Goal: Task Accomplishment & Management: Manage account settings

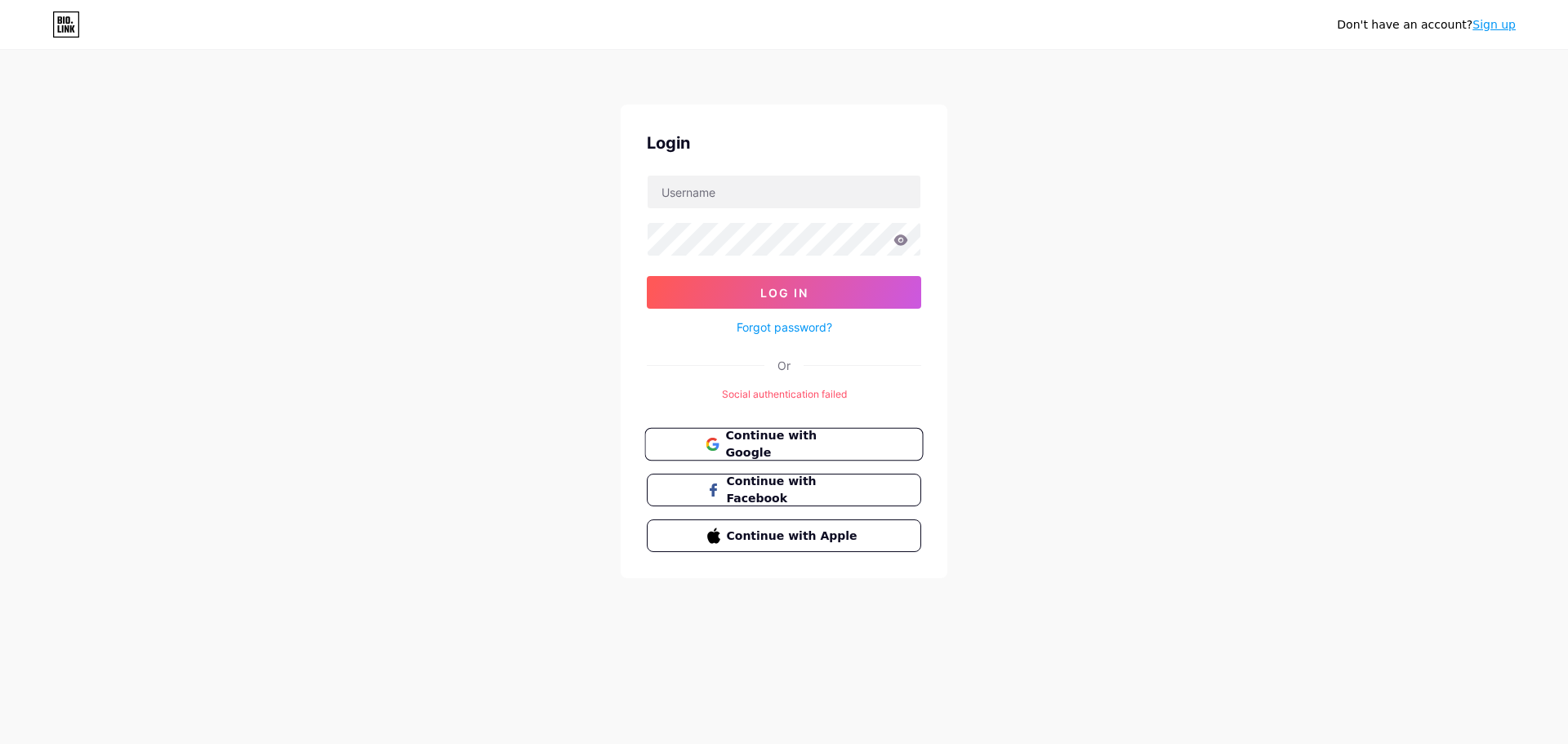
click at [800, 453] on button "Continue with Google" at bounding box center [783, 445] width 278 height 34
click at [779, 442] on span "Continue with Google" at bounding box center [793, 445] width 136 height 35
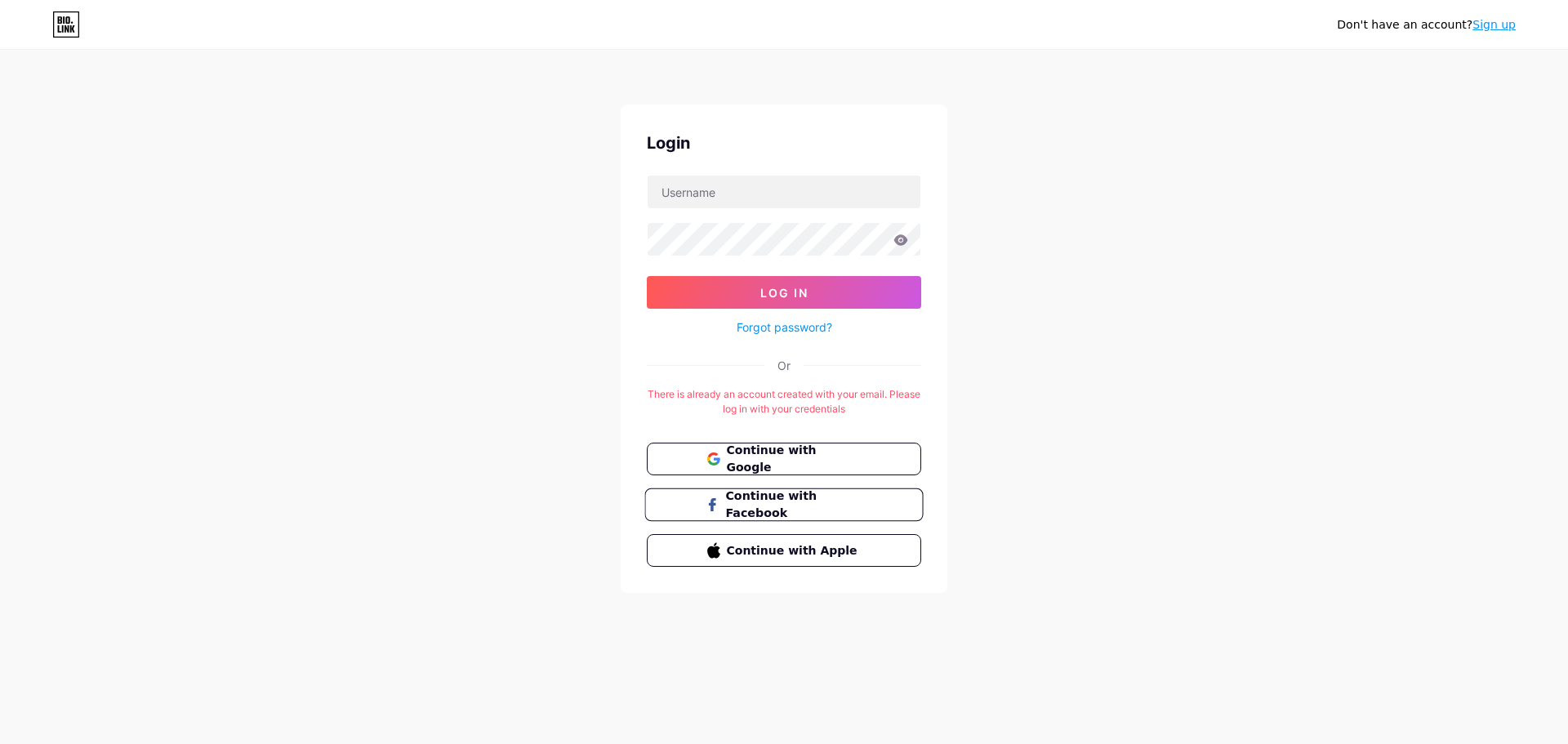
click at [808, 507] on span "Continue with Facebook" at bounding box center [793, 506] width 136 height 35
click at [740, 449] on span "Continue with Google" at bounding box center [793, 460] width 136 height 35
click at [778, 326] on link "Forgot password?" at bounding box center [784, 327] width 96 height 17
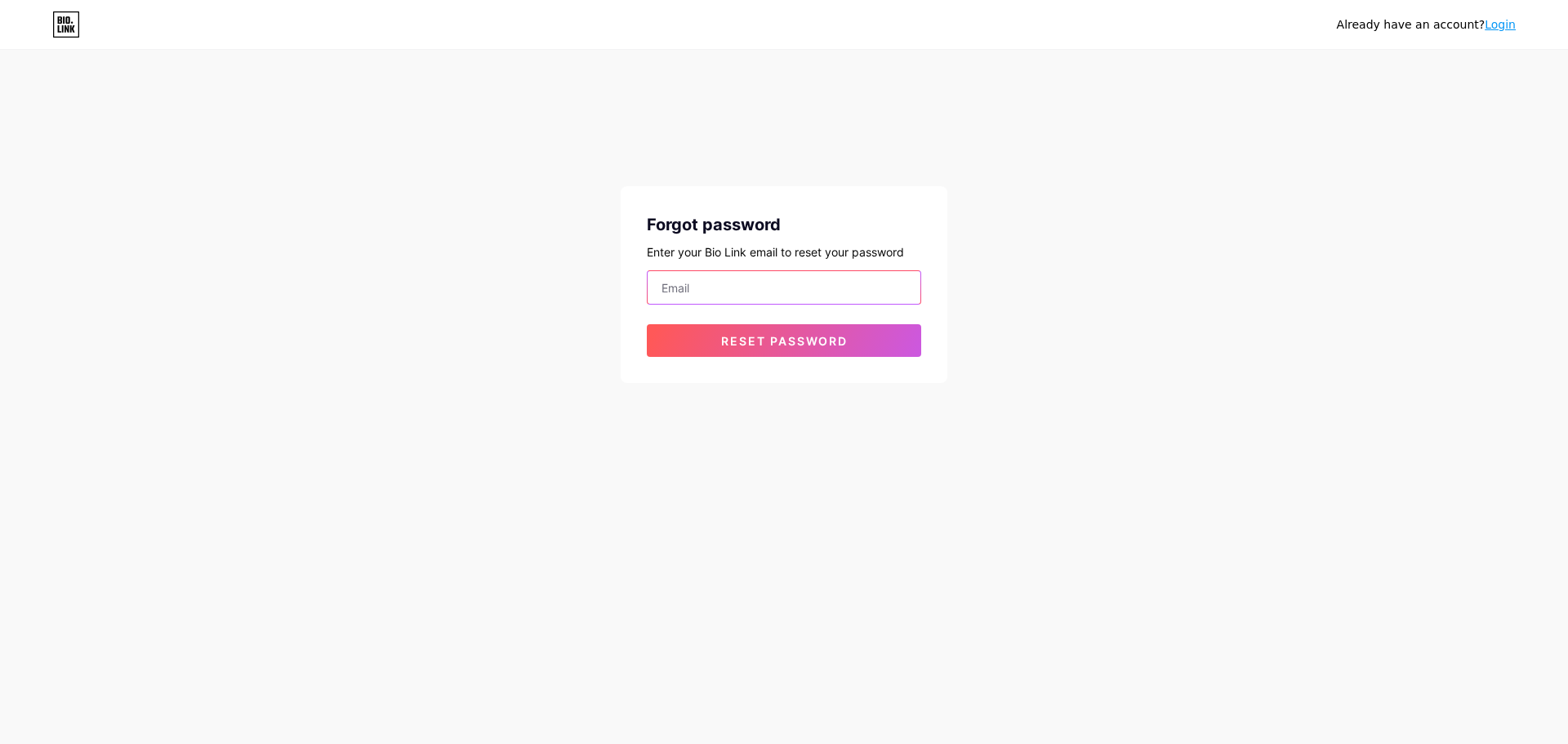
click at [764, 291] on input "email" at bounding box center [784, 287] width 273 height 33
click at [750, 284] on input "[EMAIL_ADDRESS][DOMAIN_NAME]" at bounding box center [784, 287] width 273 height 33
click at [901, 283] on input "[EMAIL_ADDRESS][DOMAIN_NAME]" at bounding box center [784, 287] width 273 height 33
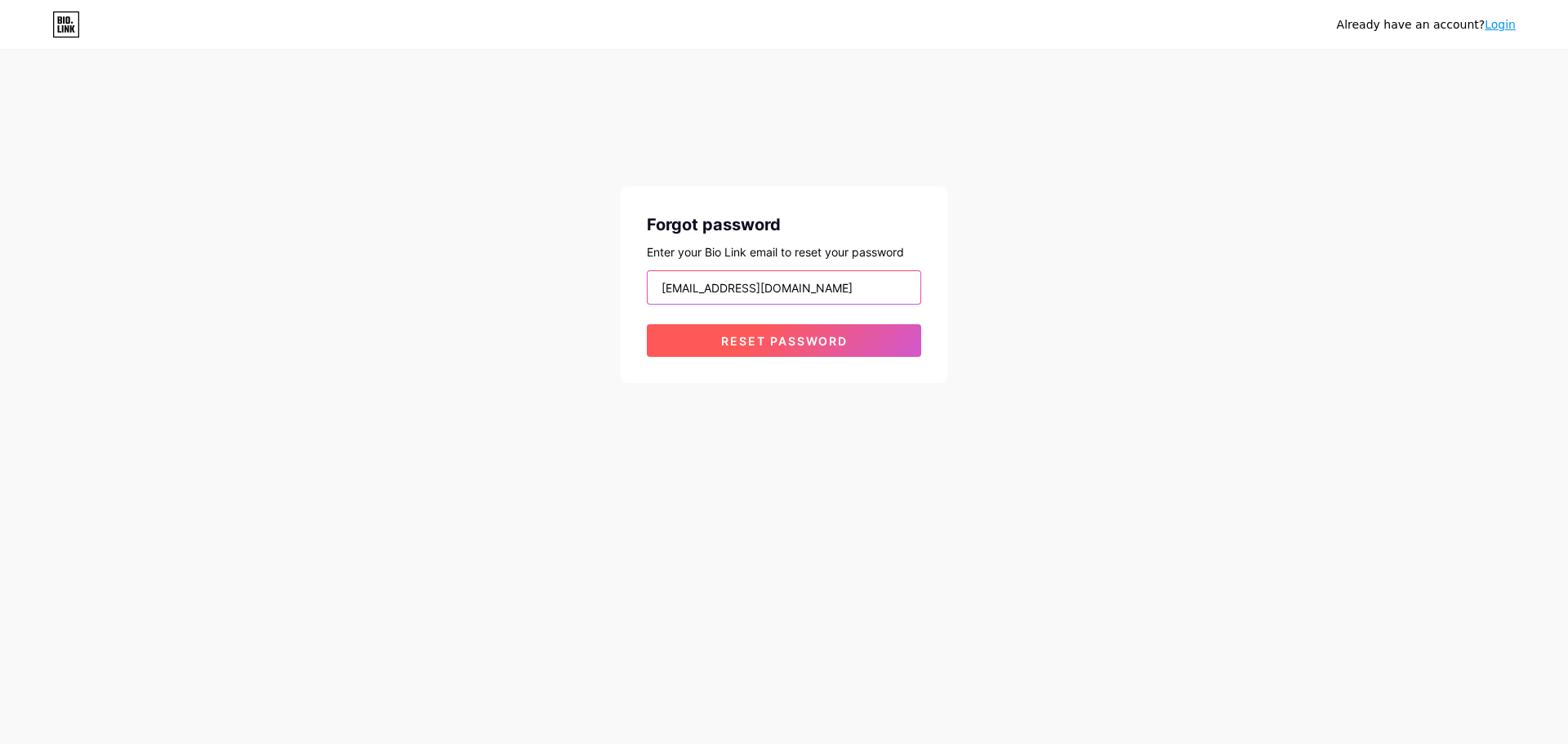
type input "[EMAIL_ADDRESS][DOMAIN_NAME]"
click at [847, 346] on span "Reset password" at bounding box center [785, 341] width 127 height 14
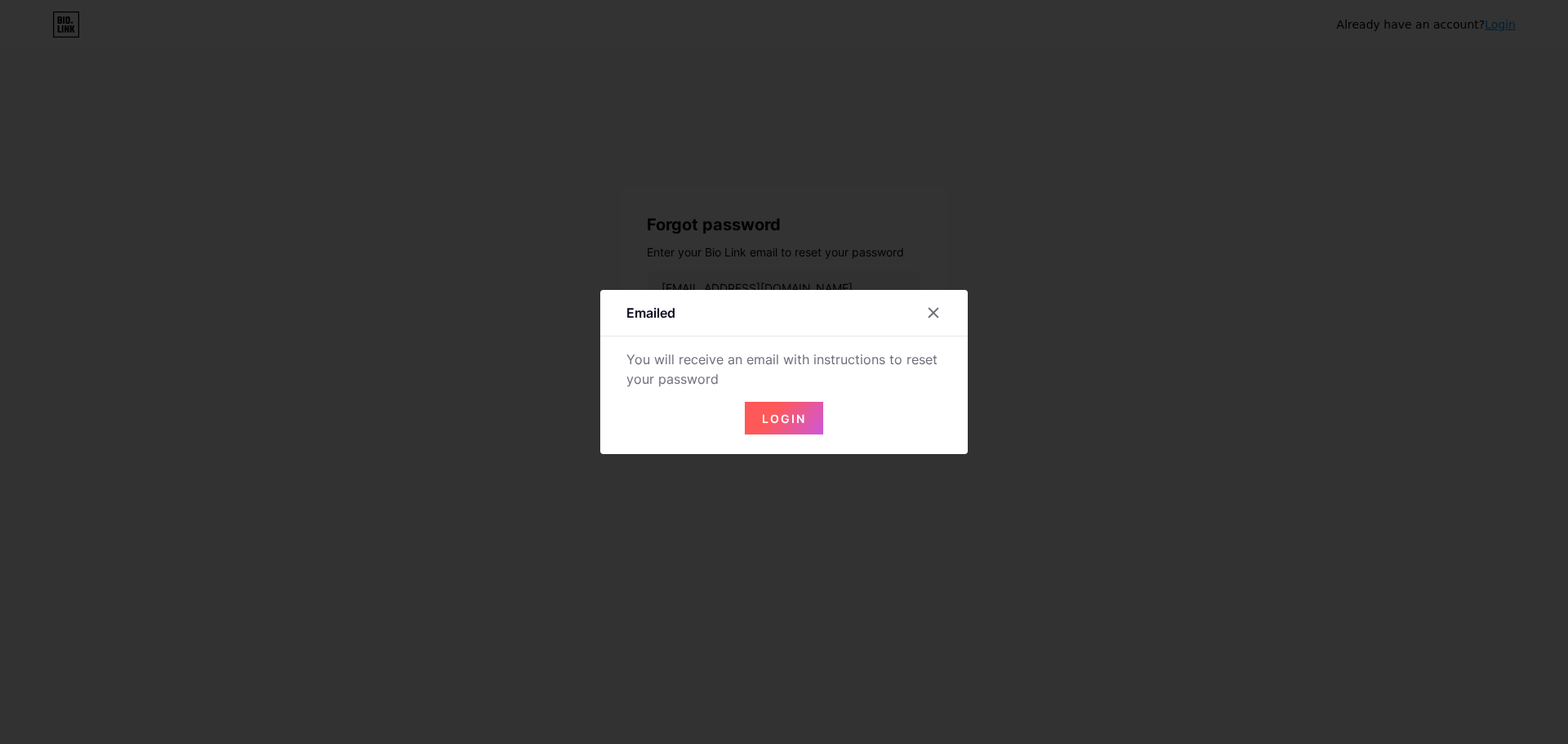
click at [811, 421] on button "Login" at bounding box center [784, 418] width 78 height 33
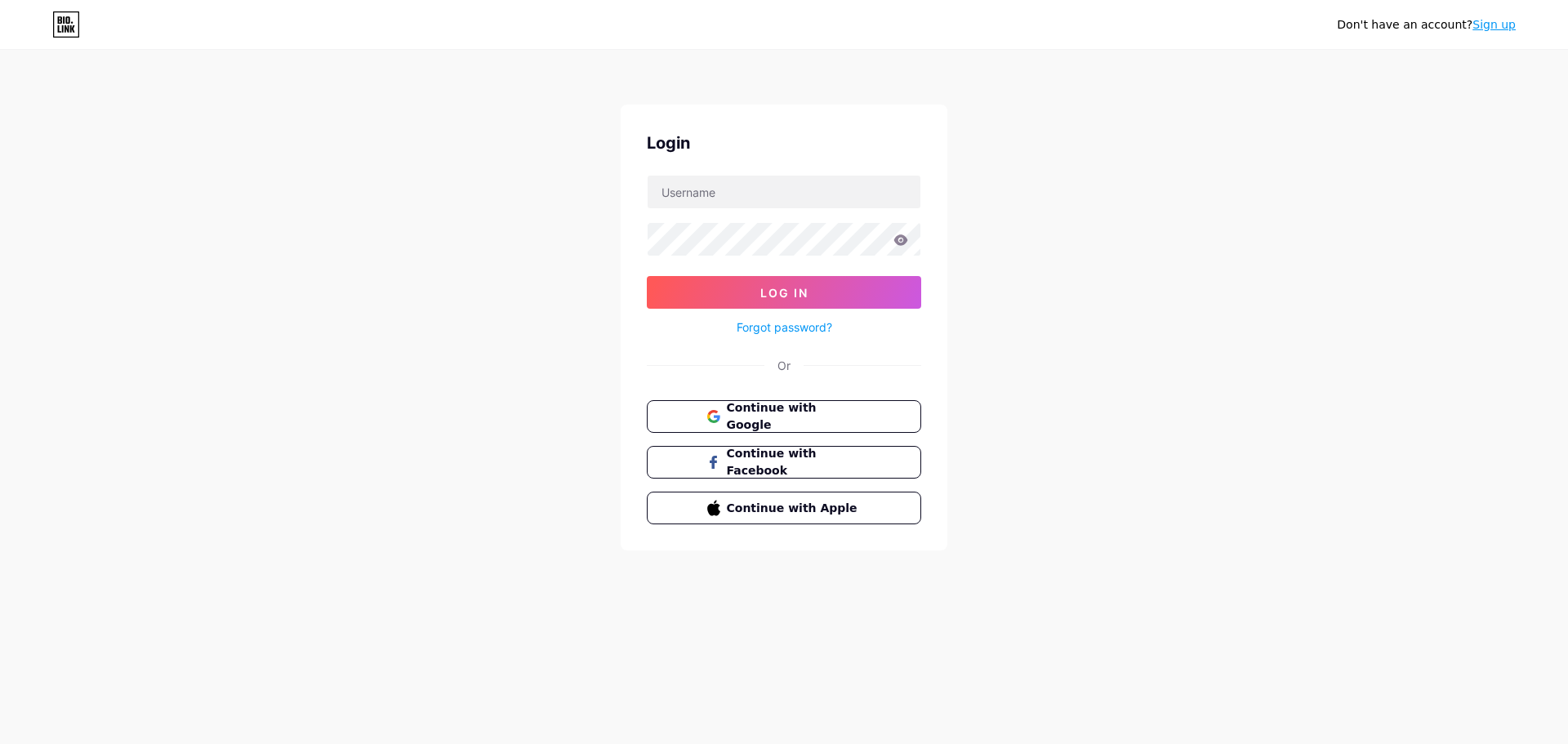
click at [740, 174] on div "Login Log In Forgot password? Or Continue with Google Continue with Facebook Co…" at bounding box center [784, 327] width 327 height 446
click at [732, 212] on form "Log In Forgot password?" at bounding box center [784, 256] width 275 height 163
click at [736, 183] on input "text" at bounding box center [784, 192] width 273 height 33
click at [741, 196] on input "[EMAIL_ADDRESS][DOMAIN_NAME]" at bounding box center [784, 192] width 273 height 33
click at [742, 196] on input "[EMAIL_ADDRESS][DOMAIN_NAME]" at bounding box center [784, 192] width 273 height 33
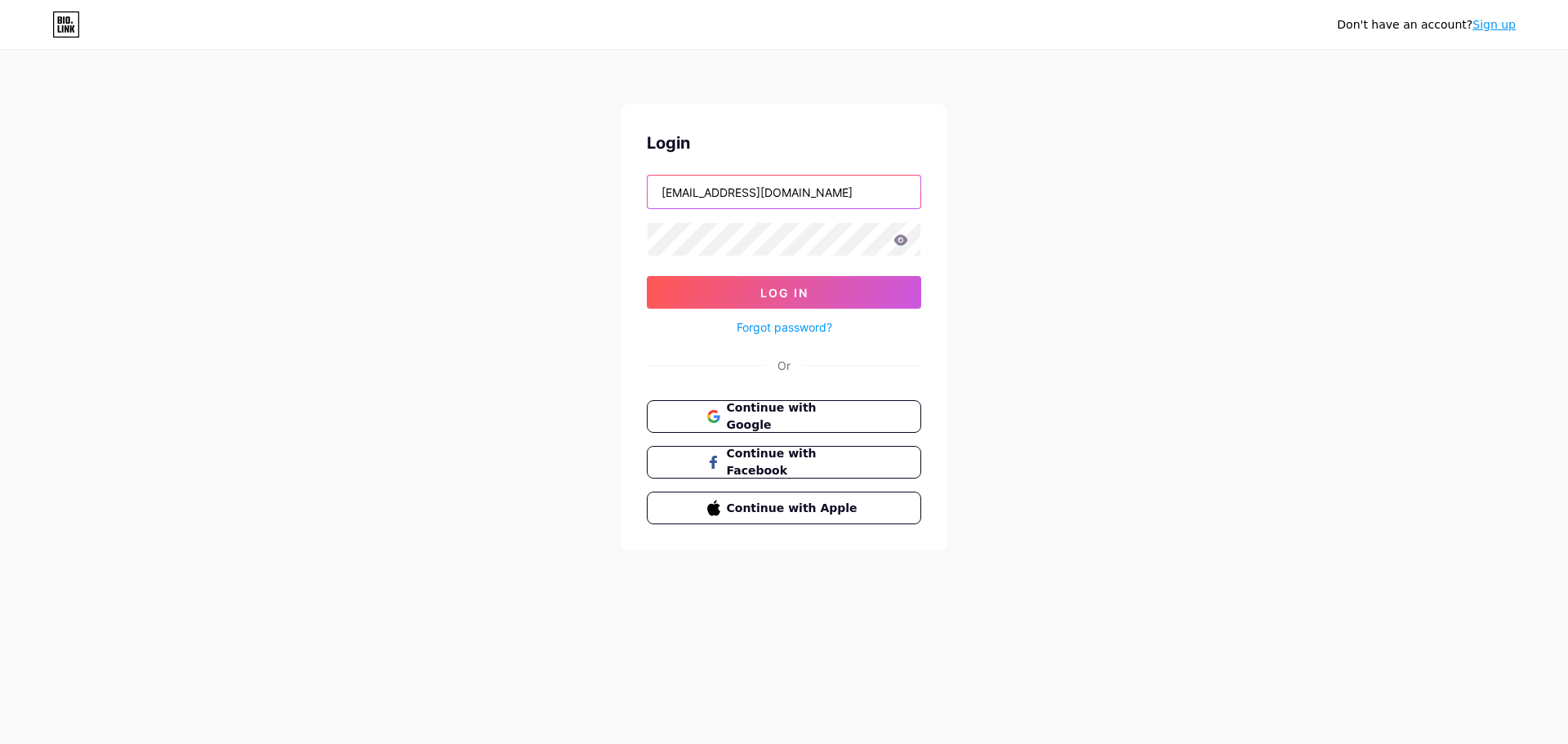
click at [742, 196] on input "[EMAIL_ADDRESS][DOMAIN_NAME]" at bounding box center [784, 192] width 273 height 33
click at [750, 196] on input "[EMAIL_ADDRESS][DOMAIN_NAME]" at bounding box center [784, 192] width 273 height 33
type input "[EMAIL_ADDRESS][DOMAIN_NAME]"
click at [776, 292] on span "Log In" at bounding box center [785, 292] width 48 height 14
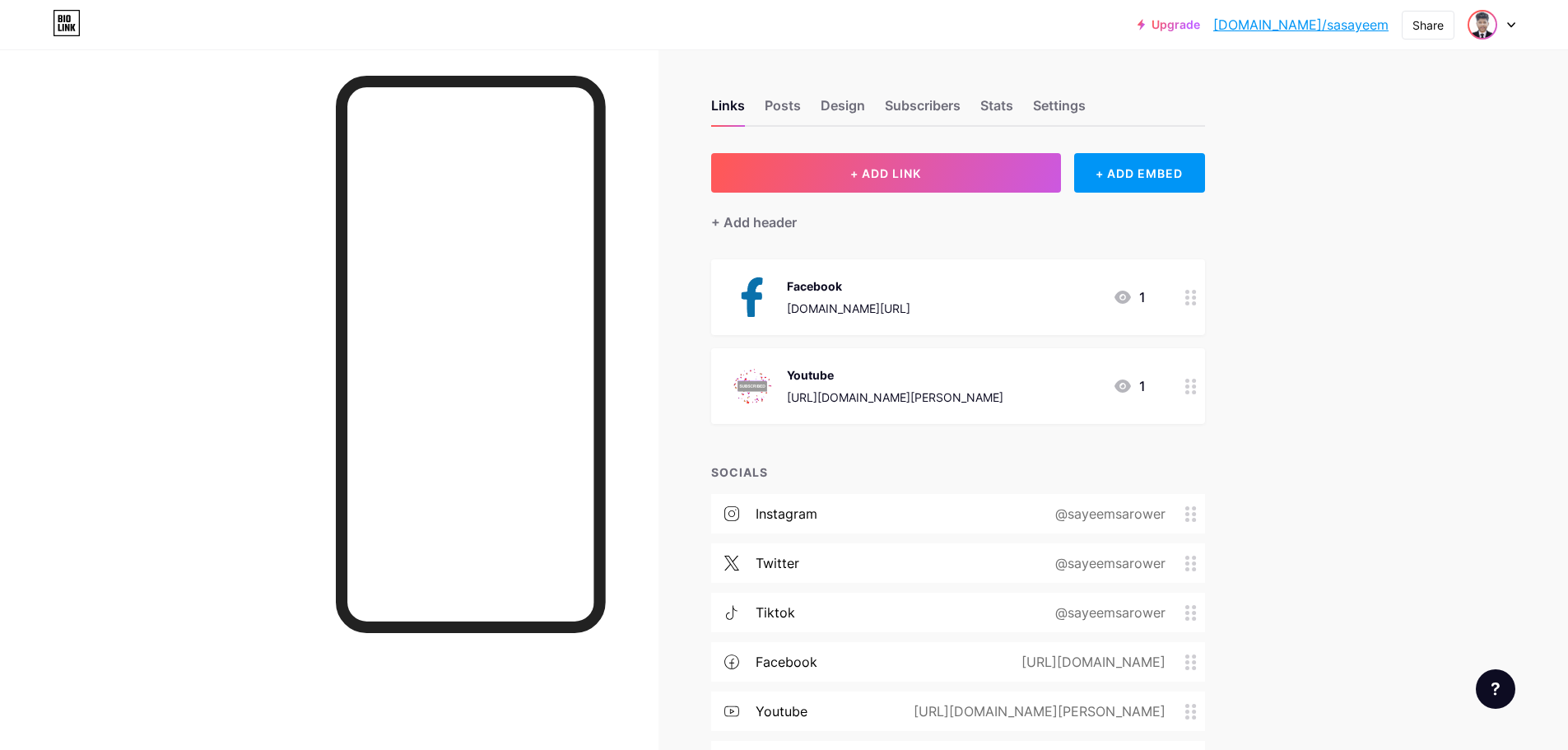
click at [1491, 24] on img at bounding box center [1483, 24] width 26 height 26
click at [1414, 198] on link "Account settings" at bounding box center [1413, 186] width 205 height 44
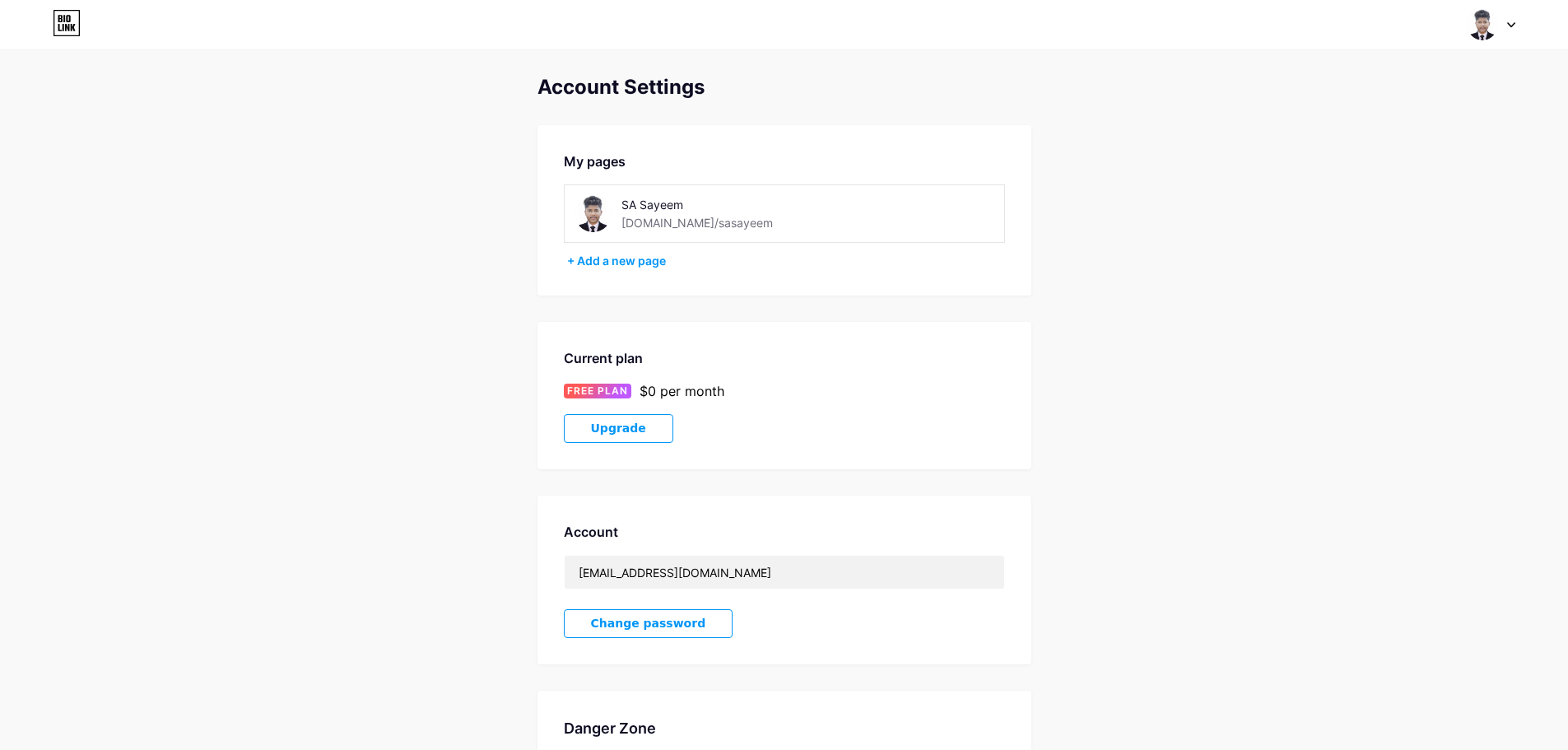
click at [598, 218] on img at bounding box center [592, 213] width 37 height 37
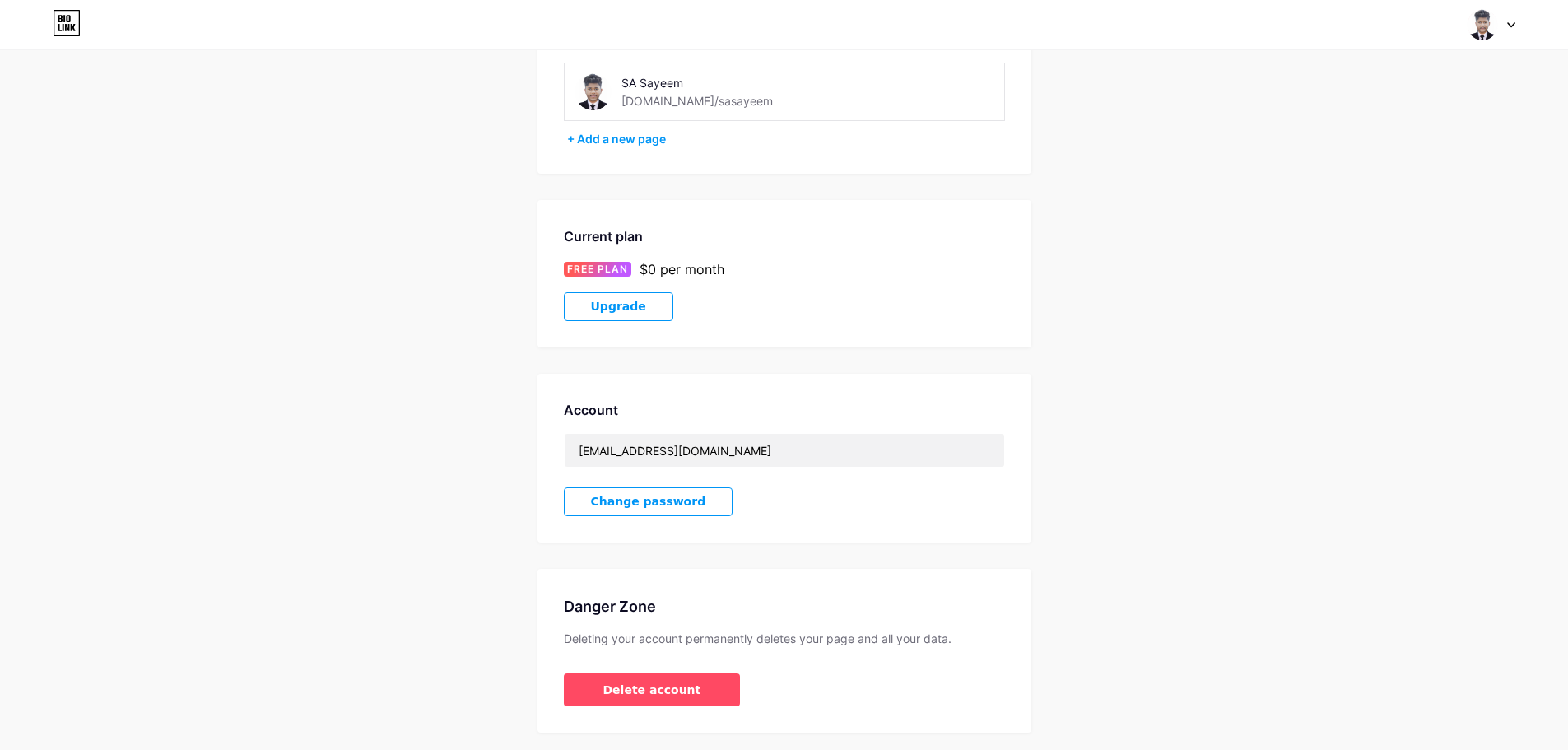
scroll to position [164, 0]
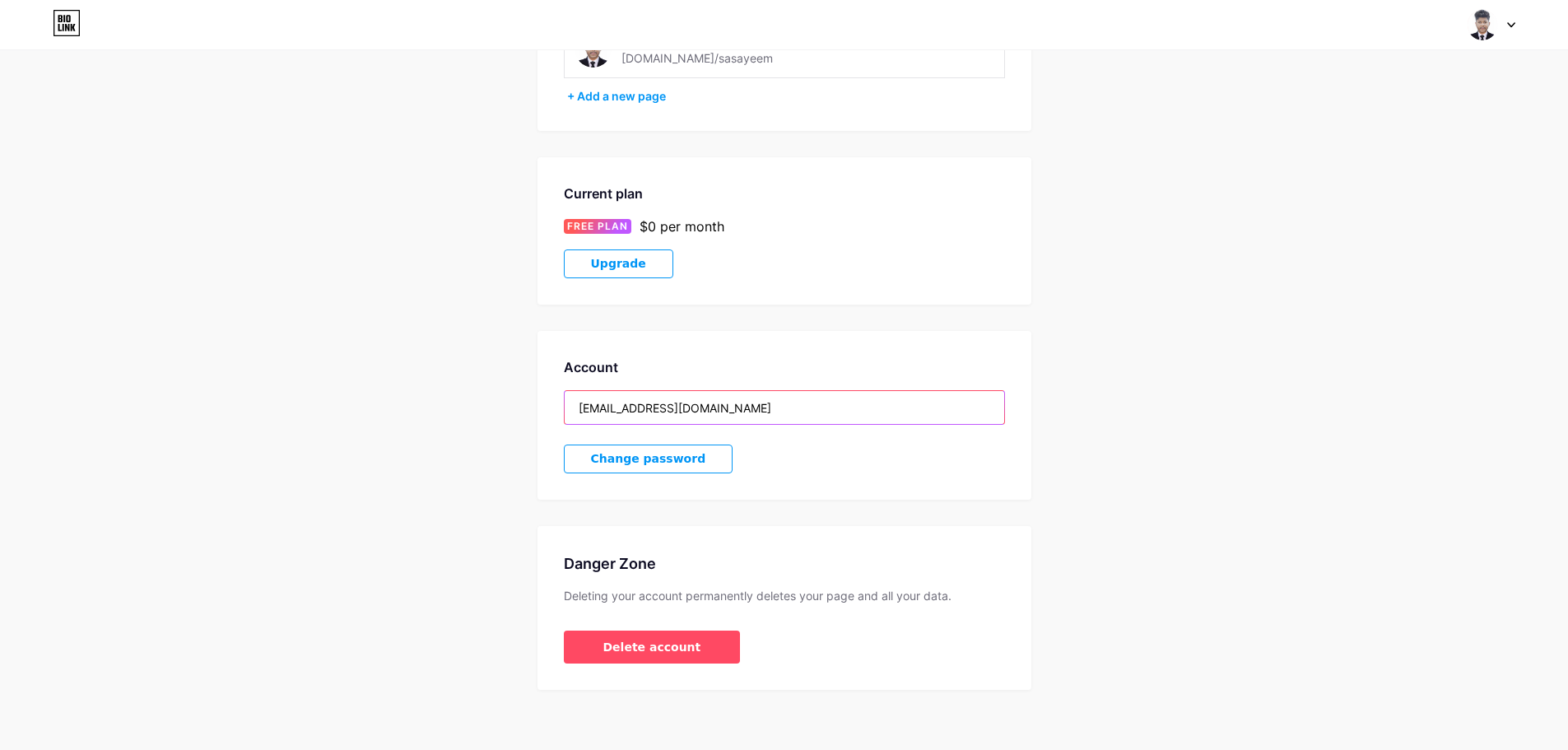
click at [686, 414] on input "[EMAIL_ADDRESS][DOMAIN_NAME]" at bounding box center [784, 407] width 439 height 33
click at [690, 412] on input "[EMAIL_ADDRESS][DOMAIN_NAME]" at bounding box center [784, 407] width 439 height 33
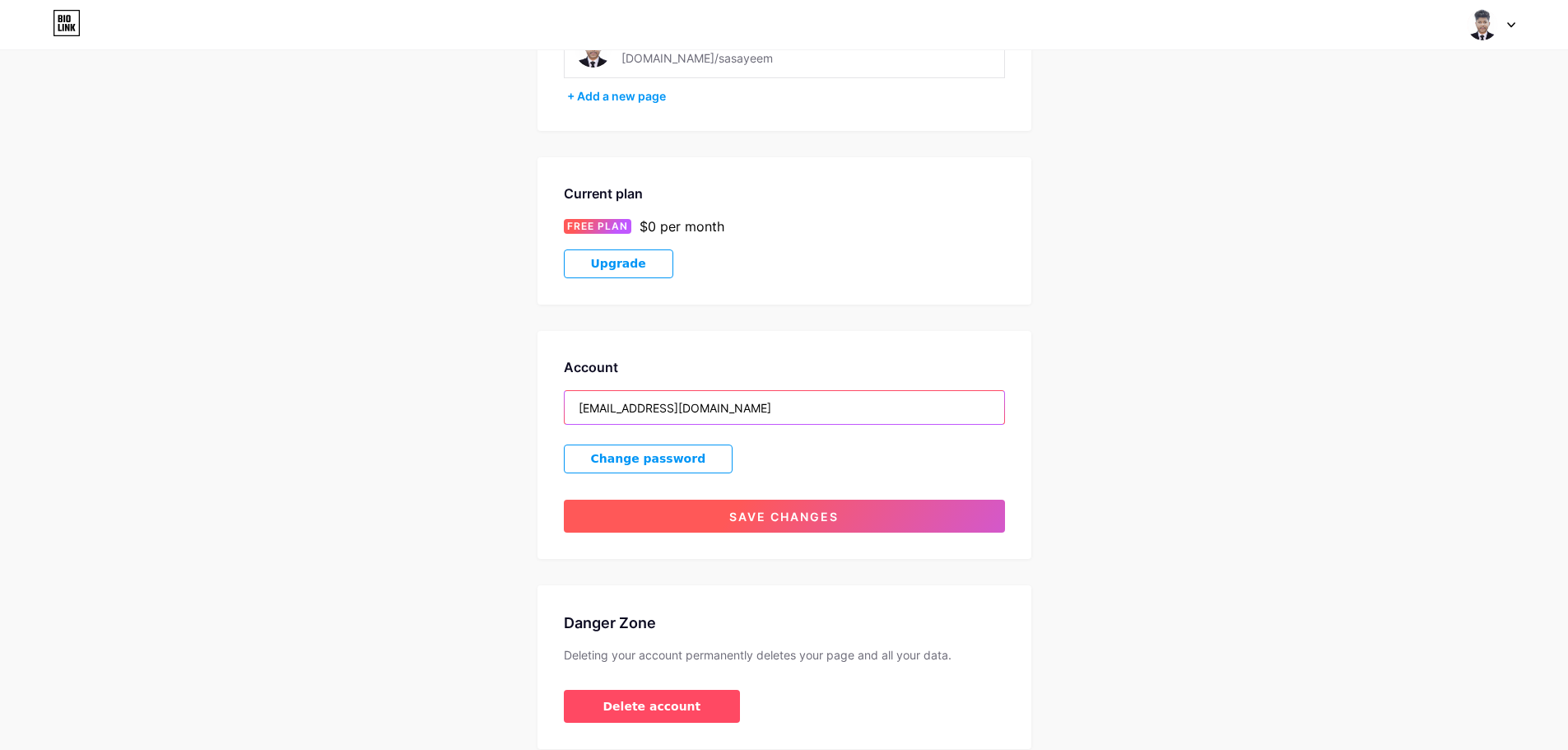
type input "[EMAIL_ADDRESS][DOMAIN_NAME]"
click at [726, 520] on button "Save changes" at bounding box center [784, 515] width 441 height 33
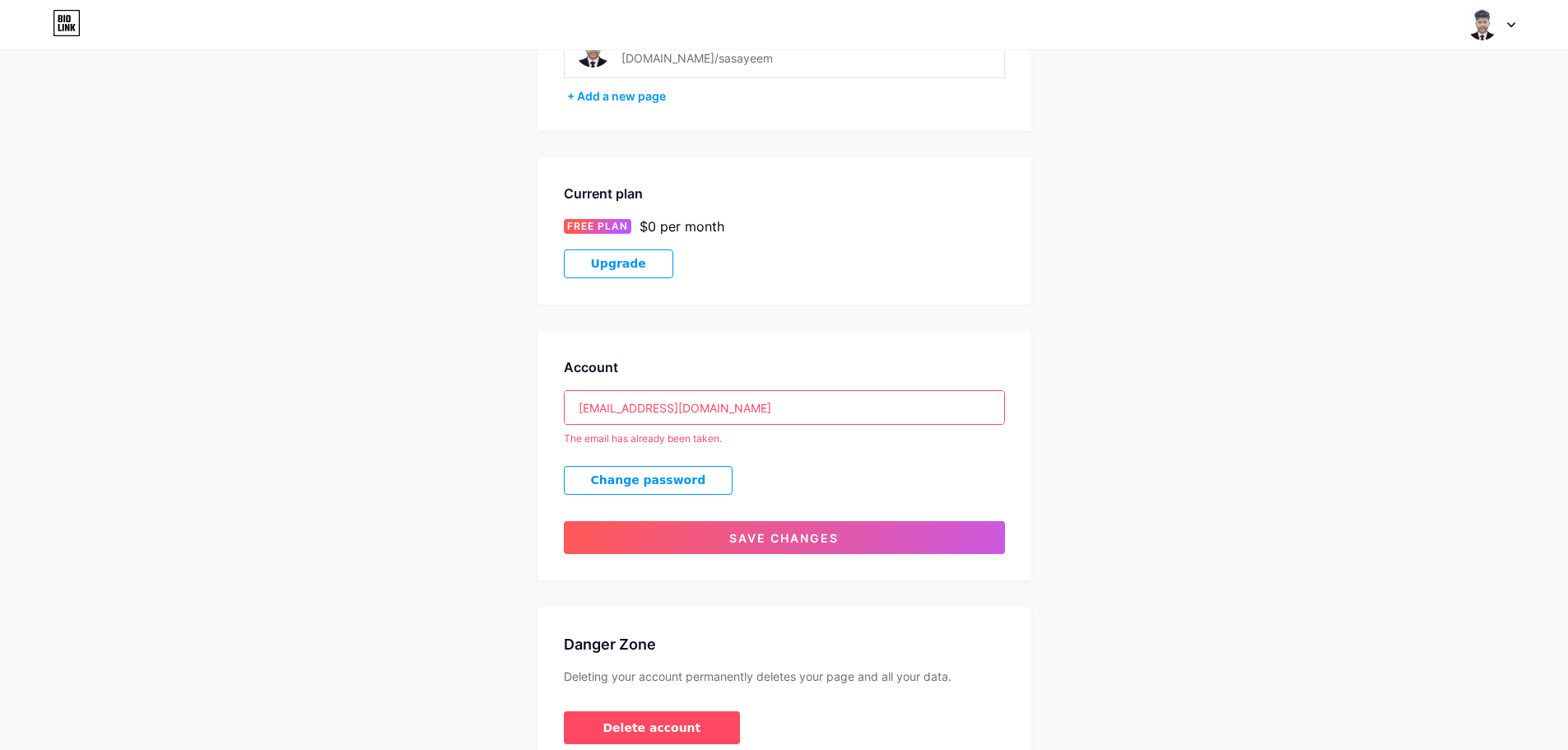
click at [648, 417] on input "[EMAIL_ADDRESS][DOMAIN_NAME]" at bounding box center [784, 407] width 439 height 33
click at [957, 458] on div "Account [EMAIL_ADDRESS][DOMAIN_NAME] The email has already been taken. Change p…" at bounding box center [784, 456] width 494 height 250
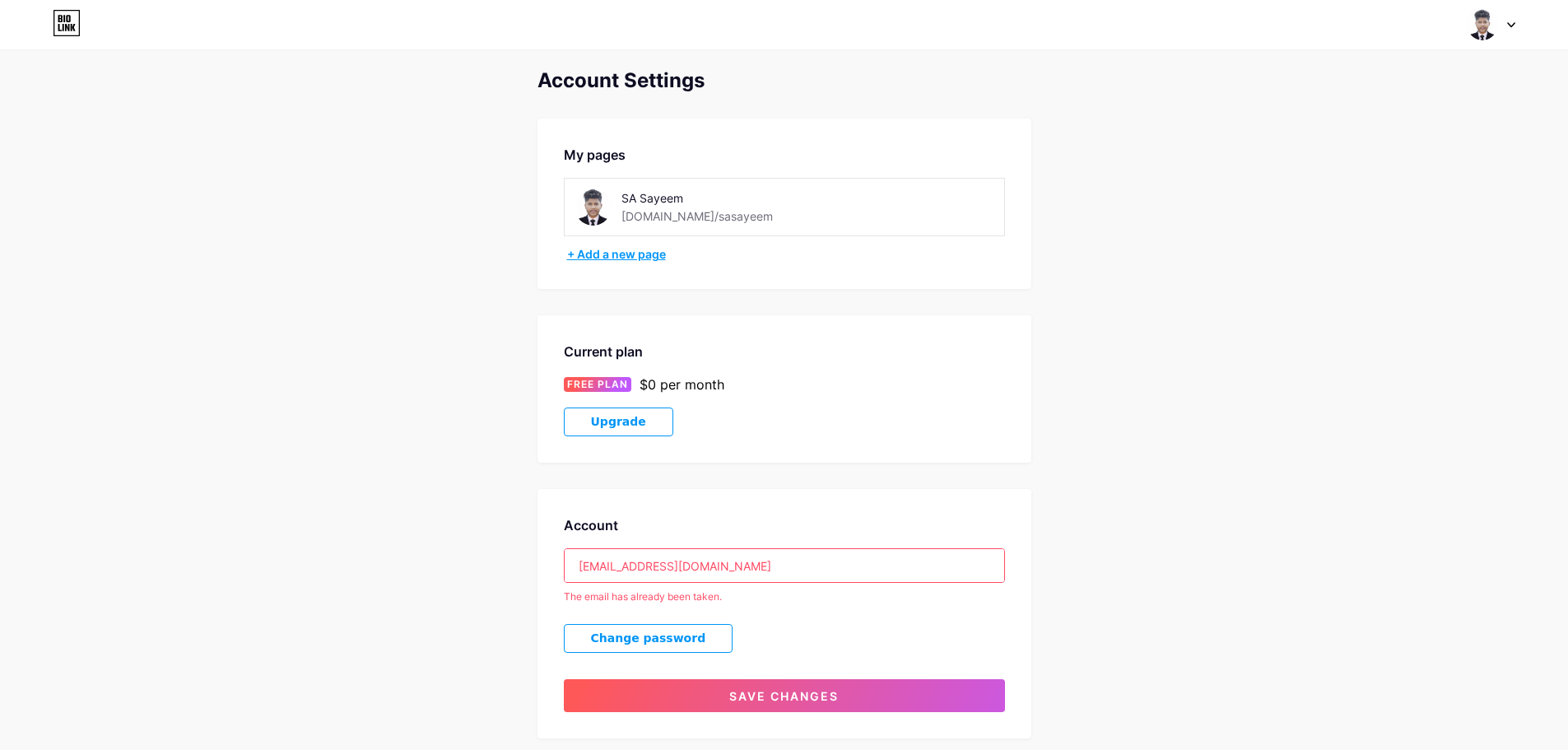
scroll to position [0, 0]
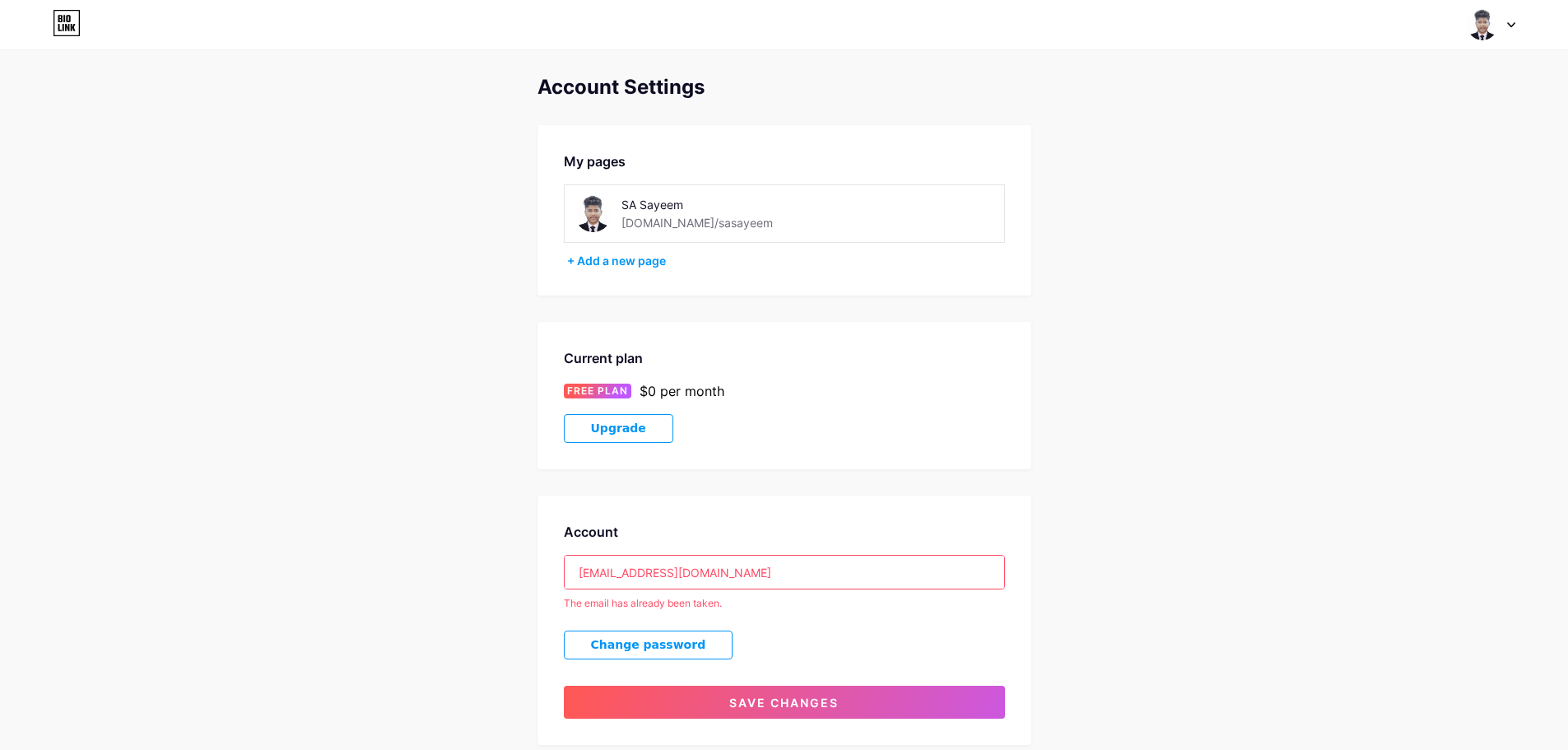
click at [1483, 27] on img at bounding box center [1482, 24] width 31 height 31
click at [1361, 198] on link "Dashboard" at bounding box center [1413, 186] width 205 height 44
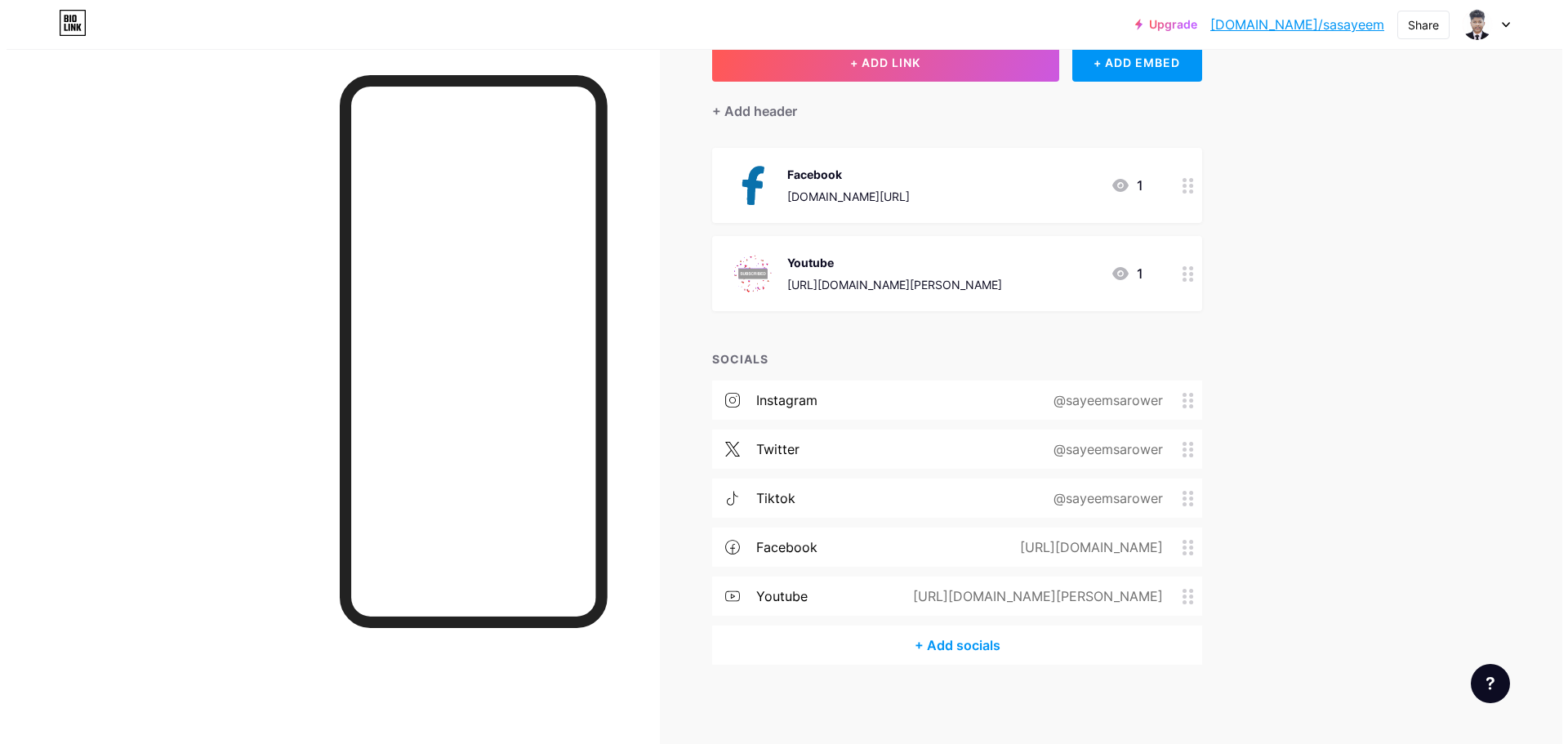
scroll to position [111, 0]
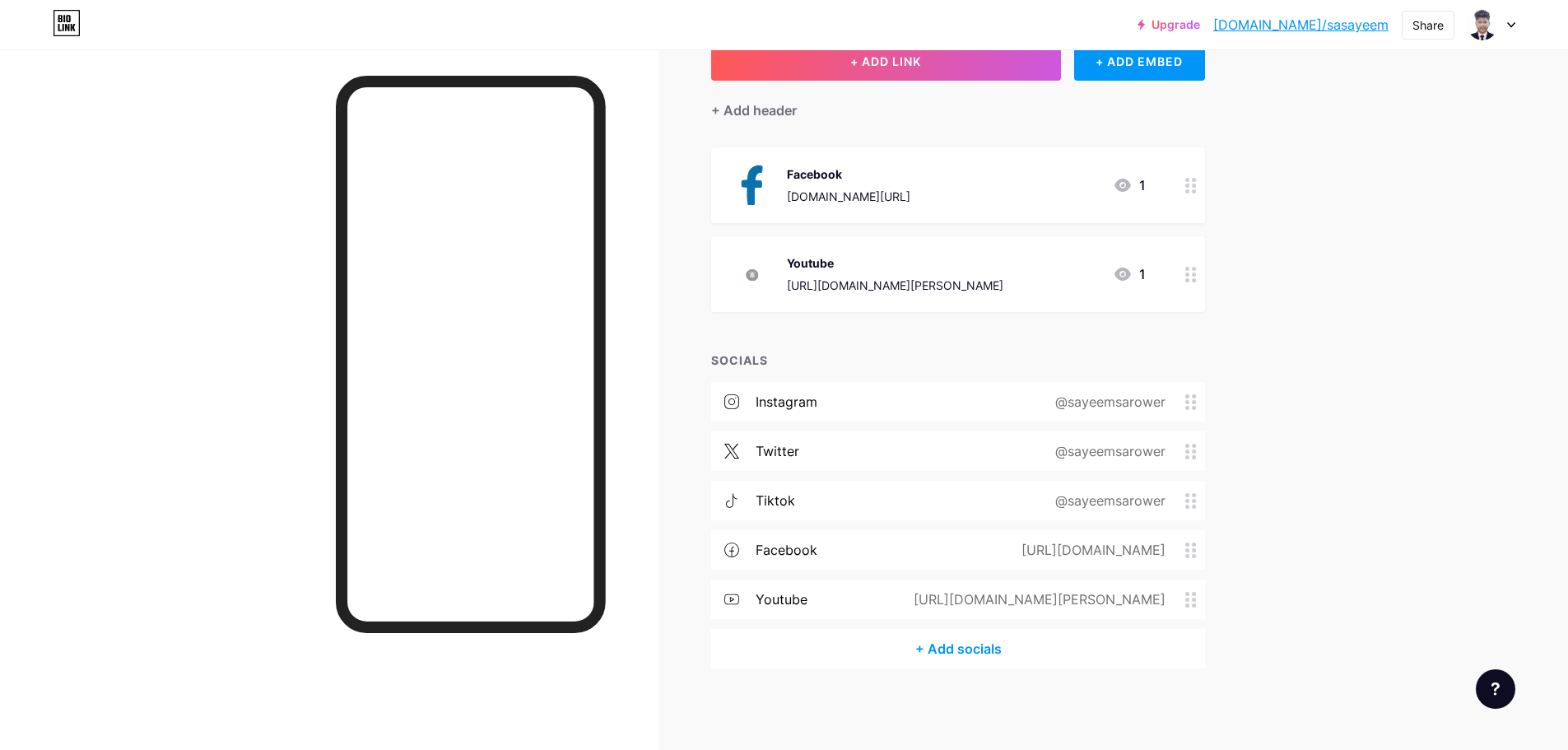
click at [1012, 663] on div "+ Add socials" at bounding box center [958, 649] width 494 height 39
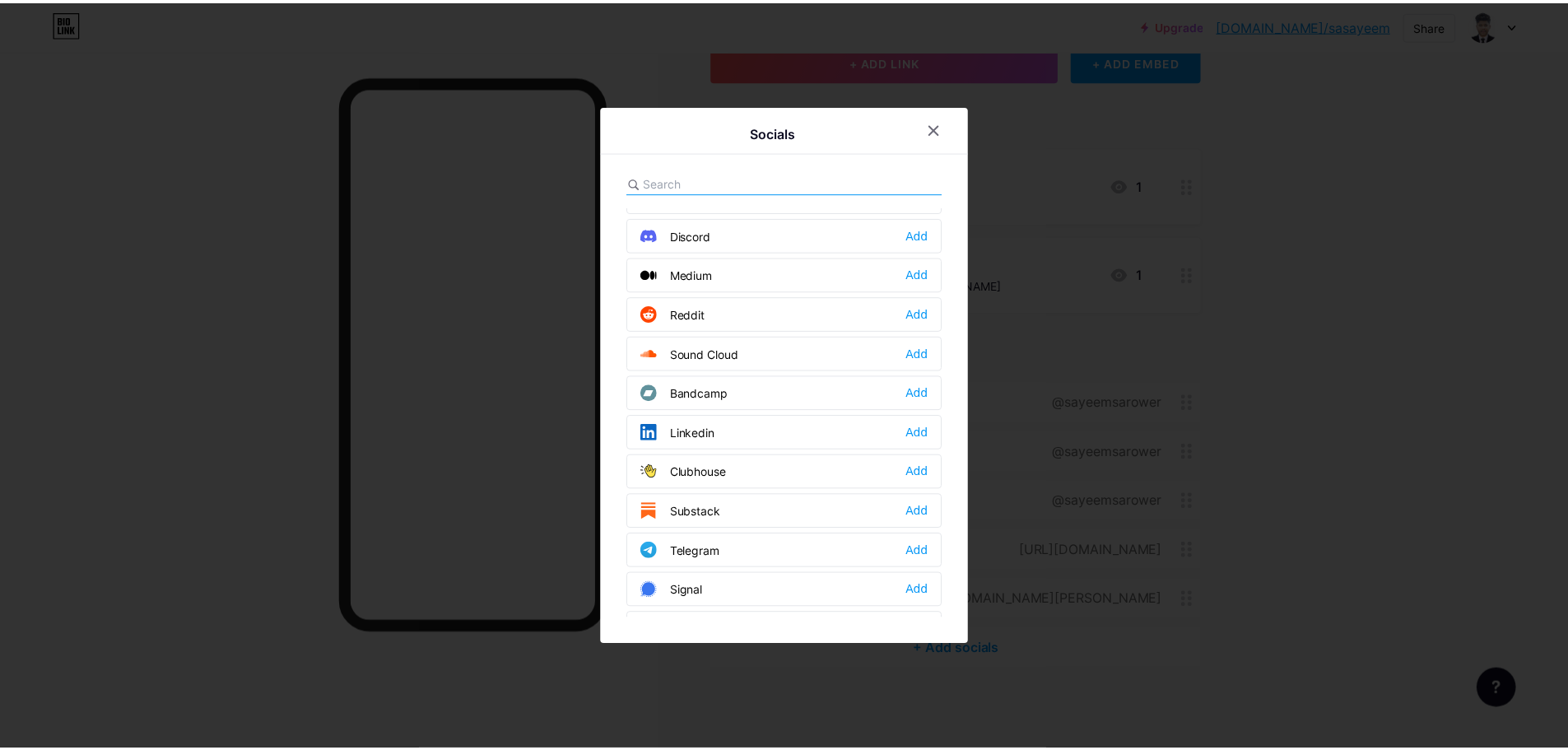
scroll to position [329, 0]
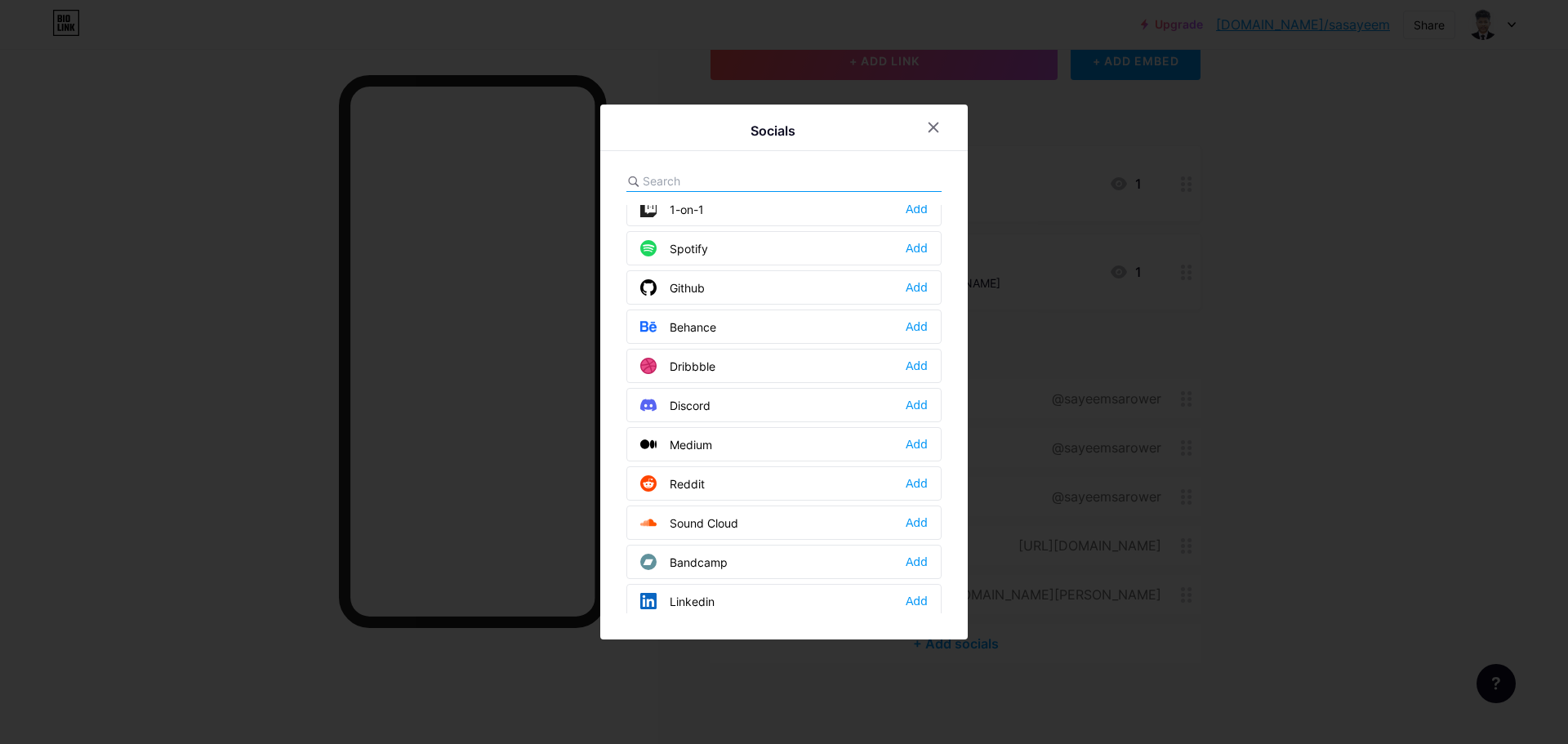
click at [700, 286] on div "Github" at bounding box center [672, 288] width 64 height 17
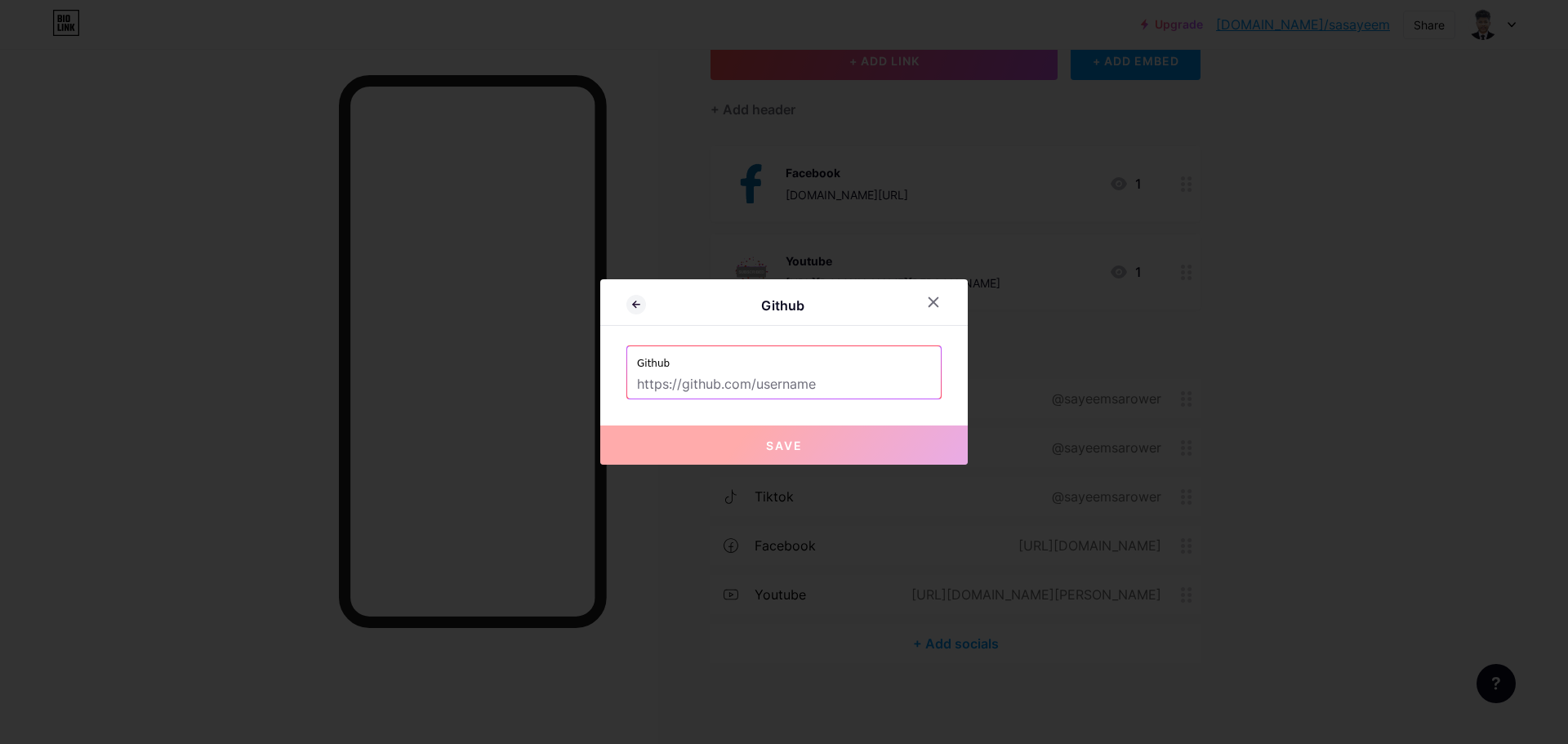
click at [745, 395] on input "text" at bounding box center [784, 385] width 294 height 28
click at [939, 303] on icon at bounding box center [934, 303] width 13 height 13
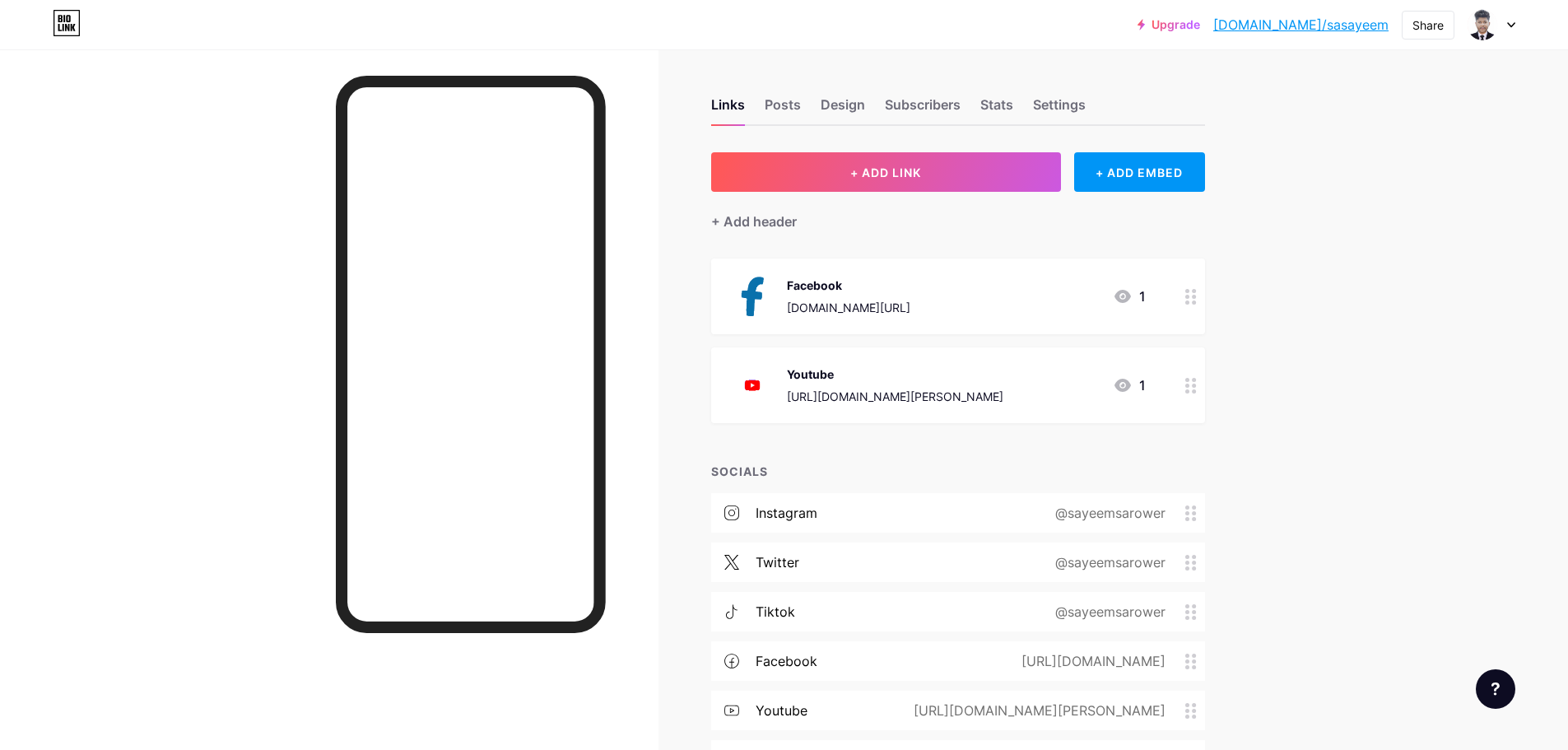
scroll to position [0, 0]
click at [822, 103] on div "Links Posts Design Subscribers Stats Settings" at bounding box center [958, 98] width 494 height 57
click at [841, 102] on div "Design" at bounding box center [843, 111] width 44 height 30
click at [791, 118] on div "Posts" at bounding box center [783, 111] width 37 height 30
click at [835, 125] on div "Links Posts Design Subscribers Stats Settings + ADD LINK + ADD EMBED + Add head…" at bounding box center [637, 456] width 1274 height 814
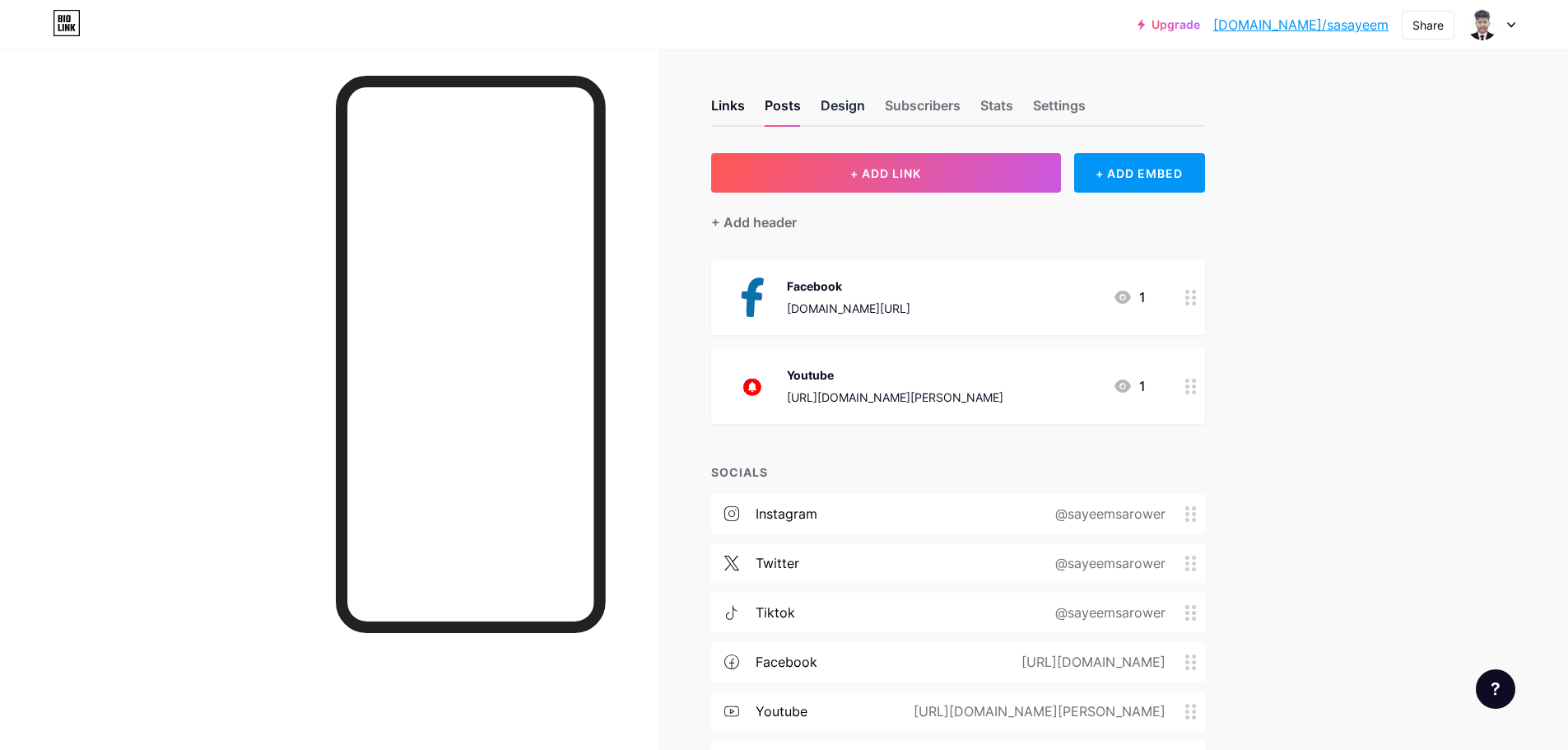
click at [835, 116] on div "Design" at bounding box center [843, 111] width 44 height 30
click at [895, 104] on div "Subscribers" at bounding box center [922, 111] width 76 height 30
click at [1044, 116] on div "Settings" at bounding box center [1059, 111] width 53 height 30
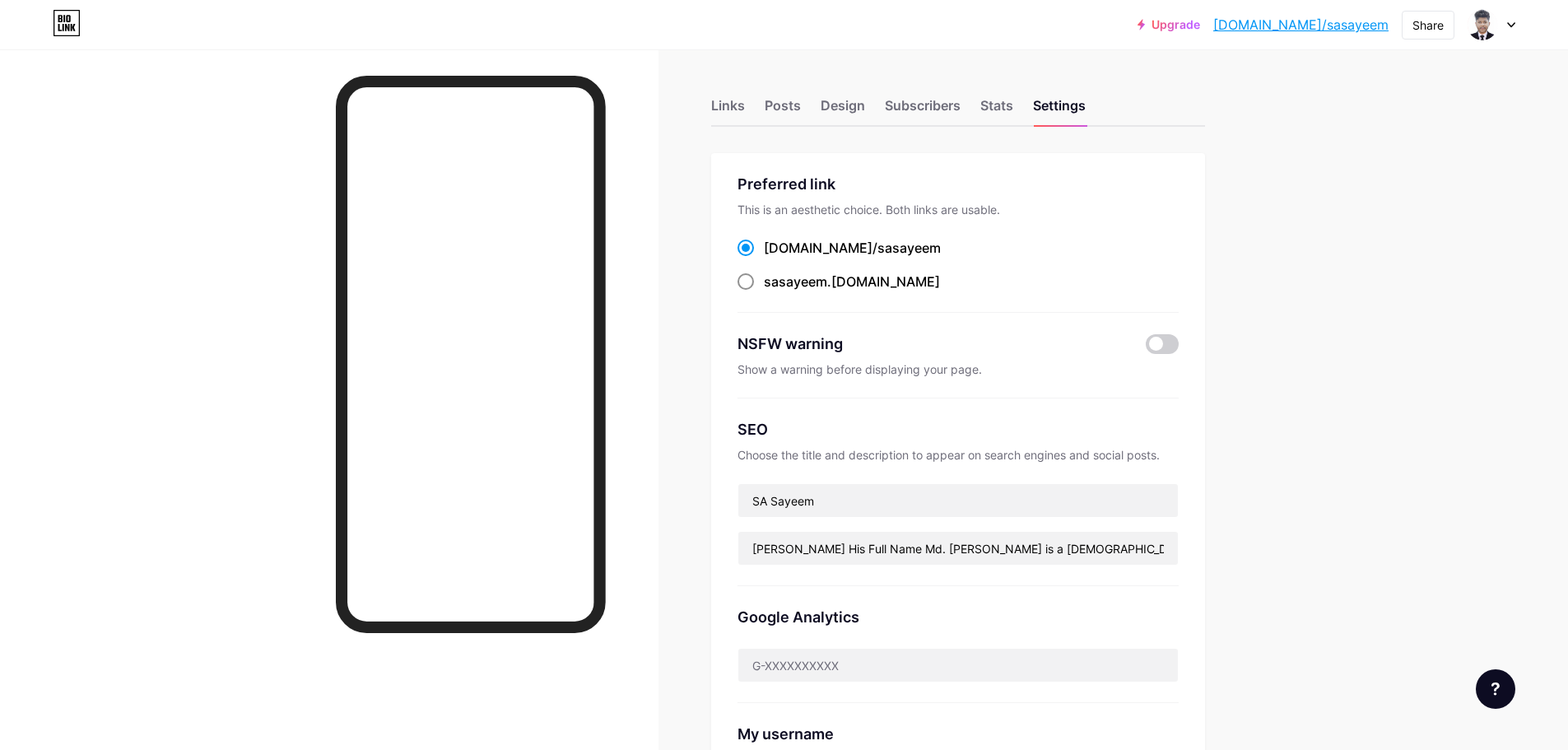
click at [838, 285] on div "sasayeem .[DOMAIN_NAME]" at bounding box center [852, 281] width 176 height 20
click at [774, 292] on input "sasayeem .[DOMAIN_NAME]" at bounding box center [769, 297] width 10 height 10
radio input "true"
click at [854, 283] on div "sasayeem .[DOMAIN_NAME]" at bounding box center [852, 281] width 176 height 20
click at [774, 292] on input "sasayeem .[DOMAIN_NAME]" at bounding box center [769, 297] width 10 height 10
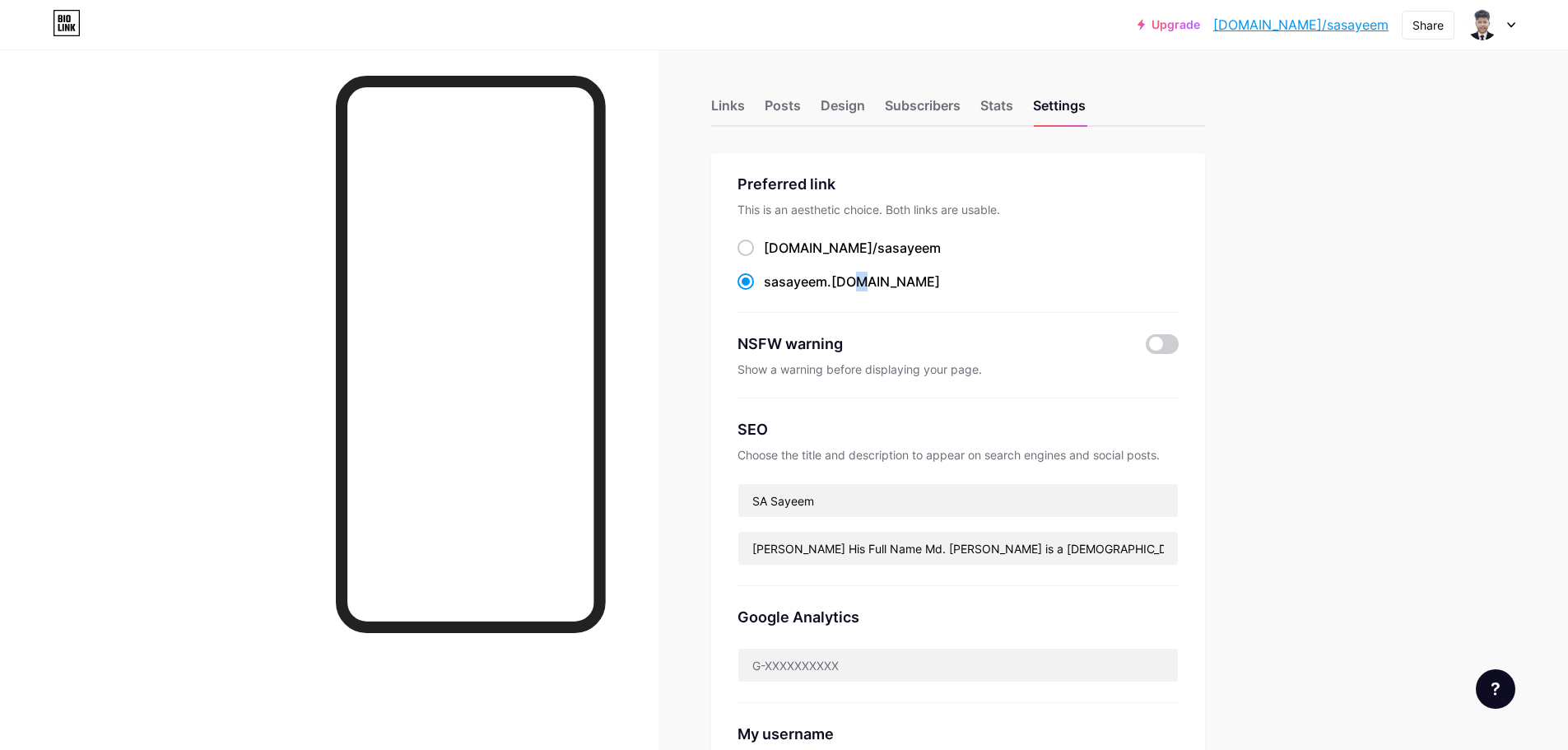
click at [854, 283] on div "sasayeem .[DOMAIN_NAME]" at bounding box center [852, 281] width 176 height 20
click at [774, 292] on input "sasayeem .[DOMAIN_NAME]" at bounding box center [769, 297] width 10 height 10
click at [854, 283] on div "sasayeem .[DOMAIN_NAME]" at bounding box center [852, 281] width 176 height 20
click at [774, 292] on input "sasayeem .[DOMAIN_NAME]" at bounding box center [769, 297] width 10 height 10
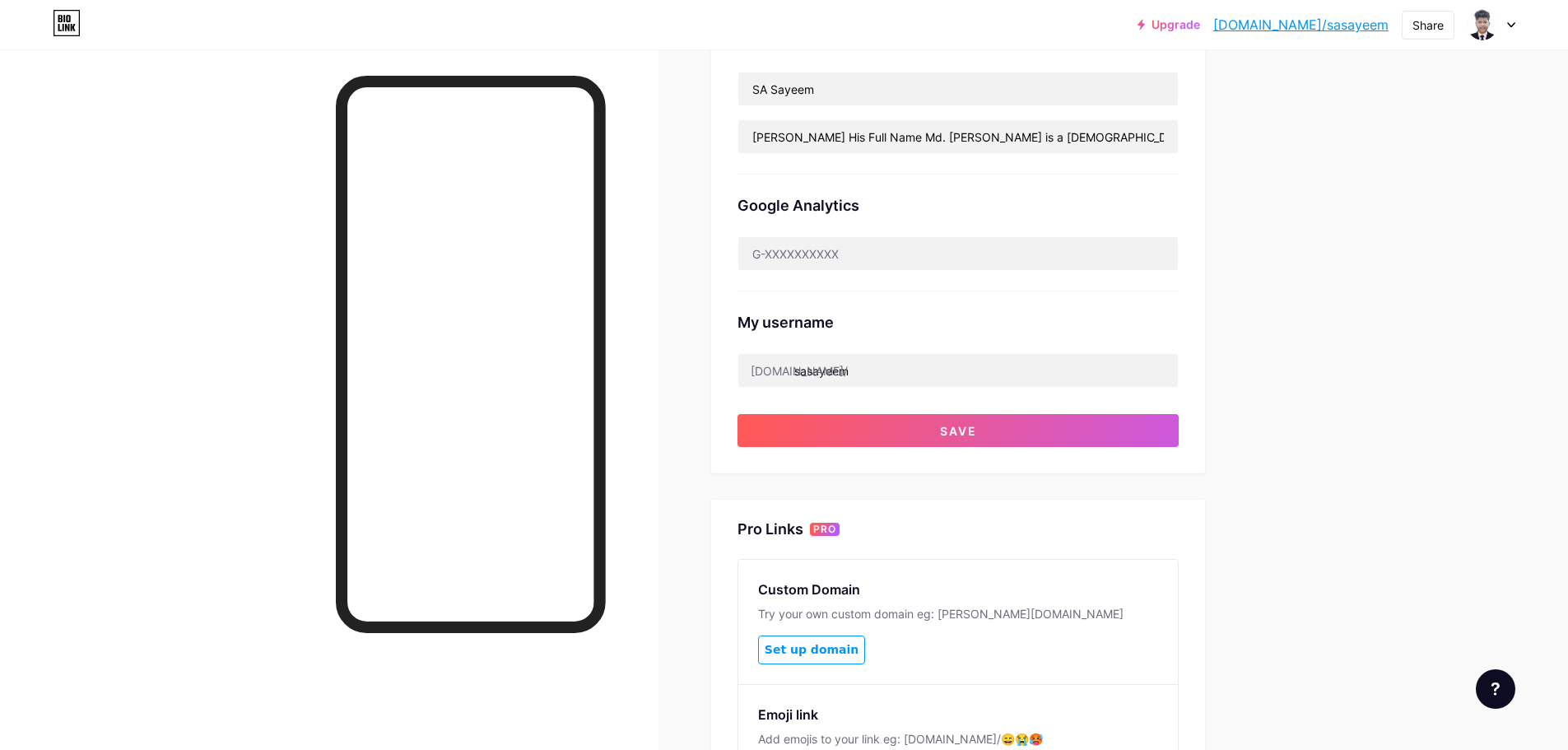
scroll to position [329, 0]
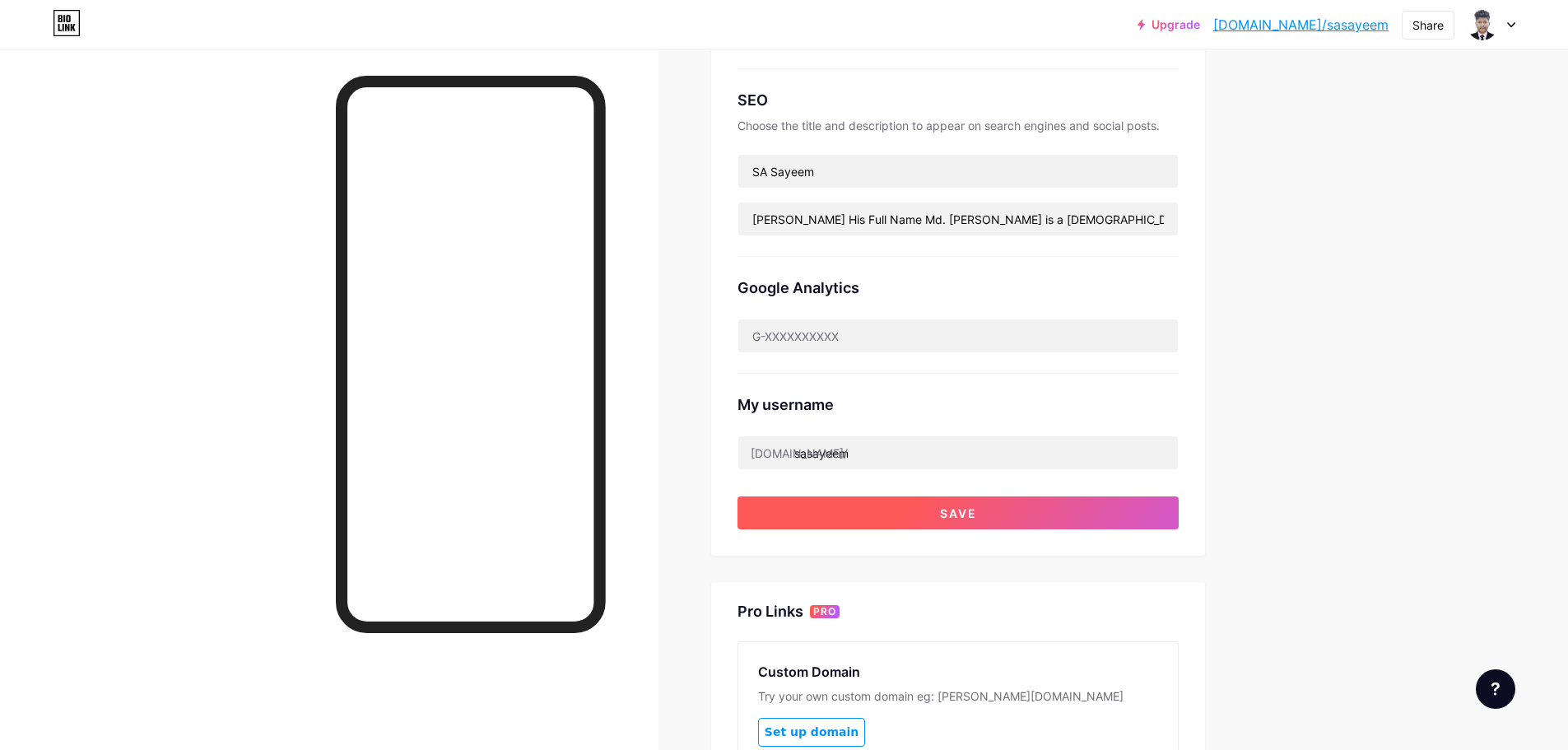
click at [829, 505] on button "Save" at bounding box center [958, 513] width 441 height 33
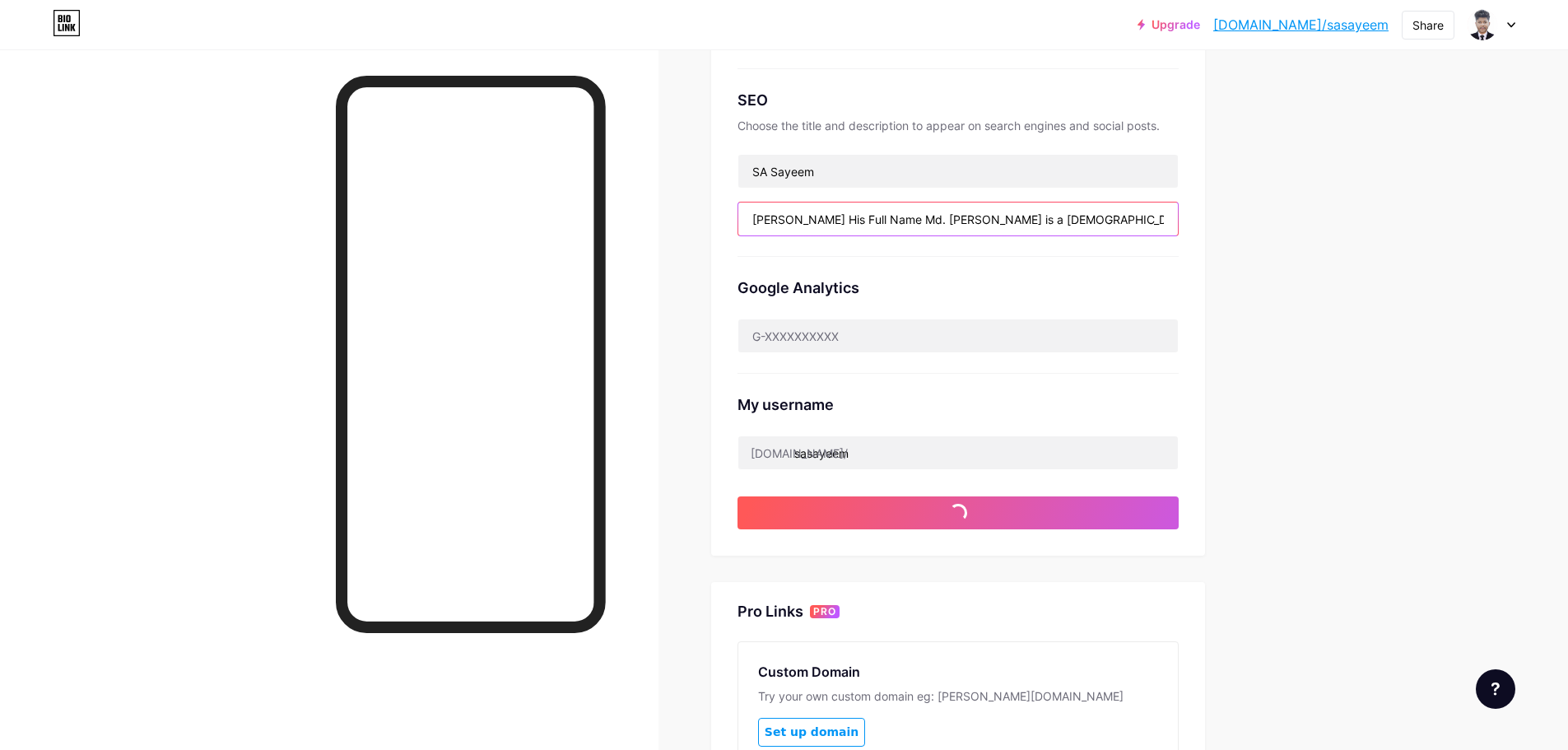
scroll to position [0, 251]
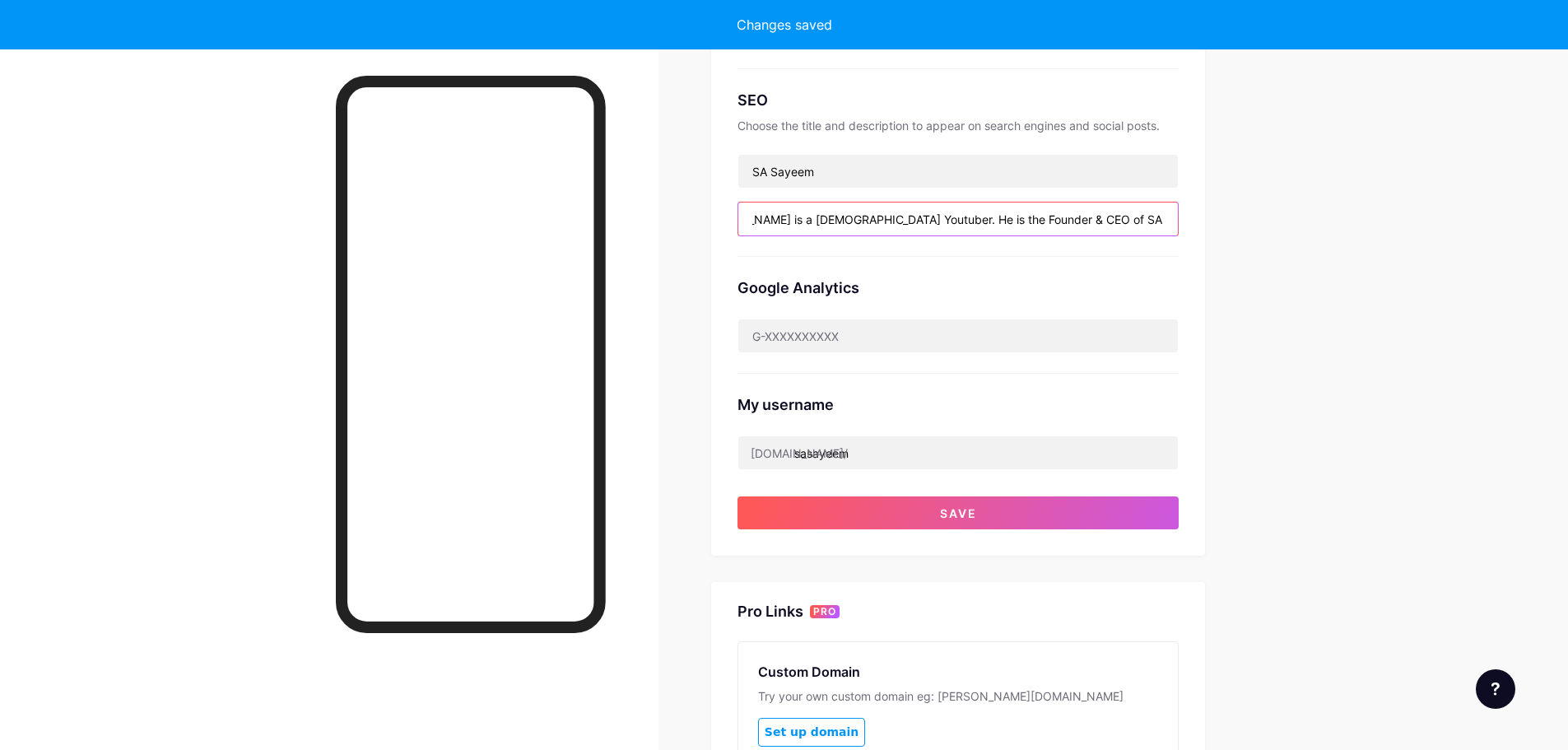
drag, startPoint x: 879, startPoint y: 211, endPoint x: 1132, endPoint y: 211, distance: 253.0
click at [1132, 211] on input "[PERSON_NAME] His Full Name Md. [PERSON_NAME] is a [DEMOGRAPHIC_DATA] Youtuber.…" at bounding box center [958, 219] width 439 height 33
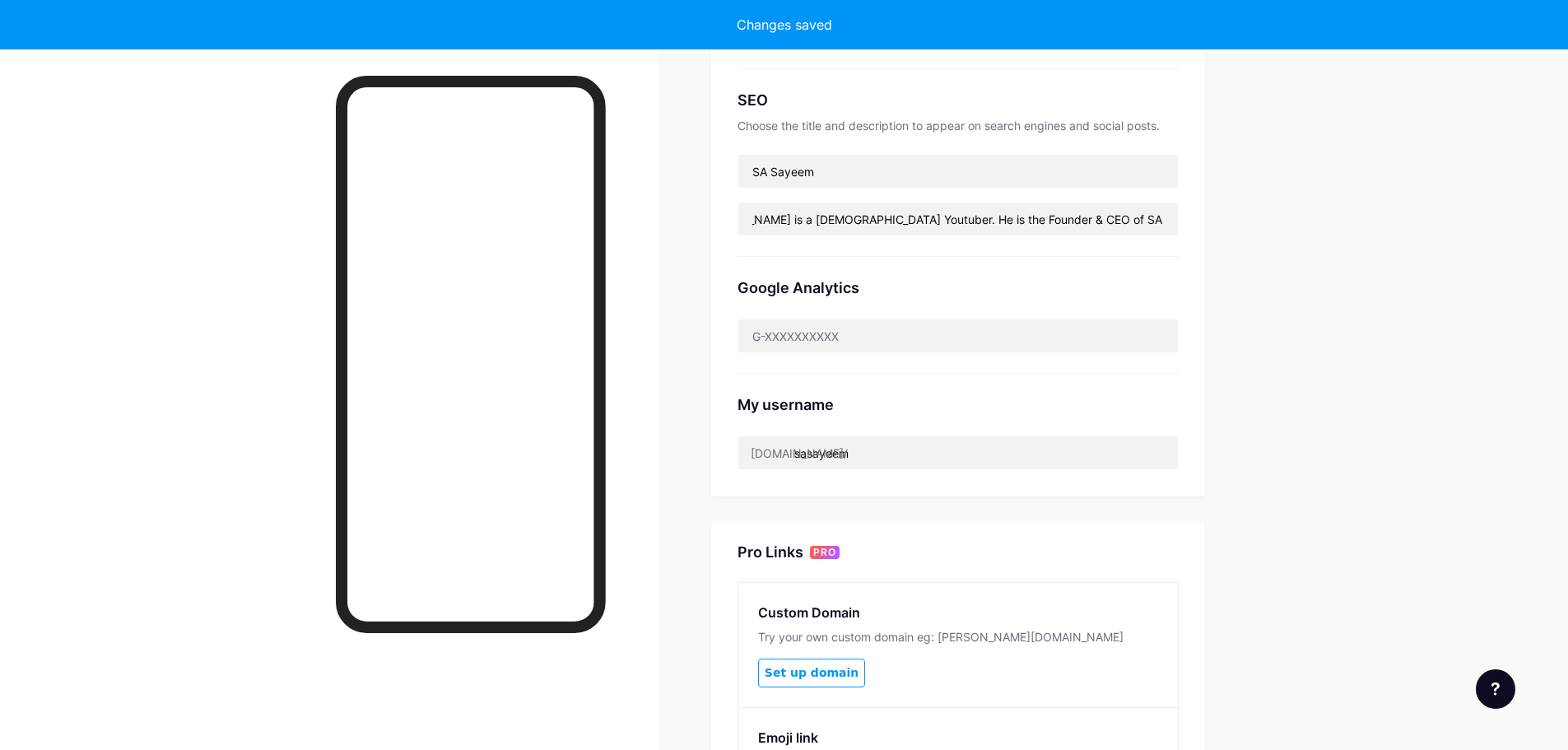
scroll to position [0, 0]
click at [1323, 243] on div "Upgrade [DOMAIN_NAME]... [DOMAIN_NAME] Share Switch accounts [PERSON_NAME] [DOM…" at bounding box center [784, 321] width 1568 height 1302
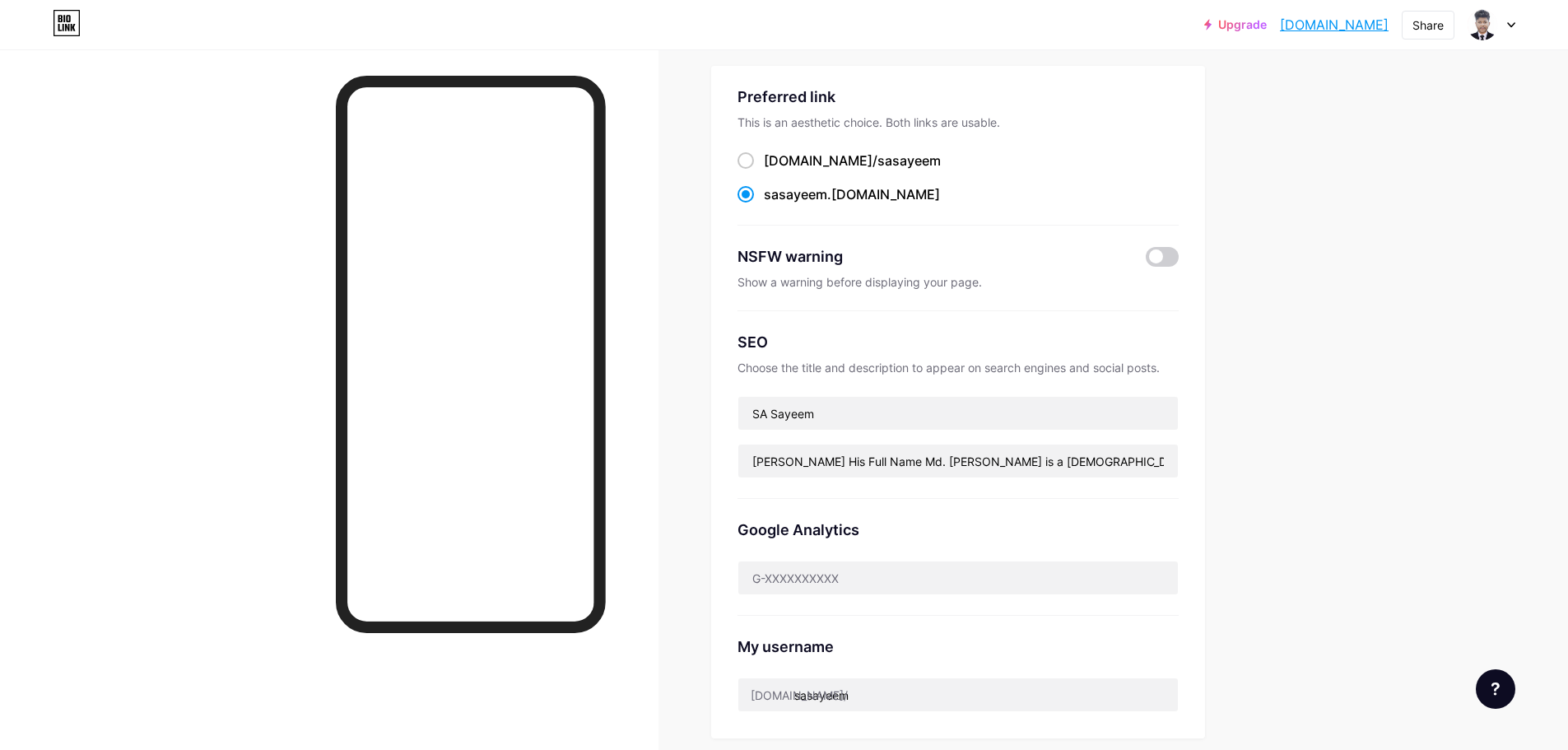
scroll to position [83, 0]
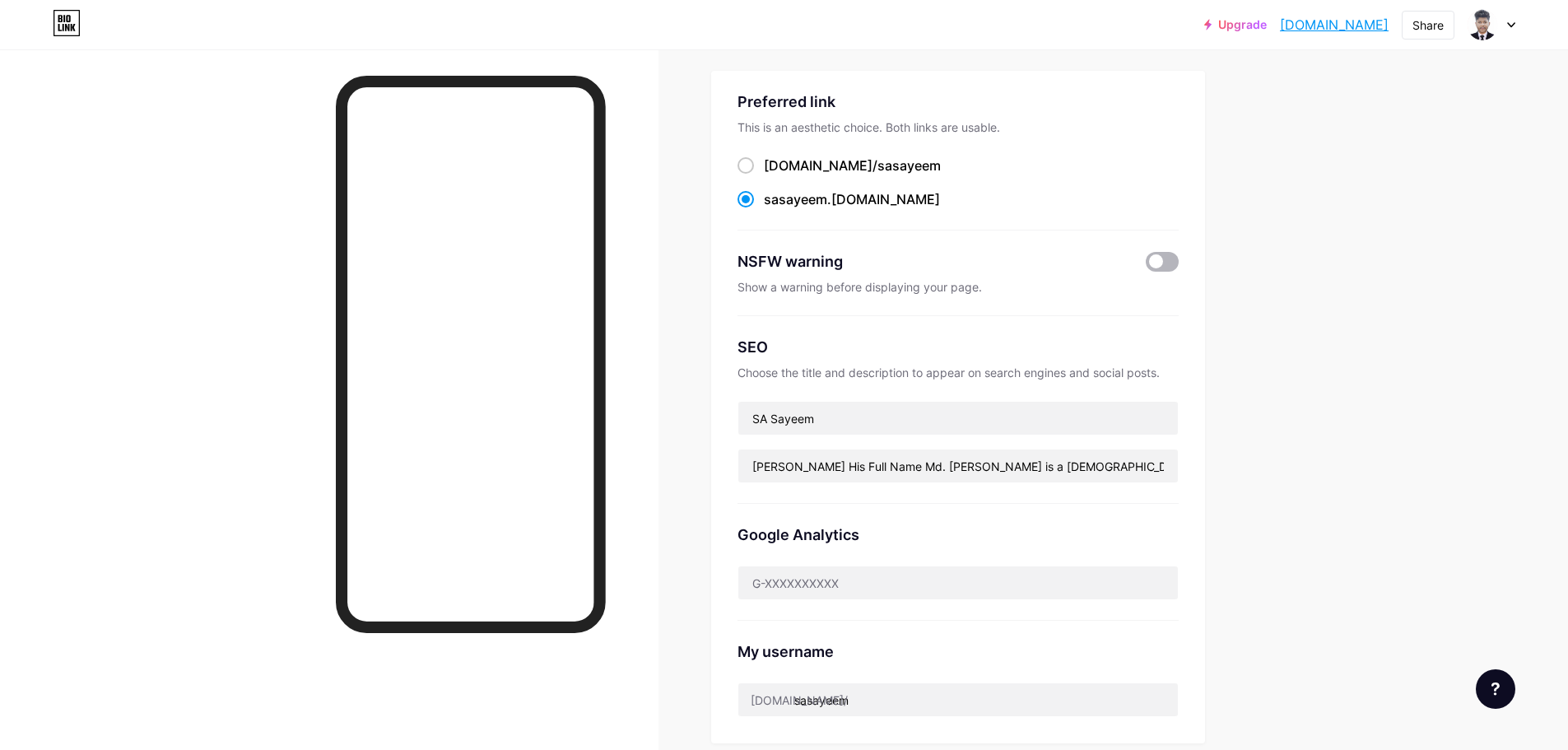
click at [1165, 259] on span at bounding box center [1162, 261] width 33 height 20
click at [1146, 266] on input "checkbox" at bounding box center [1146, 266] width 0 height 0
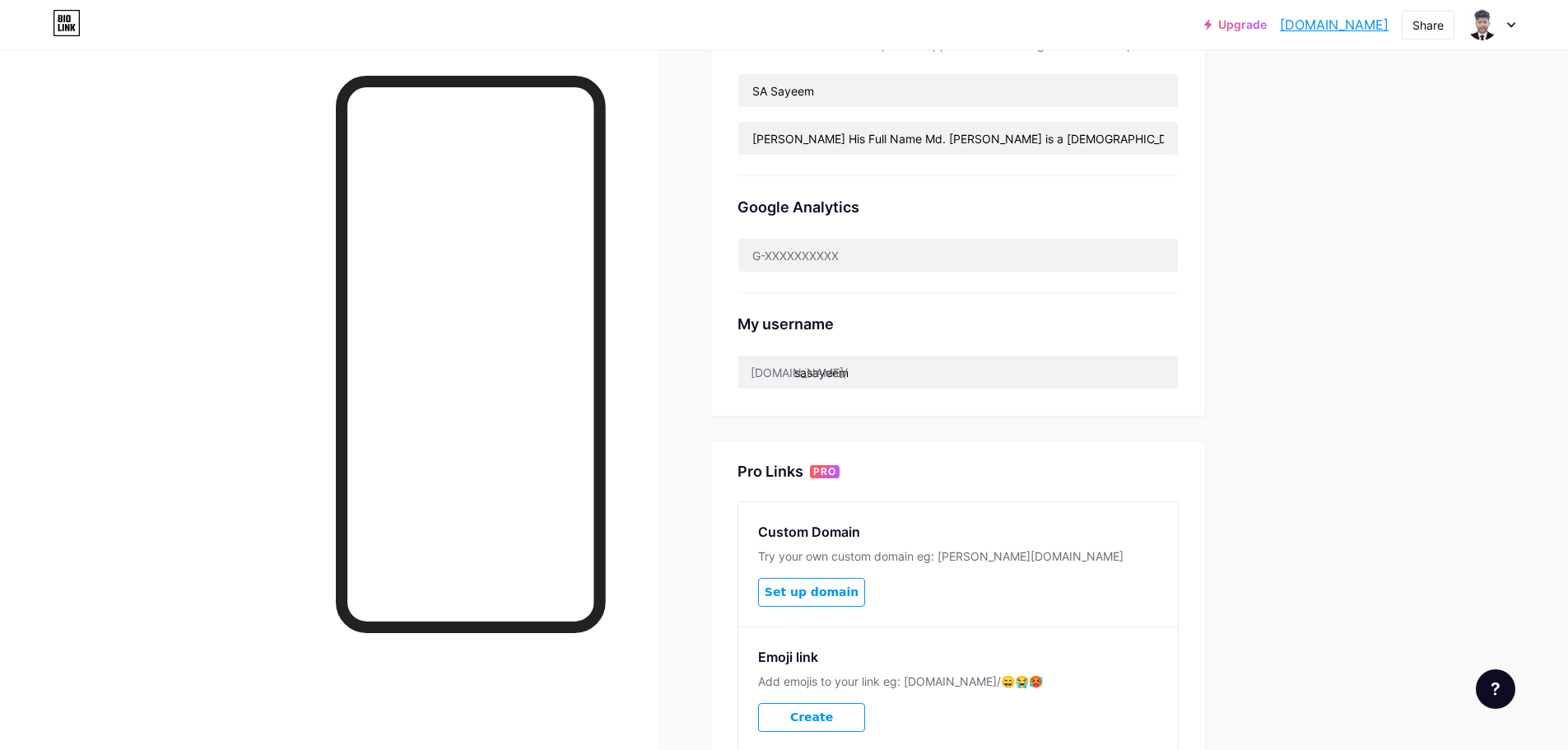
scroll to position [138, 0]
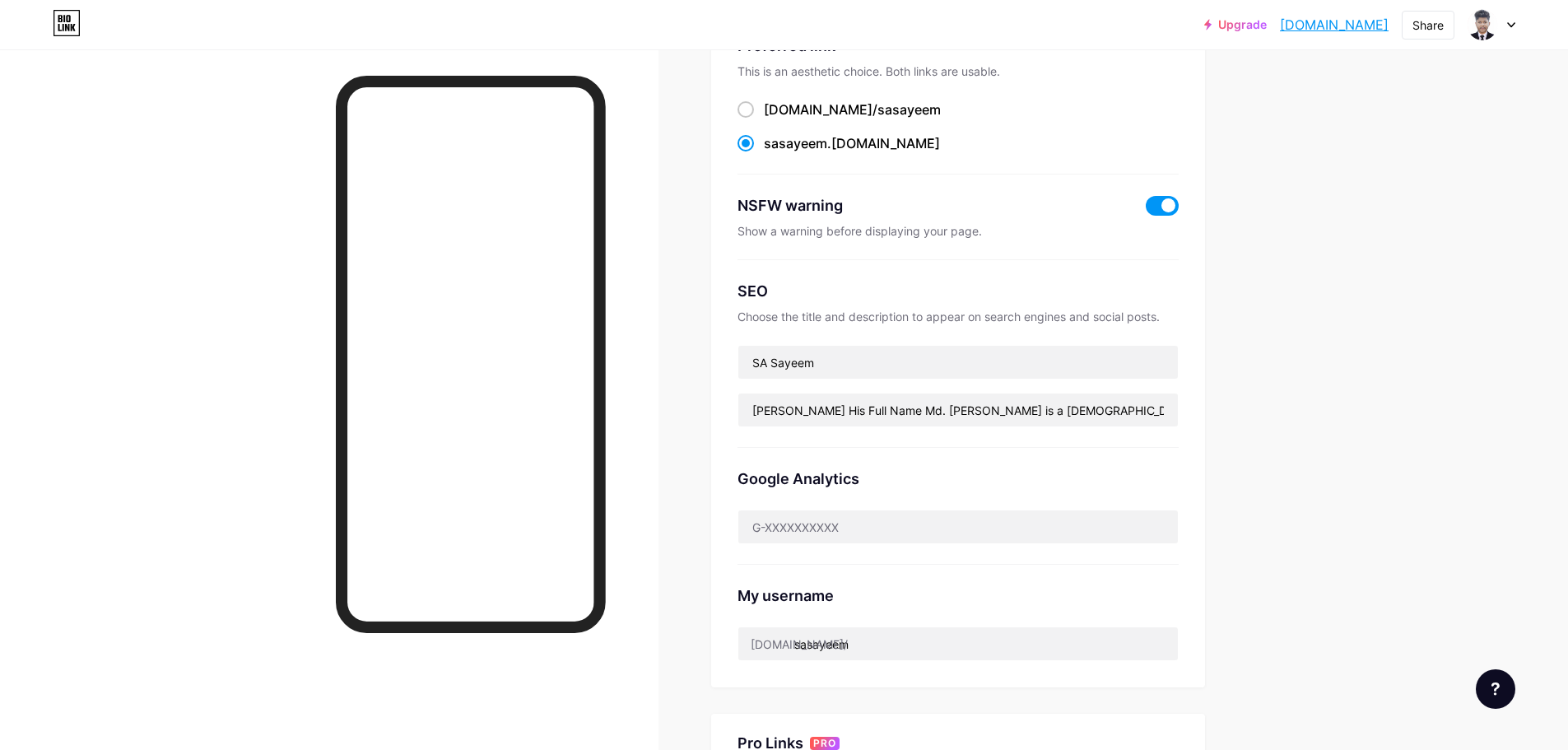
click at [1168, 196] on span at bounding box center [1162, 206] width 33 height 20
click at [1146, 210] on input "checkbox" at bounding box center [1146, 210] width 0 height 0
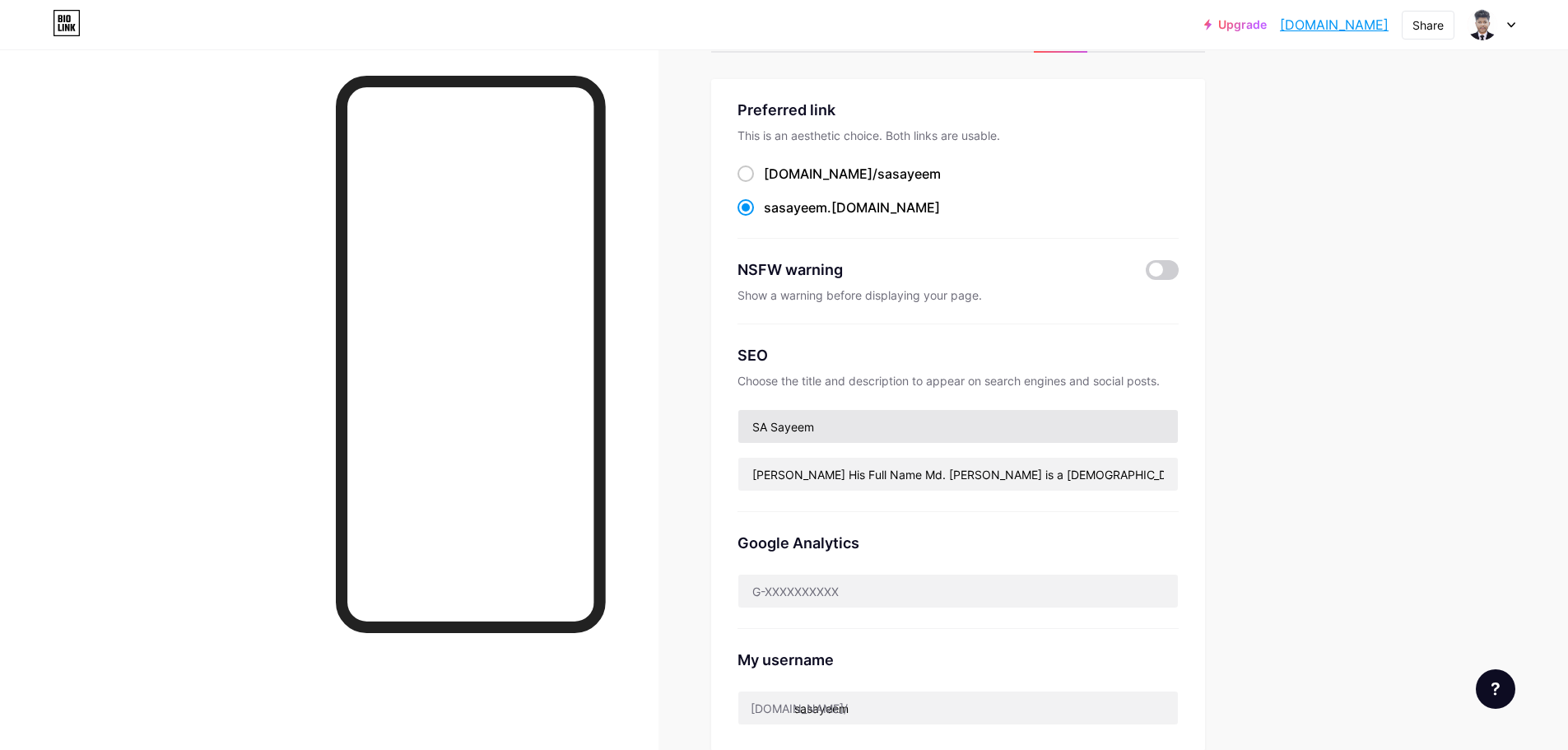
scroll to position [0, 0]
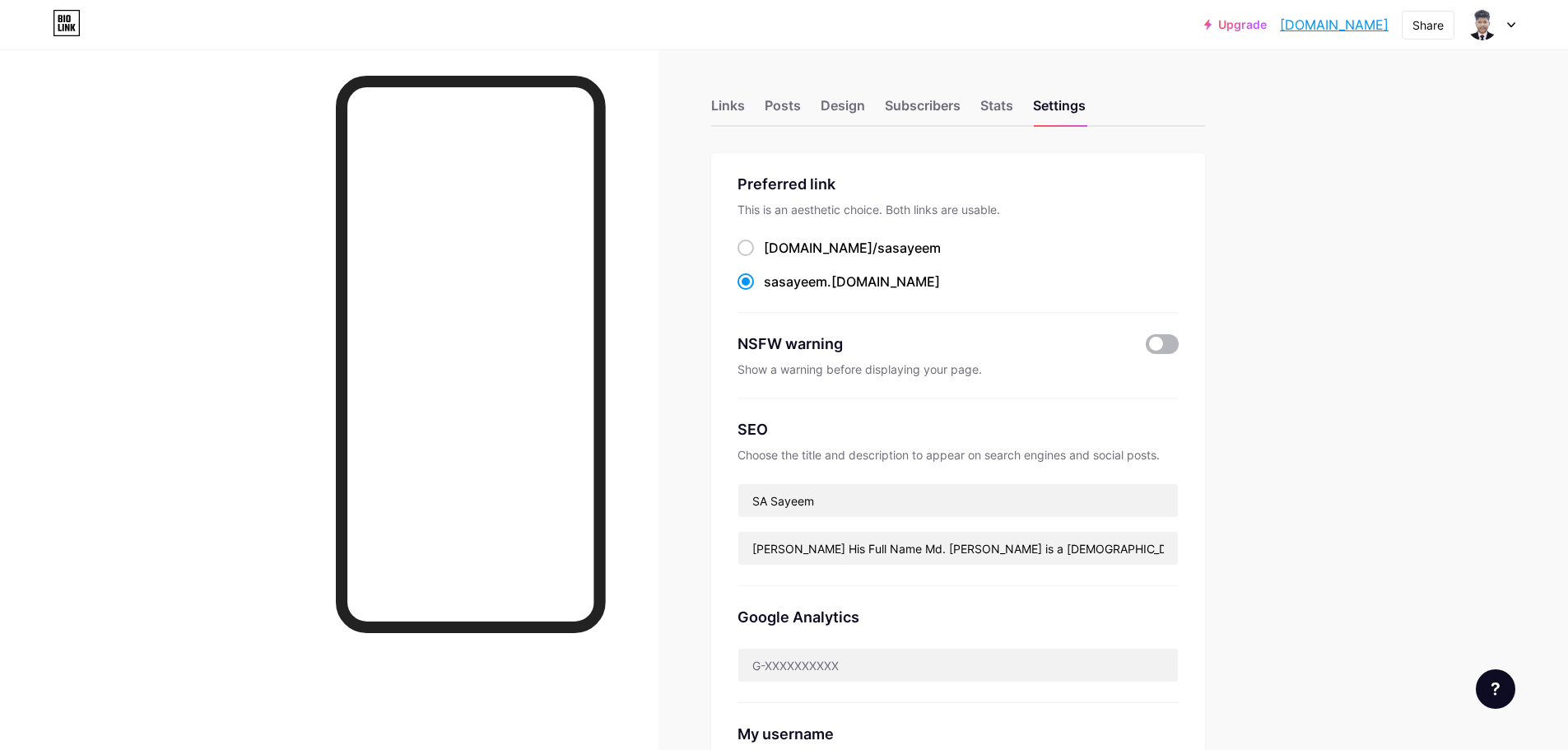
click at [1178, 336] on span at bounding box center [1162, 344] width 33 height 20
click at [1146, 348] on input "checkbox" at bounding box center [1146, 348] width 0 height 0
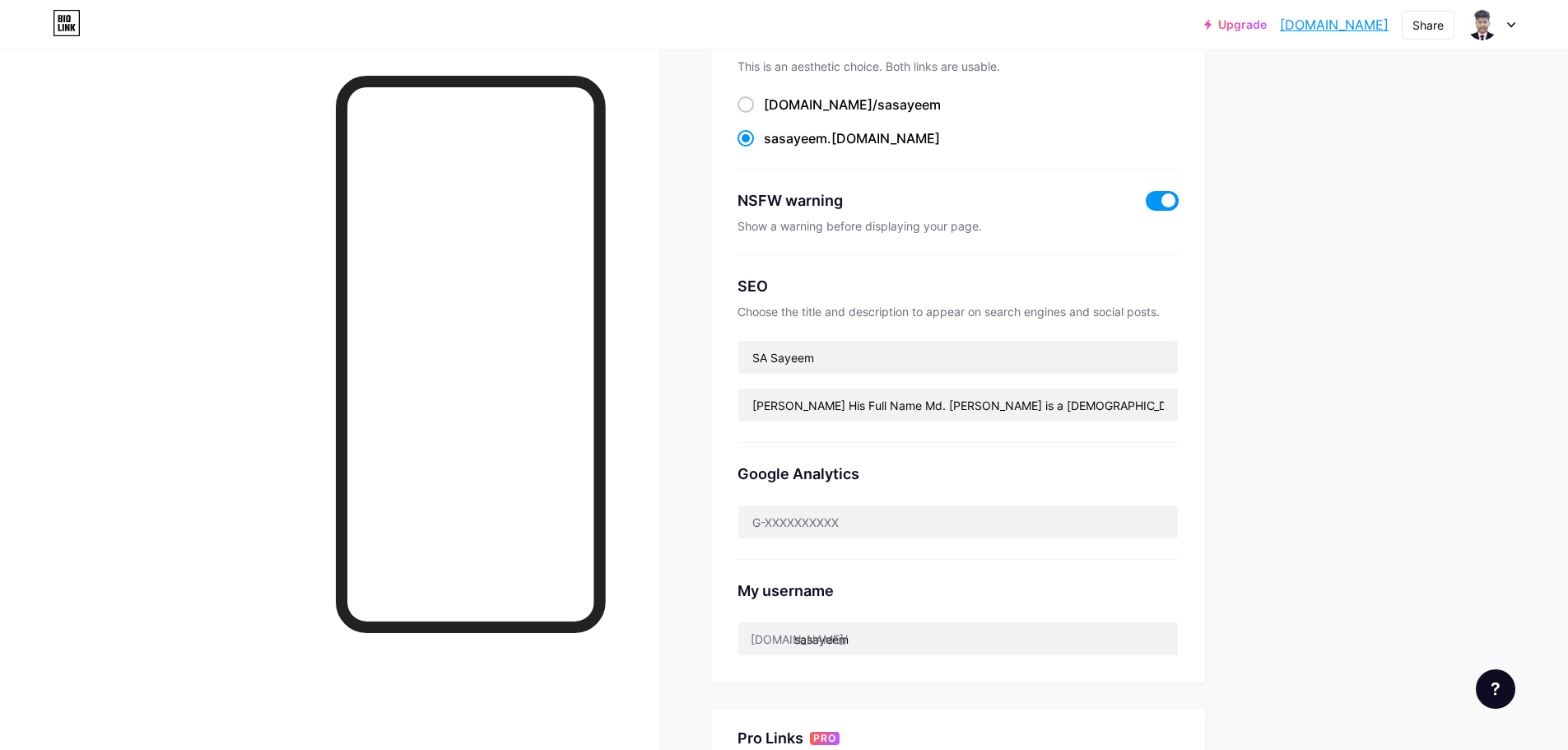
scroll to position [138, 0]
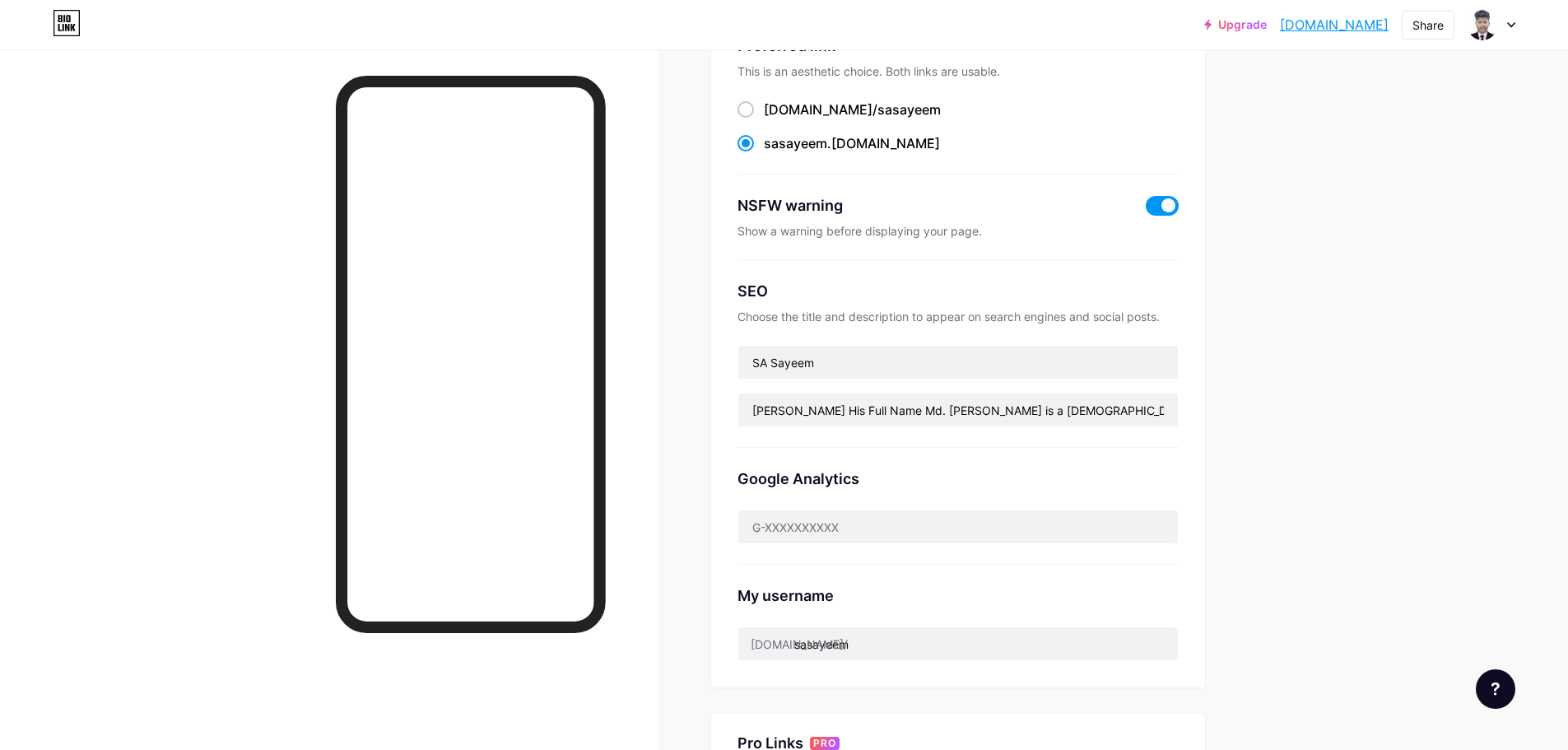
click at [1164, 180] on div "NSFW warning Show a warning before displaying your page." at bounding box center [958, 217] width 441 height 85
click at [1162, 196] on span at bounding box center [1162, 206] width 33 height 20
click at [1146, 210] on input "checkbox" at bounding box center [1146, 210] width 0 height 0
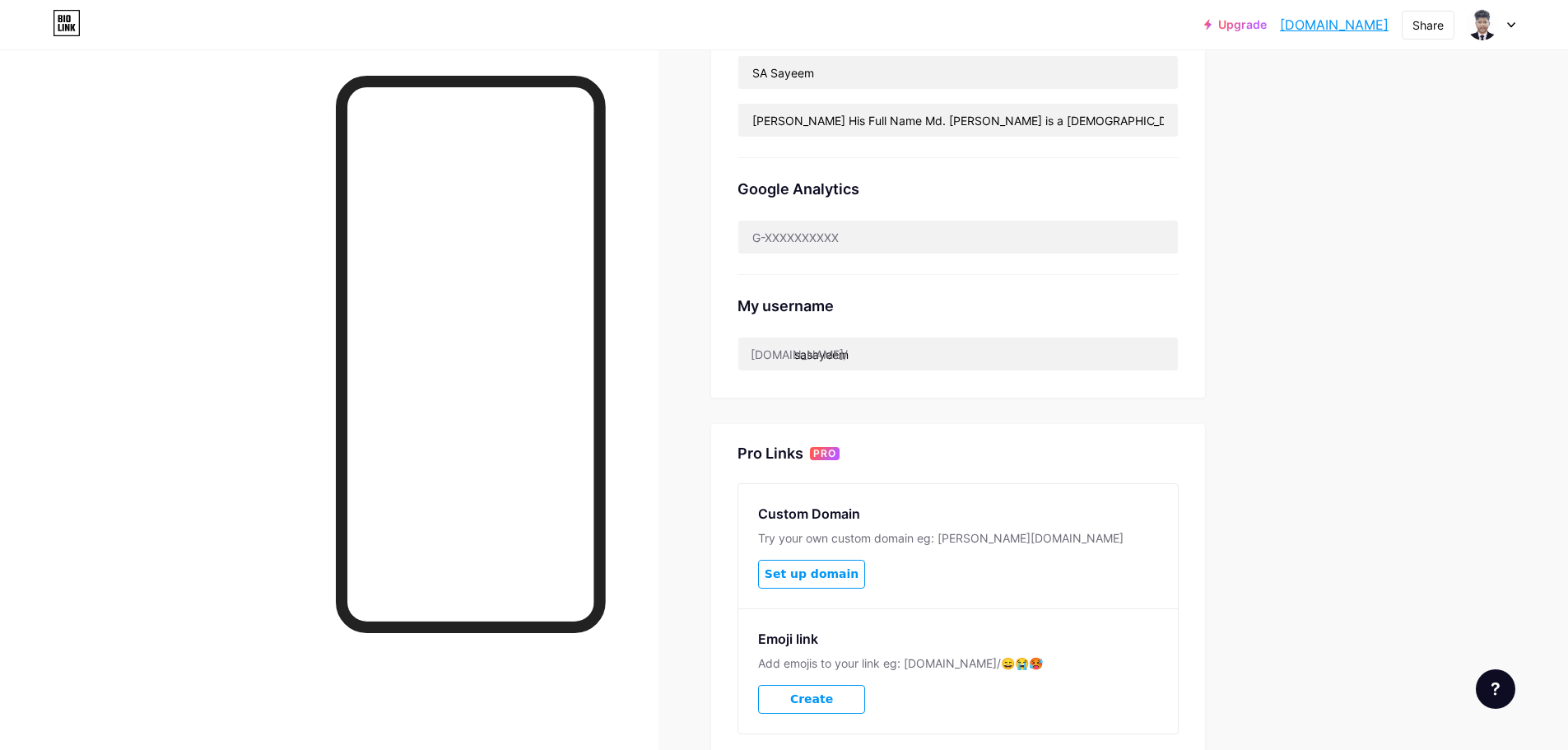
scroll to position [550, 0]
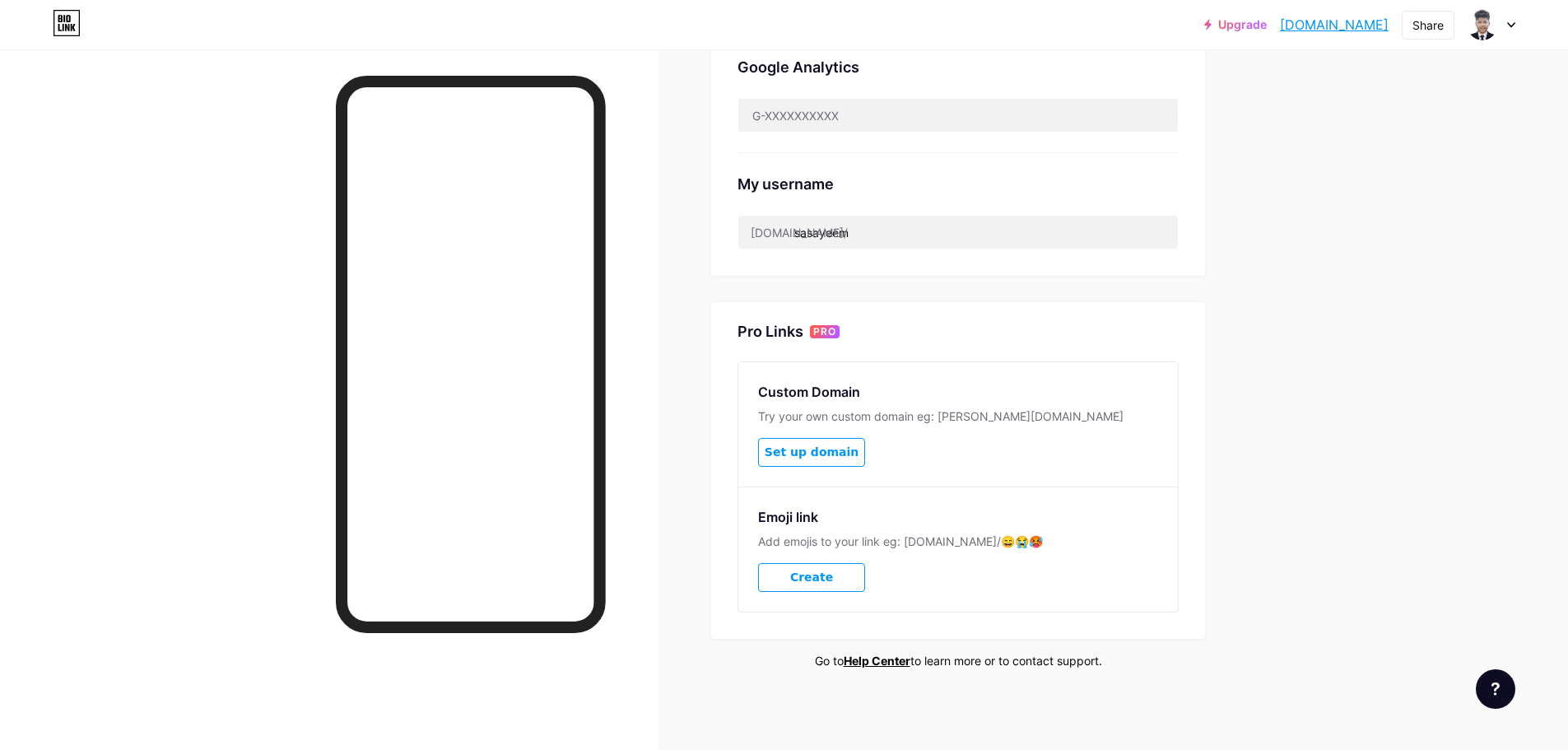
click at [835, 455] on span "Set up domain" at bounding box center [812, 452] width 94 height 14
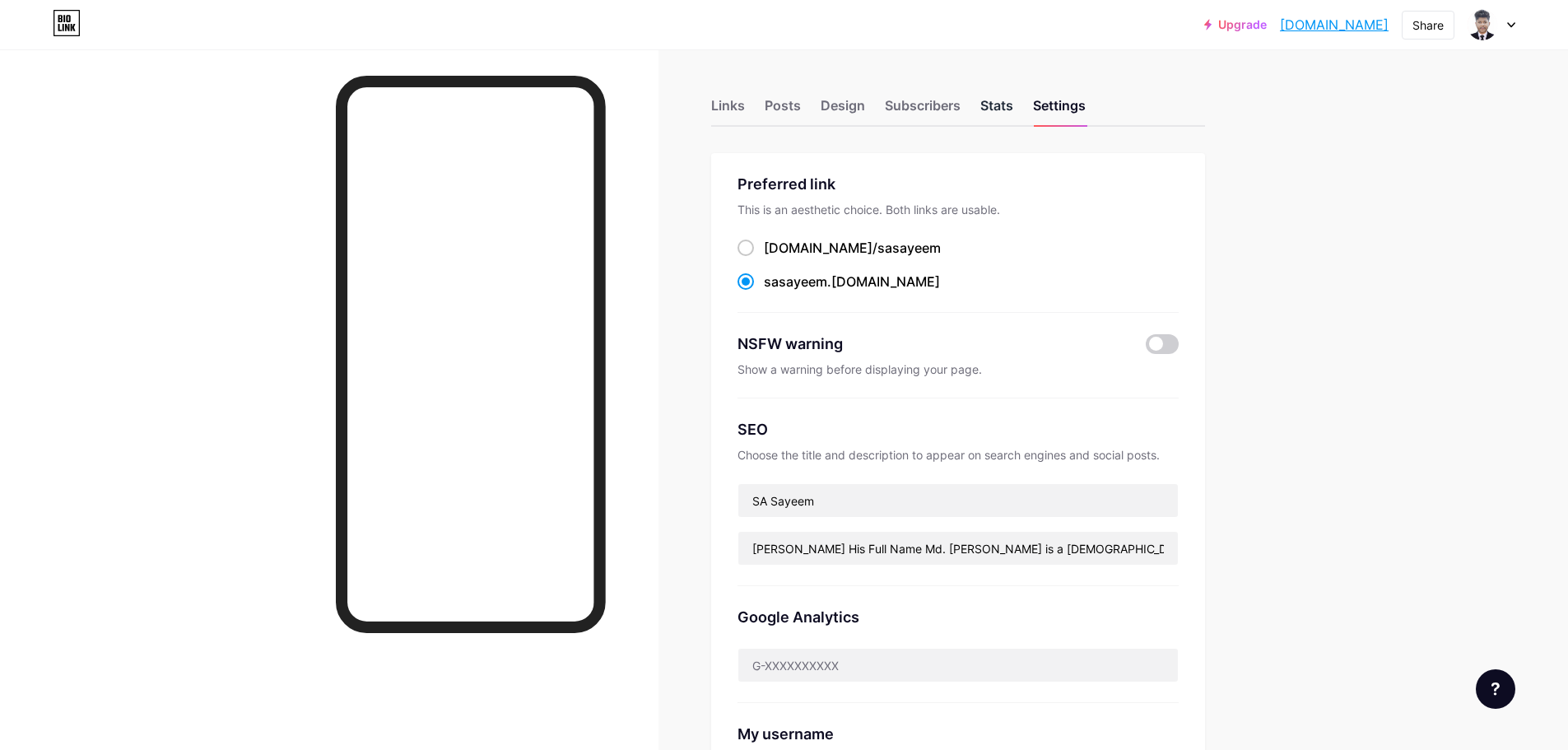
click at [996, 102] on div "Stats" at bounding box center [997, 111] width 33 height 30
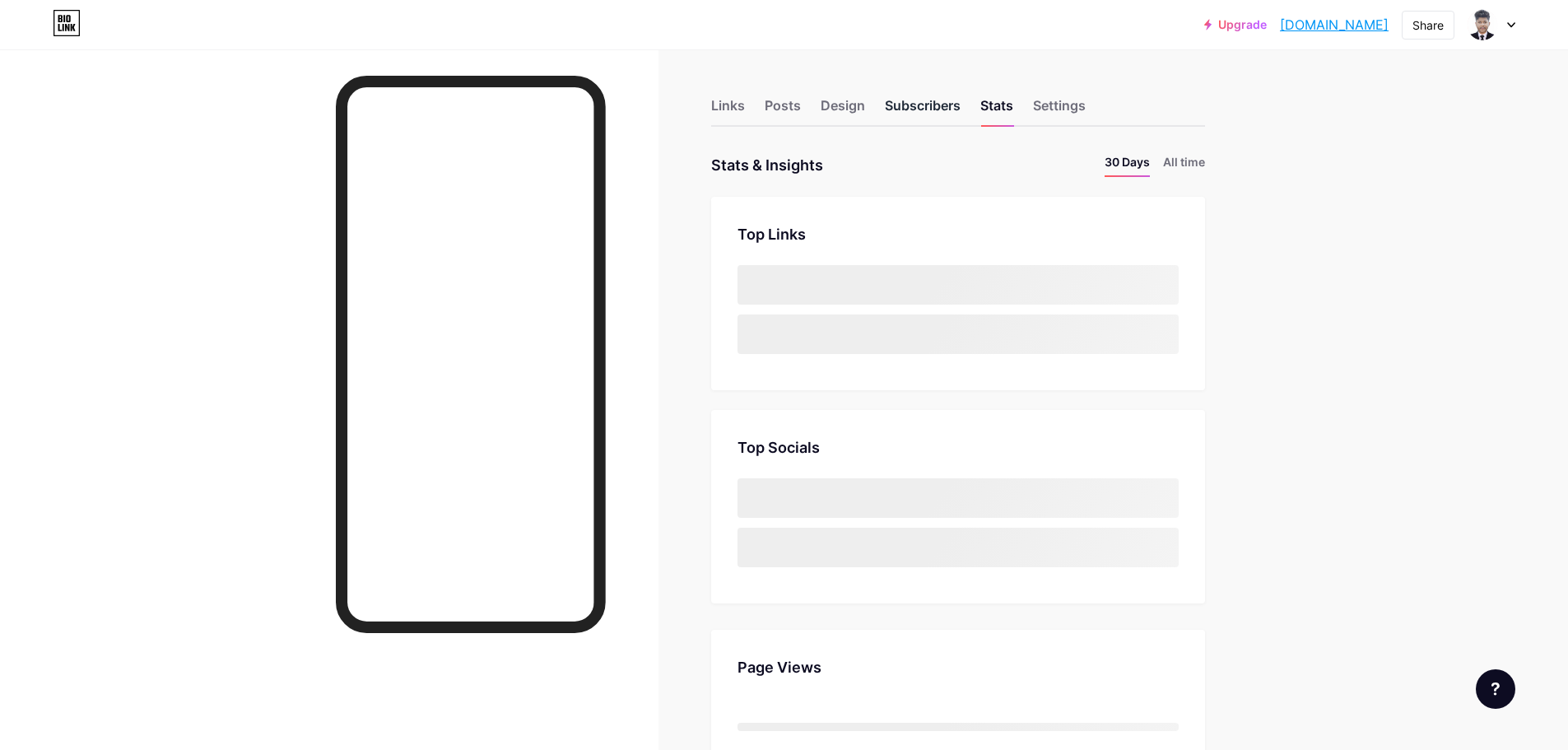
click at [933, 107] on div "Subscribers" at bounding box center [922, 111] width 76 height 30
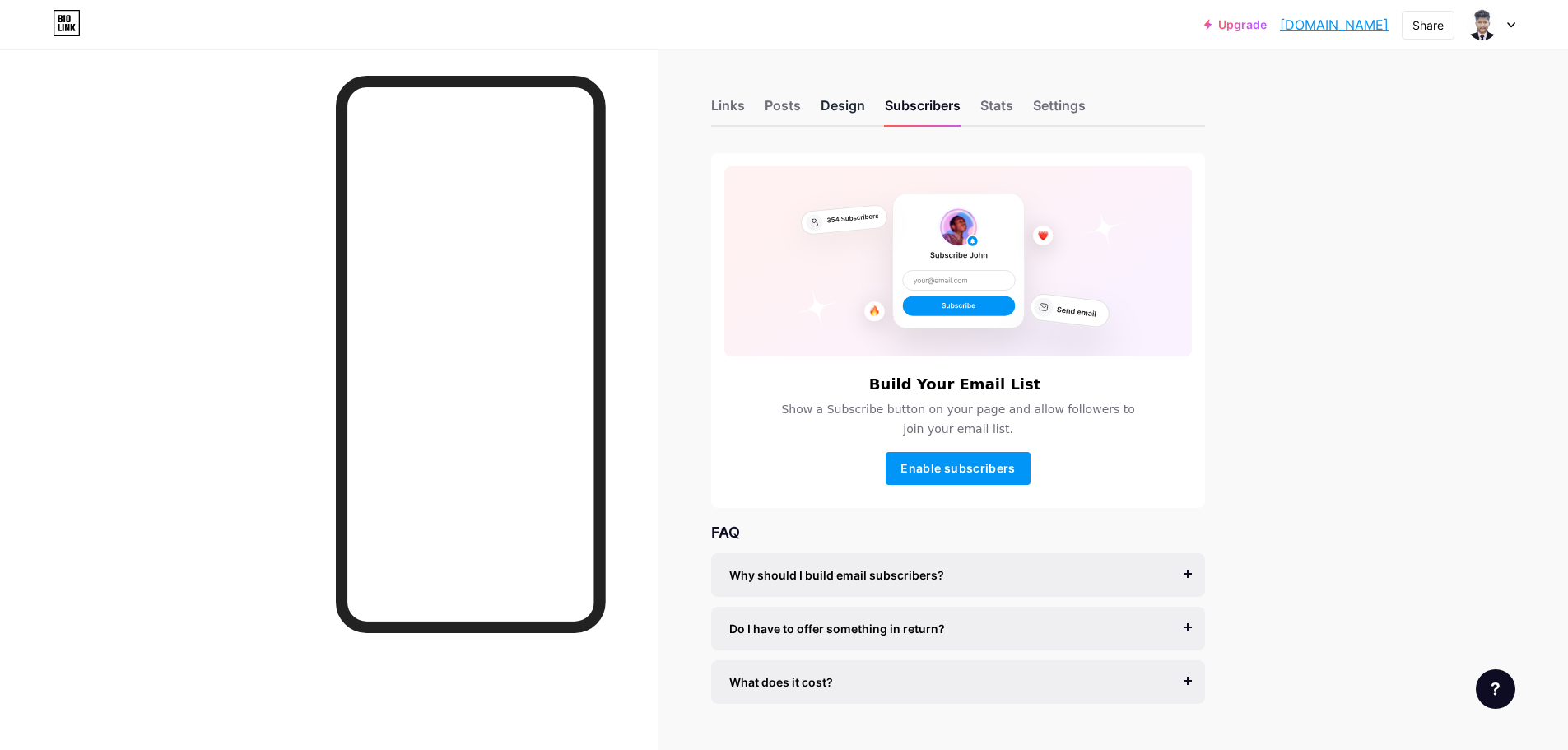
click at [829, 115] on div "Design" at bounding box center [843, 111] width 44 height 30
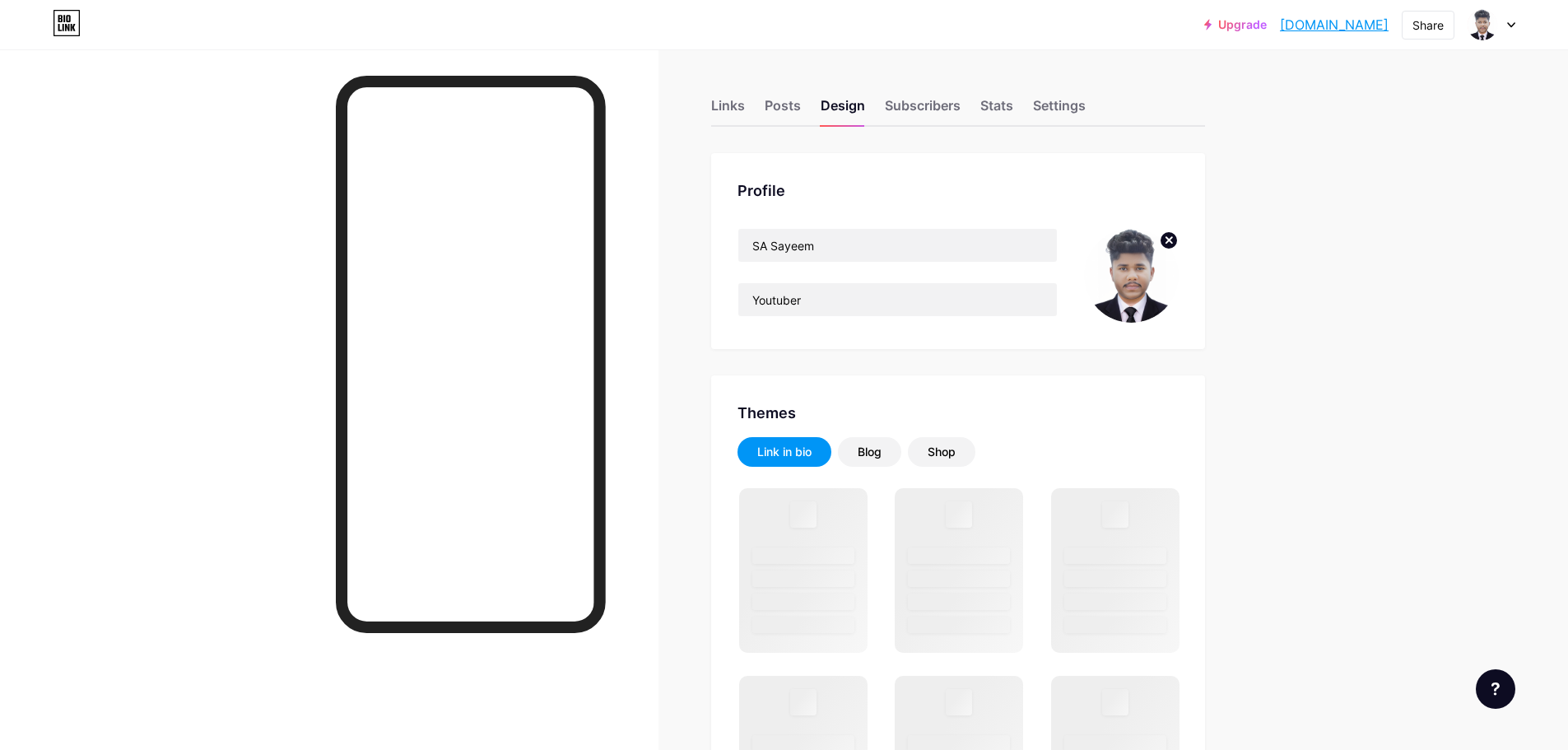
click at [1143, 287] on img at bounding box center [1131, 275] width 95 height 95
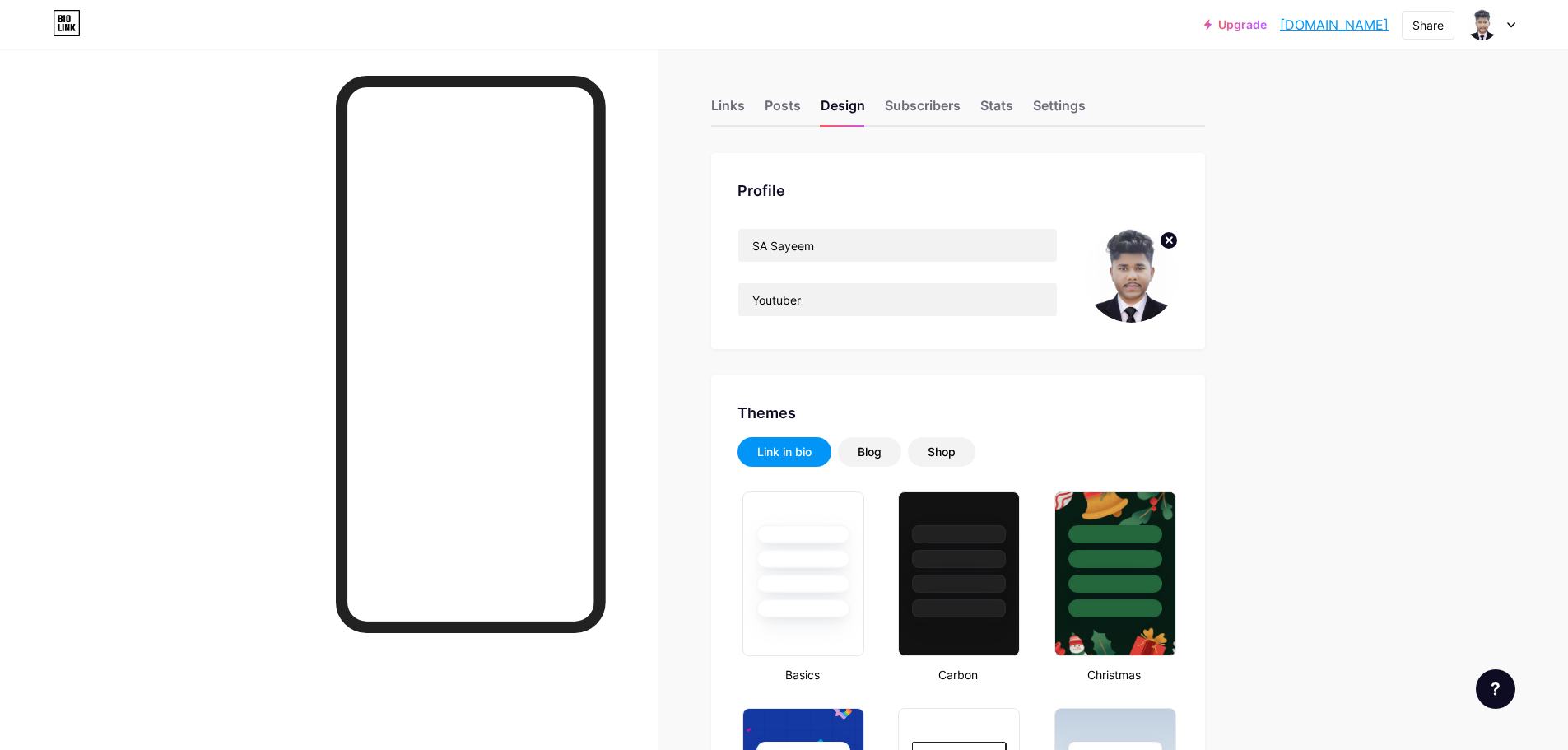
click at [1170, 238] on circle at bounding box center [1168, 240] width 18 height 18
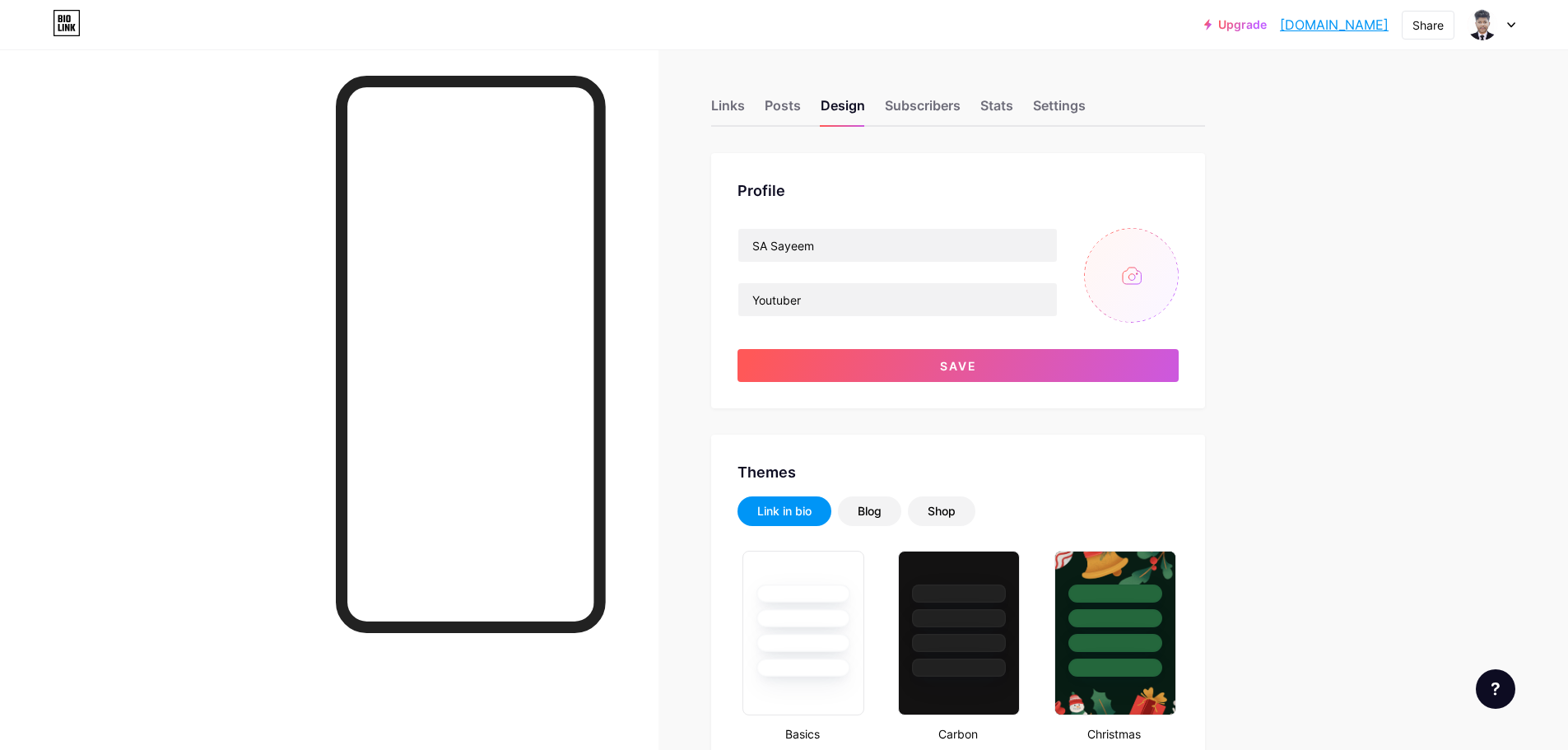
click at [1143, 273] on input "file" at bounding box center [1131, 275] width 95 height 95
type input "C:\fakepath\[PERSON_NAME]-sqaure.jpg"
click at [865, 298] on input "Youtuber" at bounding box center [897, 299] width 318 height 33
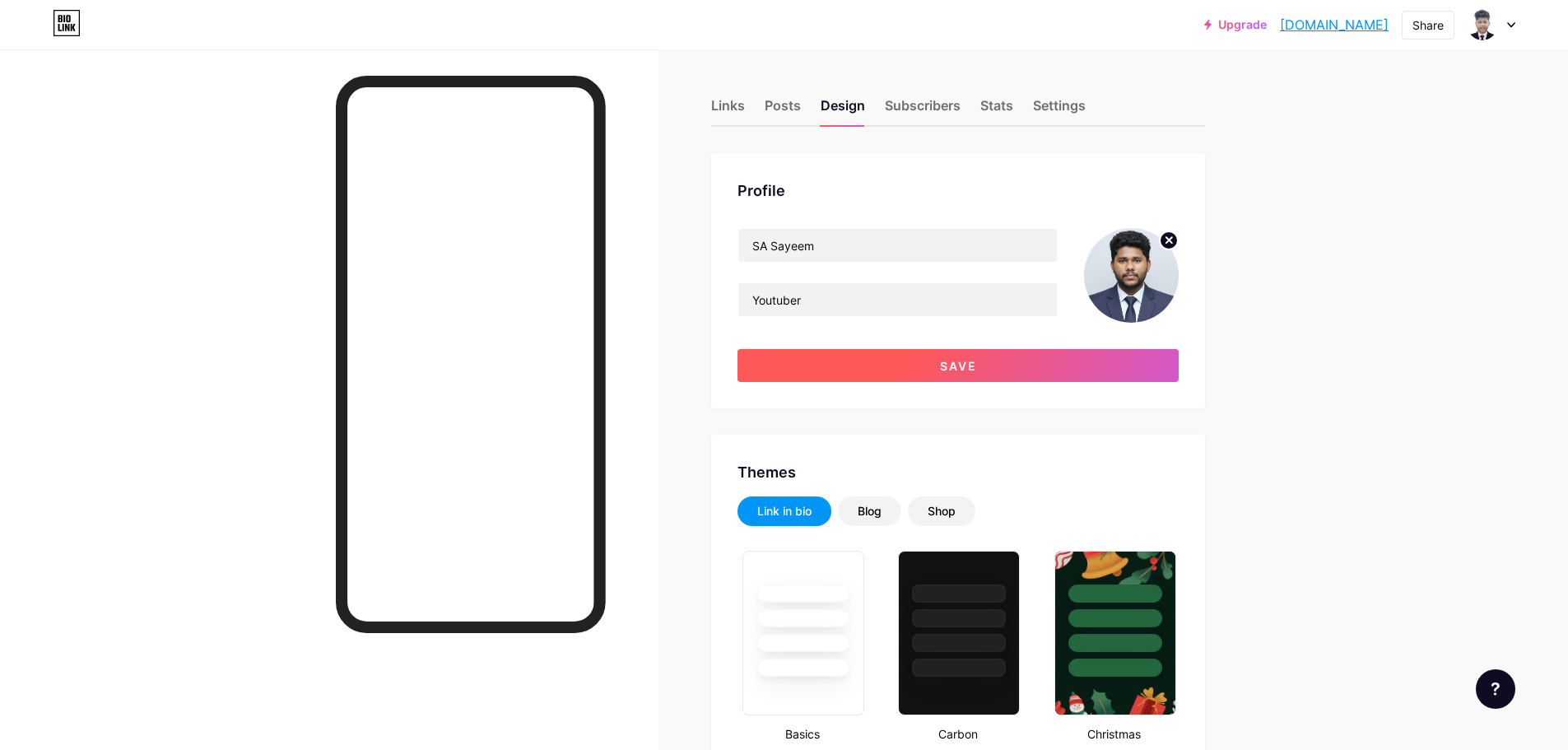
click at [931, 356] on button "Save" at bounding box center [958, 365] width 441 height 33
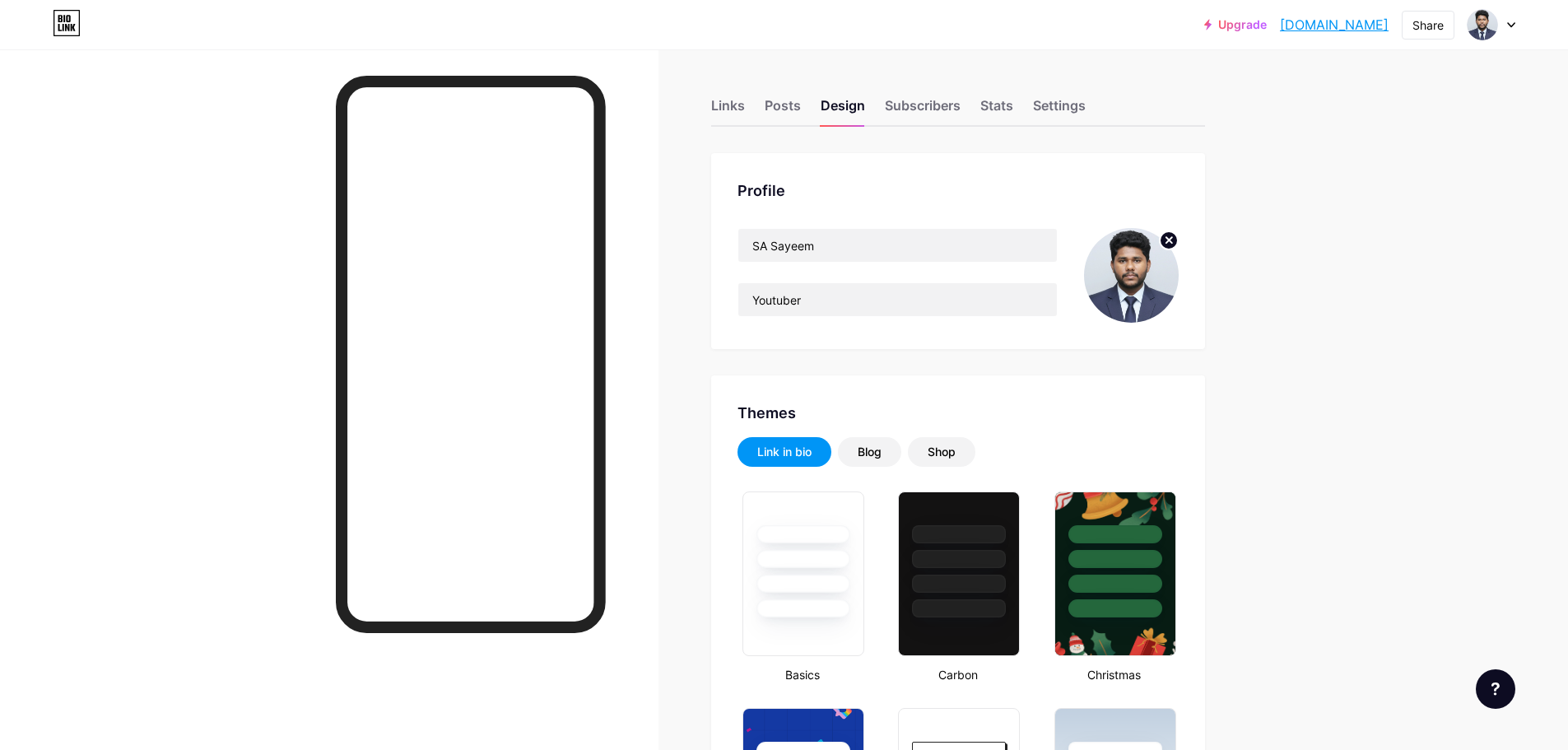
click at [827, 264] on div "SA Sayeem Youtuber" at bounding box center [897, 275] width 320 height 95
click at [832, 316] on div "Youtuber" at bounding box center [897, 299] width 320 height 35
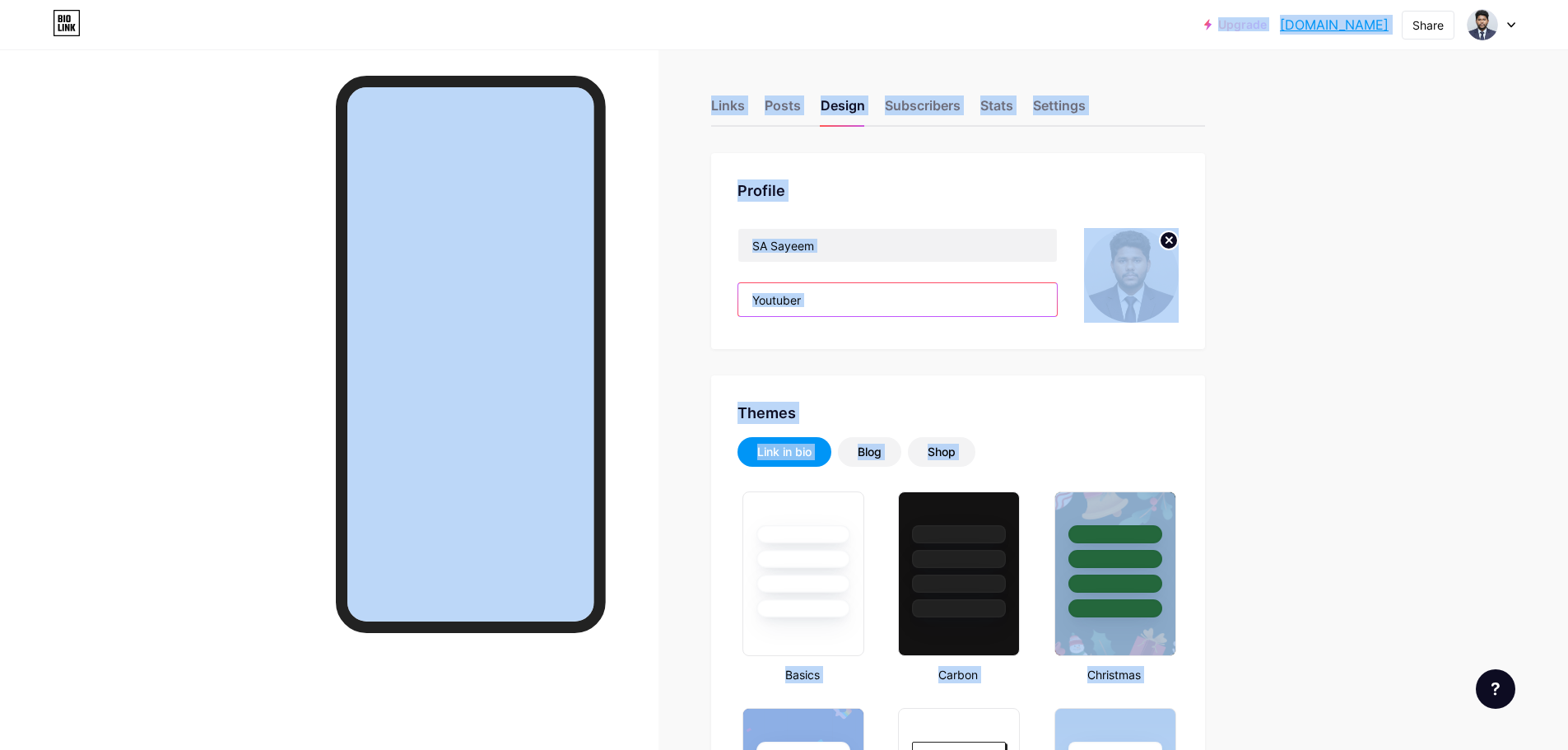
click at [834, 301] on input "Youtuber" at bounding box center [897, 299] width 318 height 33
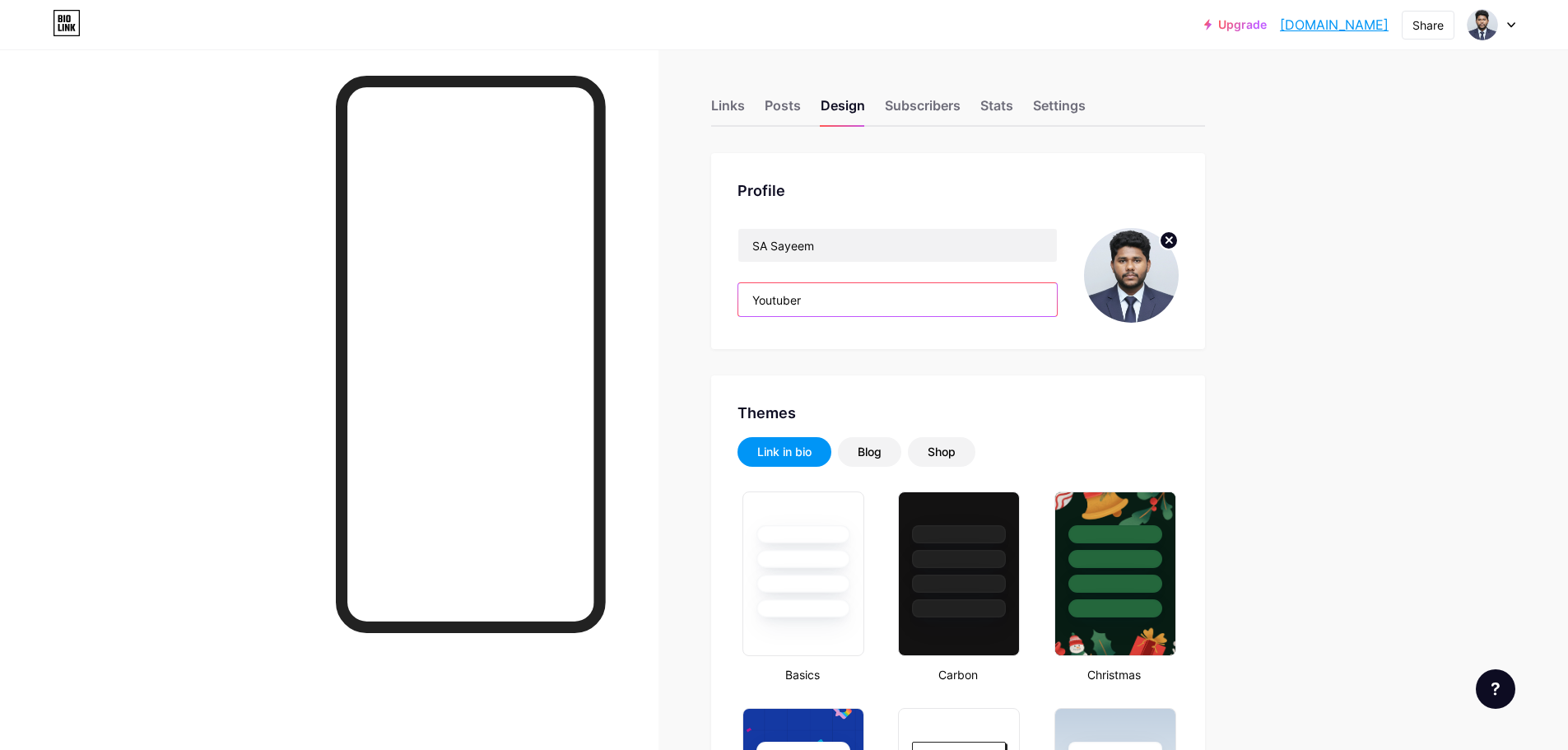
paste input "Graphic Designer | CEO & Founder at SA Creative Media"
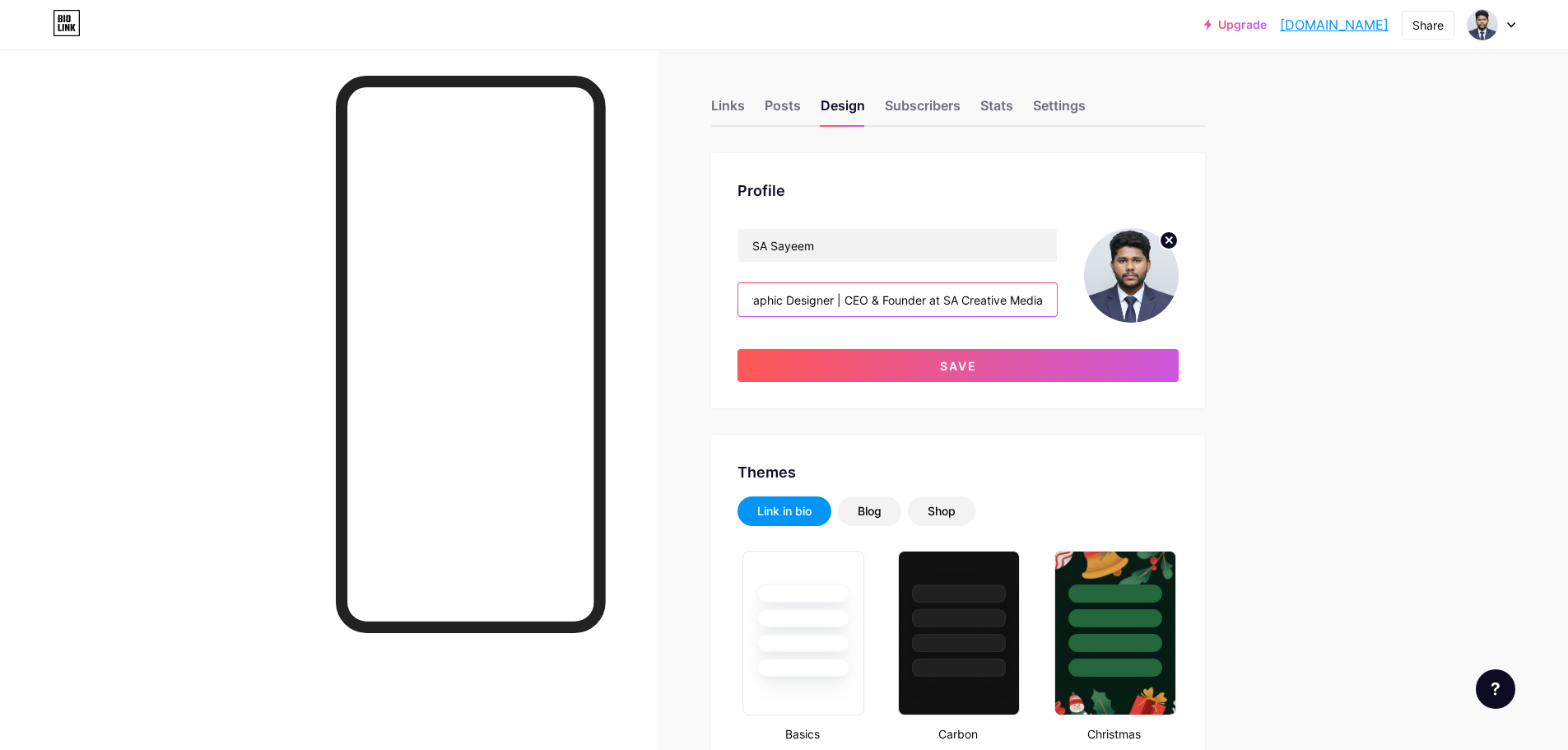
click at [837, 300] on input "YoutuberGraphic Designer | CEO & Founder at SA Creative Media" at bounding box center [897, 299] width 318 height 33
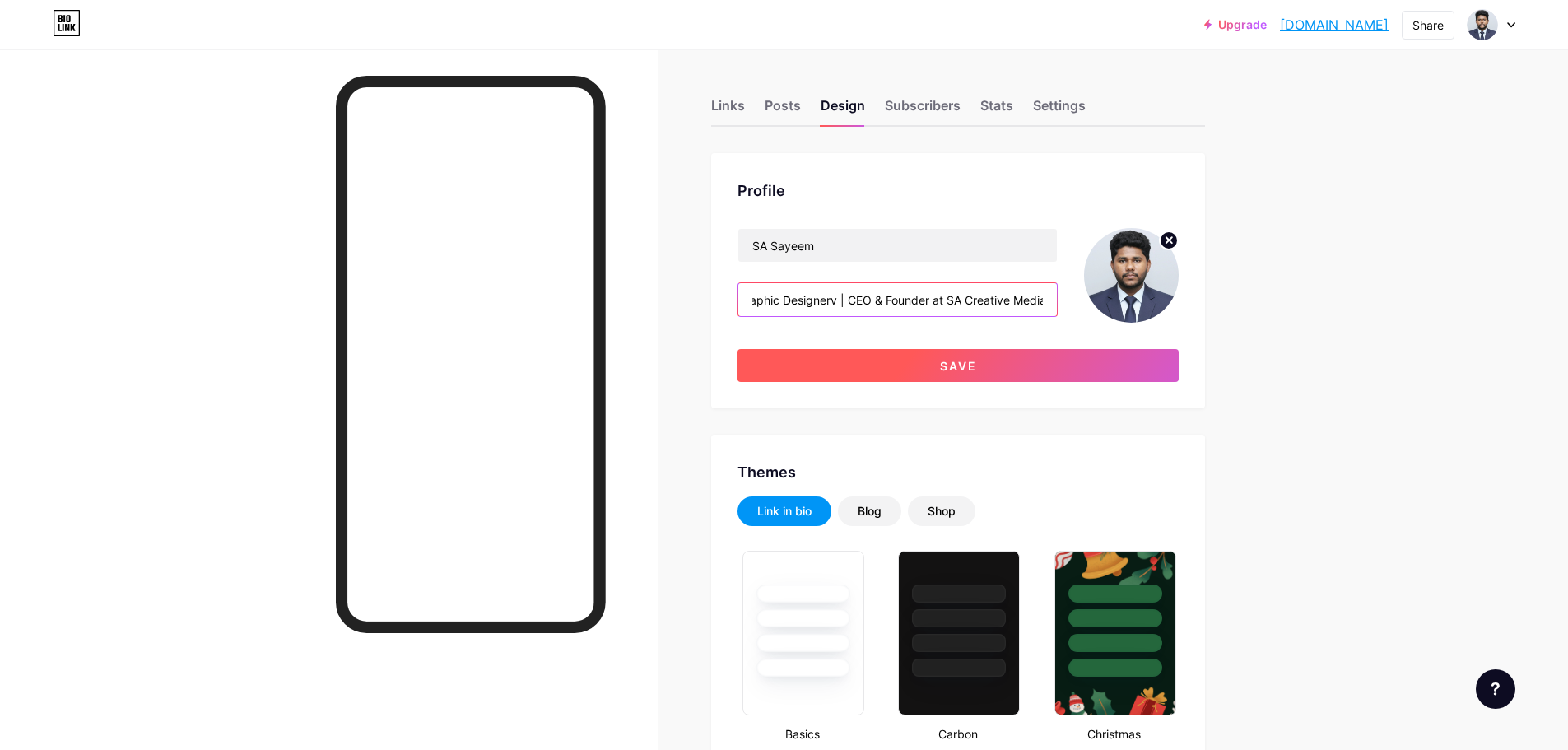
paste input "Graphic Designer"
type input "Graphic Designer | CEO & Founder at SA Creative Media"
click at [881, 355] on button "Save" at bounding box center [958, 365] width 441 height 33
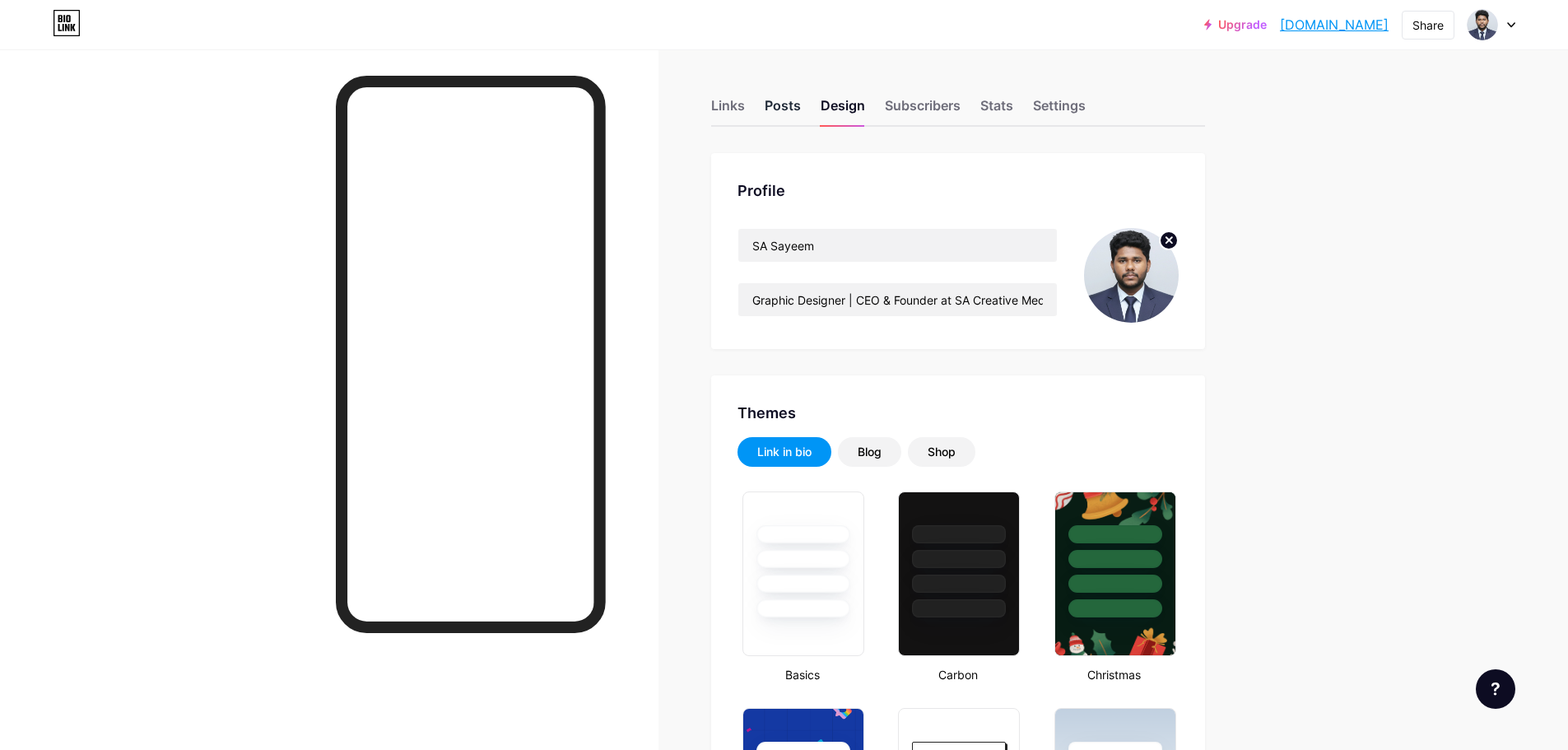
click at [772, 111] on div "Posts" at bounding box center [783, 111] width 37 height 30
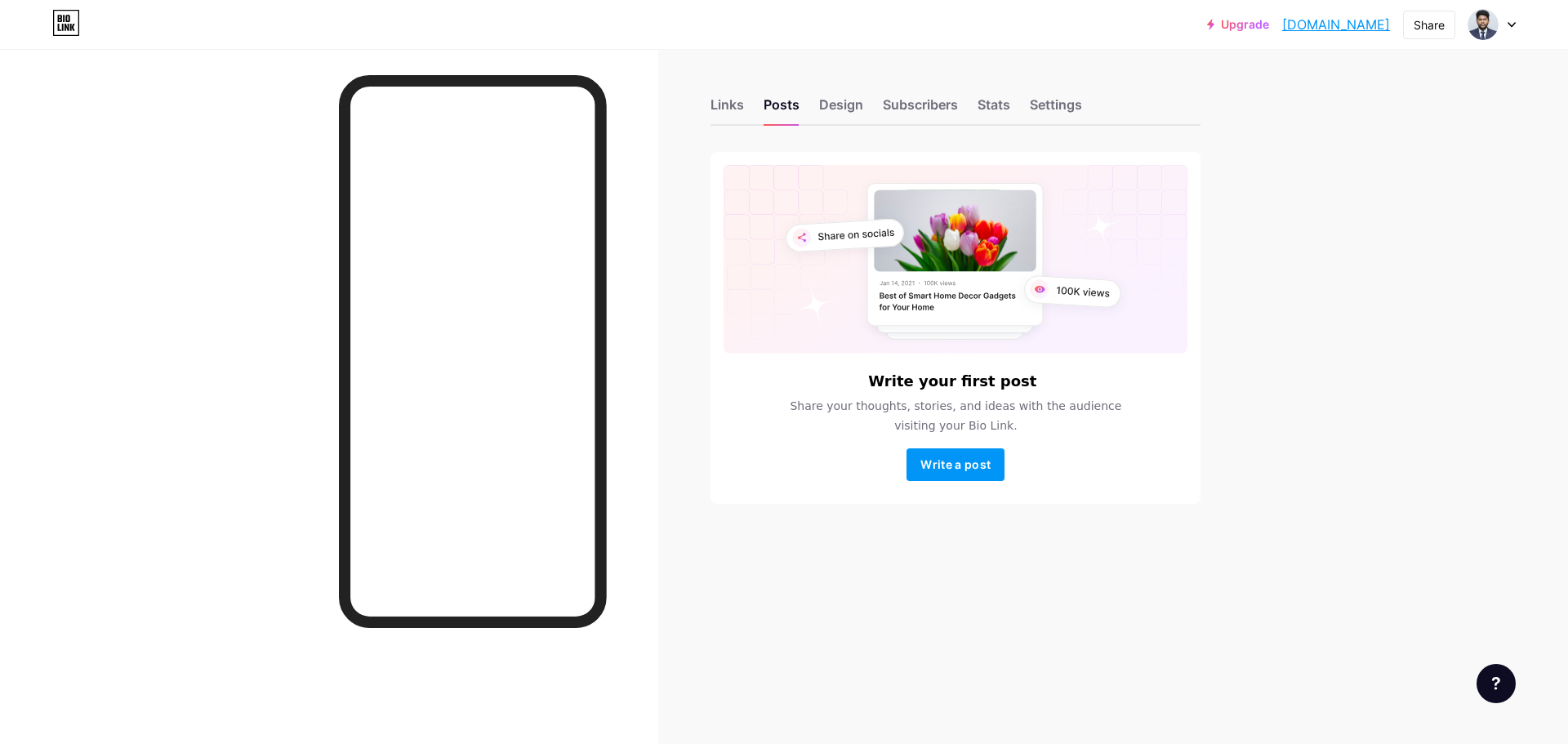
click at [707, 83] on div "Links Posts Design Subscribers Stats Settings Write your first post Share your …" at bounding box center [634, 318] width 1269 height 536
click at [715, 99] on div "Links" at bounding box center [727, 110] width 34 height 30
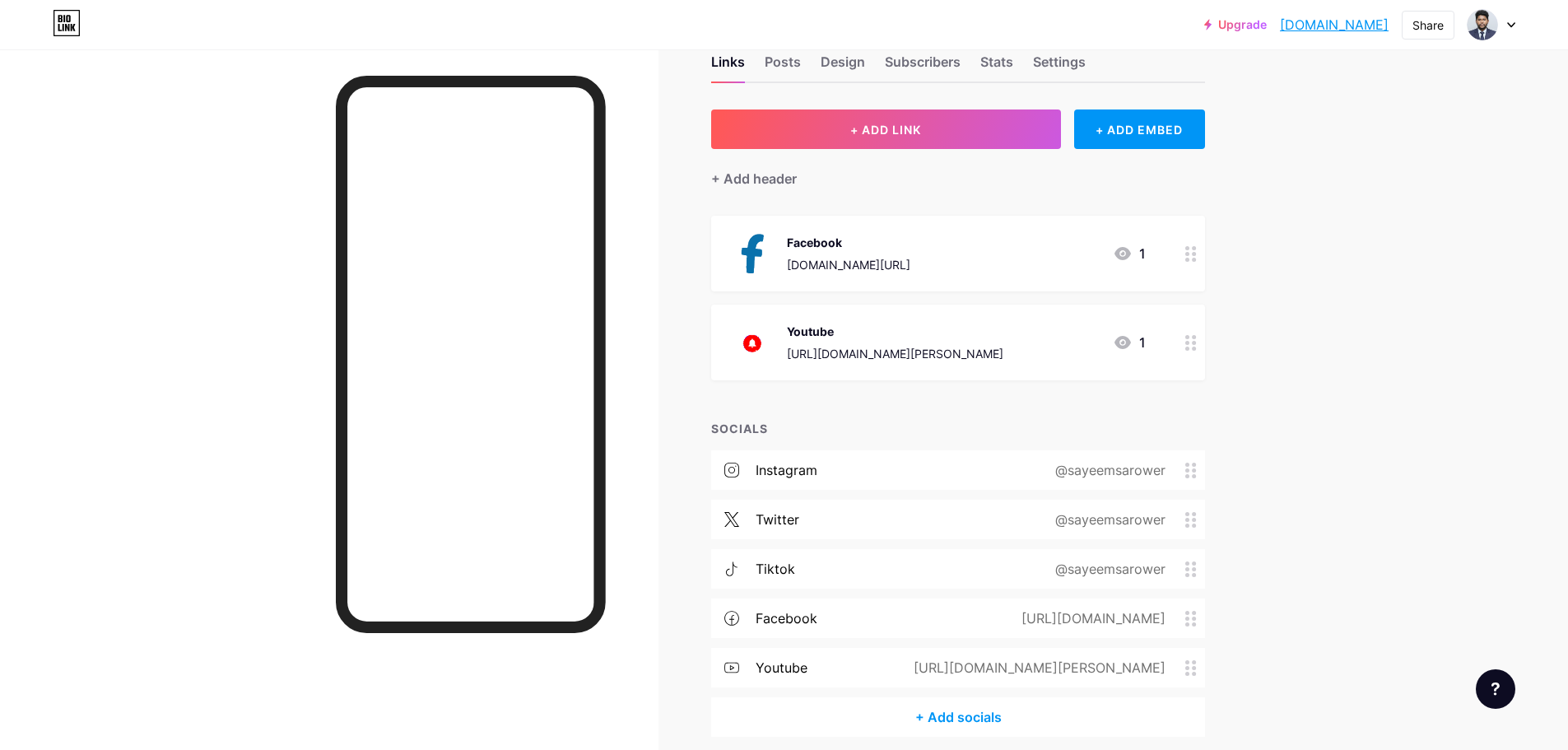
scroll to position [112, 0]
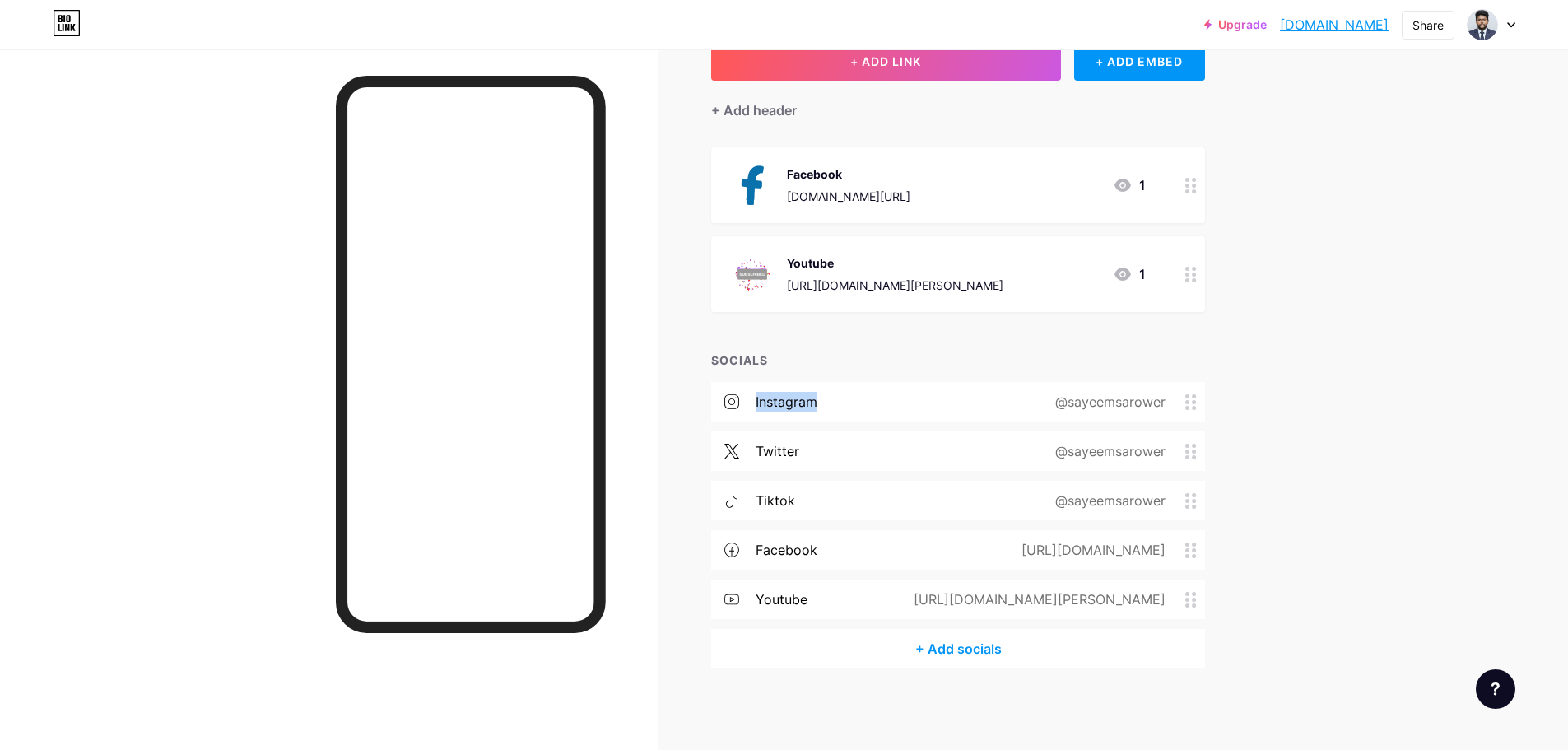
drag, startPoint x: 874, startPoint y: 403, endPoint x: 875, endPoint y: 318, distance: 85.0
click at [875, 318] on div "+ ADD LINK + ADD EMBED + Add header Facebook [DOMAIN_NAME][URL] 1 Youtube [URL]…" at bounding box center [958, 355] width 494 height 627
click at [1025, 332] on div "+ ADD LINK + ADD EMBED + Add header Facebook [DOMAIN_NAME][URL] 1 Youtube [URL]…" at bounding box center [958, 355] width 494 height 627
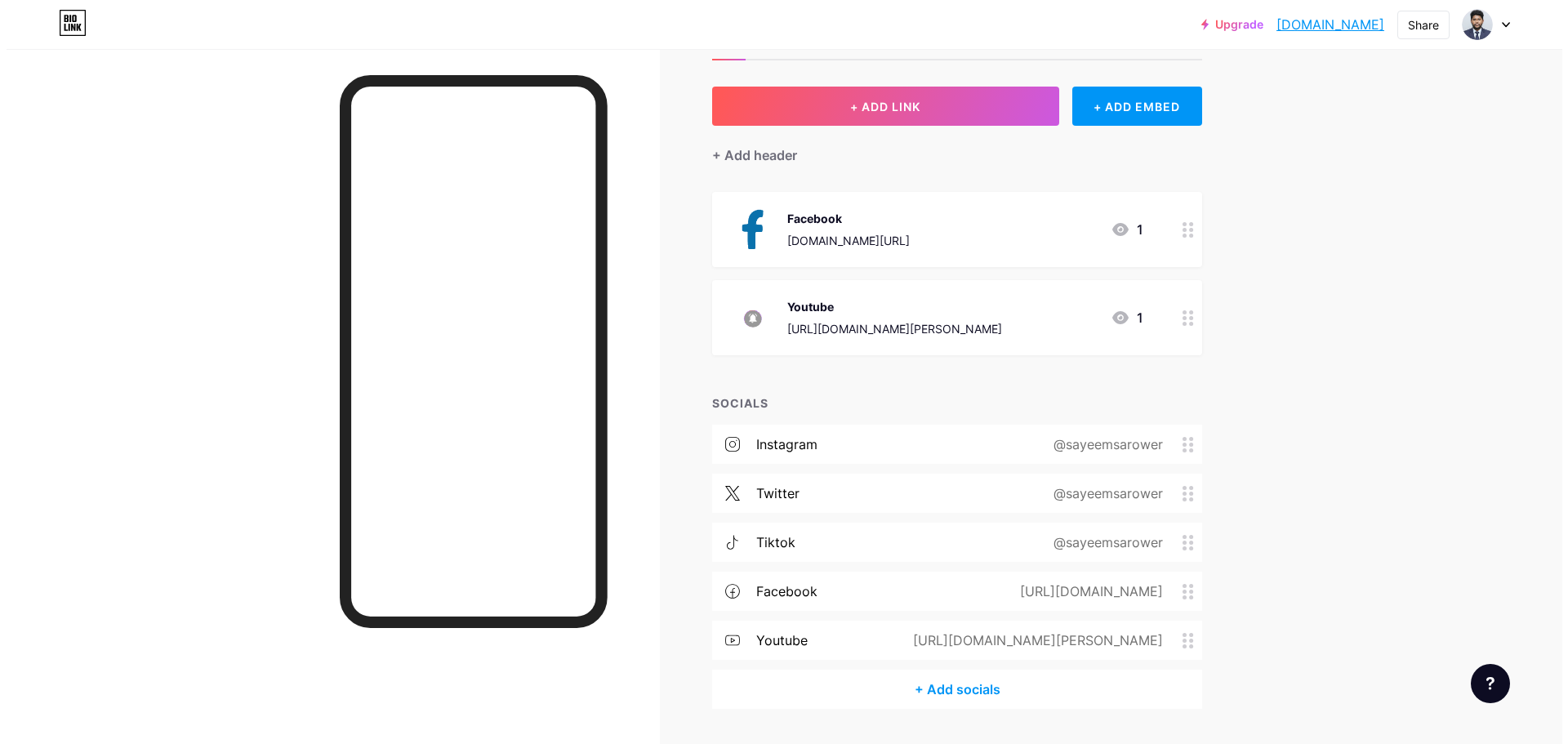
scroll to position [30, 0]
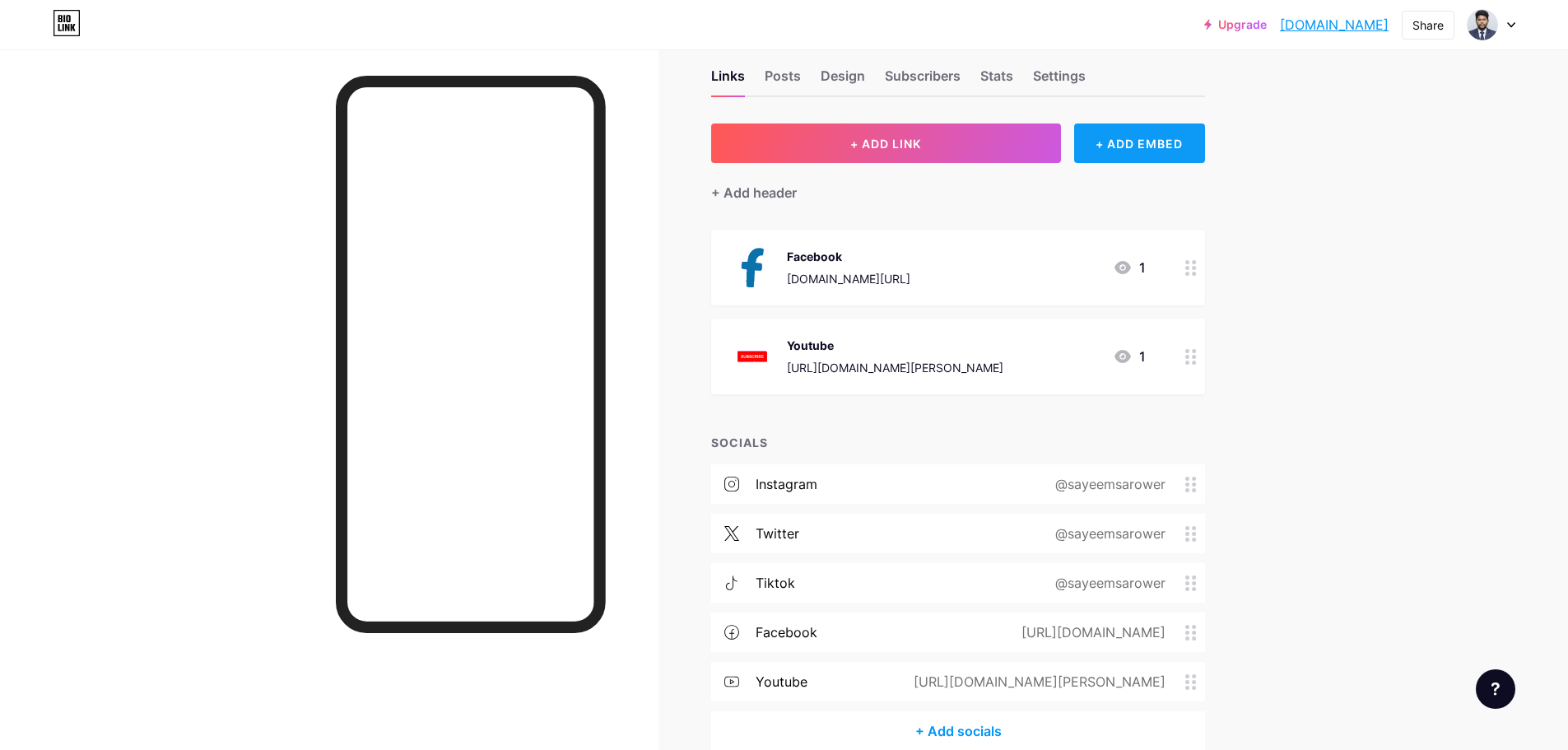
click at [1130, 153] on div "+ ADD EMBED" at bounding box center [1139, 144] width 130 height 39
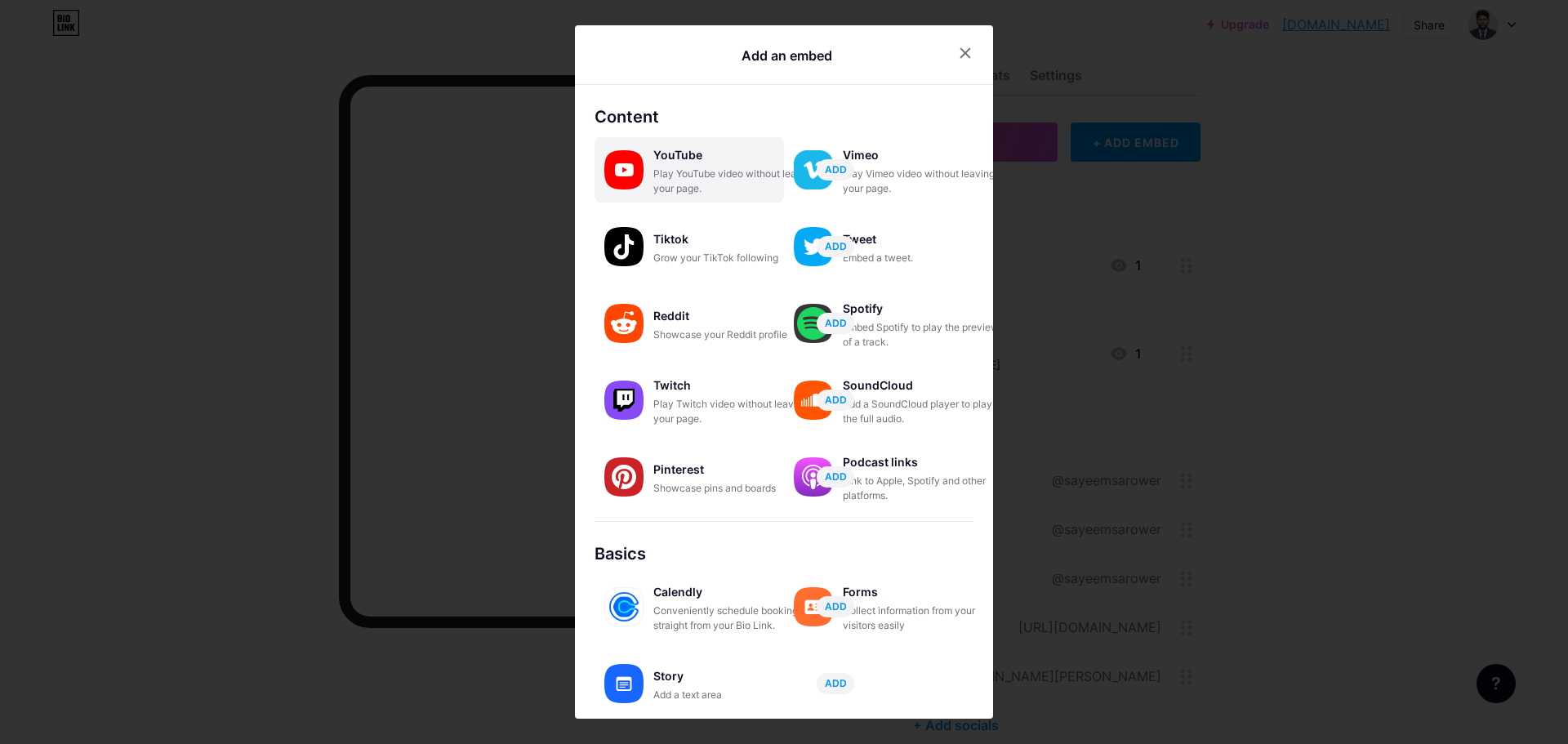
click at [678, 173] on div "Play YouTube video without leaving your page." at bounding box center [735, 182] width 163 height 30
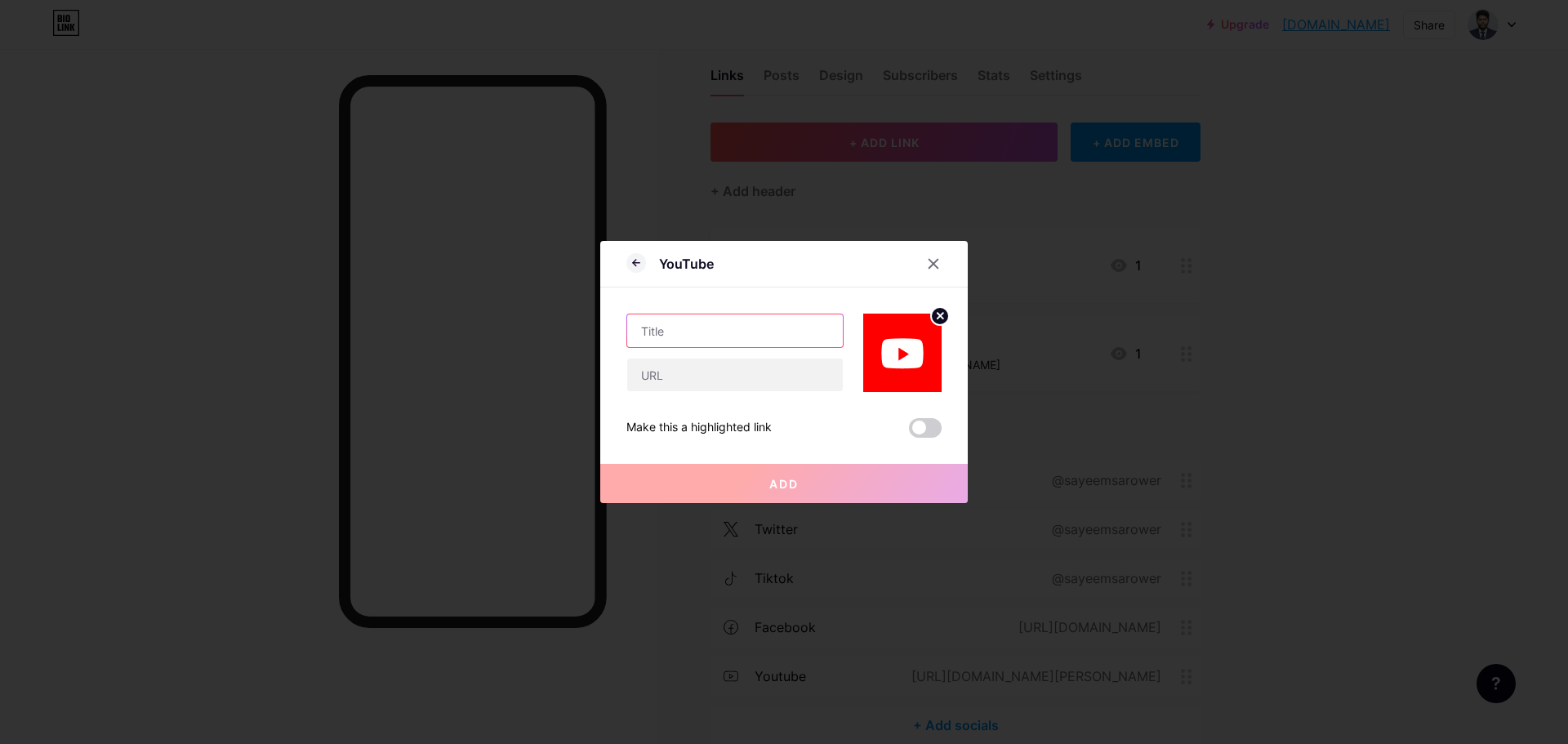
click at [708, 322] on input "text" at bounding box center [736, 331] width 216 height 33
click at [857, 499] on button "Add" at bounding box center [784, 483] width 368 height 39
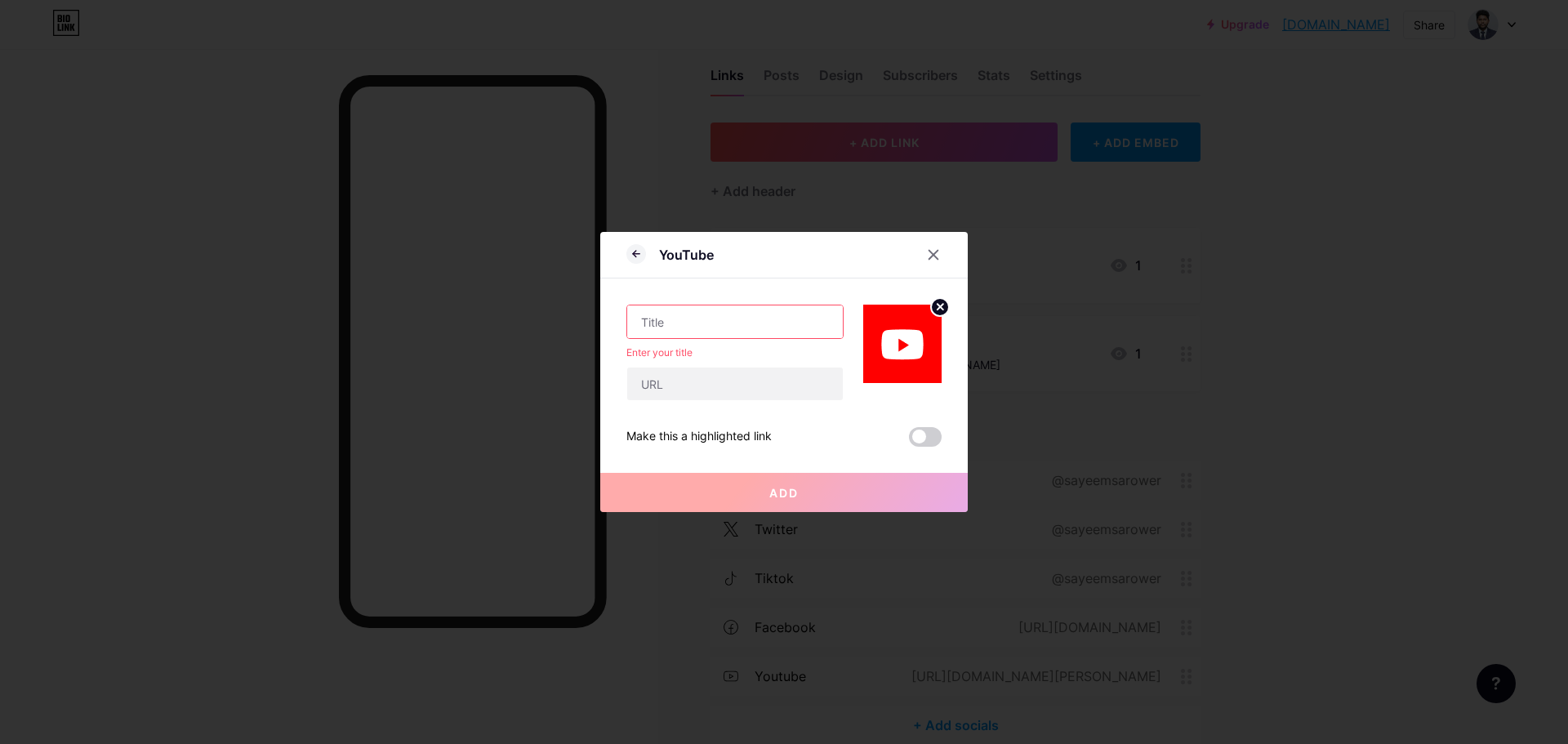
click at [927, 454] on div "Add" at bounding box center [784, 480] width 368 height 65
click at [927, 438] on span at bounding box center [925, 437] width 33 height 20
click at [909, 441] on input "checkbox" at bounding box center [909, 441] width 0 height 0
click at [805, 492] on button "Add" at bounding box center [784, 493] width 368 height 39
click at [923, 437] on span at bounding box center [925, 437] width 33 height 20
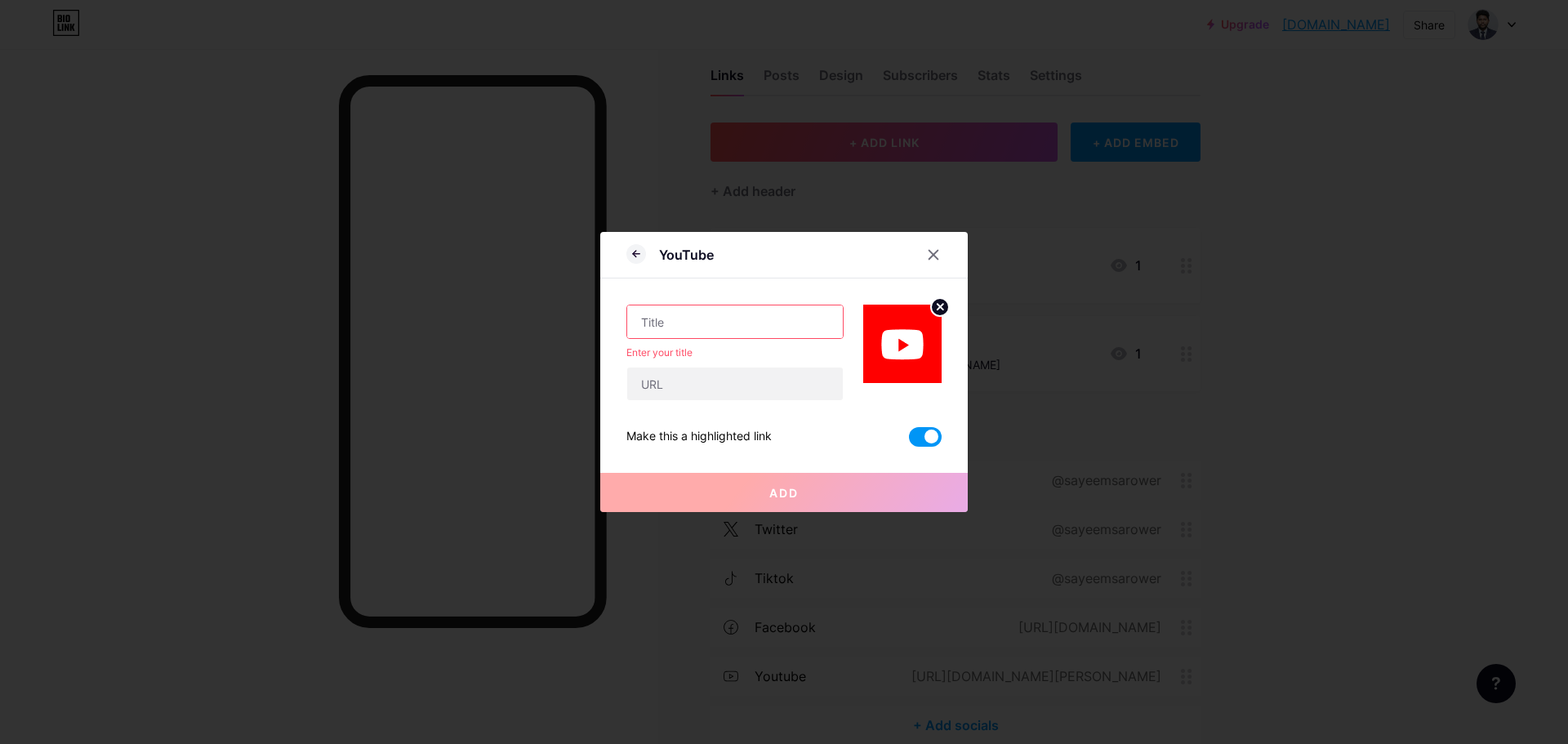
click at [909, 441] on input "checkbox" at bounding box center [909, 441] width 0 height 0
click at [683, 318] on input "text" at bounding box center [736, 321] width 216 height 33
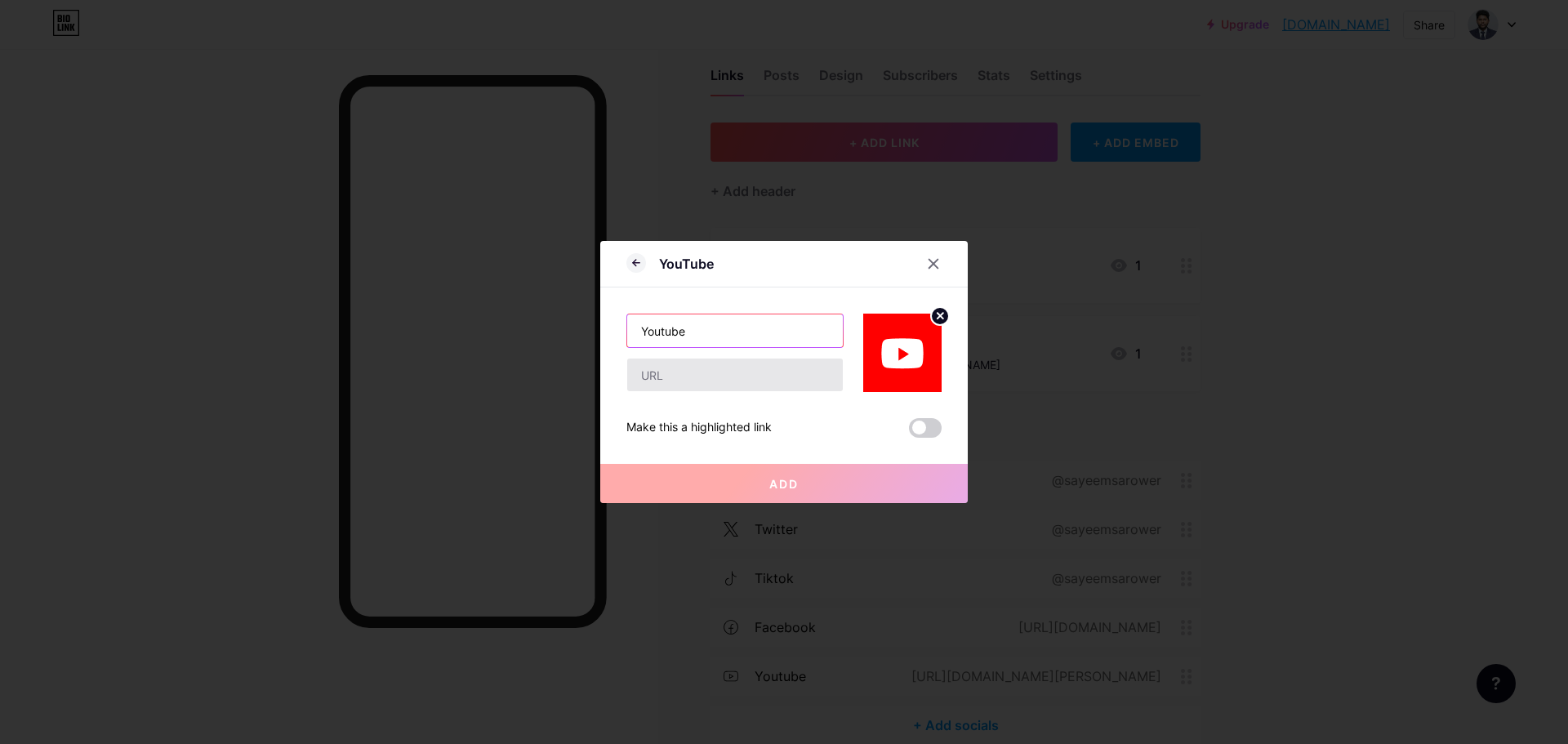
type input "Youtube"
click at [693, 387] on input "text" at bounding box center [736, 374] width 216 height 33
paste input "[URL][DOMAIN_NAME][PERSON_NAME]"
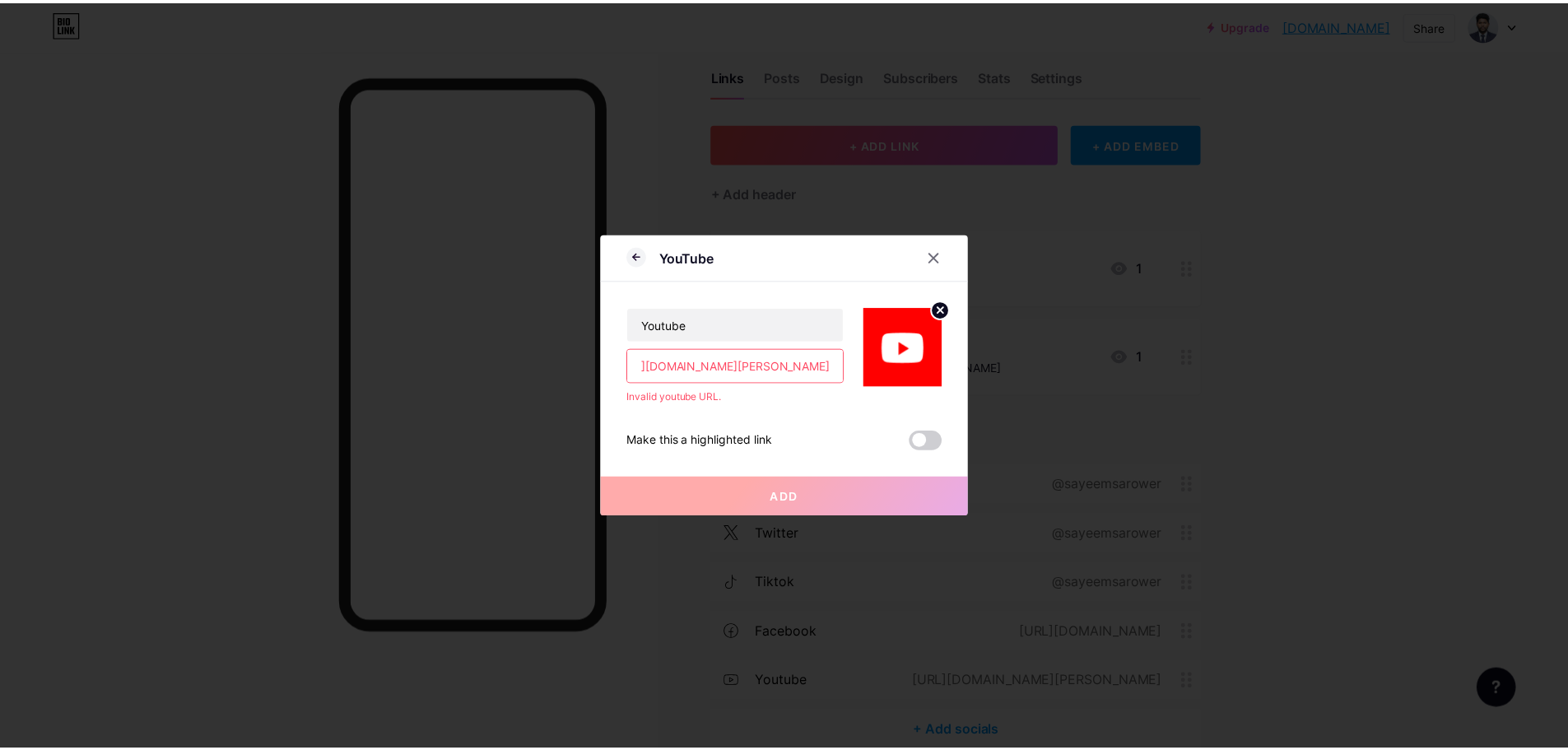
scroll to position [0, 0]
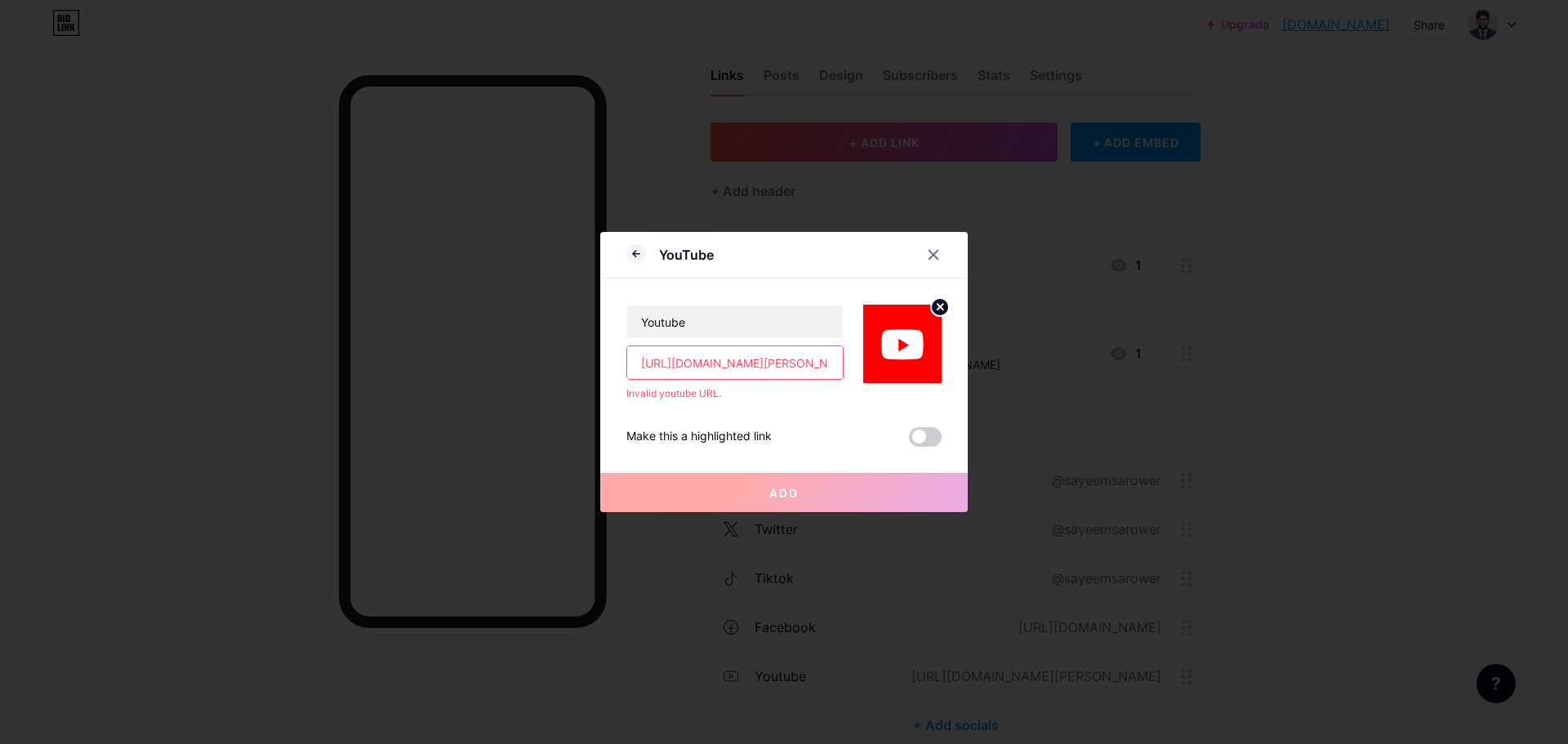
drag, startPoint x: 656, startPoint y: 363, endPoint x: 474, endPoint y: 364, distance: 182.0
click at [463, 364] on div "YouTube Youtube [URL][DOMAIN_NAME][PERSON_NAME] Invalid youtube URL. Make this …" at bounding box center [784, 372] width 1568 height 744
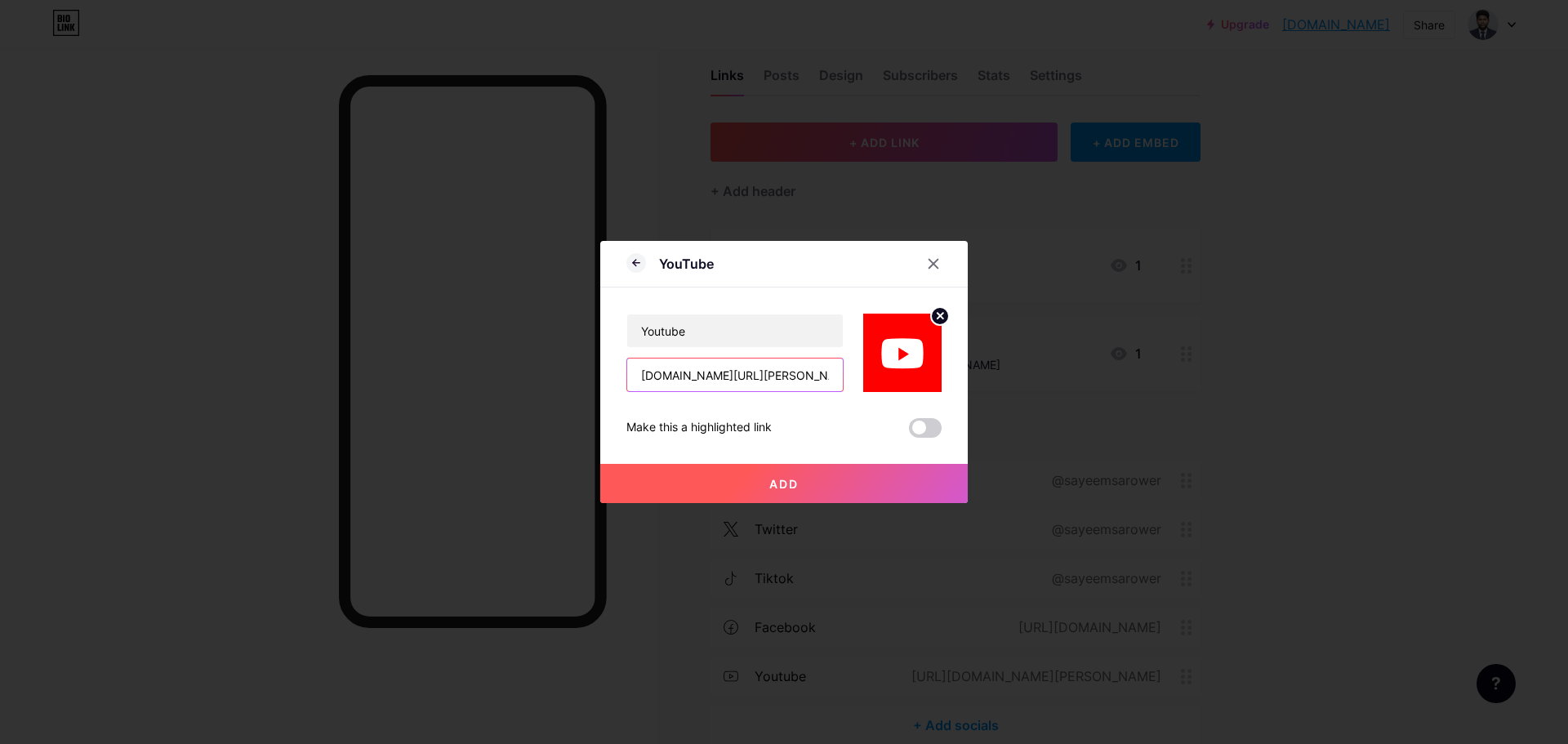
type input "[DOMAIN_NAME][URL][PERSON_NAME]"
click at [769, 484] on span "Add" at bounding box center [784, 483] width 30 height 14
click at [743, 476] on button "Add" at bounding box center [784, 483] width 368 height 39
click at [808, 482] on button "Add" at bounding box center [784, 483] width 368 height 39
click at [948, 429] on div "YouTube Youtube [DOMAIN_NAME][URL][PERSON_NAME] Make this a highlighted link Ad…" at bounding box center [784, 372] width 368 height 263
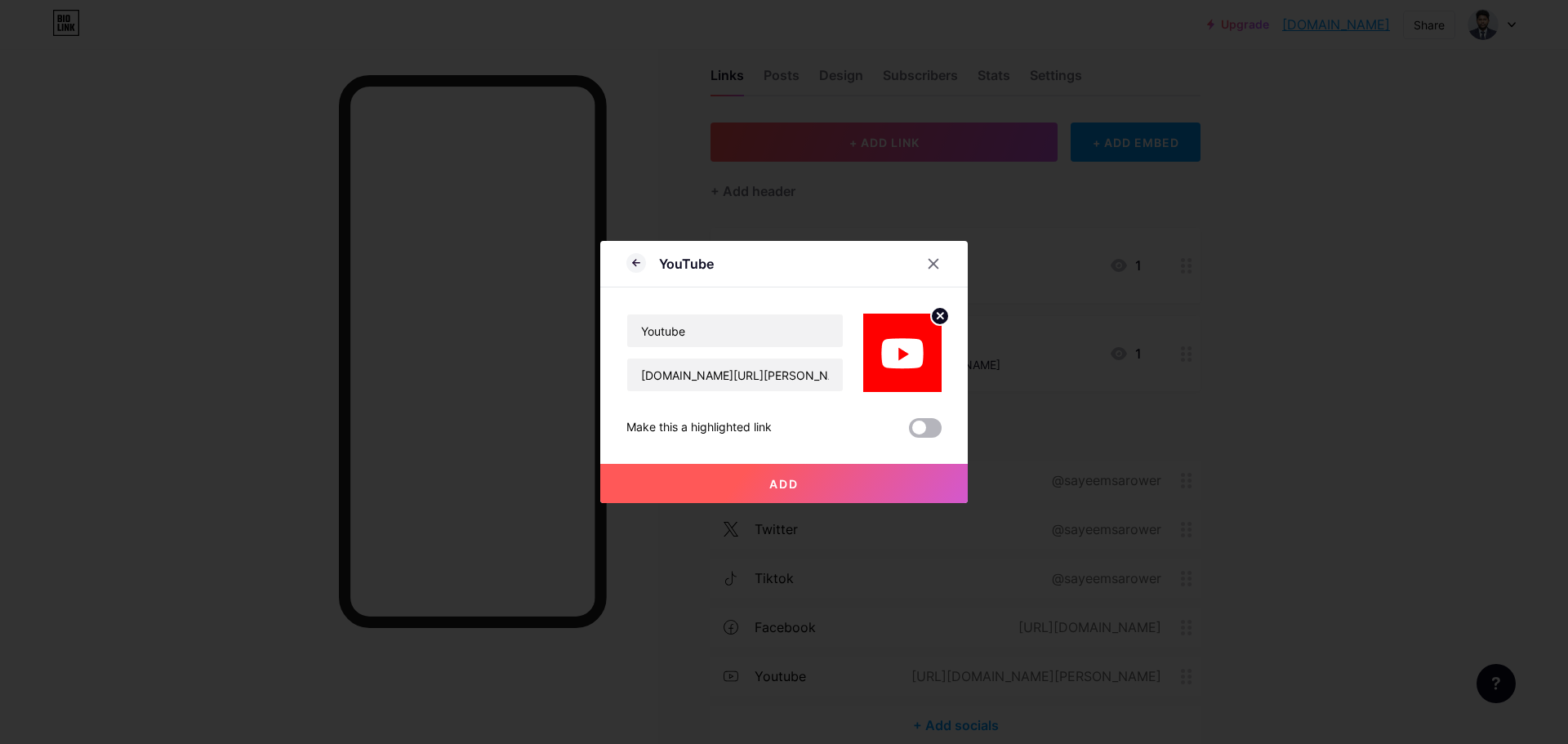
click at [931, 429] on span at bounding box center [925, 427] width 33 height 20
click at [909, 432] on input "checkbox" at bounding box center [909, 432] width 0 height 0
click at [855, 500] on button "Add" at bounding box center [784, 483] width 368 height 39
click at [831, 479] on button "Add" at bounding box center [784, 483] width 368 height 39
click at [829, 478] on button "Add" at bounding box center [784, 483] width 368 height 39
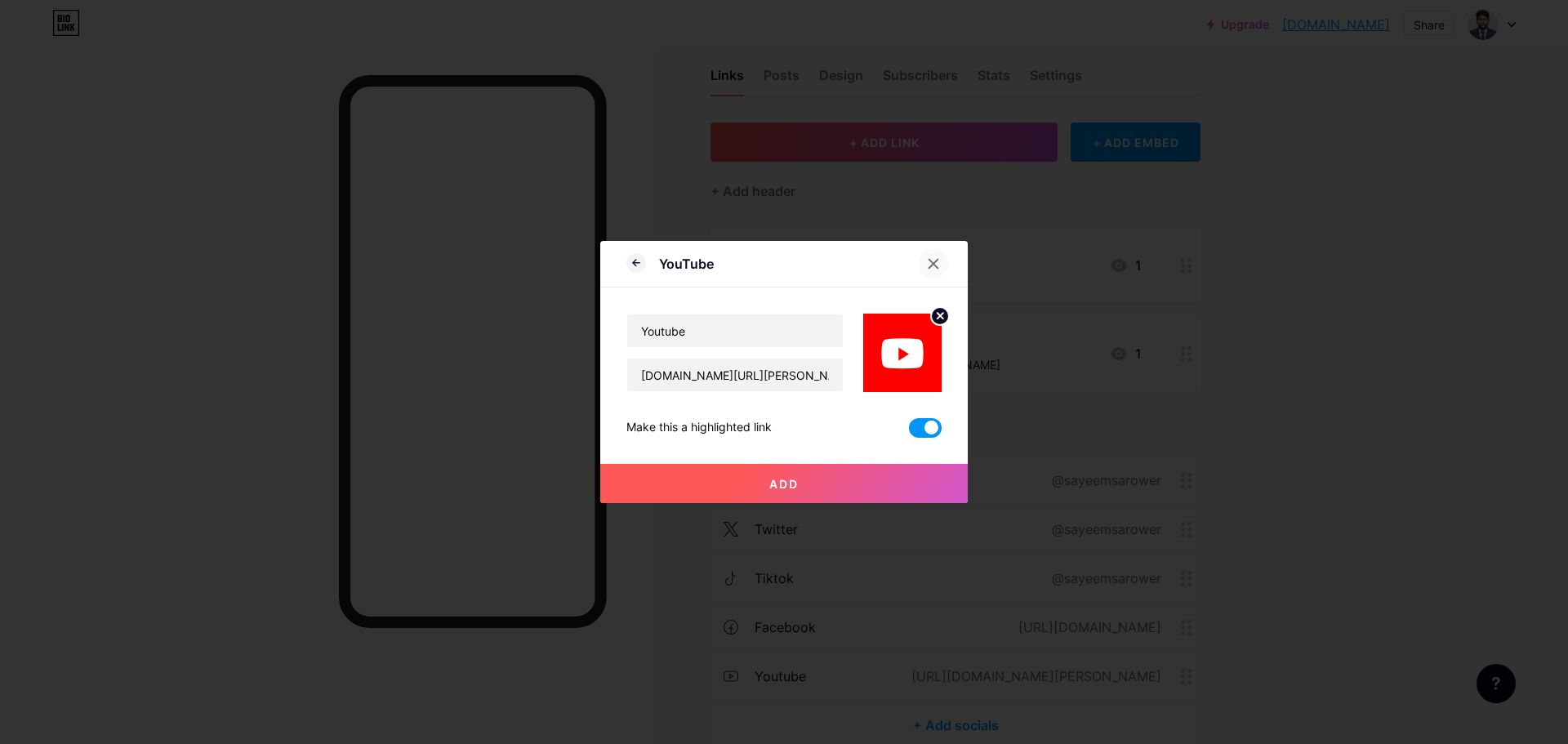
click at [934, 256] on div at bounding box center [934, 264] width 30 height 30
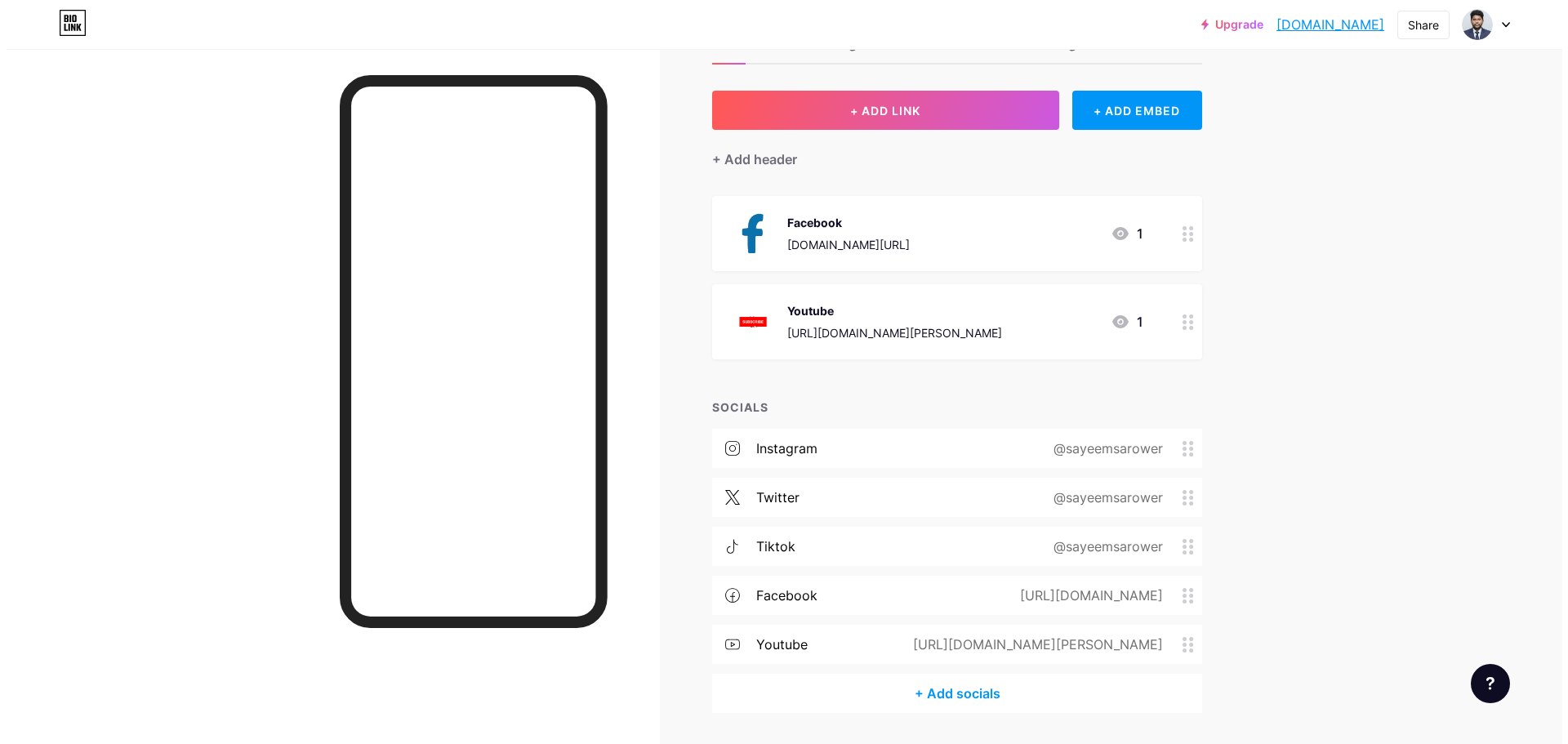
scroll to position [82, 0]
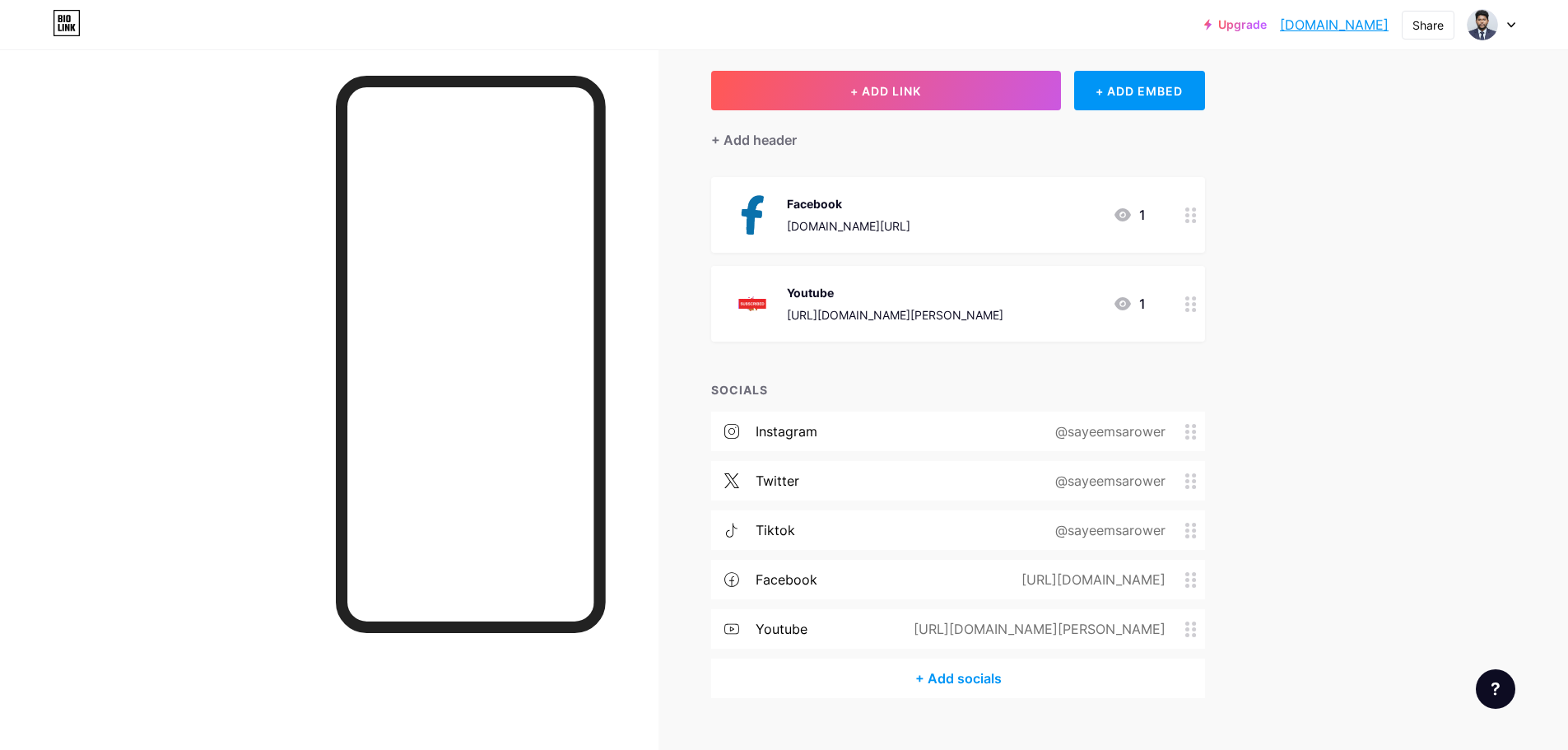
click at [1119, 538] on div "@sayeemsarower" at bounding box center [1107, 529] width 157 height 20
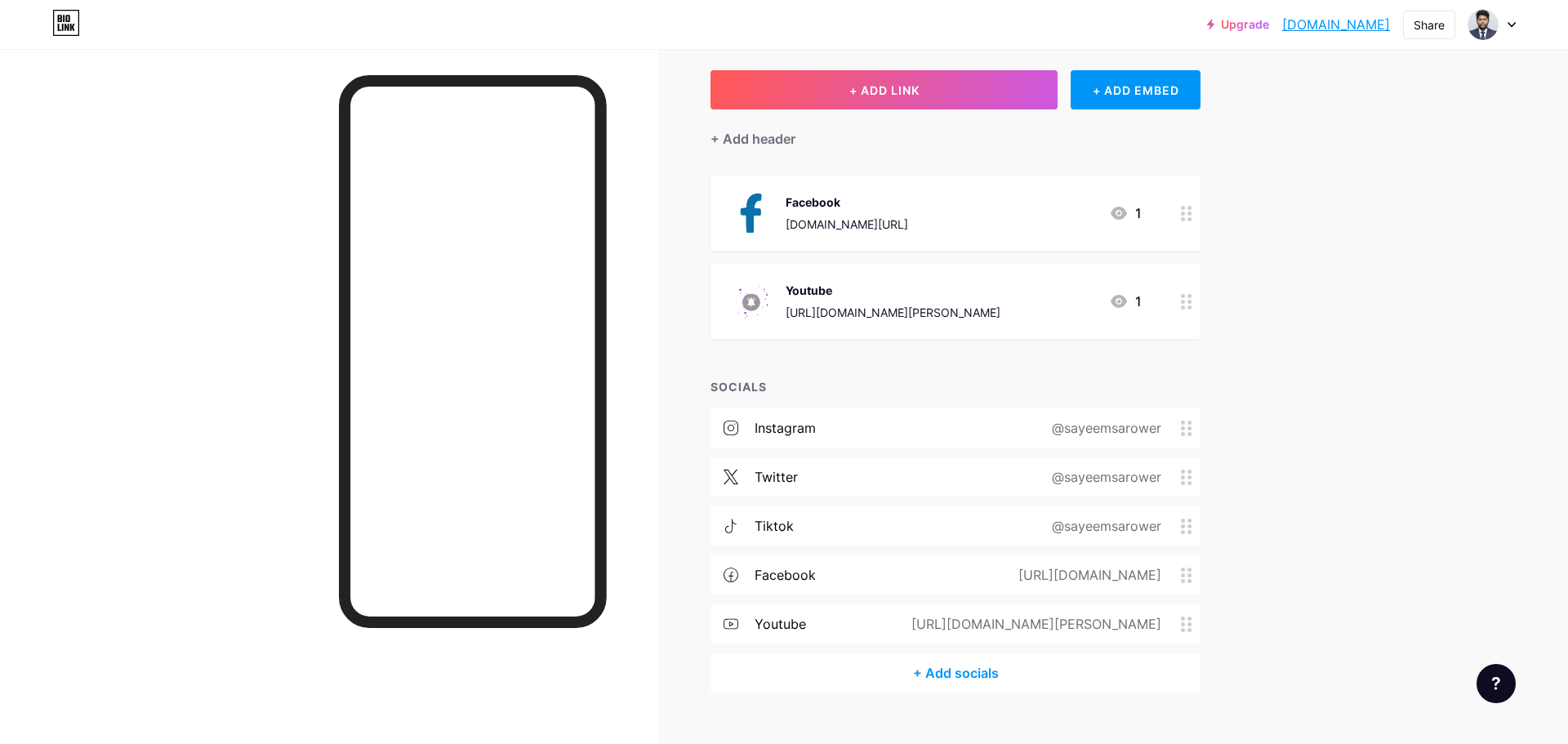
click at [1111, 534] on div at bounding box center [784, 372] width 1568 height 744
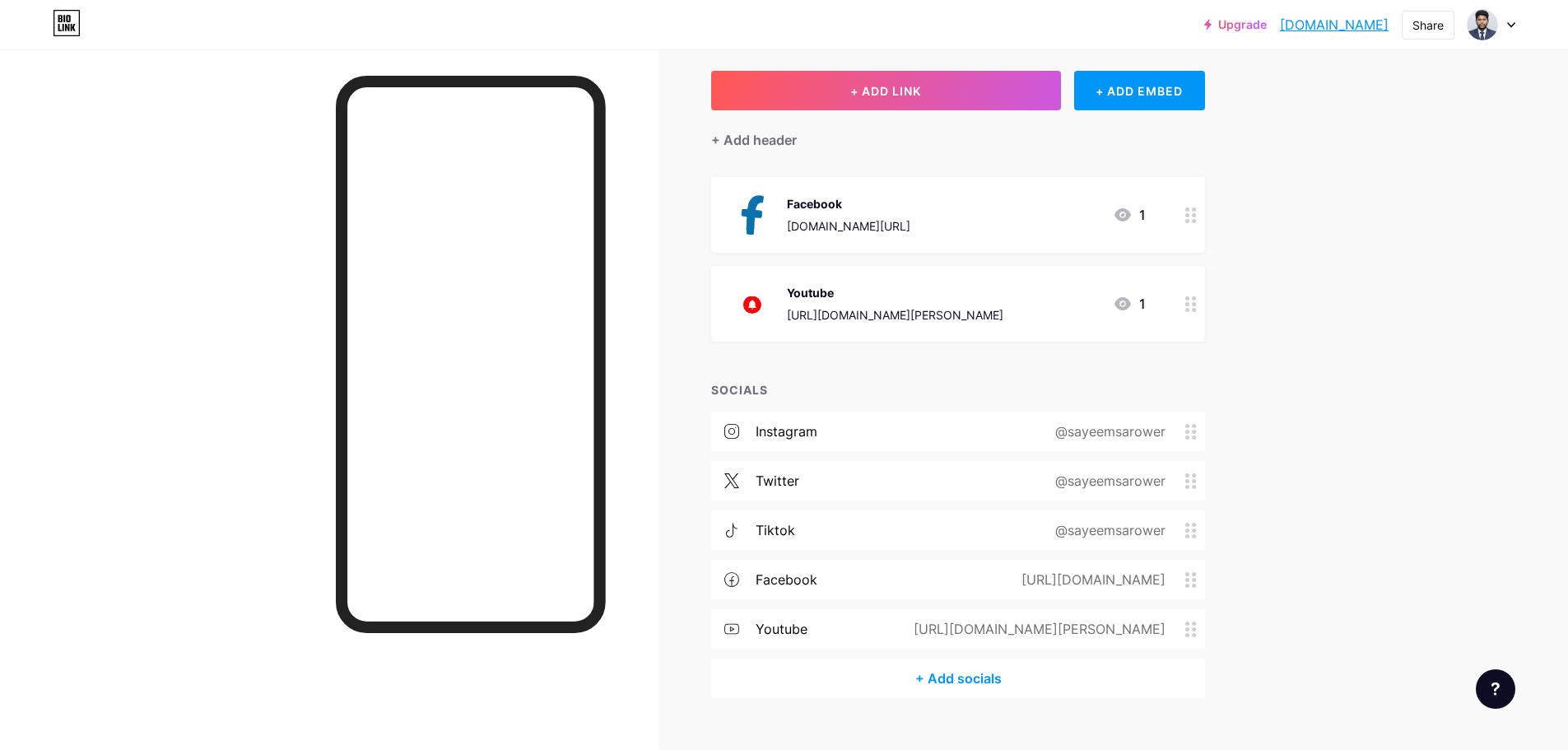
click at [1065, 538] on div "@sayeemsarower" at bounding box center [1107, 529] width 157 height 20
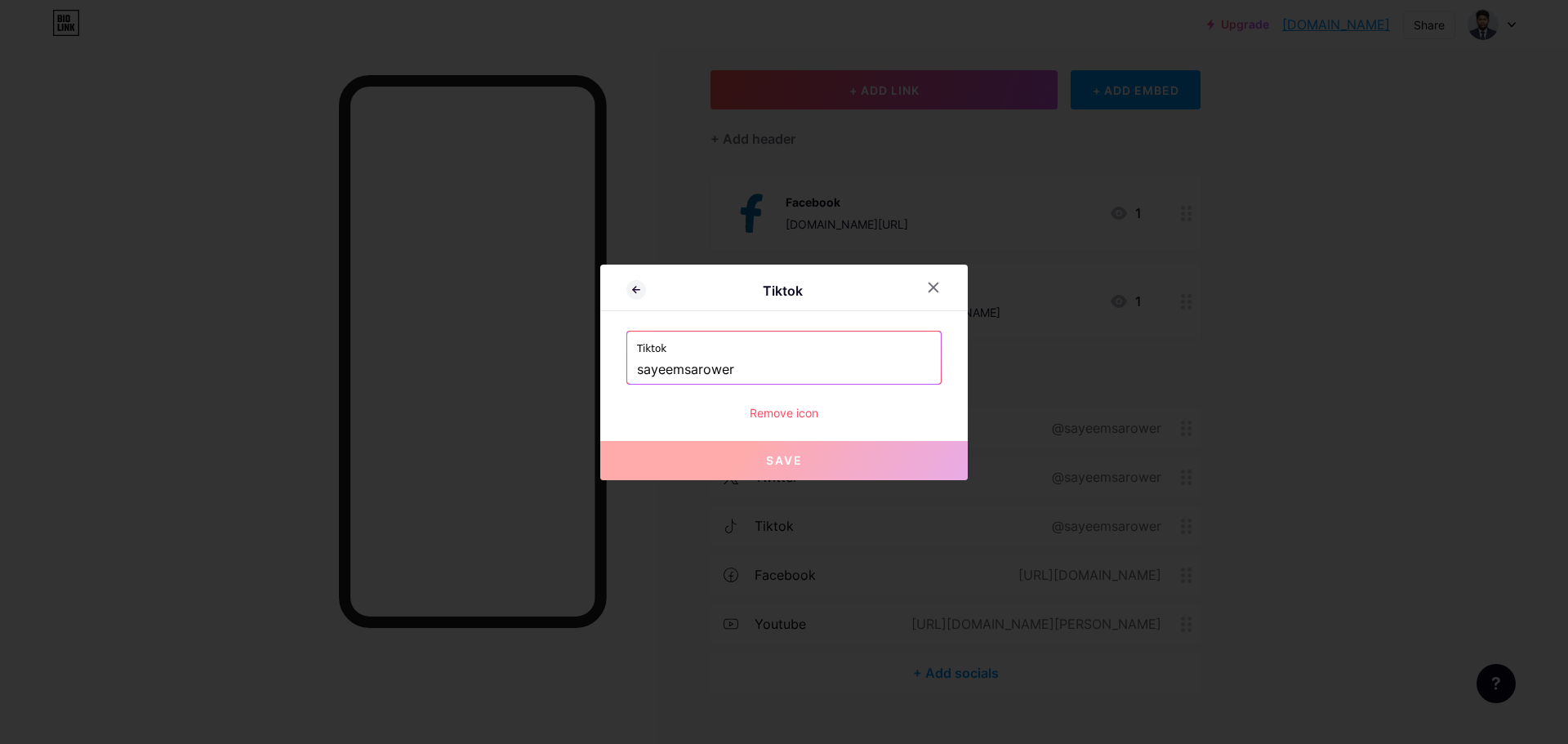
click at [1055, 534] on div at bounding box center [784, 372] width 1568 height 744
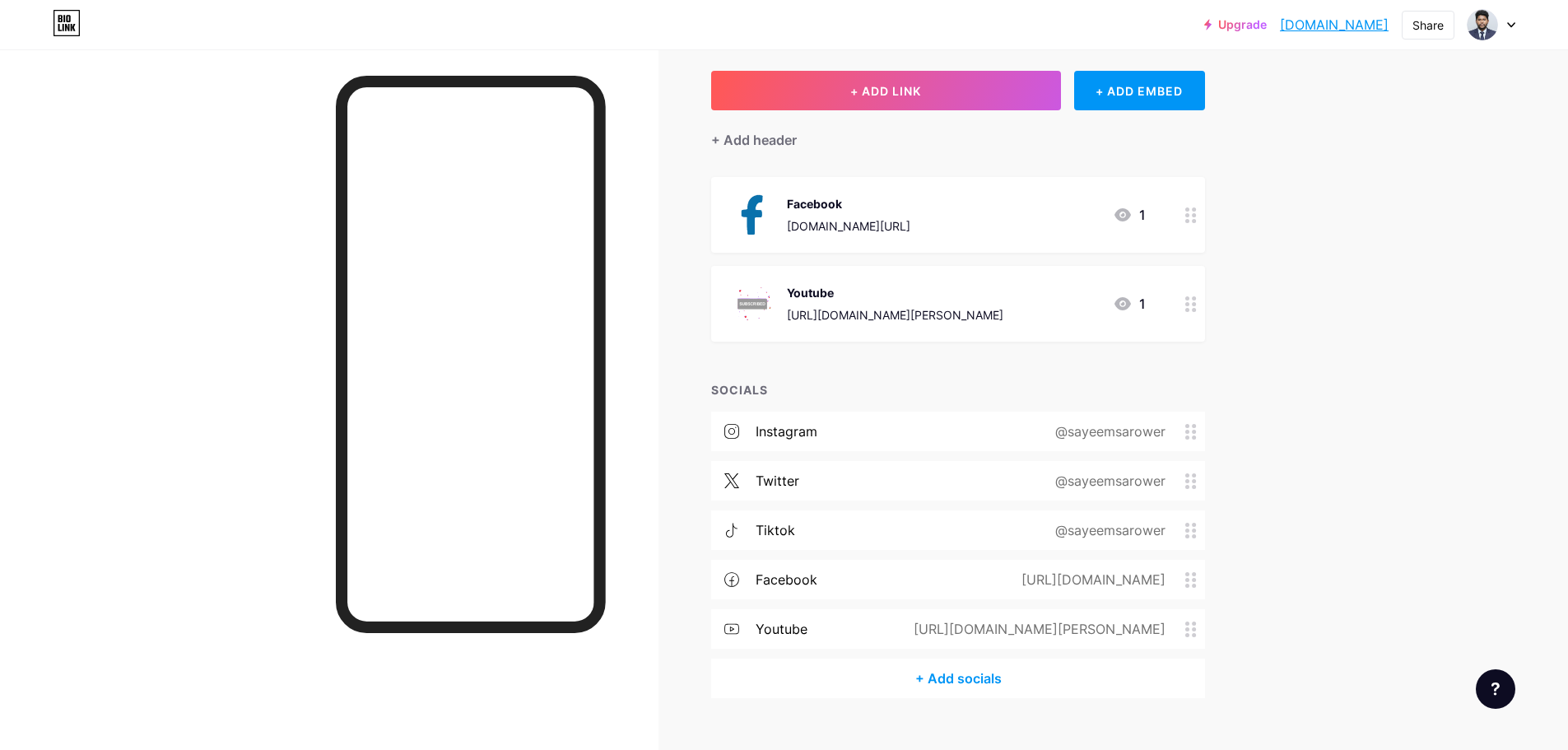
drag, startPoint x: 1054, startPoint y: 534, endPoint x: 1213, endPoint y: 528, distance: 159.1
click at [1213, 528] on div "Links Posts Design Subscribers Stats Settings + ADD LINK + ADD EMBED + Add head…" at bounding box center [637, 374] width 1274 height 814
click at [1343, 517] on div "Upgrade [DOMAIN_NAME]... [DOMAIN_NAME] Share Switch accounts [PERSON_NAME] [DOM…" at bounding box center [784, 348] width 1568 height 863
click at [921, 99] on button "+ ADD LINK" at bounding box center [886, 90] width 350 height 39
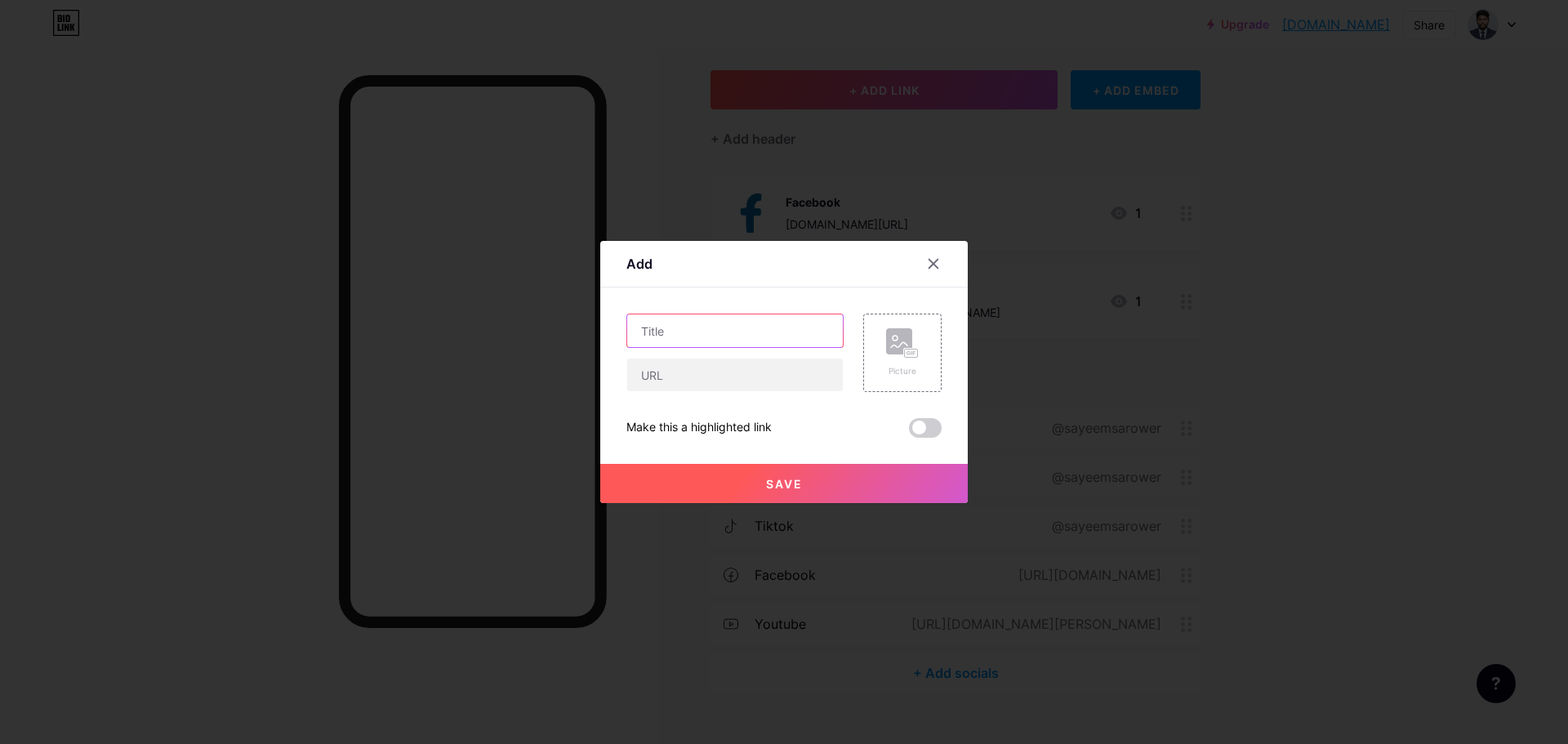
click at [683, 345] on input "text" at bounding box center [736, 331] width 216 height 33
click at [683, 376] on input "text" at bounding box center [736, 374] width 216 height 33
paste input "[URL][DOMAIN_NAME]"
click at [709, 376] on input "[URL][DOMAIN_NAME]" at bounding box center [736, 374] width 216 height 33
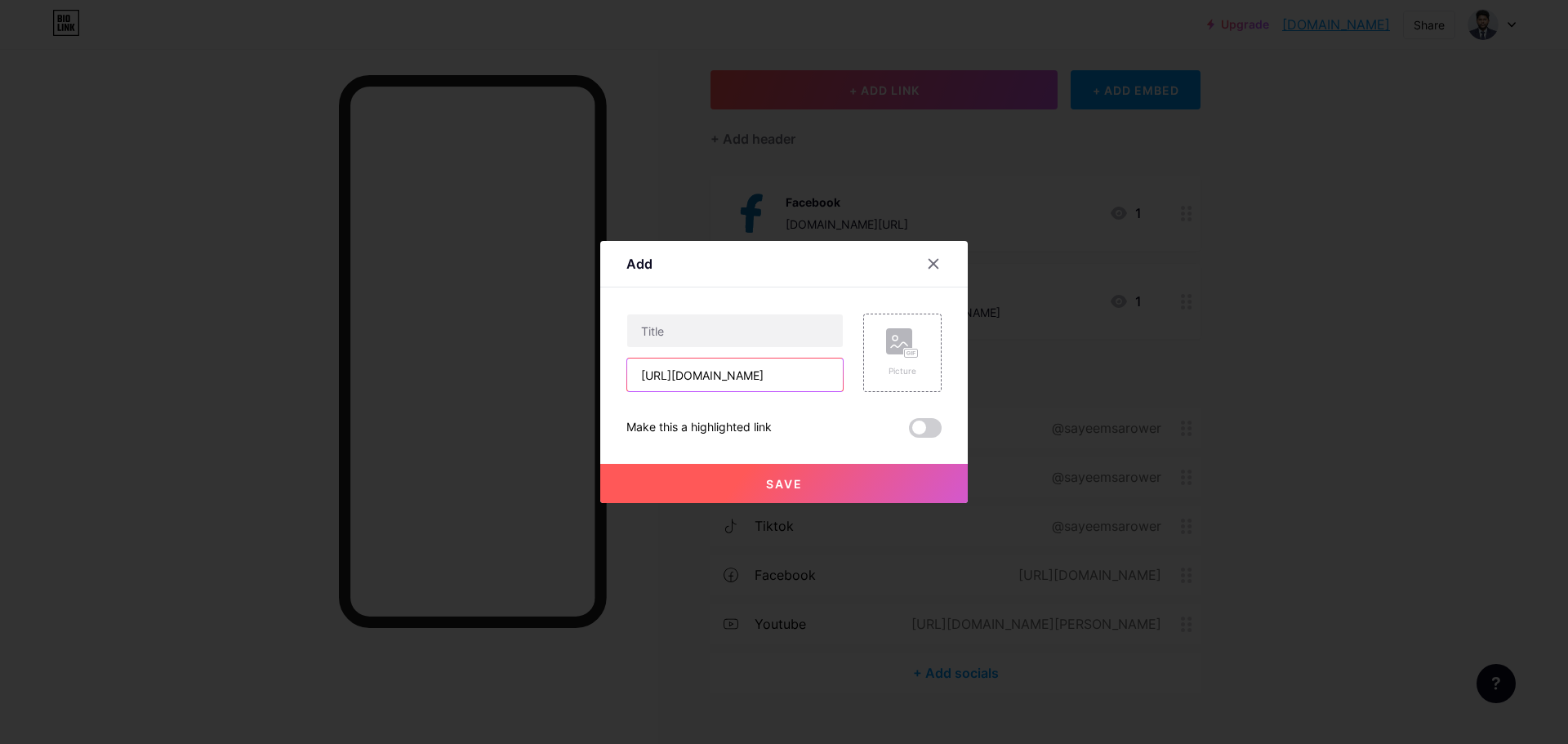
click at [709, 376] on input "[URL][DOMAIN_NAME]" at bounding box center [736, 374] width 216 height 33
type input "[URL][DOMAIN_NAME]"
click at [677, 311] on div "Content YouTube Play YouTube video without leaving your page. ADD Vimeo Play Vi…" at bounding box center [784, 362] width 316 height 150
click at [675, 329] on input "text" at bounding box center [736, 331] width 216 height 33
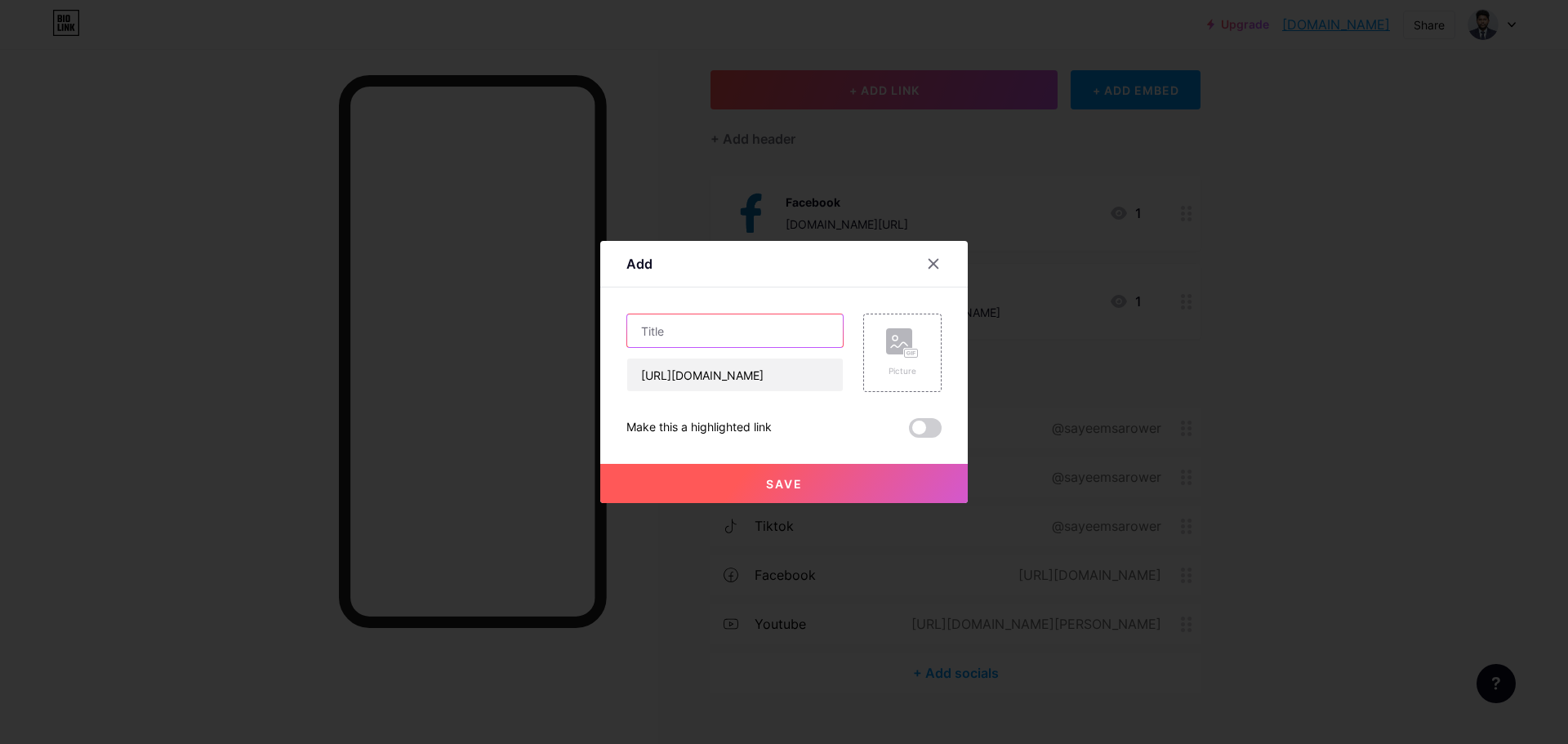
paste input "twitter"
drag, startPoint x: 649, startPoint y: 334, endPoint x: 615, endPoint y: 337, distance: 34.1
click at [619, 336] on div "Add Content YouTube Play YouTube video without leaving your page. ADD Vimeo Pla…" at bounding box center [784, 372] width 368 height 263
type input "Twitter"
click at [888, 359] on div "Picture" at bounding box center [902, 353] width 33 height 49
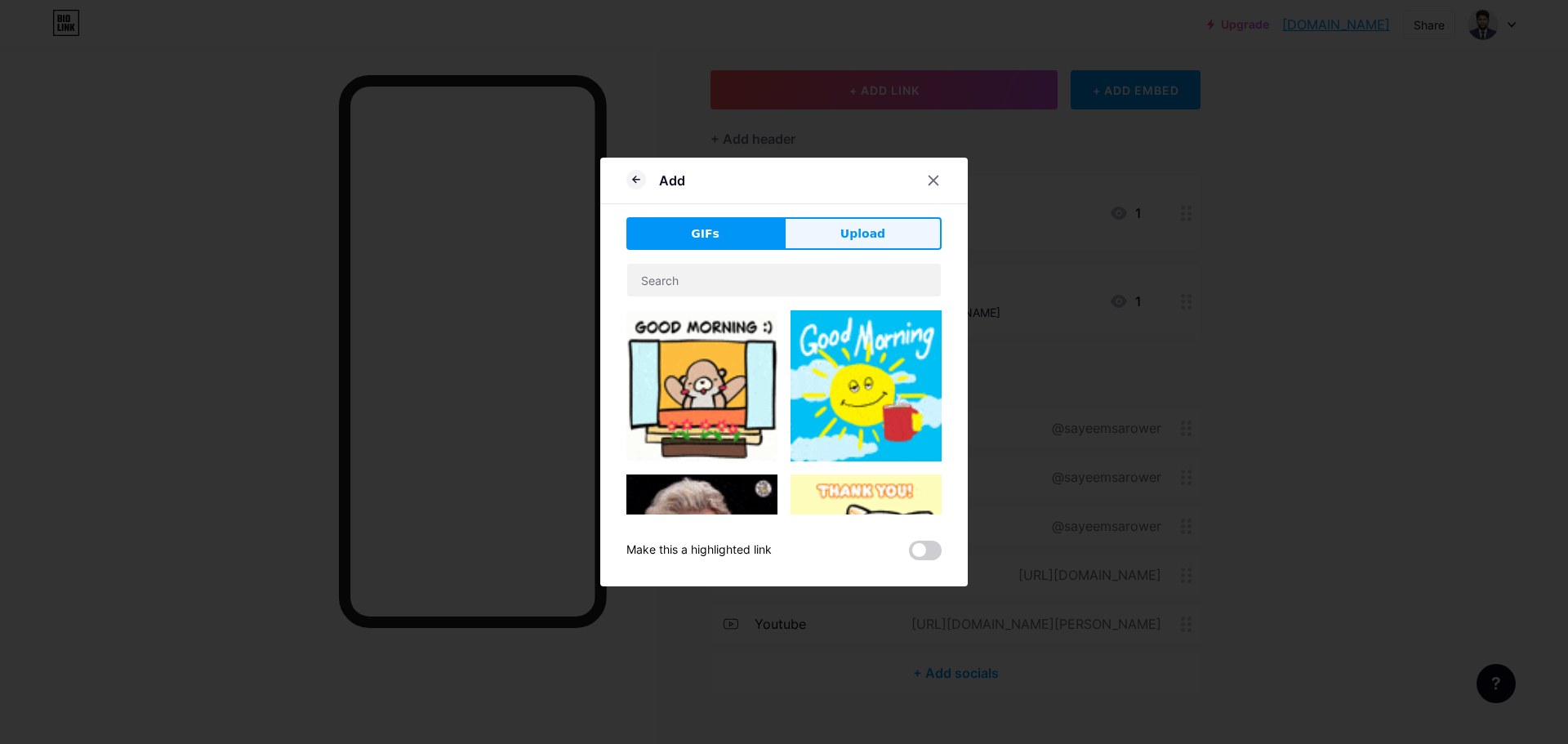
click at [873, 229] on span "Upload" at bounding box center [863, 234] width 45 height 17
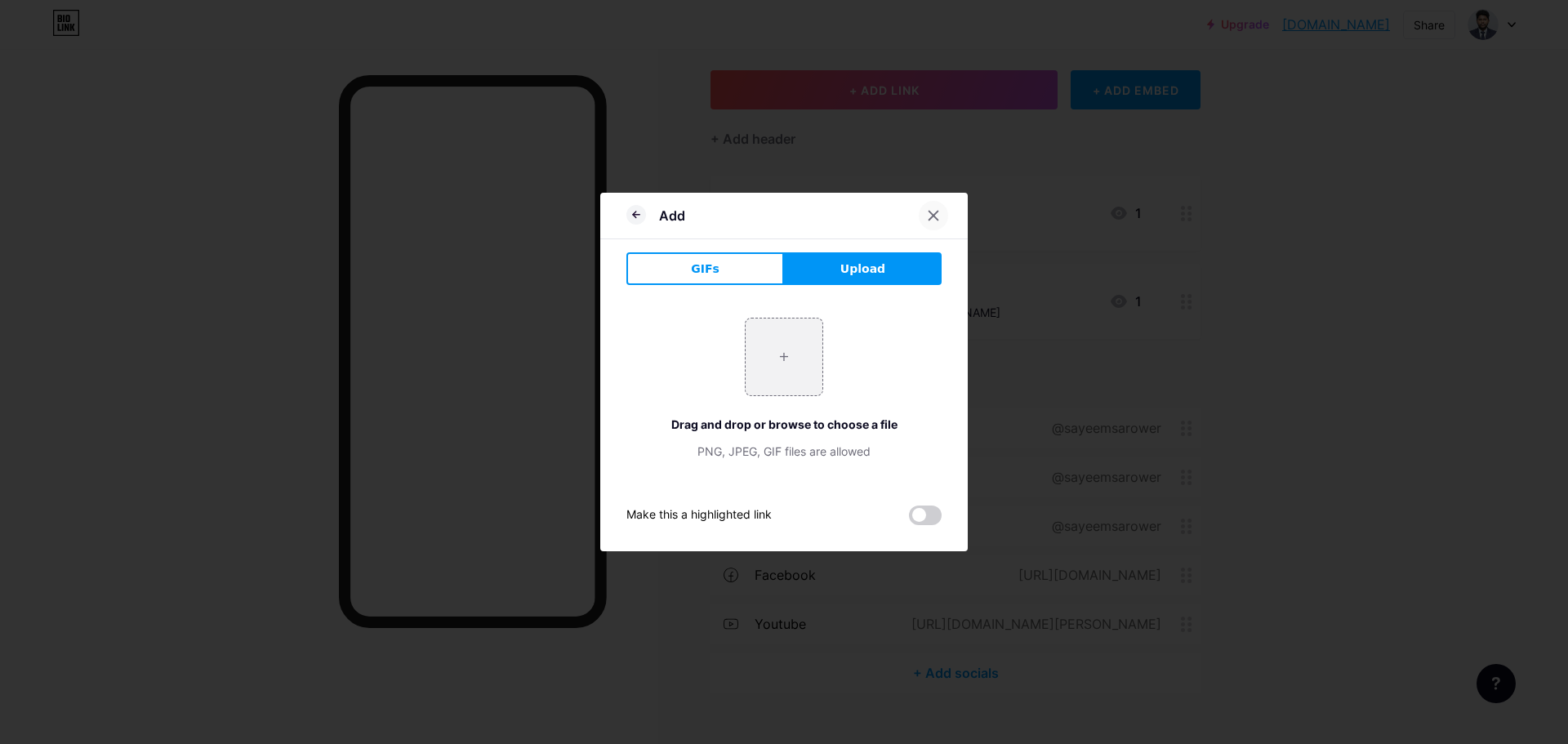
click at [943, 226] on div at bounding box center [943, 216] width 49 height 30
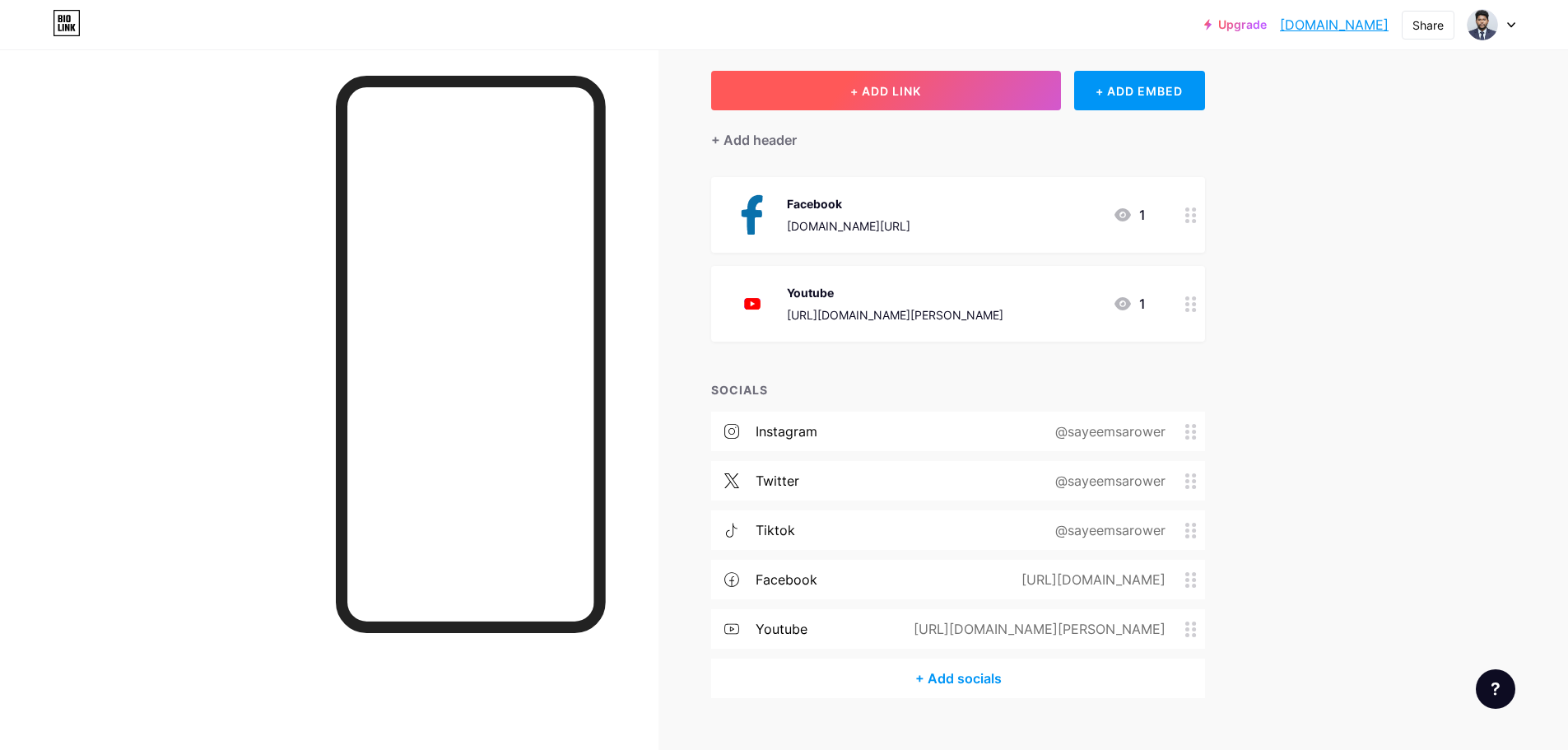
click at [931, 104] on button "+ ADD LINK" at bounding box center [886, 90] width 350 height 39
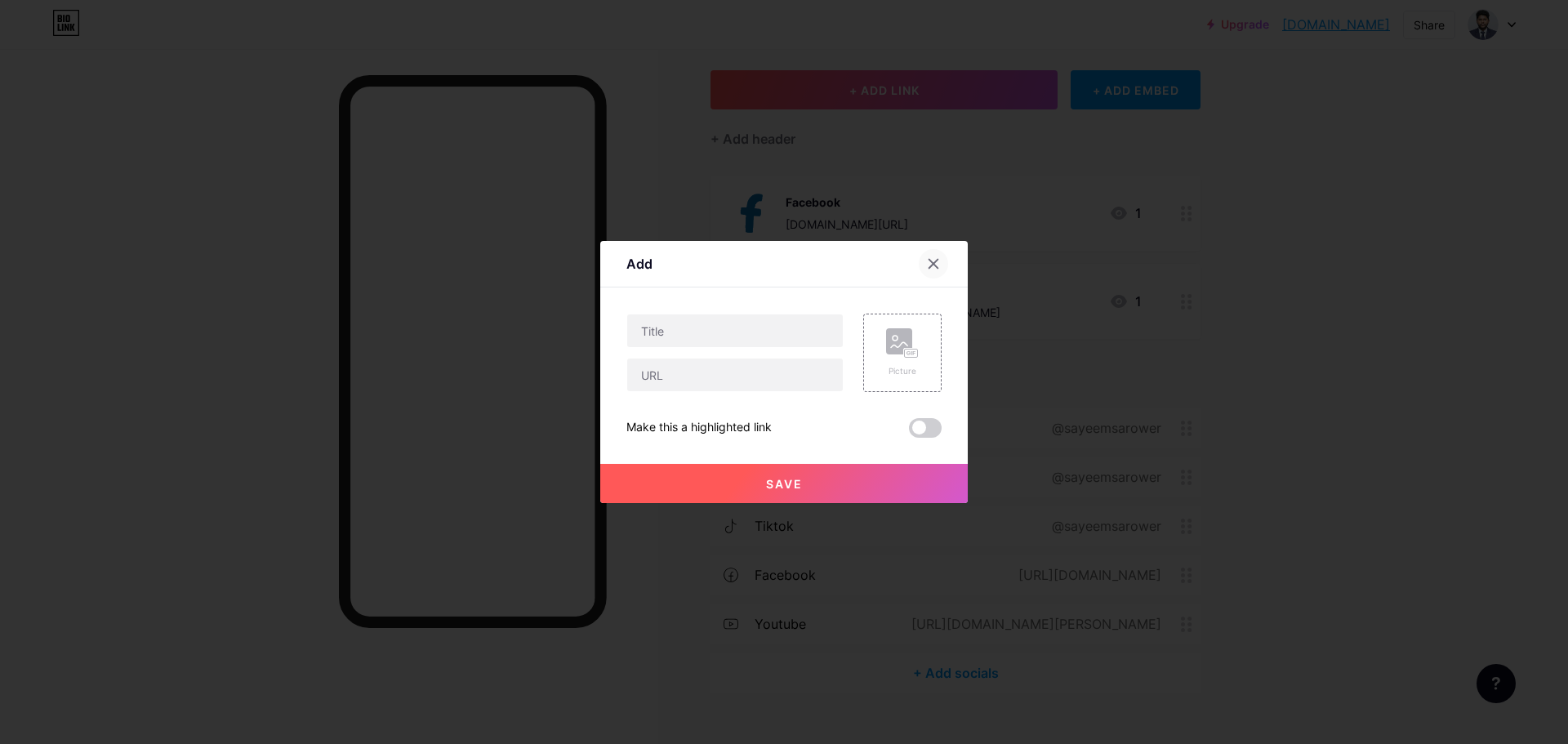
click at [938, 265] on icon at bounding box center [934, 264] width 13 height 13
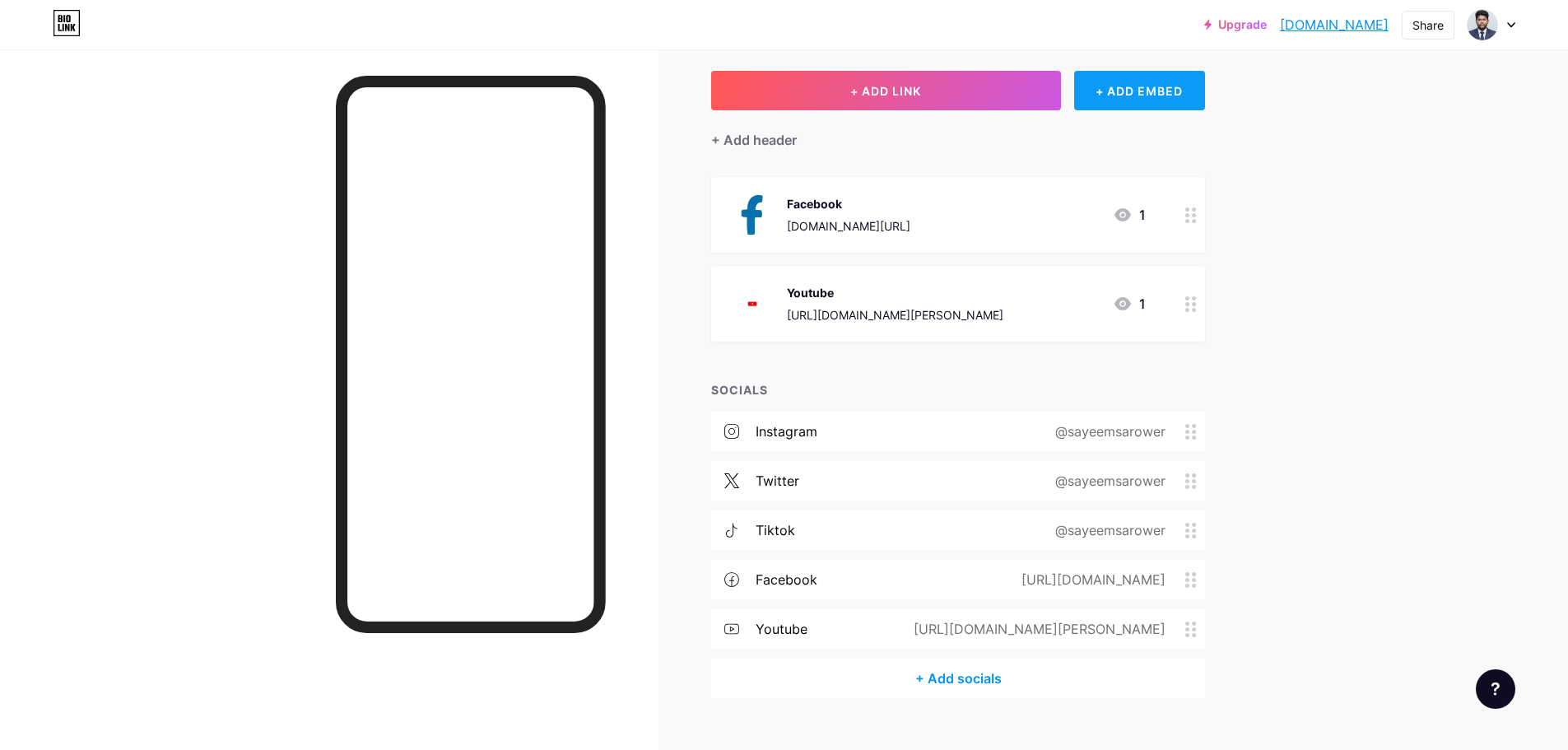
click at [1113, 97] on div "+ ADD EMBED" at bounding box center [1139, 90] width 130 height 39
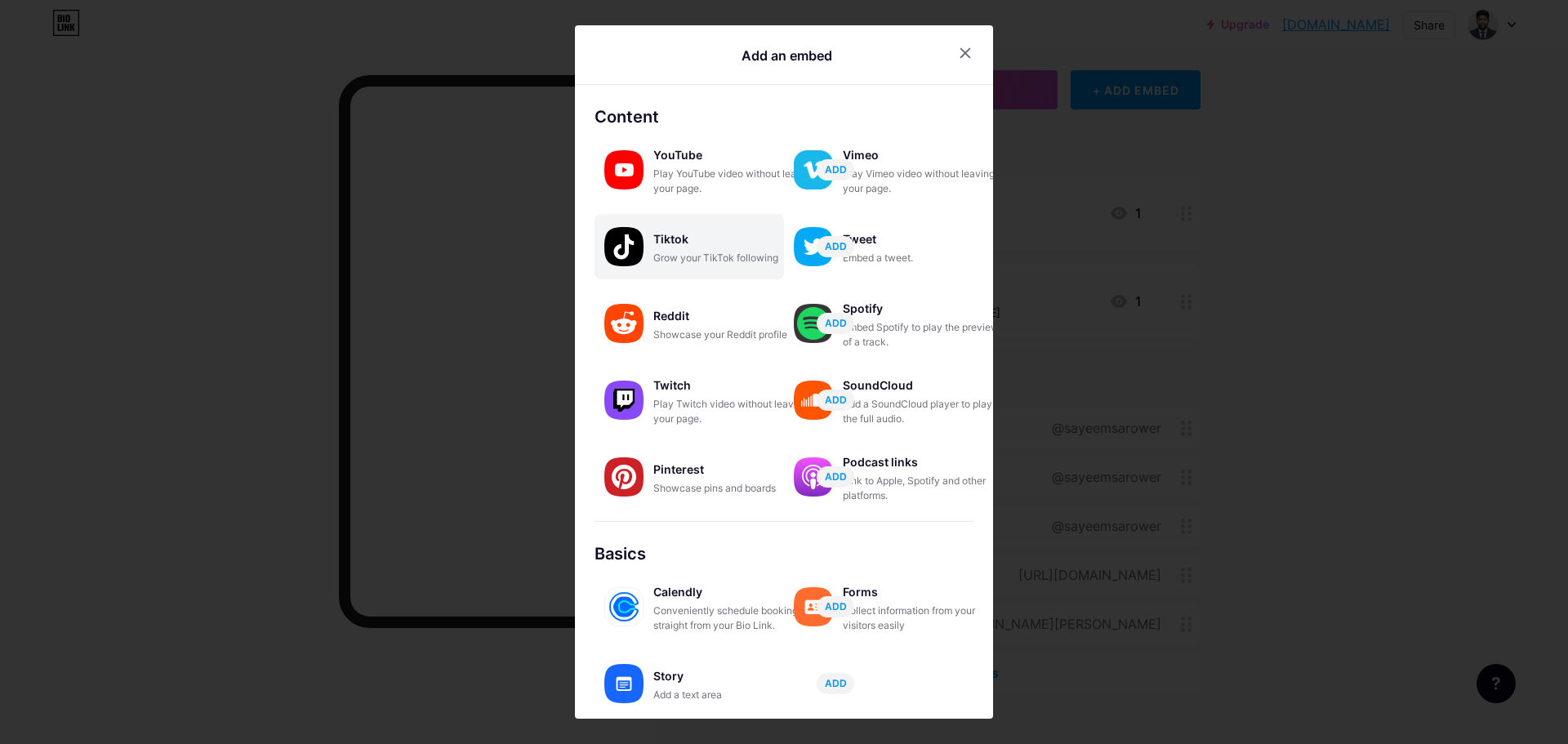
click at [703, 272] on div "Tiktok Grow your TikTok following ADD" at bounding box center [690, 247] width 190 height 65
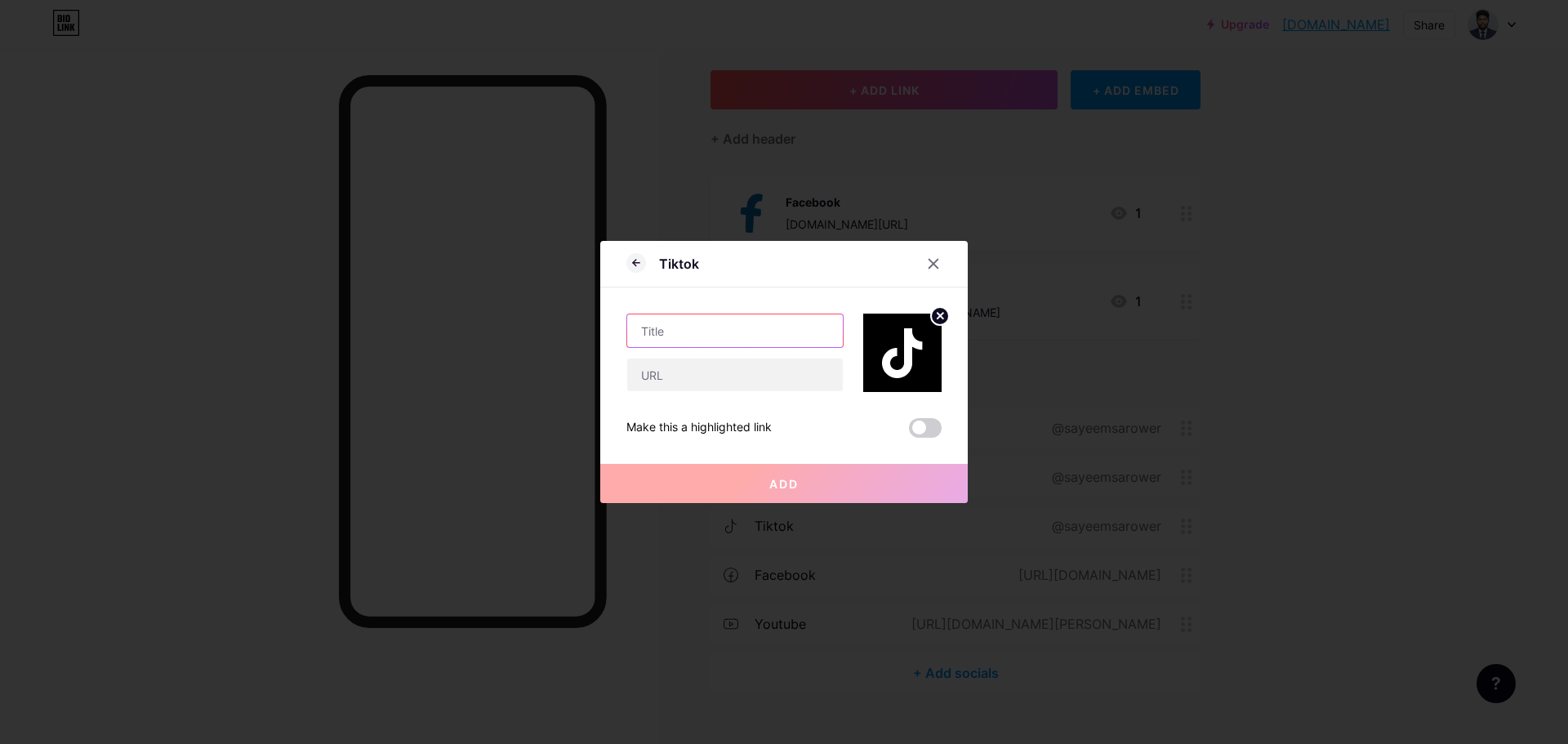
click at [727, 336] on input "text" at bounding box center [736, 331] width 216 height 33
click at [680, 266] on div "Tiktok" at bounding box center [679, 264] width 40 height 20
copy div "Tiktok"
click at [679, 338] on input "text" at bounding box center [736, 331] width 216 height 33
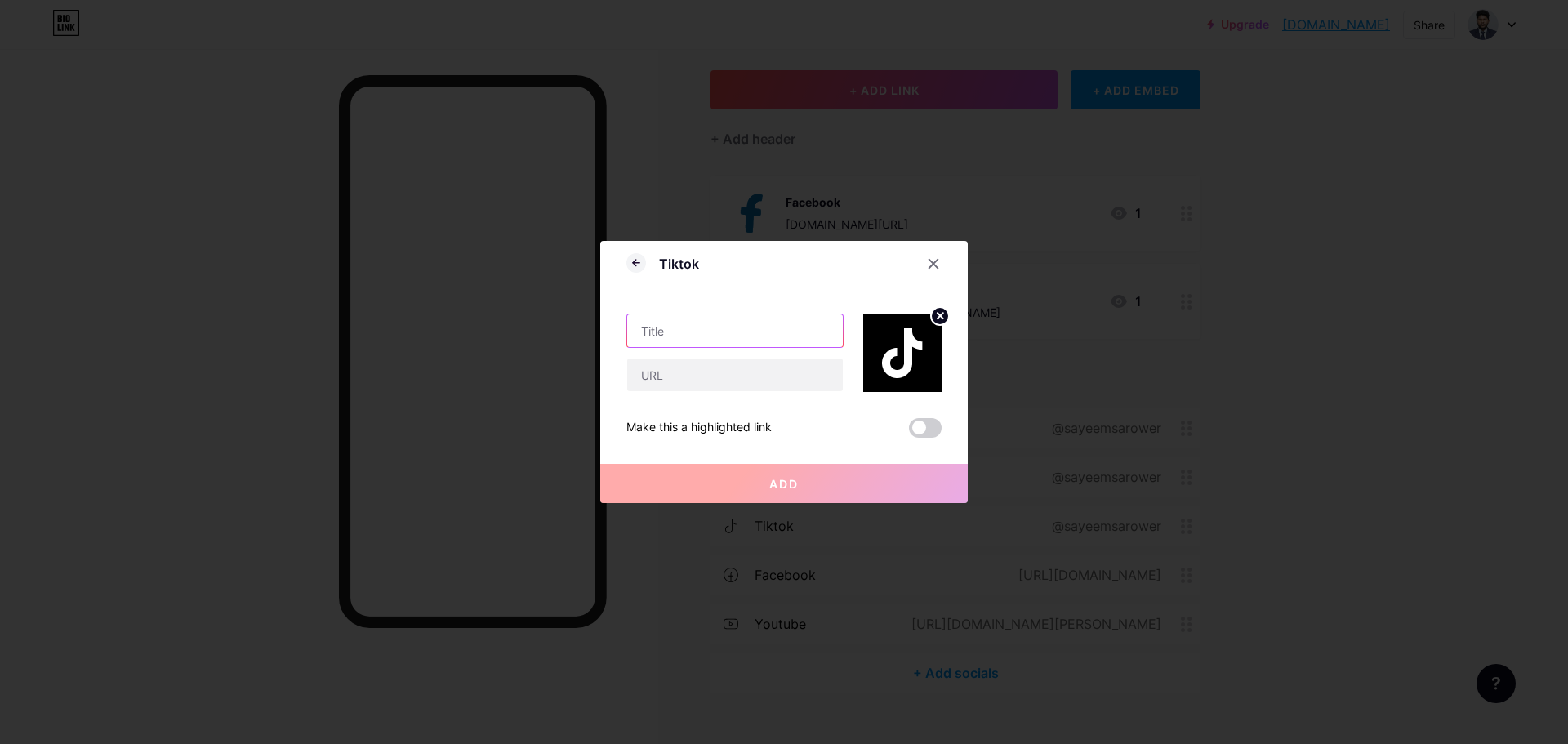
paste input "Tiktok"
type input "Tiktok"
click at [765, 289] on div "Tiktok" at bounding box center [784, 340] width 316 height 104
click at [707, 383] on input "text" at bounding box center [736, 374] width 216 height 33
paste input "[URL][DOMAIN_NAME]"
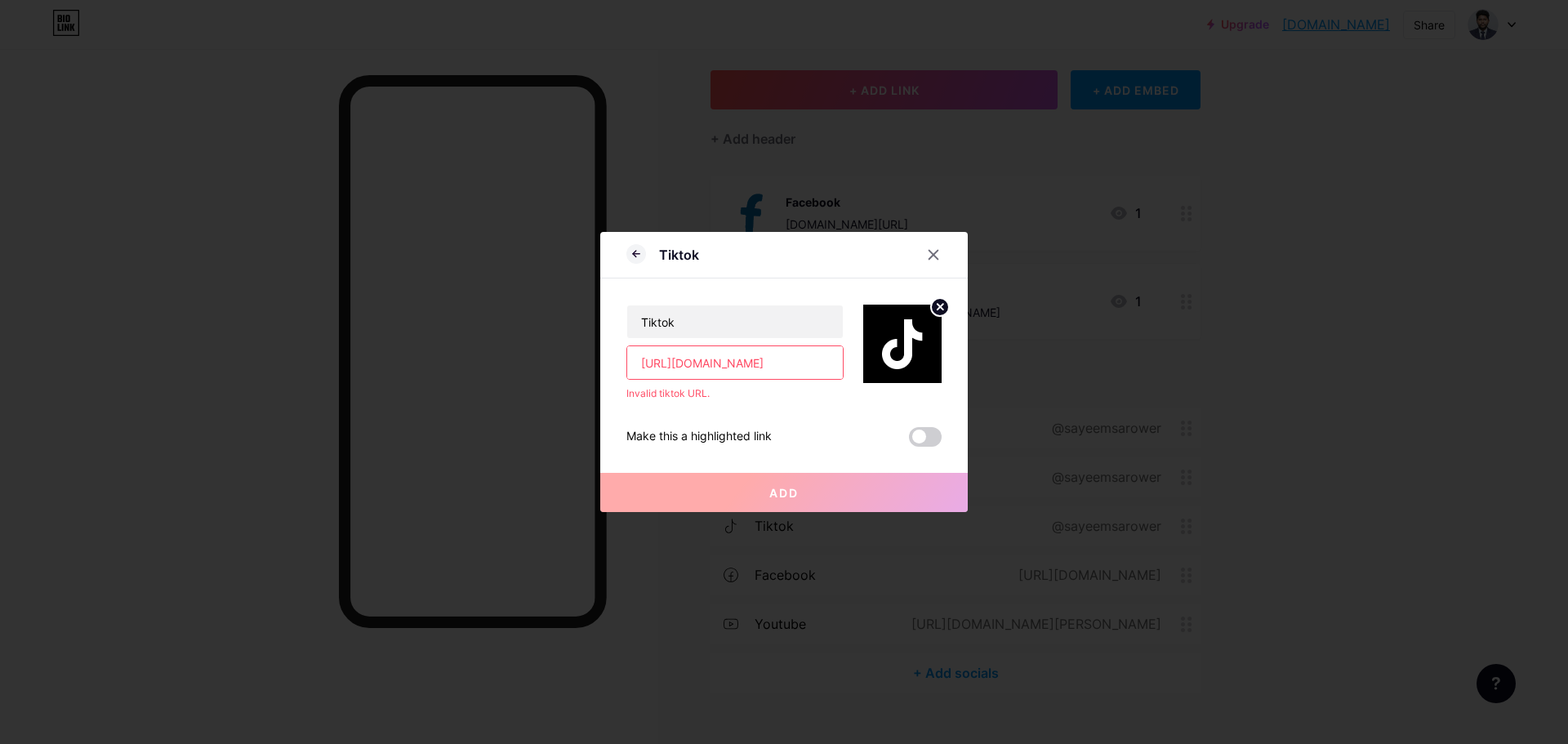
click at [713, 491] on button "Add" at bounding box center [784, 493] width 368 height 39
drag, startPoint x: 681, startPoint y: 369, endPoint x: 529, endPoint y: 356, distance: 152.6
click at [529, 356] on div "Tiktok Tiktok [URL][DOMAIN_NAME] Invalid tiktok URL. Make this a highlighted li…" at bounding box center [784, 372] width 1568 height 744
drag, startPoint x: 728, startPoint y: 424, endPoint x: 722, endPoint y: 399, distance: 25.7
click at [728, 423] on div "Tiktok [DOMAIN_NAME][URL] Invalid tiktok URL. Make this a highlighted link Add" at bounding box center [784, 362] width 316 height 169
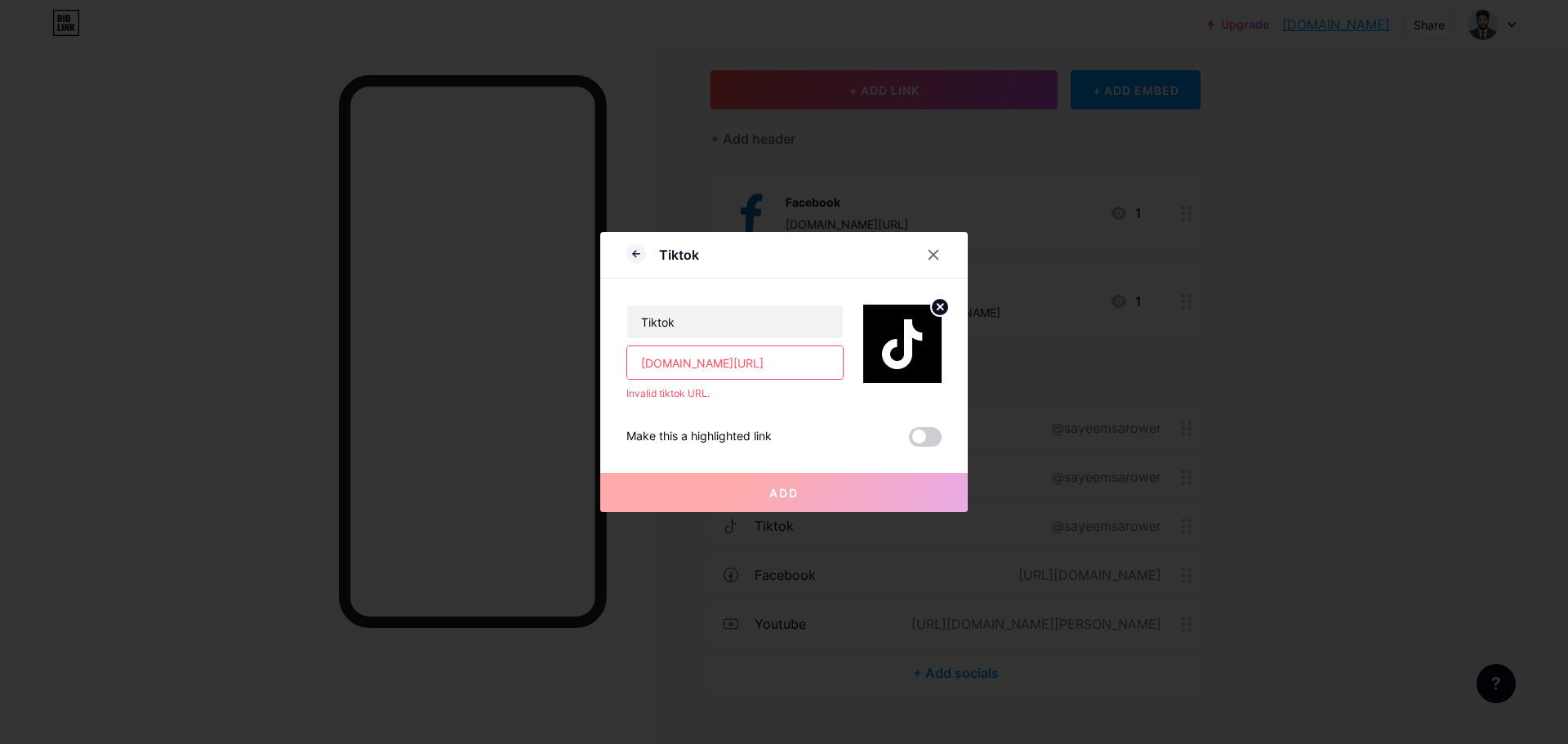
click at [722, 398] on div "Invalid tiktok URL." at bounding box center [735, 394] width 217 height 15
click at [643, 365] on input "[DOMAIN_NAME][URL]" at bounding box center [736, 362] width 216 height 33
click at [705, 370] on input "[DOMAIN_NAME][URL]" at bounding box center [736, 362] width 216 height 33
drag, startPoint x: 702, startPoint y: 367, endPoint x: 551, endPoint y: 356, distance: 151.4
click at [551, 356] on div "Tiktok Tiktok [DOMAIN_NAME][URL] Invalid tiktok URL. Make this a highlighted li…" at bounding box center [784, 372] width 1568 height 744
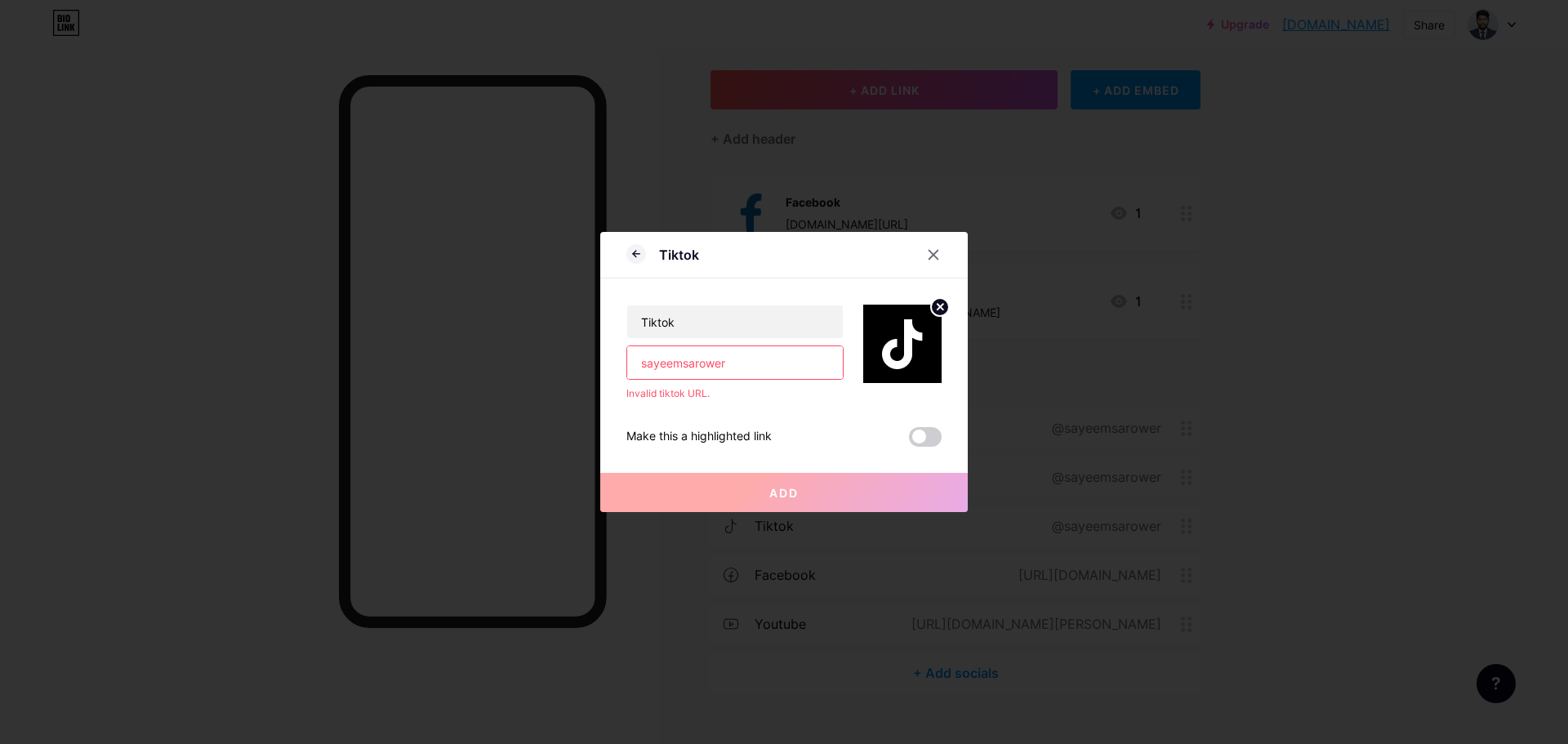
click at [729, 420] on div "Tiktok sayeemsarower Invalid tiktok URL. Make this a highlighted link Add" at bounding box center [784, 362] width 316 height 169
click at [704, 383] on div "Tiktok sayeemsarower Invalid tiktok URL." at bounding box center [735, 353] width 217 height 97
click at [696, 370] on input "[DOMAIN_NAME][URL]" at bounding box center [736, 362] width 216 height 33
click at [696, 372] on input "[URL][DOMAIN_NAME]" at bounding box center [736, 362] width 216 height 33
click at [696, 403] on div "Tiktok [URL][DOMAIN_NAME] Invalid tiktok URL. Make this a highlighted link Add" at bounding box center [784, 362] width 316 height 169
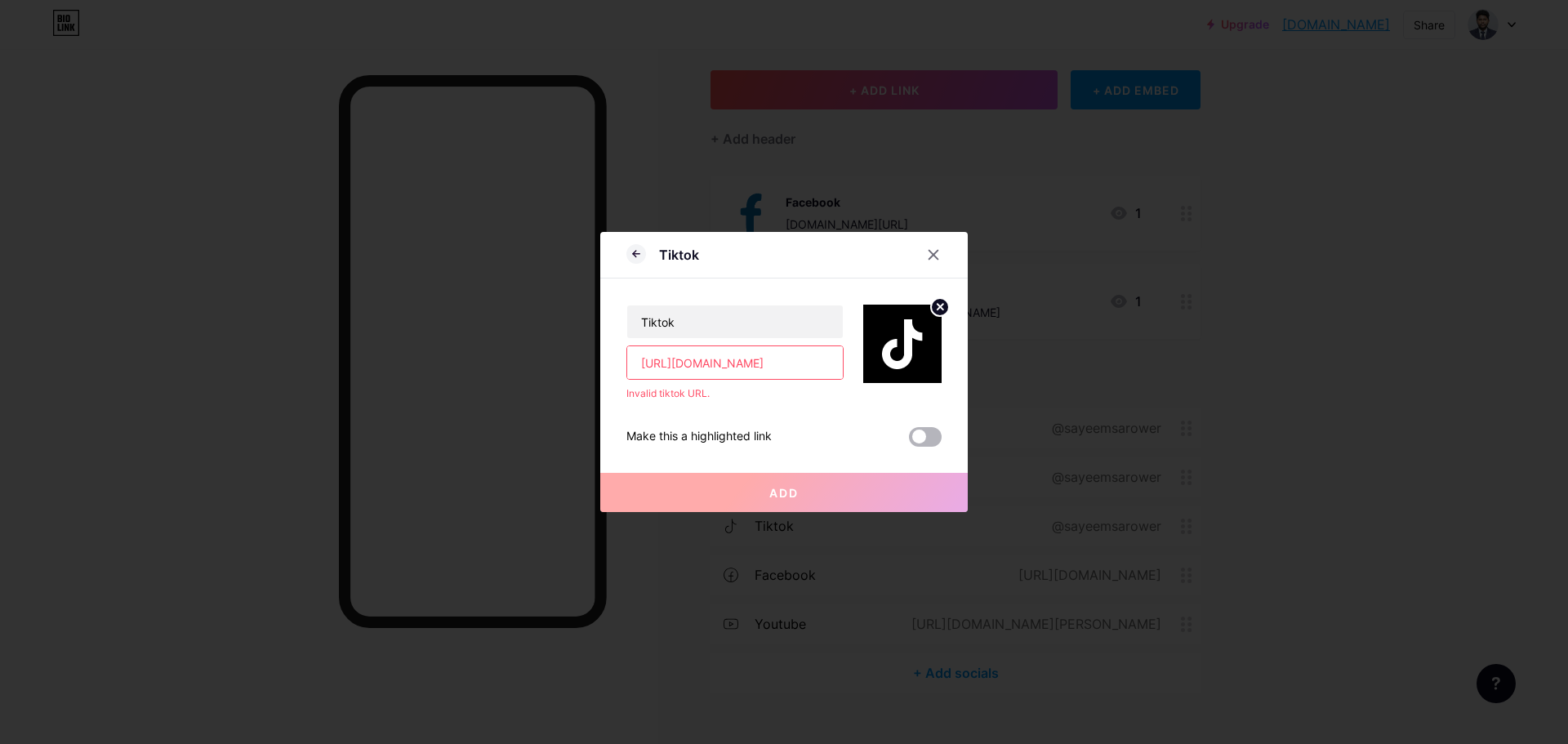
click at [929, 434] on span at bounding box center [925, 437] width 33 height 20
click at [909, 441] on input "checkbox" at bounding box center [909, 441] width 0 height 0
click at [922, 434] on span at bounding box center [925, 437] width 33 height 20
click at [909, 441] on input "checkbox" at bounding box center [909, 441] width 0 height 0
click at [781, 493] on span "Add" at bounding box center [784, 493] width 30 height 14
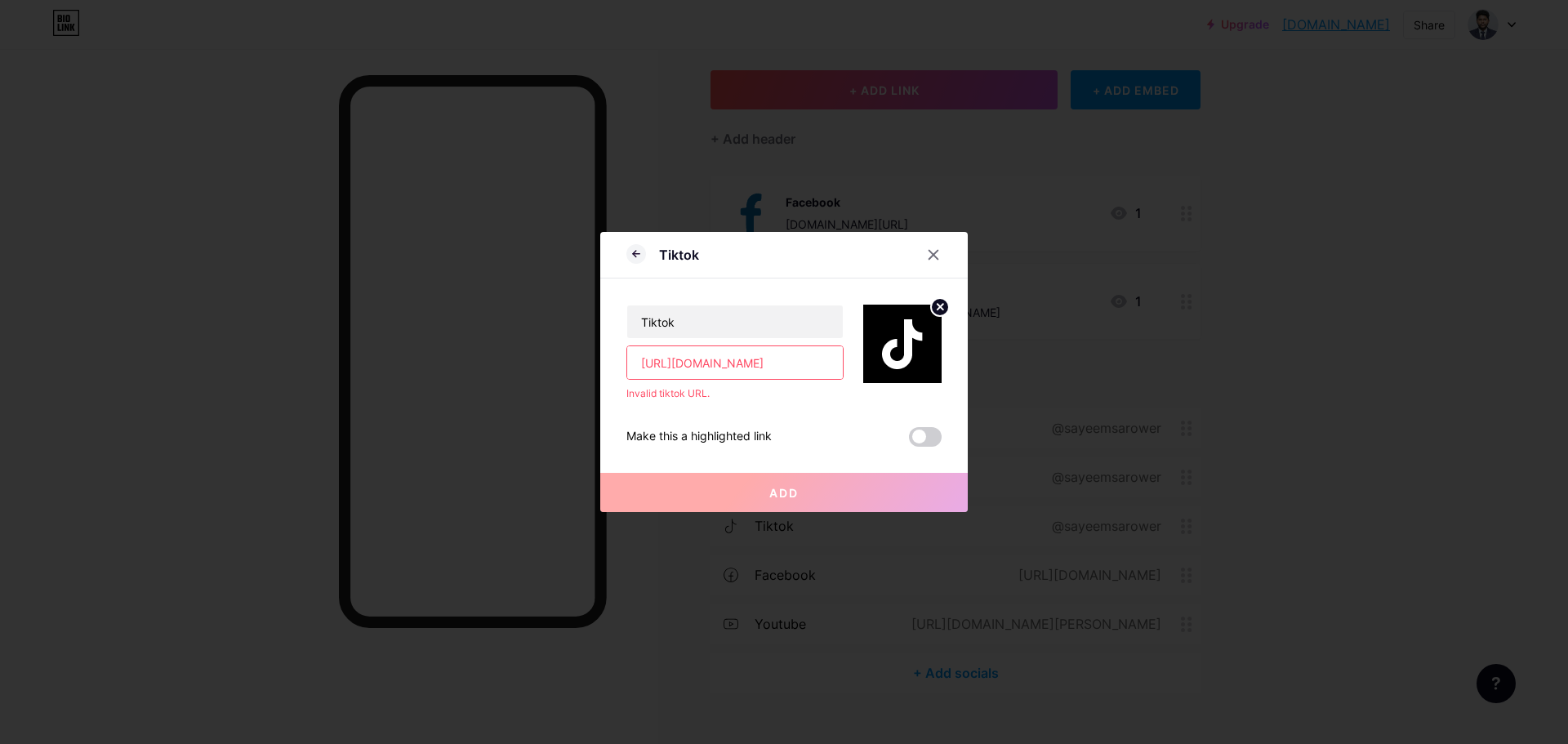
click at [728, 356] on input "[URL][DOMAIN_NAME]" at bounding box center [736, 362] width 216 height 33
click at [684, 362] on input "[URL][DOMAIN_NAME]" at bounding box center [736, 362] width 216 height 33
drag, startPoint x: 742, startPoint y: 367, endPoint x: 538, endPoint y: 362, distance: 204.1
click at [536, 356] on div "Tiktok Tiktok [URL][DOMAIN_NAME] Invalid tiktok URL. Make this a highlighted li…" at bounding box center [784, 372] width 1568 height 744
type input "sayeemsarower"
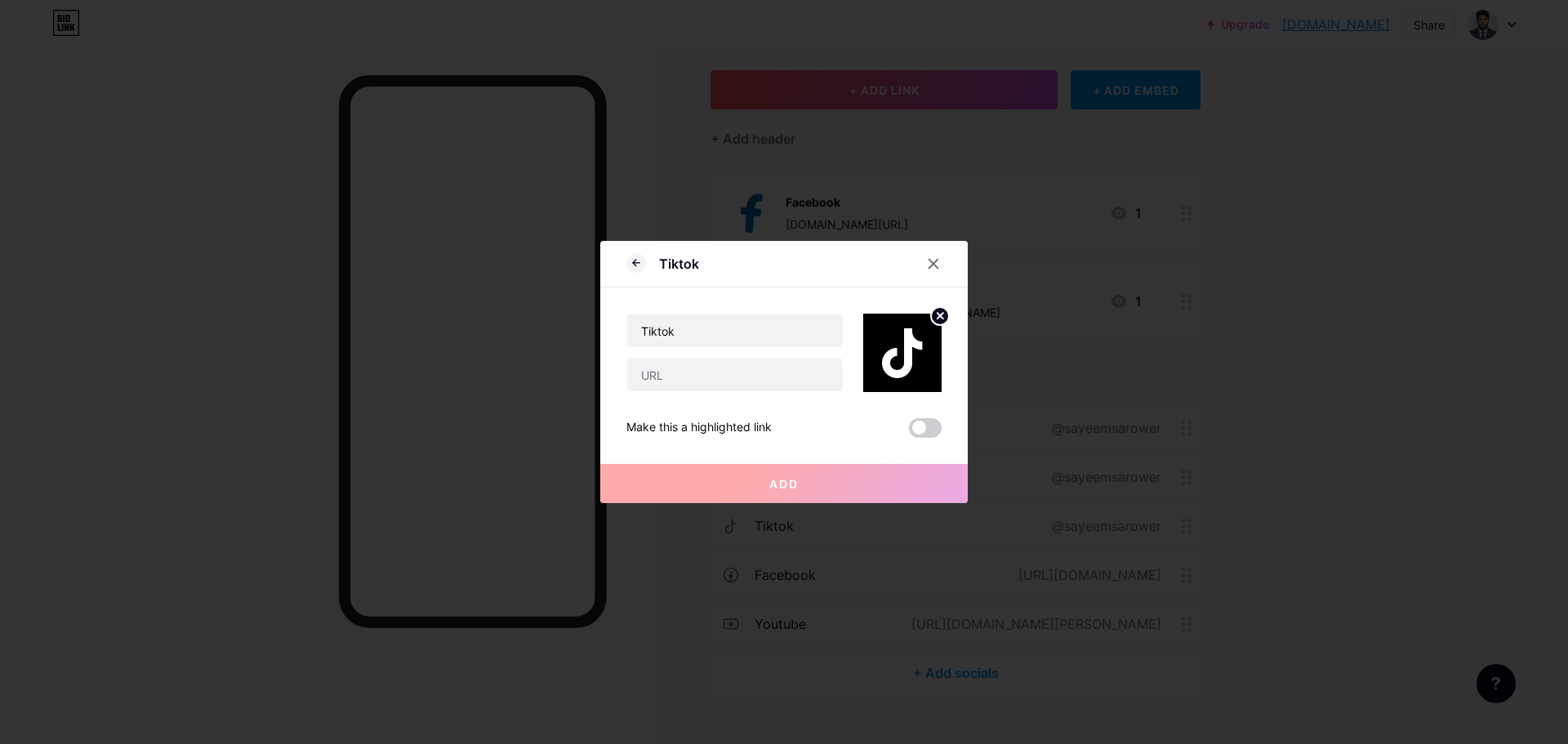
click at [708, 416] on div "Tiktok Make this a highlighted link Add" at bounding box center [784, 362] width 316 height 150
click at [700, 382] on input "text" at bounding box center [736, 374] width 216 height 33
paste input "sayeemsarower"
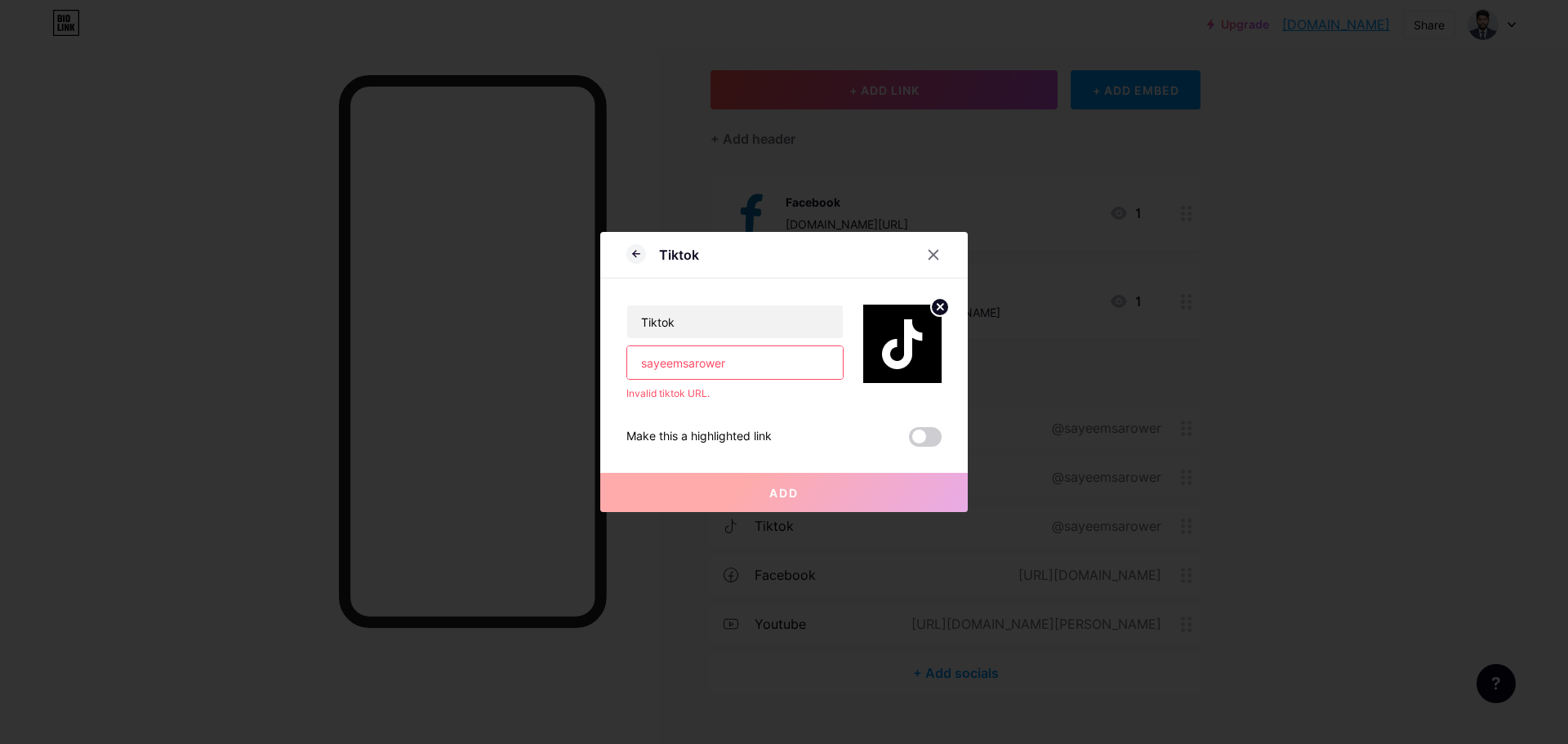
type input "sayeemsarower"
click at [700, 406] on div "Tiktok sayeemsarower Invalid tiktok URL. Make this a highlighted link Add" at bounding box center [784, 362] width 316 height 169
click at [683, 367] on input "sayeemsarower" at bounding box center [736, 362] width 216 height 33
click at [718, 400] on div "Invalid tiktok URL." at bounding box center [735, 394] width 217 height 15
click at [679, 366] on input "[URL][DOMAIN_NAME]" at bounding box center [736, 362] width 216 height 33
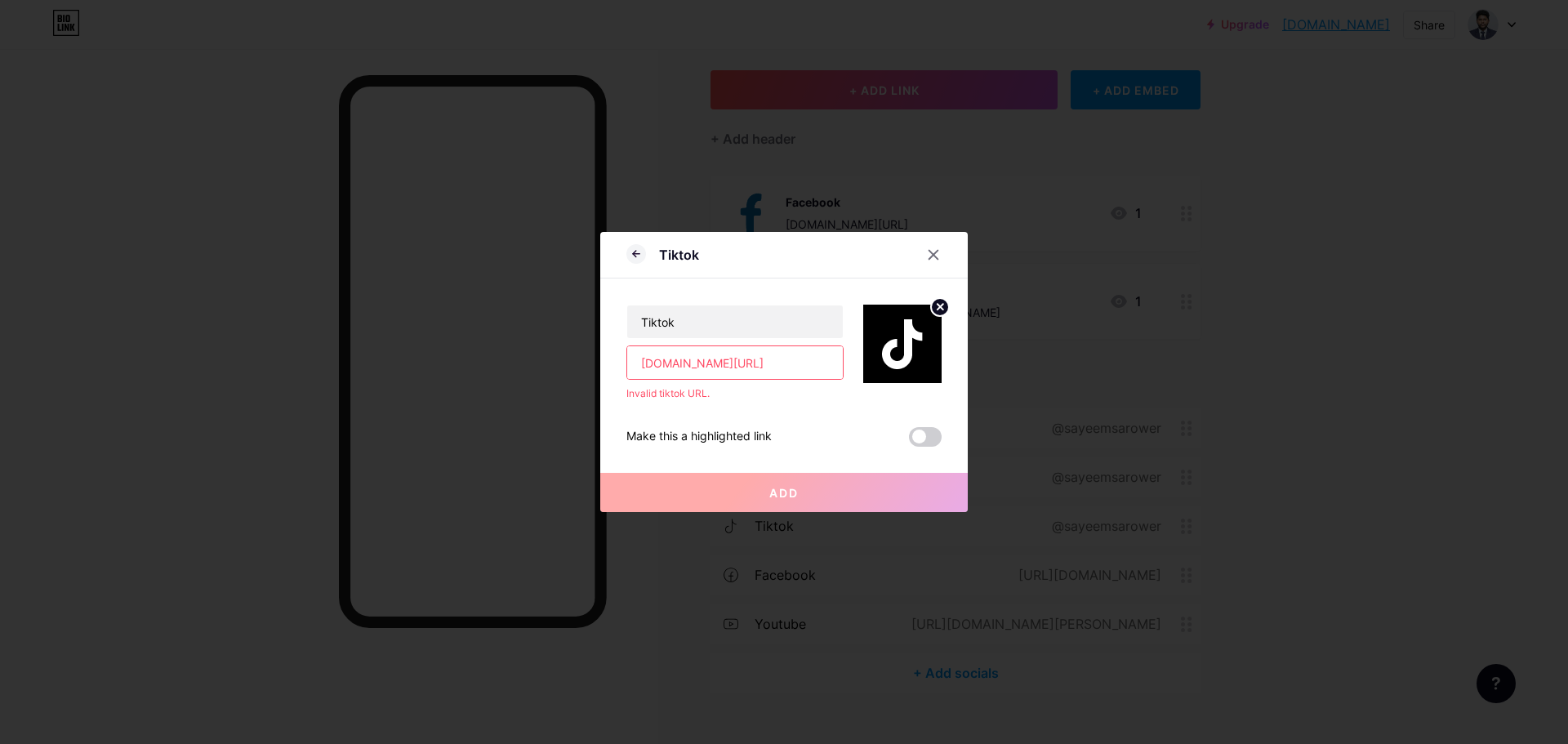
type input "[DOMAIN_NAME][URL]"
click at [711, 404] on div "Tiktok [DOMAIN_NAME][URL] Invalid tiktok URL. Make this a highlighted link Add" at bounding box center [784, 362] width 316 height 169
click at [734, 362] on input "[DOMAIN_NAME][URL]" at bounding box center [736, 362] width 216 height 33
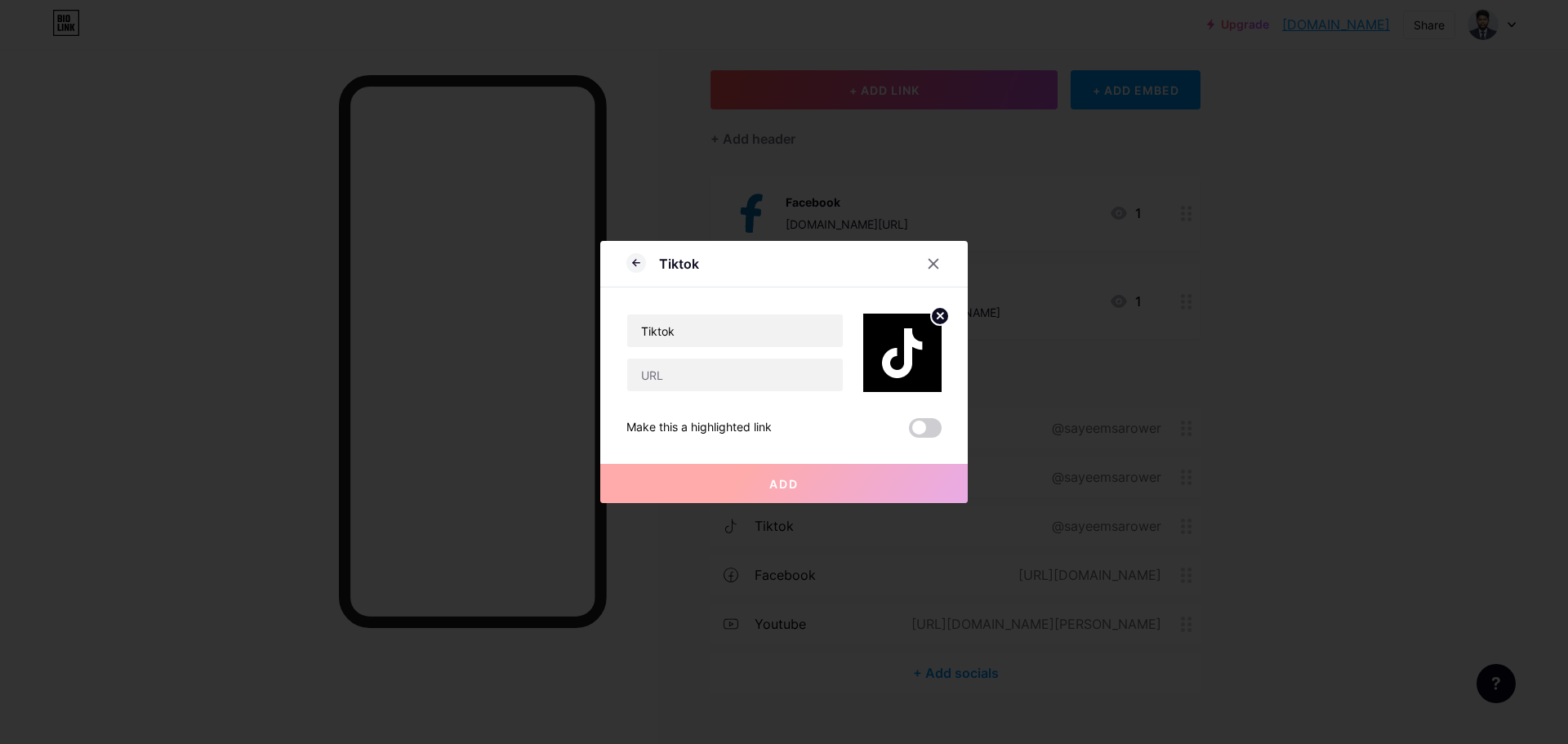
click at [791, 473] on button "Add" at bounding box center [784, 483] width 368 height 39
click at [917, 422] on span at bounding box center [925, 427] width 33 height 20
click at [909, 432] on input "checkbox" at bounding box center [909, 432] width 0 height 0
click at [724, 356] on div "Tiktok" at bounding box center [735, 353] width 217 height 78
click at [715, 386] on input "text" at bounding box center [736, 374] width 216 height 33
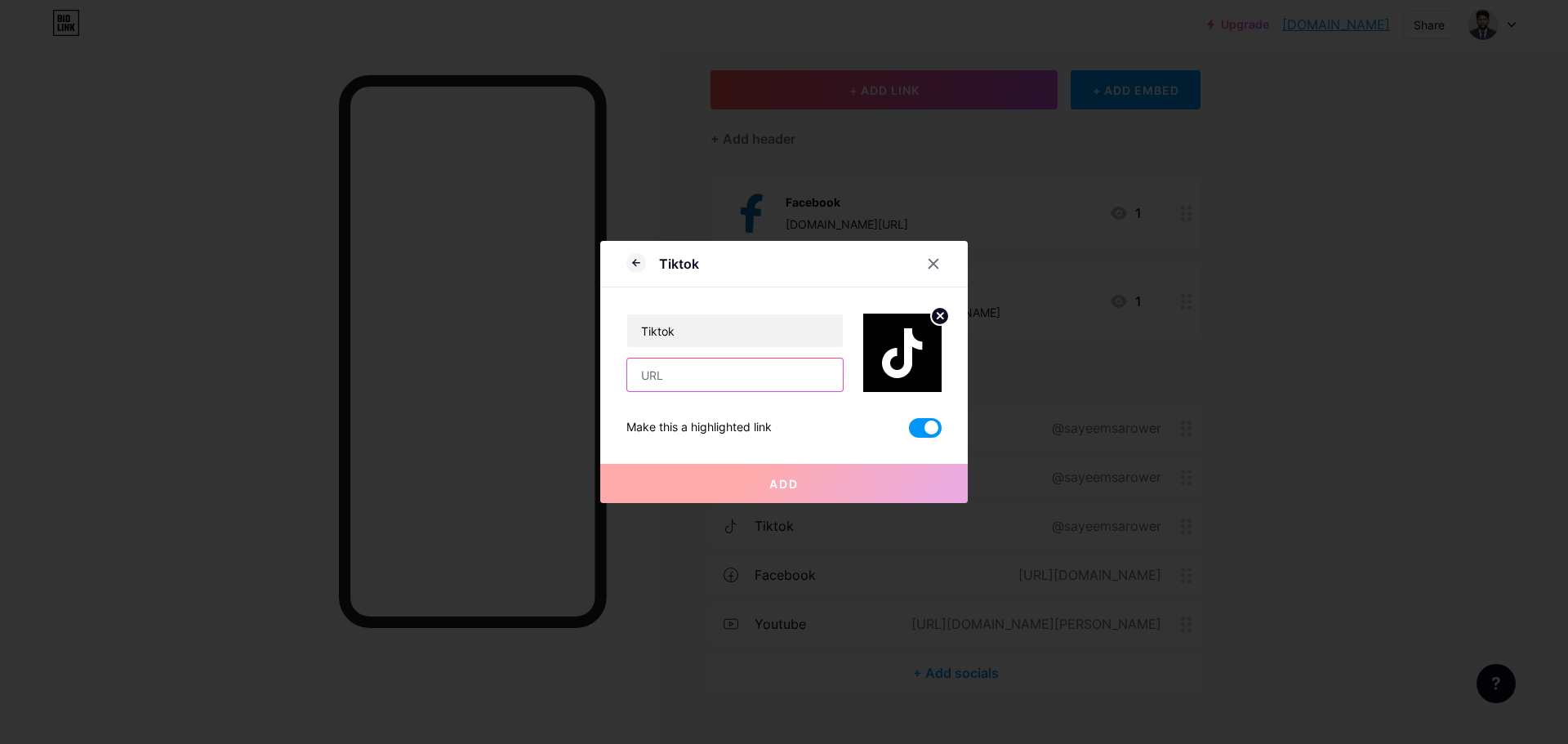
paste input "[DOMAIN_NAME][URL]"
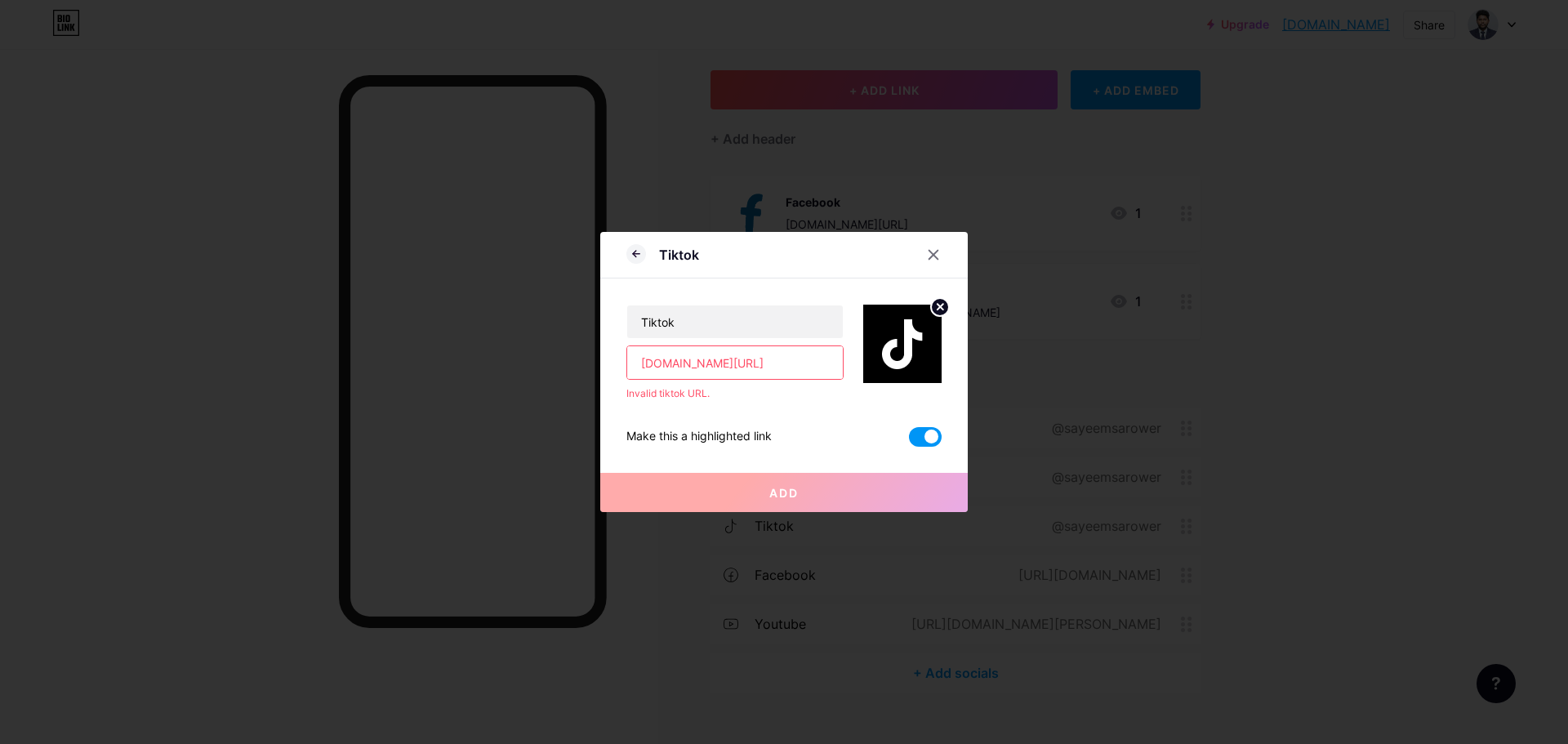
type input "[DOMAIN_NAME][URL]"
click at [748, 413] on div "Tiktok [DOMAIN_NAME][URL] Invalid tiktok URL. Make this a highlighted link Add" at bounding box center [784, 362] width 316 height 169
click at [737, 370] on input "[DOMAIN_NAME][URL]" at bounding box center [736, 362] width 216 height 33
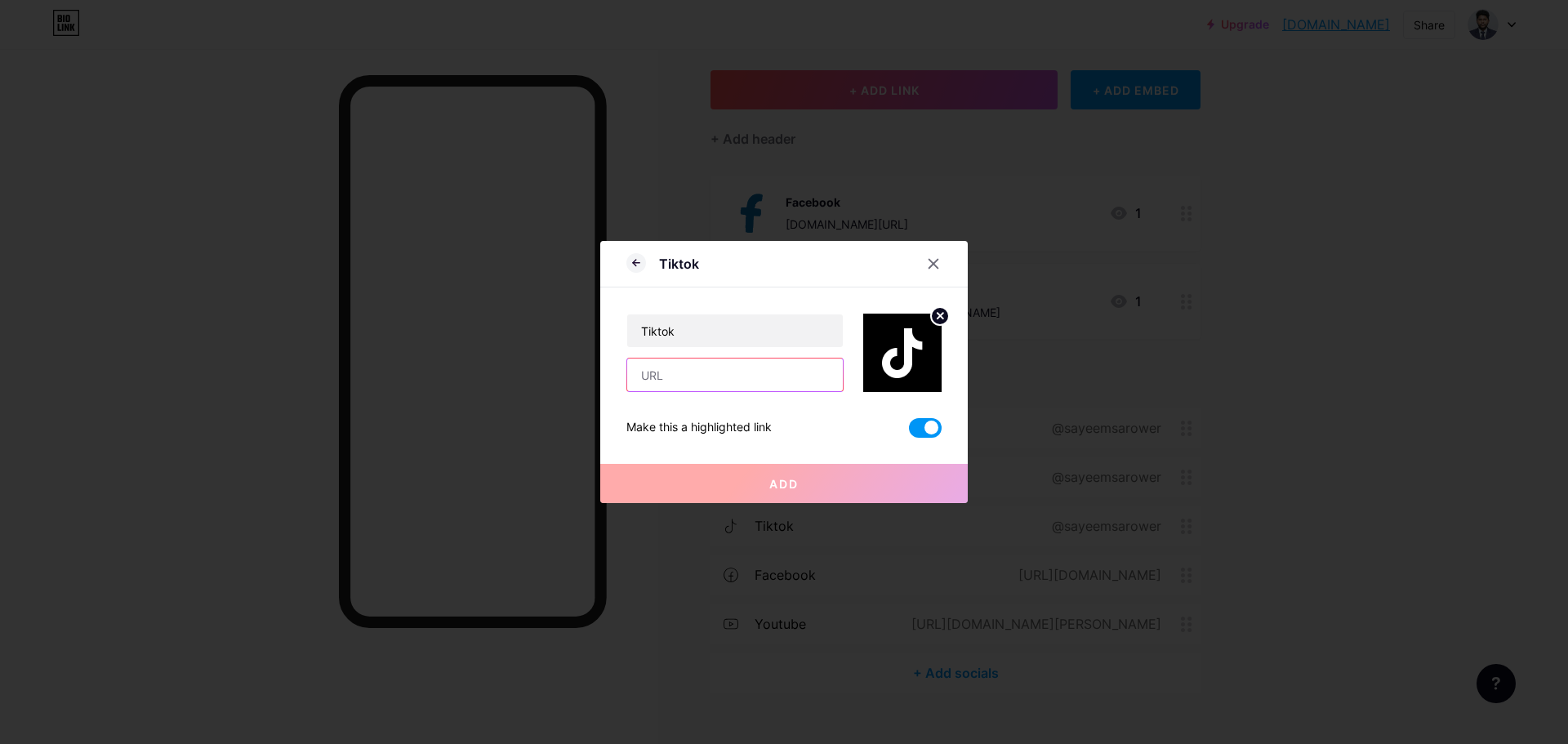
paste input "[DOMAIN_NAME][URL]"
type input "[DOMAIN_NAME][URL]"
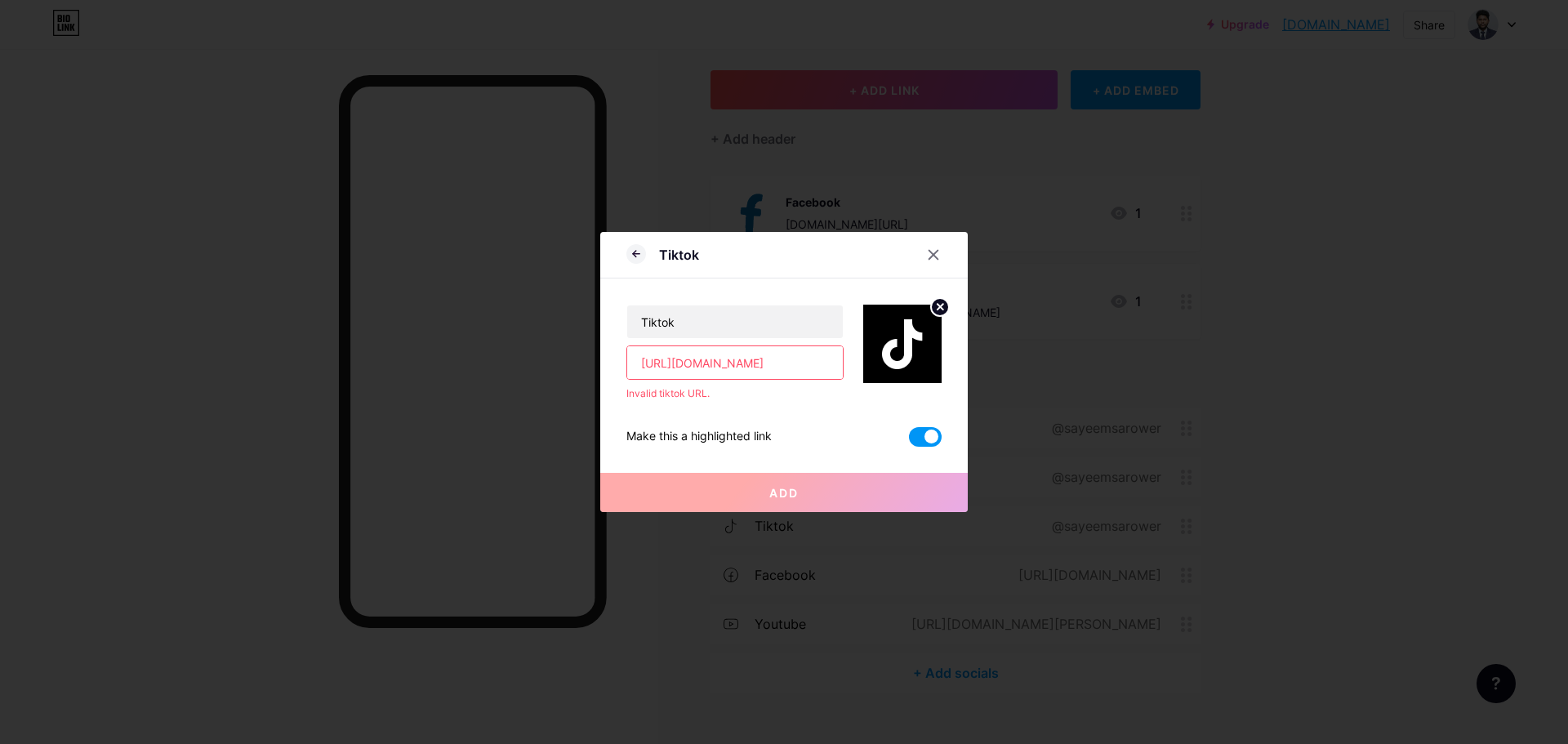
click at [726, 412] on div "Tiktok [URL][DOMAIN_NAME] Invalid tiktok URL. Make this a highlighted link Add" at bounding box center [784, 362] width 316 height 169
click at [764, 365] on input "[URL][DOMAIN_NAME]" at bounding box center [736, 362] width 216 height 33
click at [771, 421] on div "Tiktok [URL][DOMAIN_NAME] Invalid tiktok URL. Make this a highlighted link Add" at bounding box center [784, 362] width 316 height 169
click at [749, 369] on input "[URL][DOMAIN_NAME]" at bounding box center [736, 362] width 216 height 33
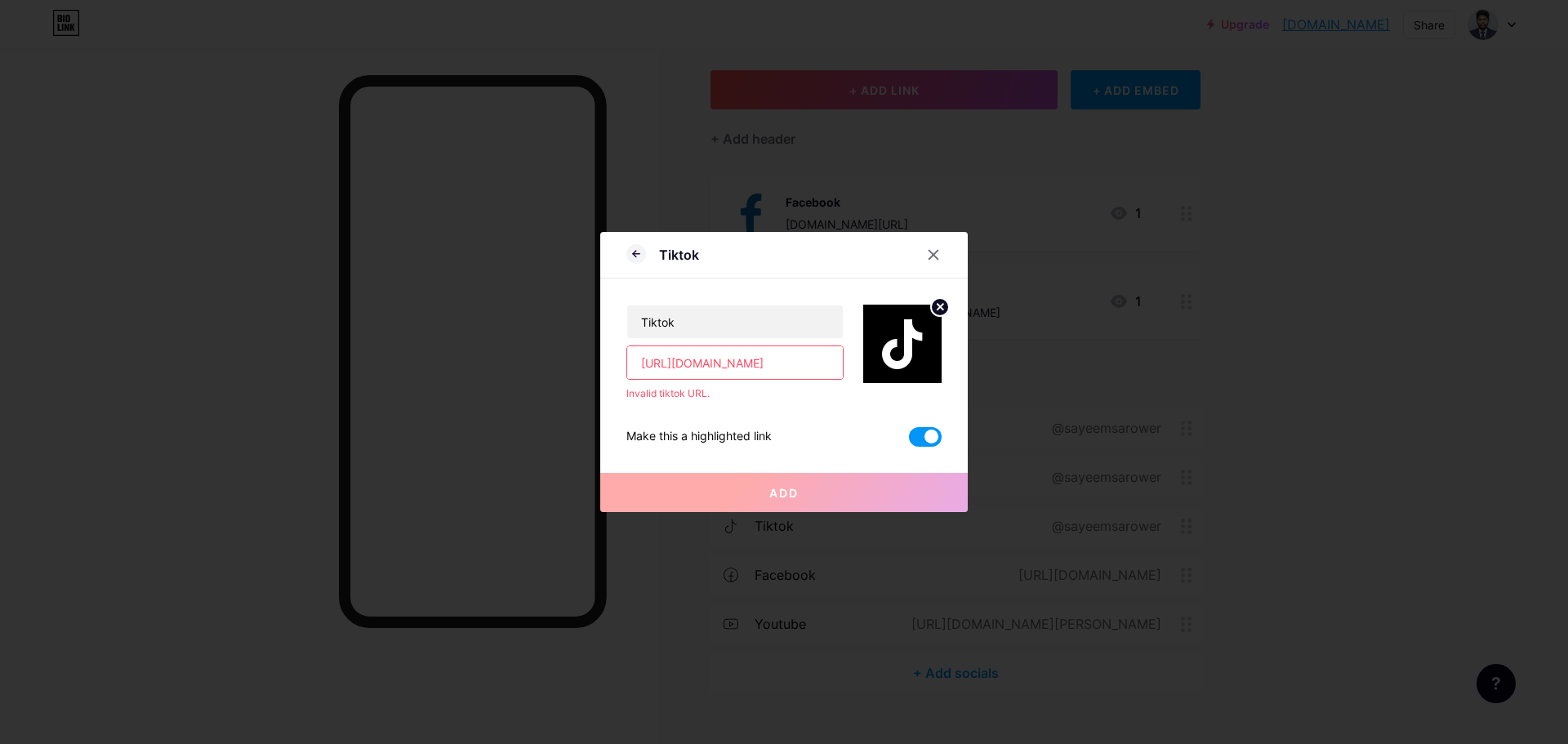
type input "[URL][DOMAIN_NAME]"
click at [808, 487] on button "Add" at bounding box center [784, 493] width 368 height 39
click at [937, 257] on icon at bounding box center [934, 255] width 9 height 9
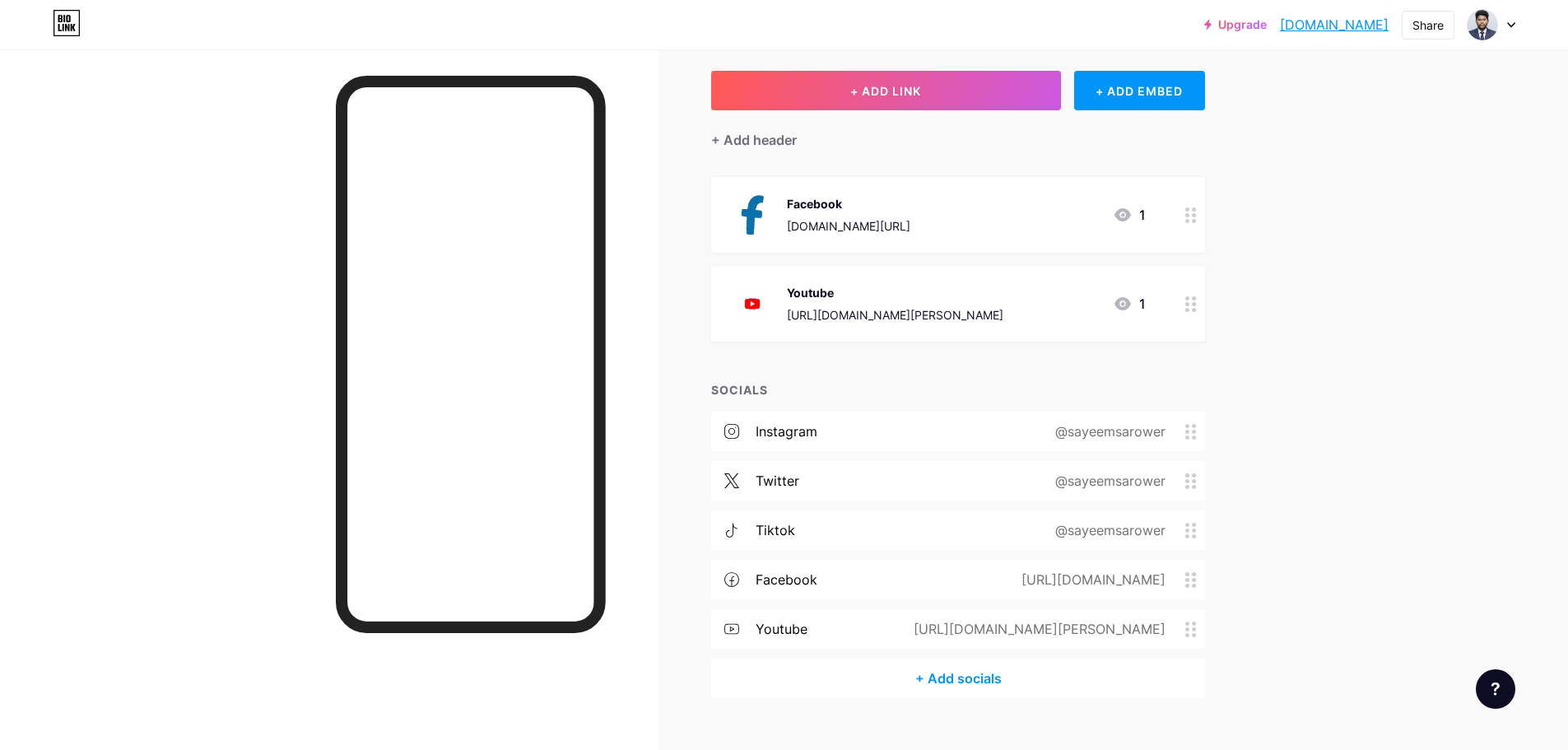
click at [919, 295] on div "Youtube" at bounding box center [895, 293] width 217 height 17
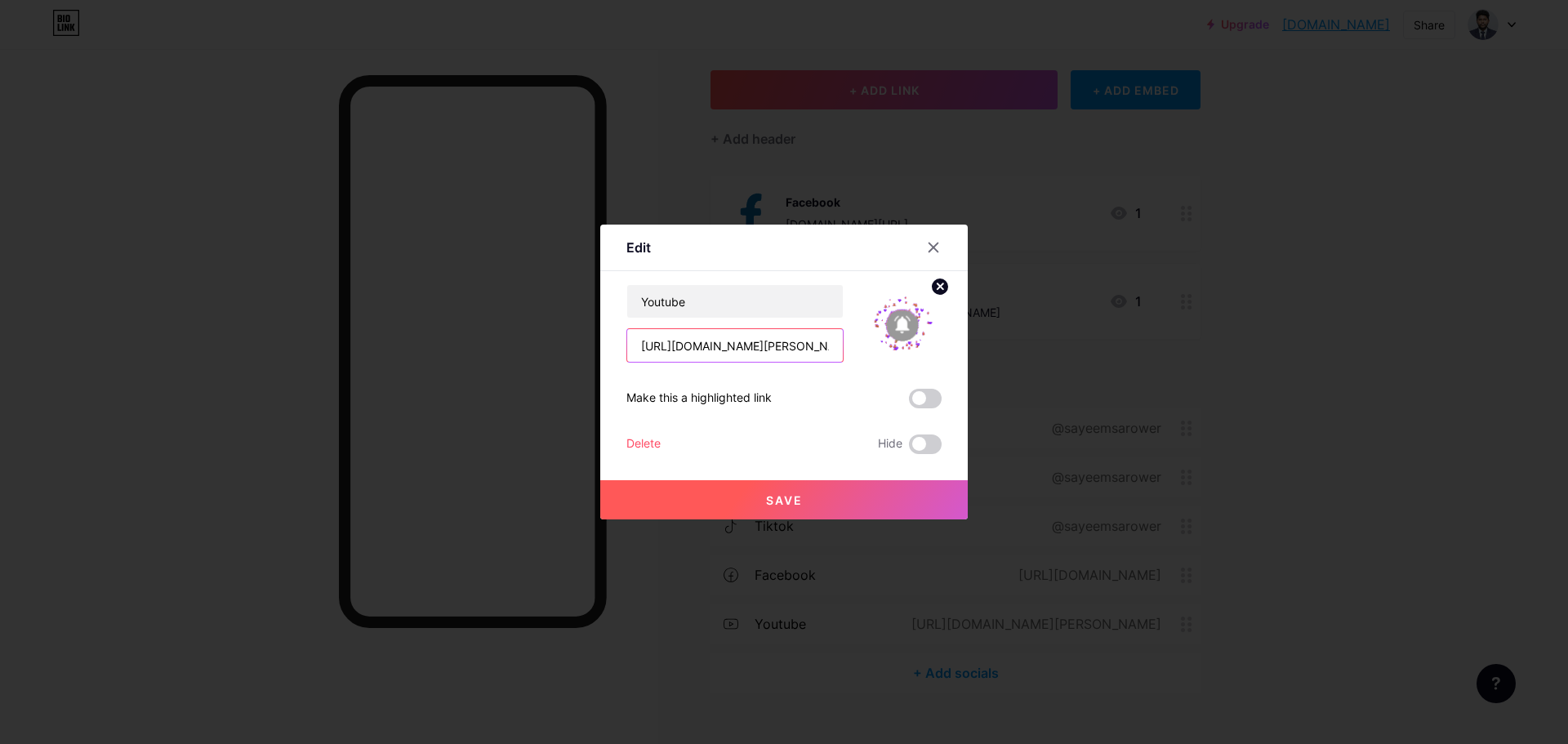
click at [738, 355] on input "[URL][DOMAIN_NAME][PERSON_NAME]" at bounding box center [736, 345] width 216 height 33
drag, startPoint x: 738, startPoint y: 355, endPoint x: 869, endPoint y: 362, distance: 131.2
click at [869, 362] on div "Youtube [URL][DOMAIN_NAME][PERSON_NAME]" at bounding box center [784, 323] width 316 height 78
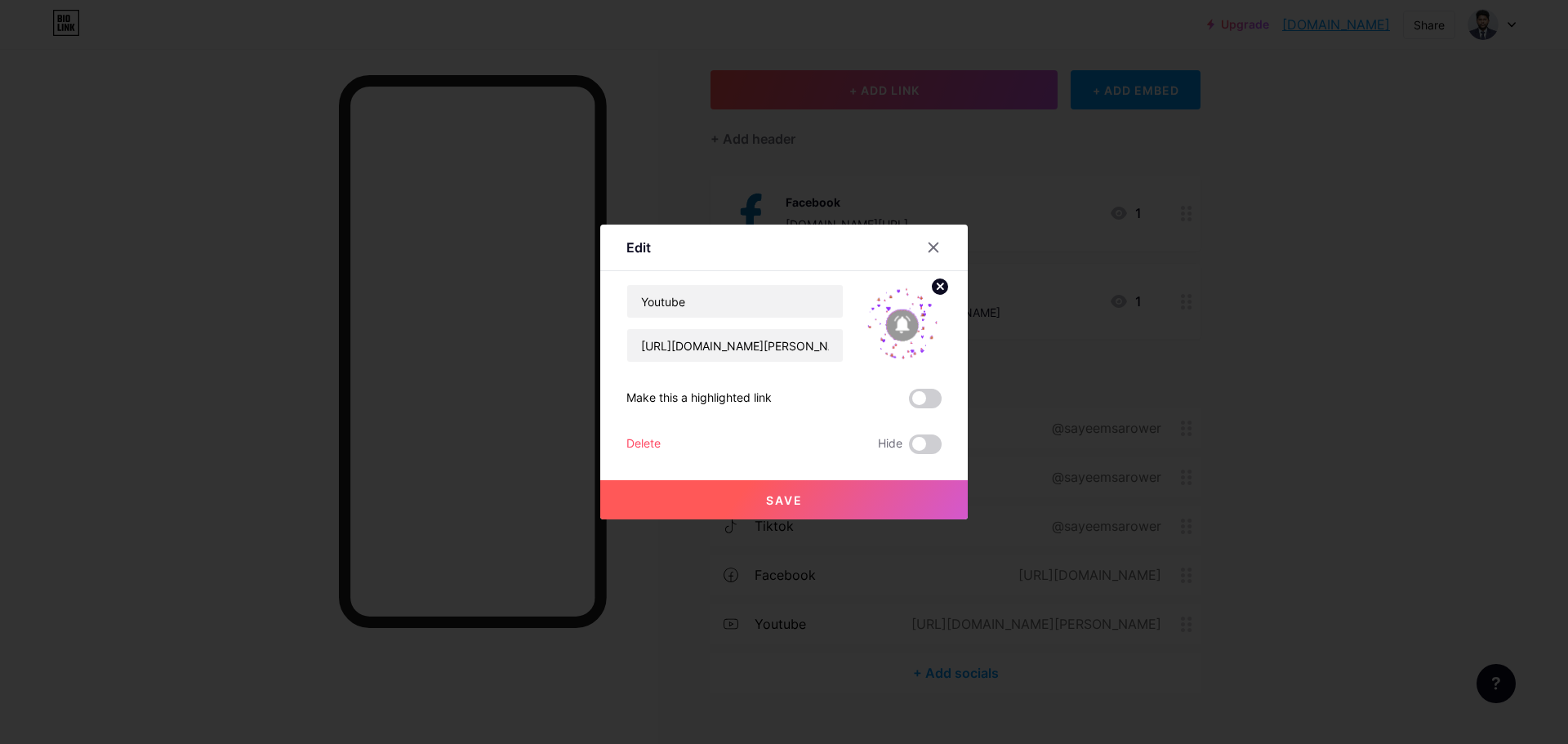
click at [1084, 301] on div at bounding box center [784, 372] width 1568 height 744
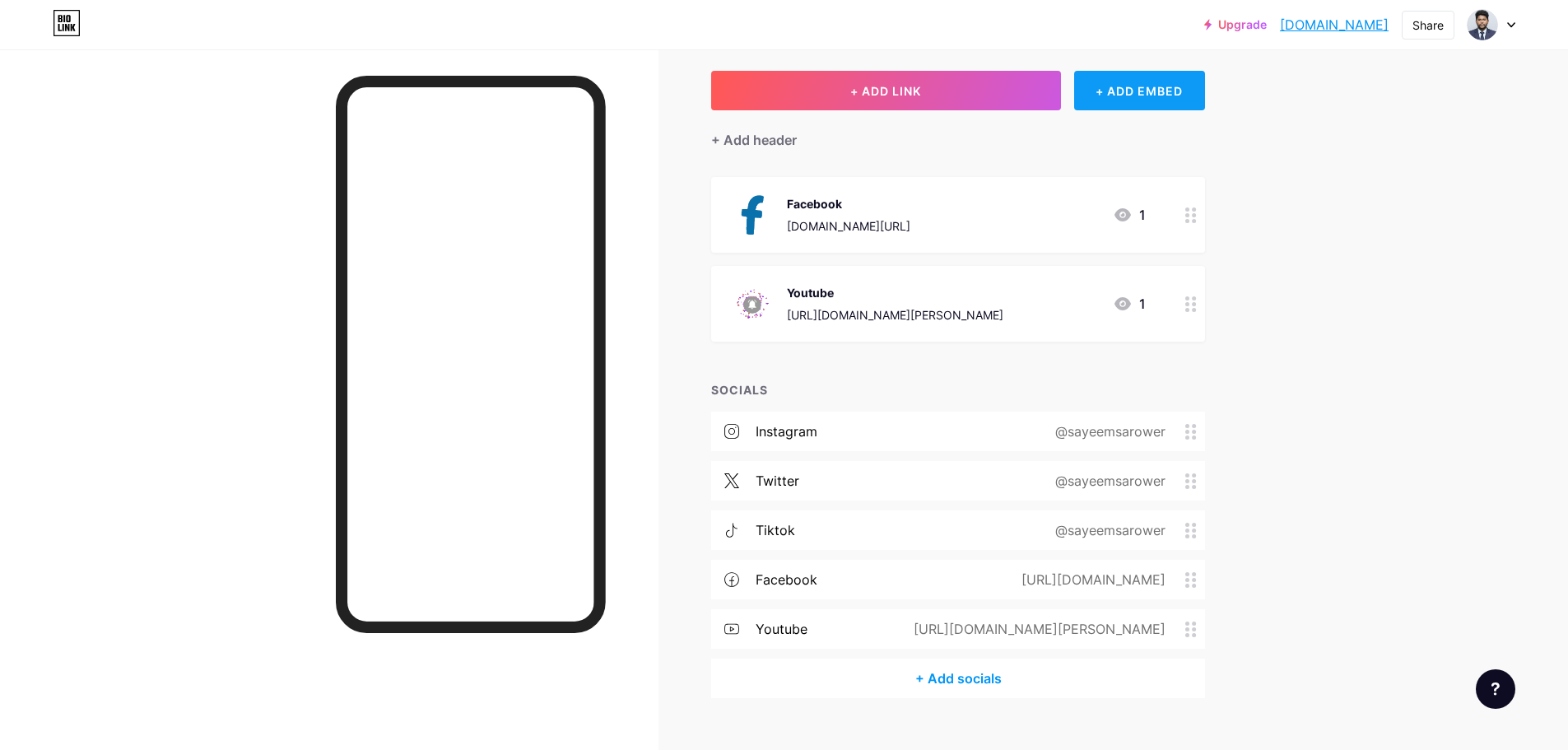
click at [1104, 97] on div "+ ADD EMBED" at bounding box center [1139, 90] width 130 height 39
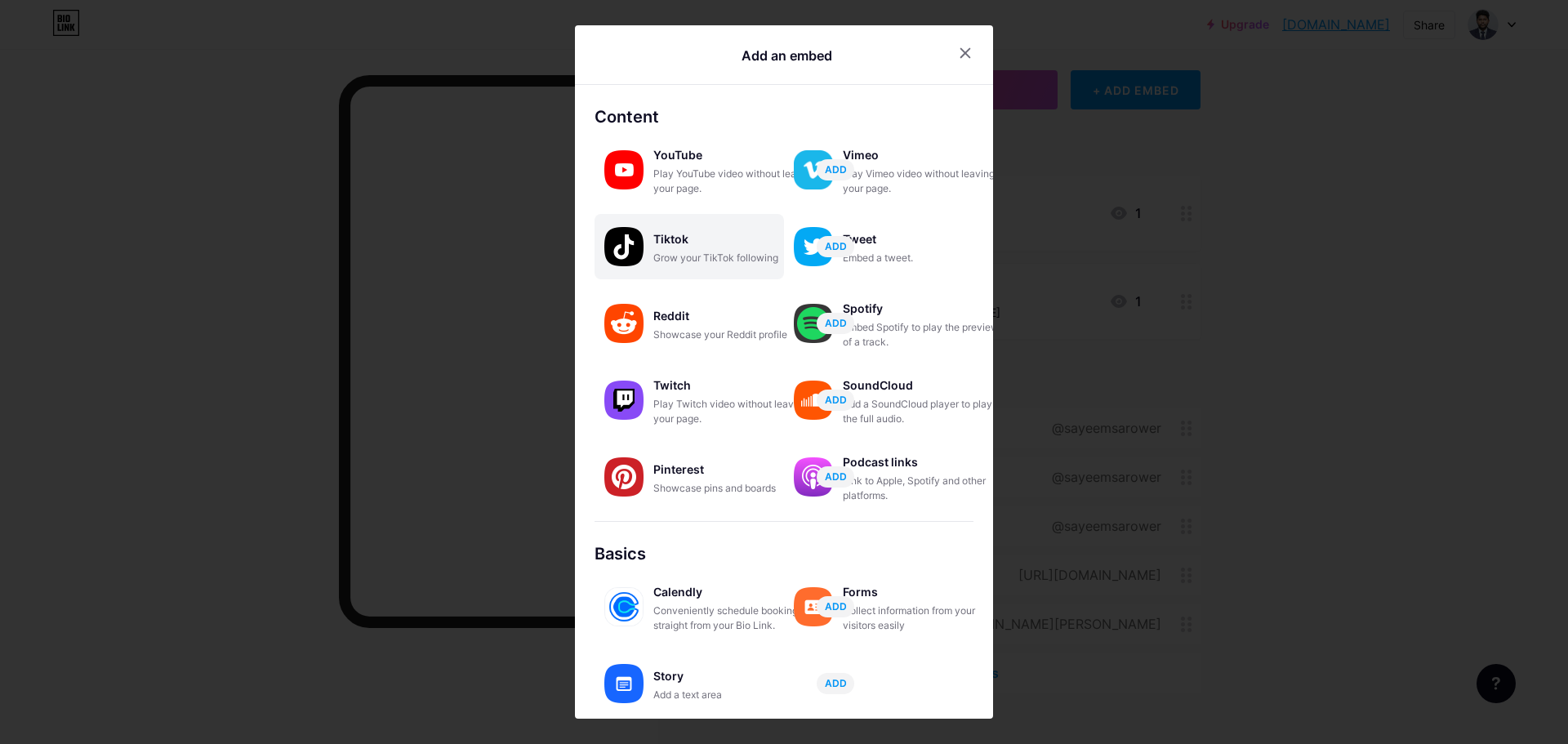
click at [695, 230] on div "Tiktok" at bounding box center [735, 239] width 163 height 23
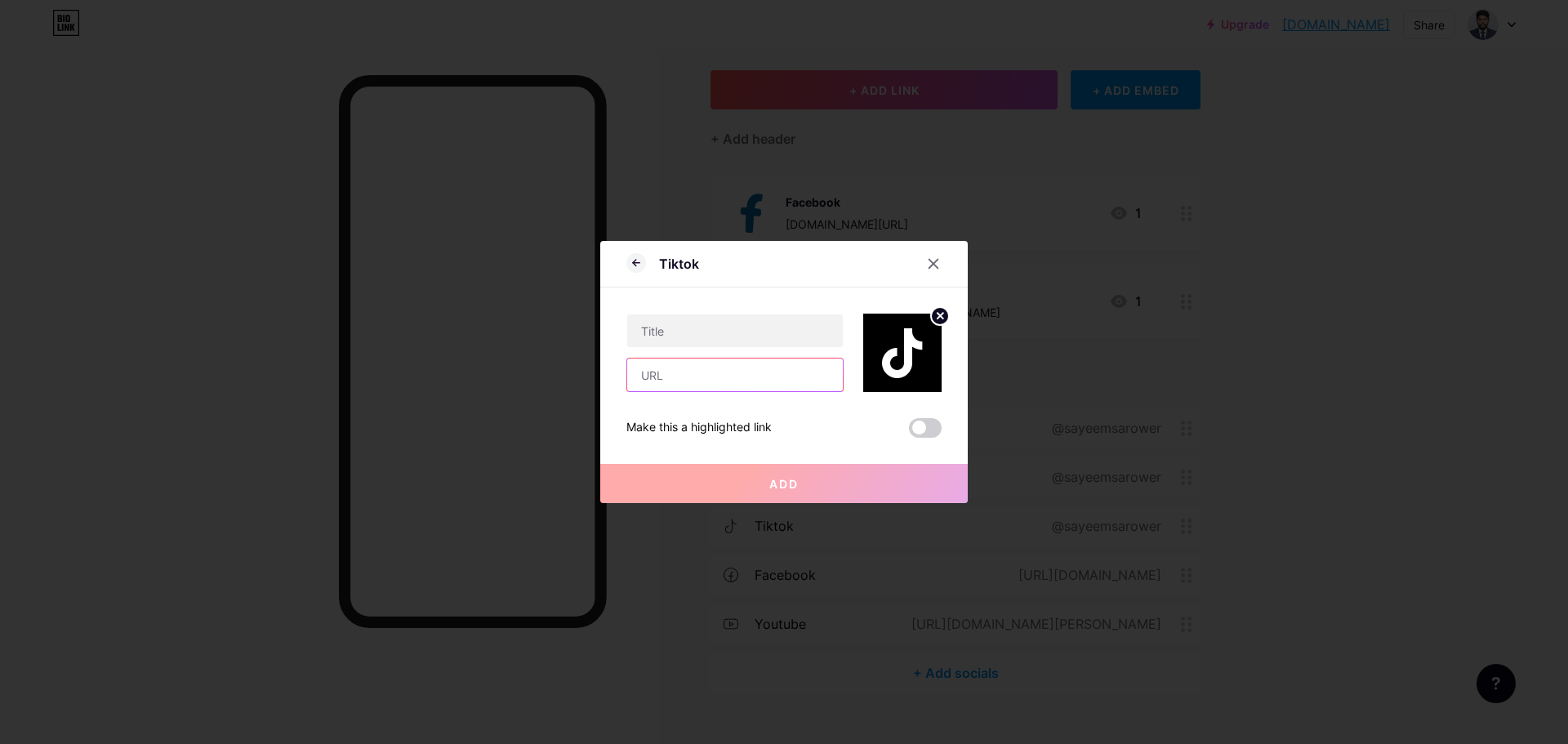
click at [706, 377] on input "text" at bounding box center [736, 374] width 216 height 33
paste input "[URL][DOMAIN_NAME][PERSON_NAME]"
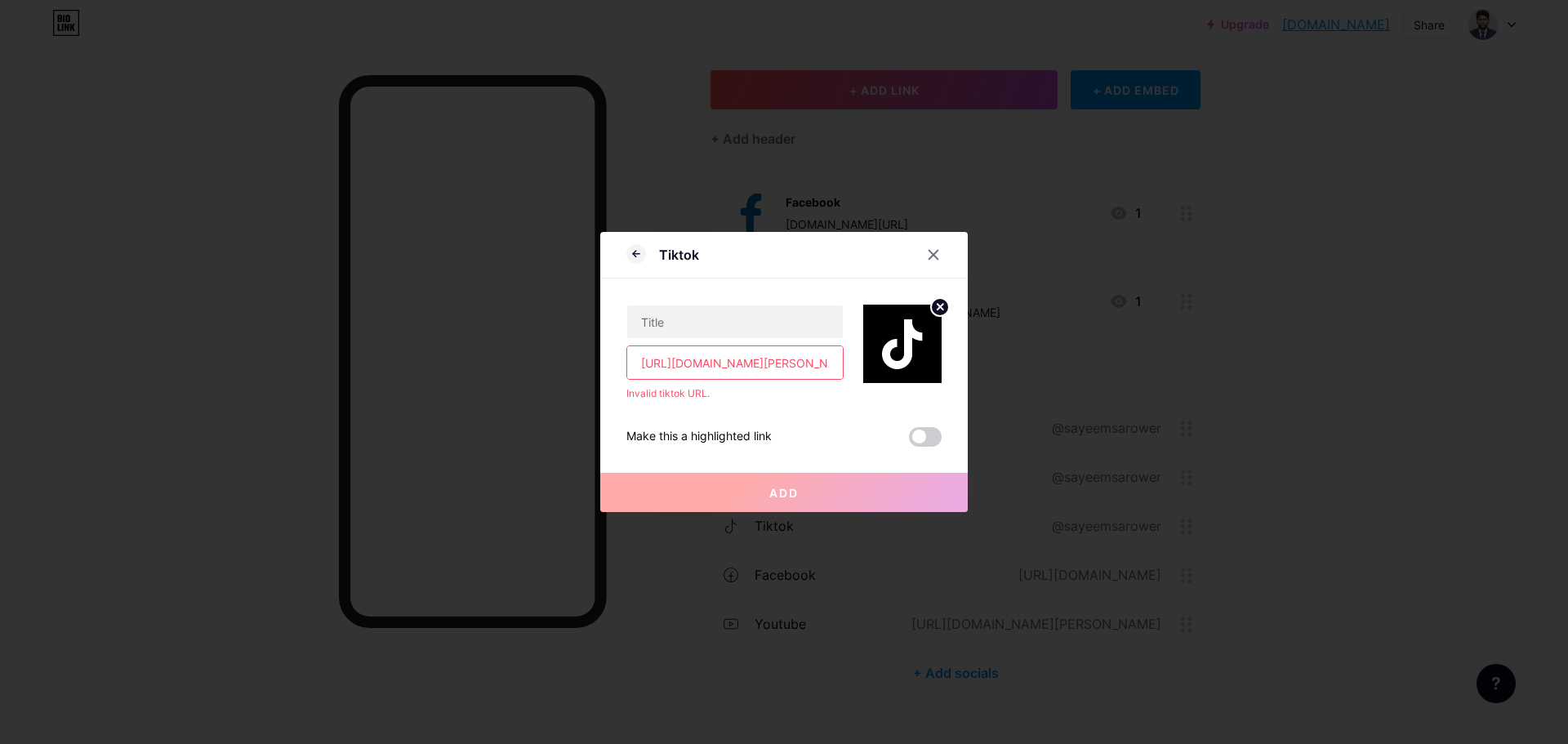
click at [702, 402] on div "[URL][DOMAIN_NAME][PERSON_NAME] Invalid tiktok URL. Make this a highlighted lin…" at bounding box center [784, 362] width 316 height 169
drag, startPoint x: 780, startPoint y: 369, endPoint x: 842, endPoint y: 365, distance: 62.1
click at [842, 365] on input "[URL][DOMAIN_NAME][PERSON_NAME]" at bounding box center [736, 362] width 216 height 33
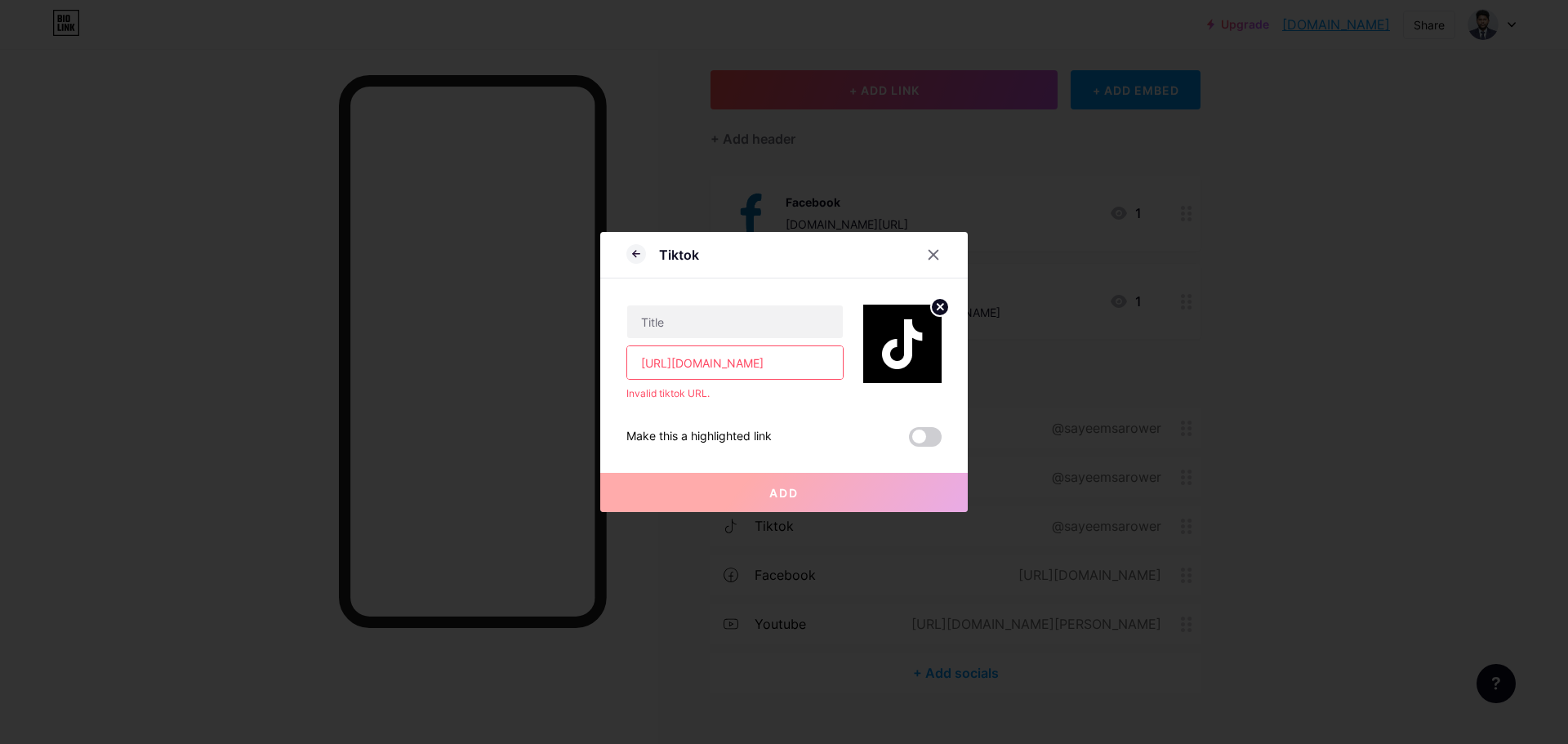
type input "[URL][DOMAIN_NAME]"
click at [730, 410] on div "[URL][DOMAIN_NAME] Invalid tiktok URL. Make this a highlighted link Add" at bounding box center [784, 362] width 316 height 169
click at [928, 254] on icon at bounding box center [934, 255] width 13 height 13
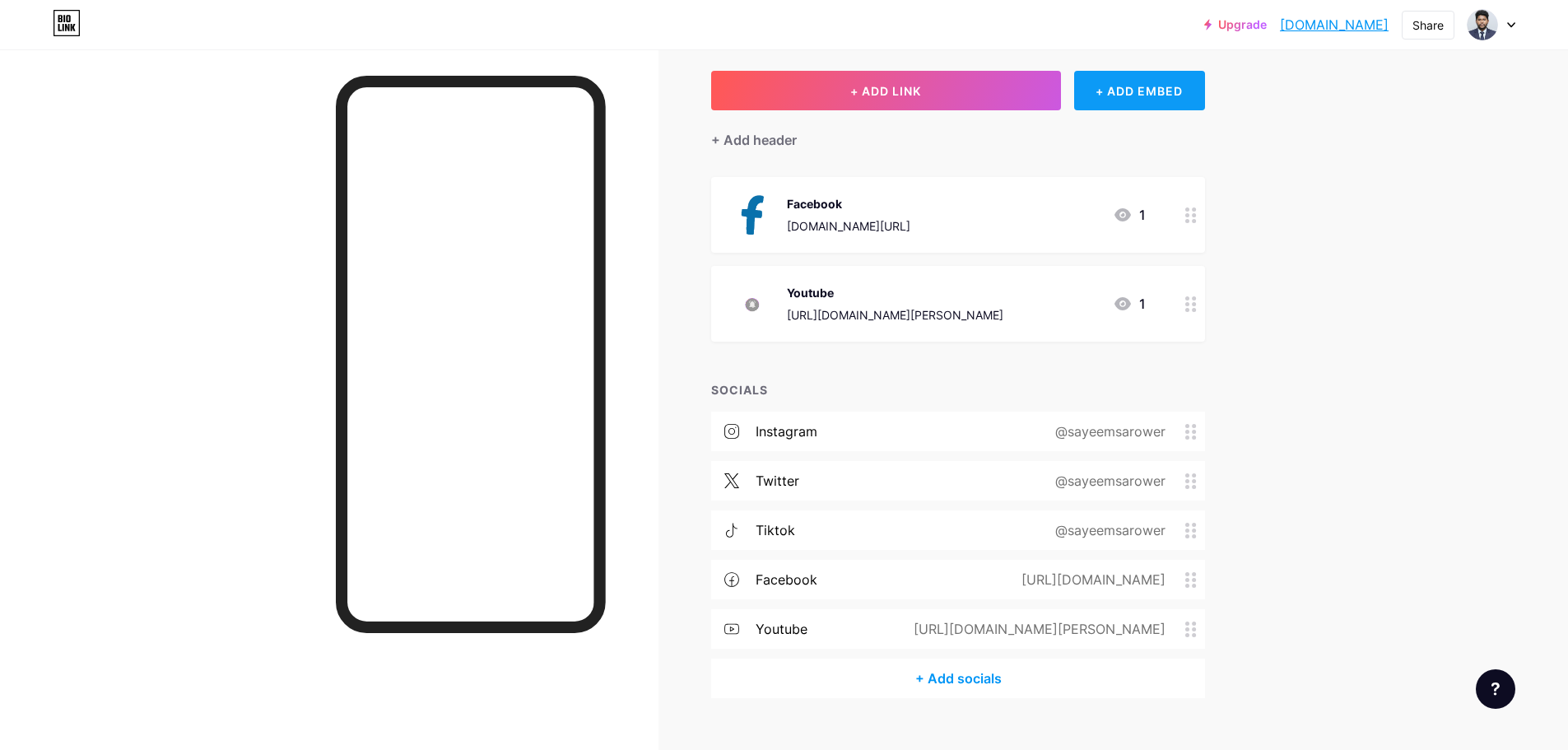
click at [1101, 105] on div "+ ADD EMBED" at bounding box center [1139, 90] width 130 height 39
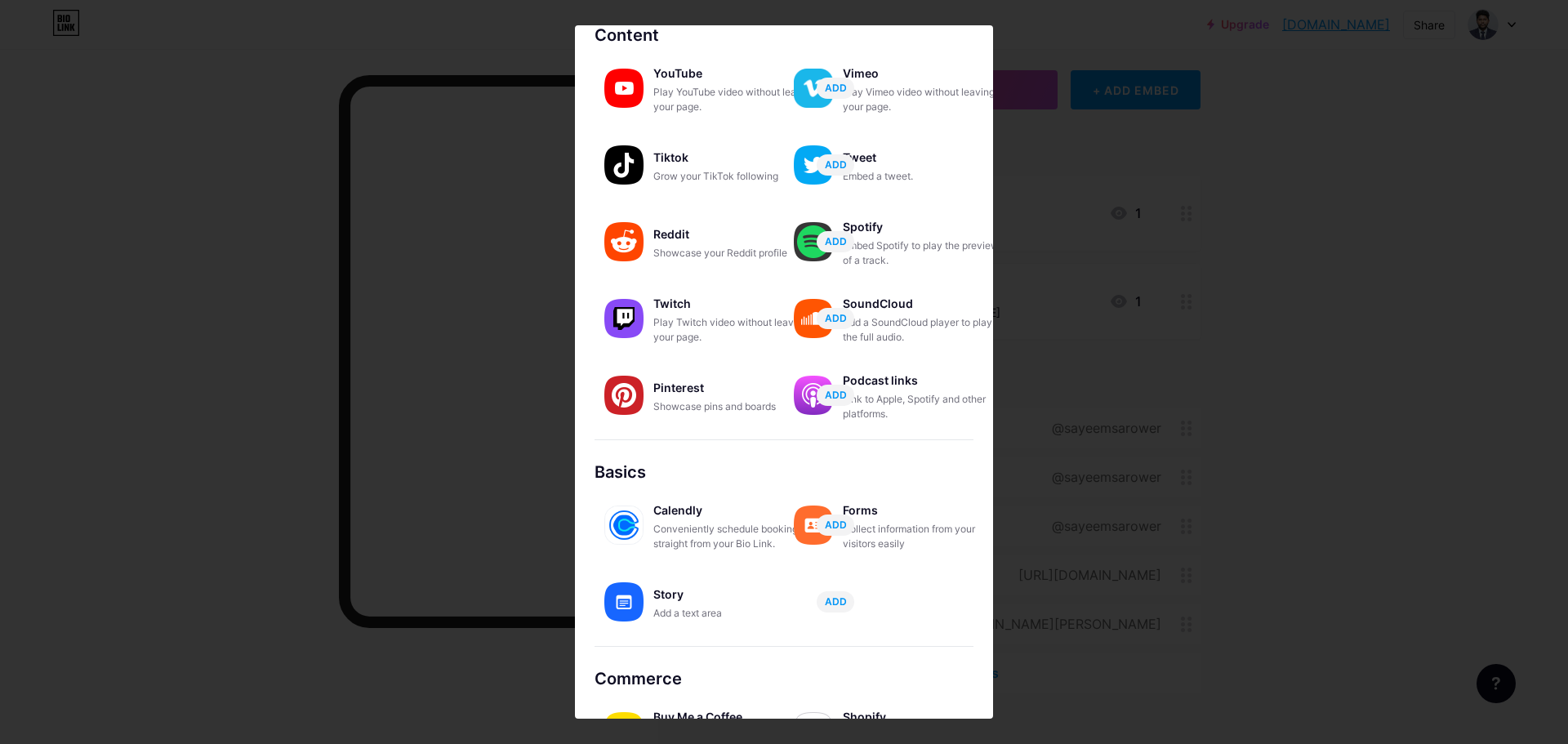
scroll to position [138, 0]
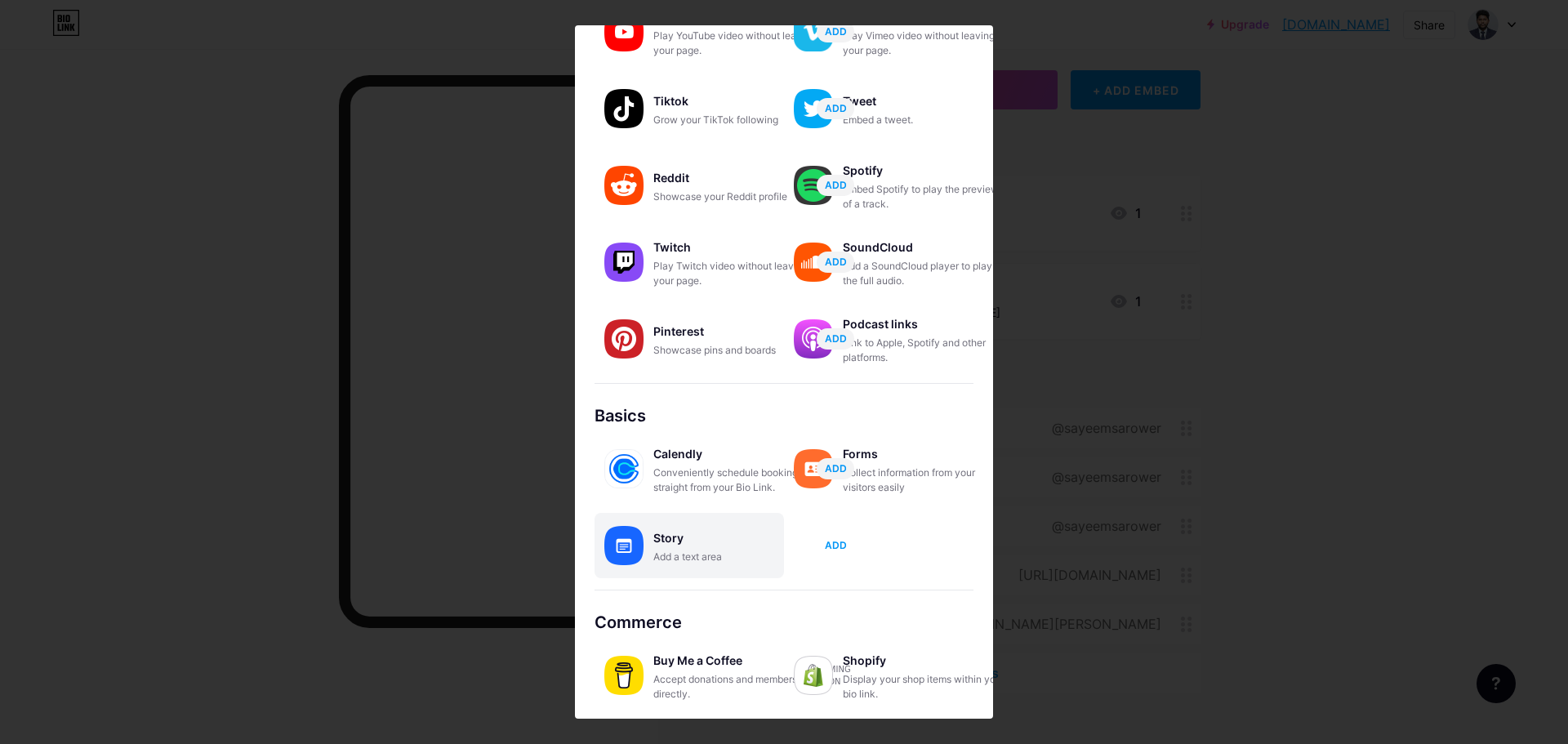
click at [837, 542] on span "ADD" at bounding box center [836, 545] width 22 height 14
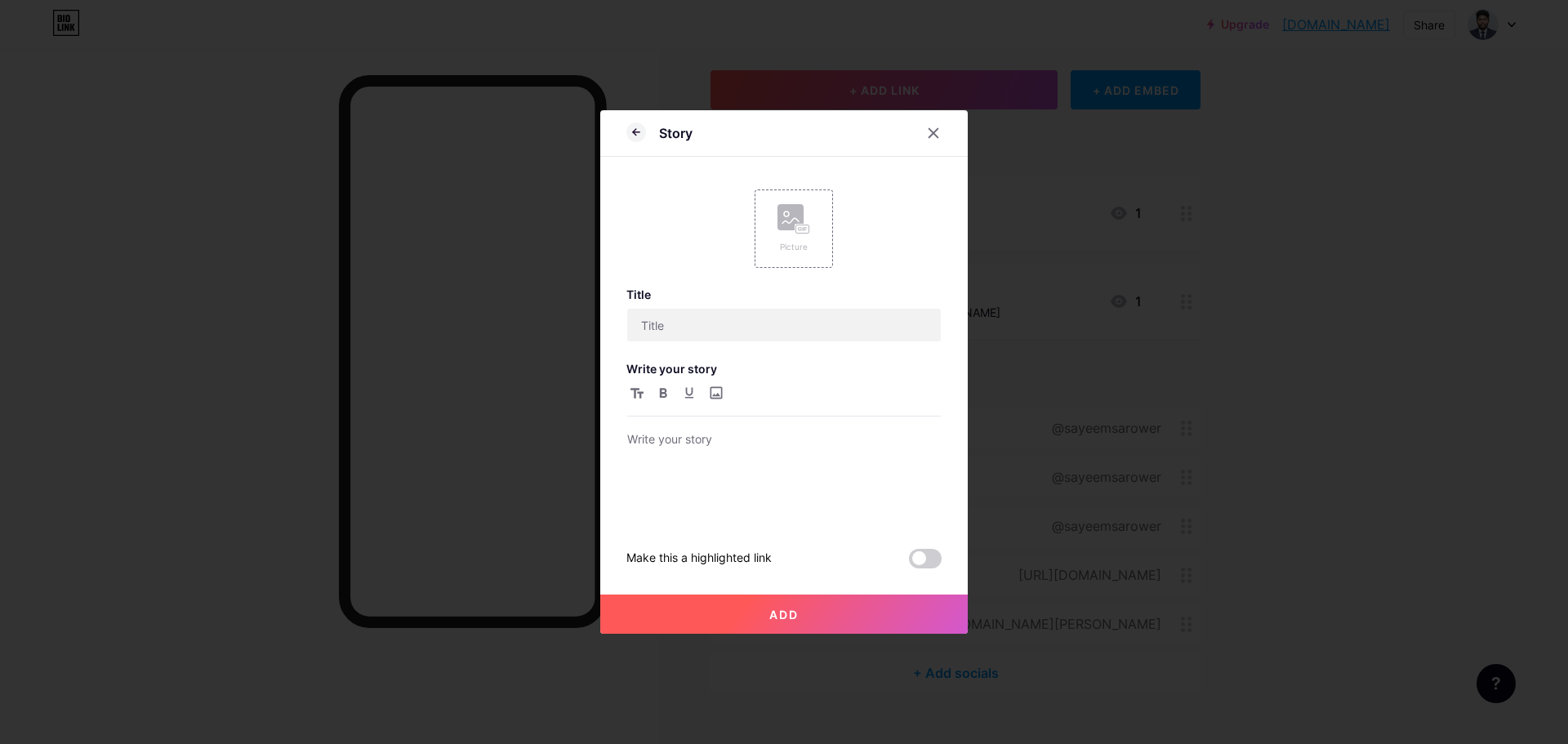
scroll to position [0, 0]
click at [795, 225] on rect at bounding box center [803, 229] width 15 height 10
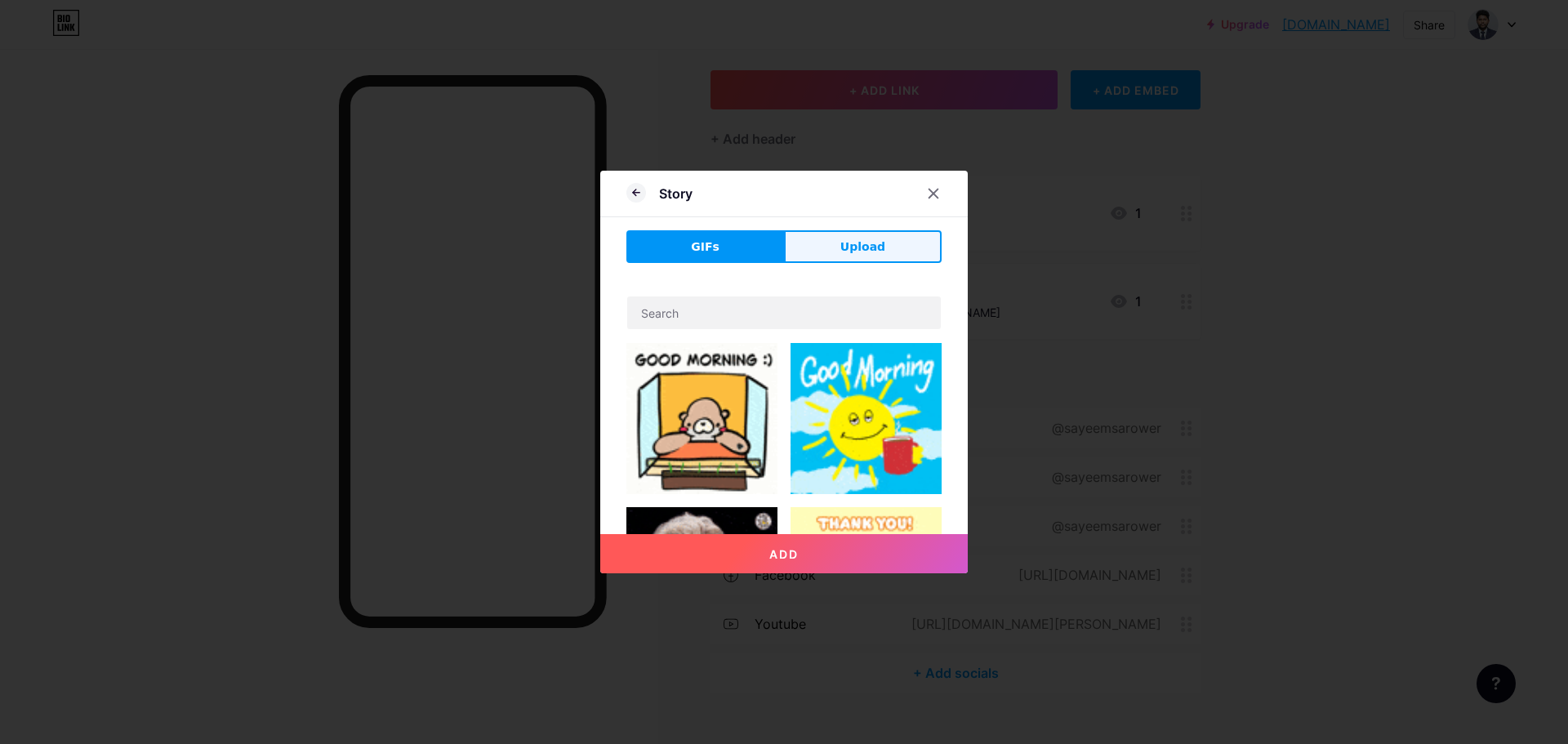
click at [854, 251] on span "Upload" at bounding box center [863, 247] width 45 height 17
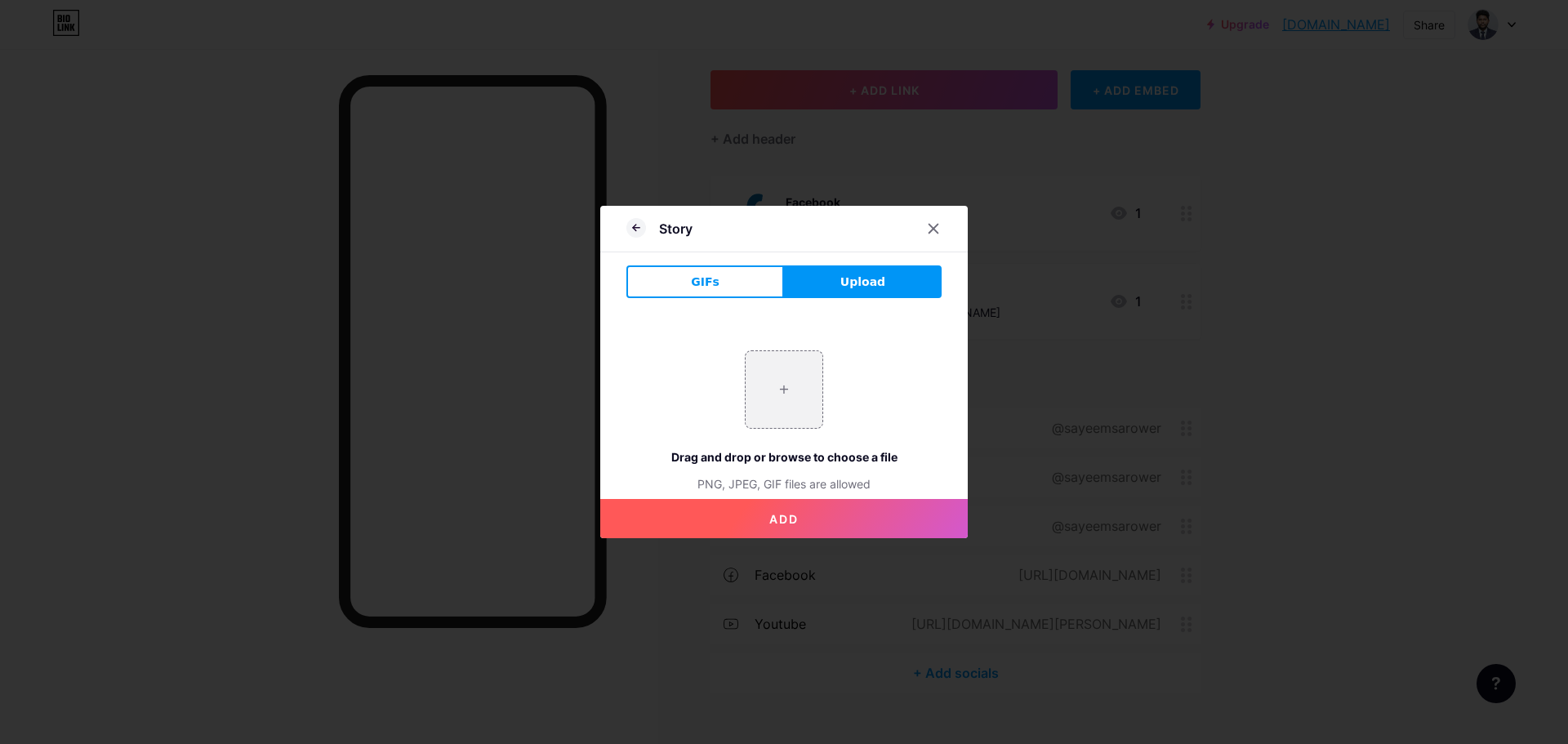
click at [733, 277] on button "GIFs" at bounding box center [705, 281] width 157 height 33
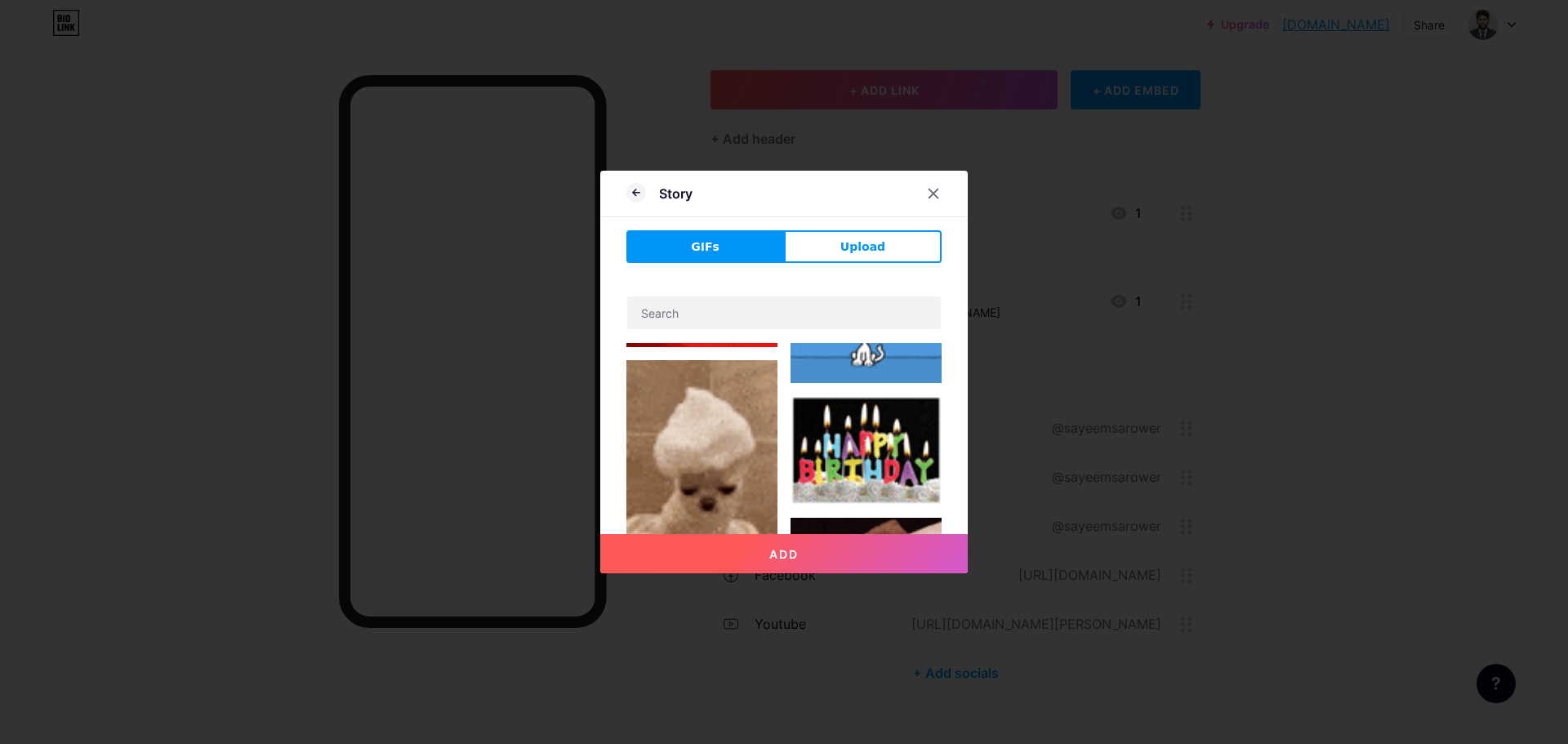
scroll to position [899, 0]
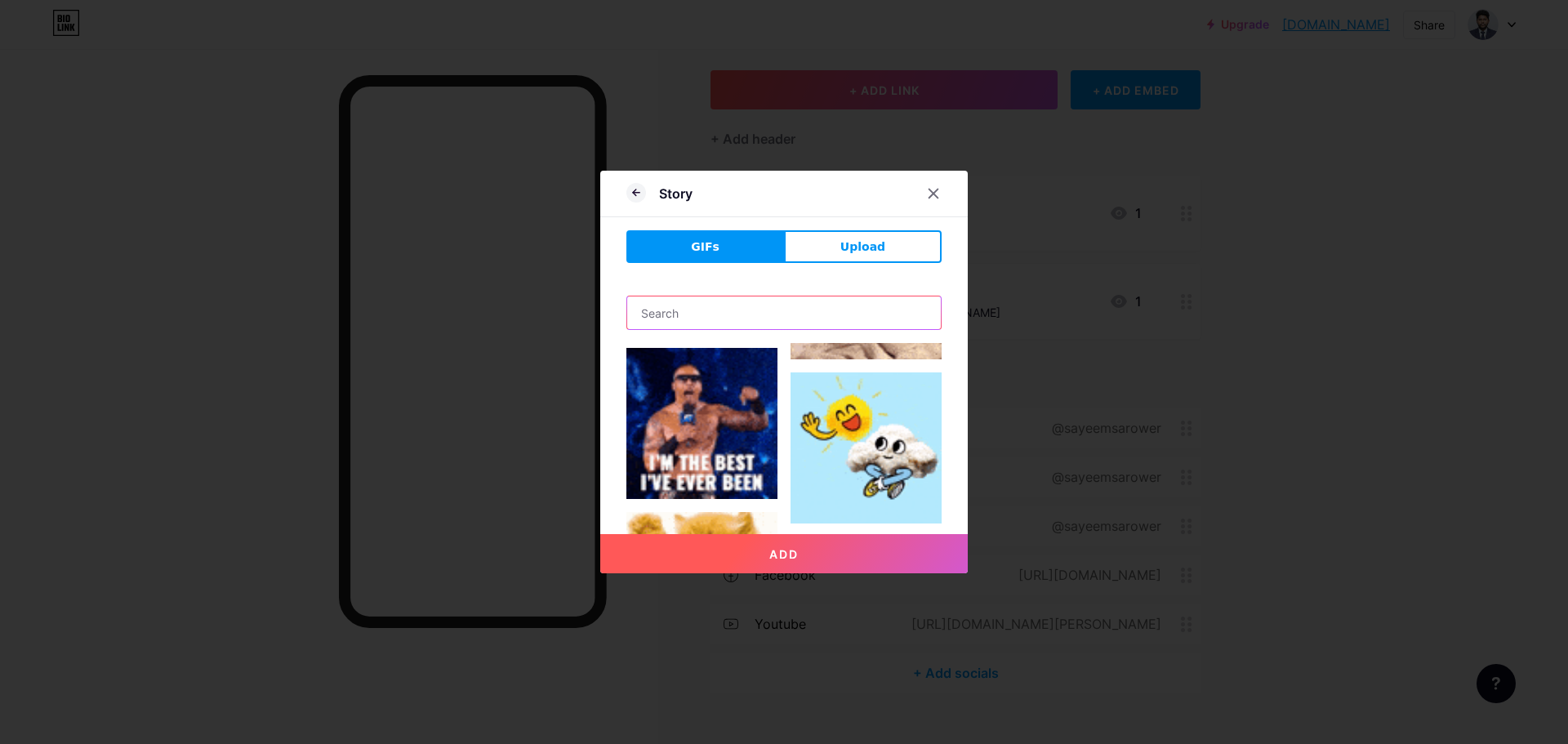
click at [748, 315] on input "text" at bounding box center [784, 312] width 314 height 33
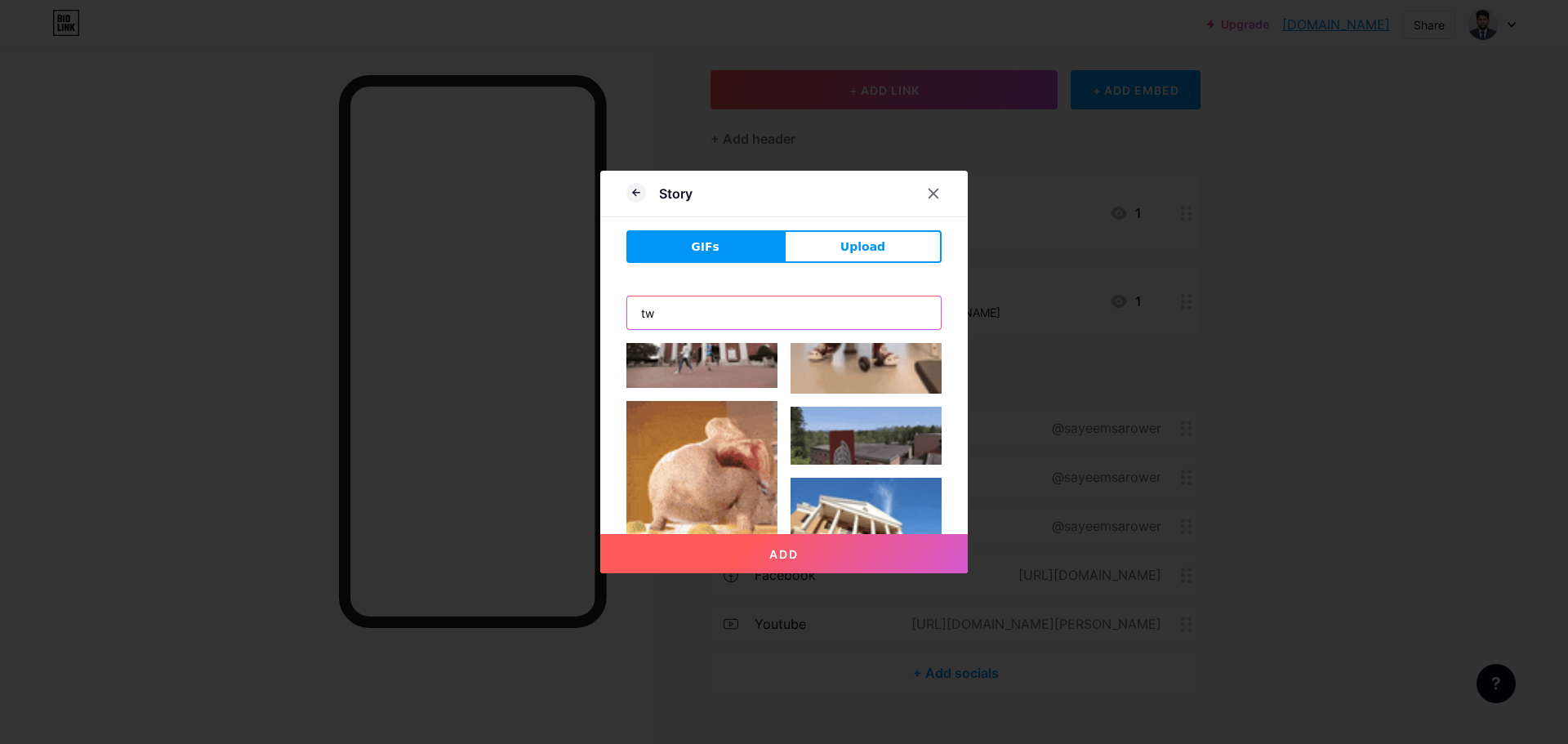
scroll to position [0, 0]
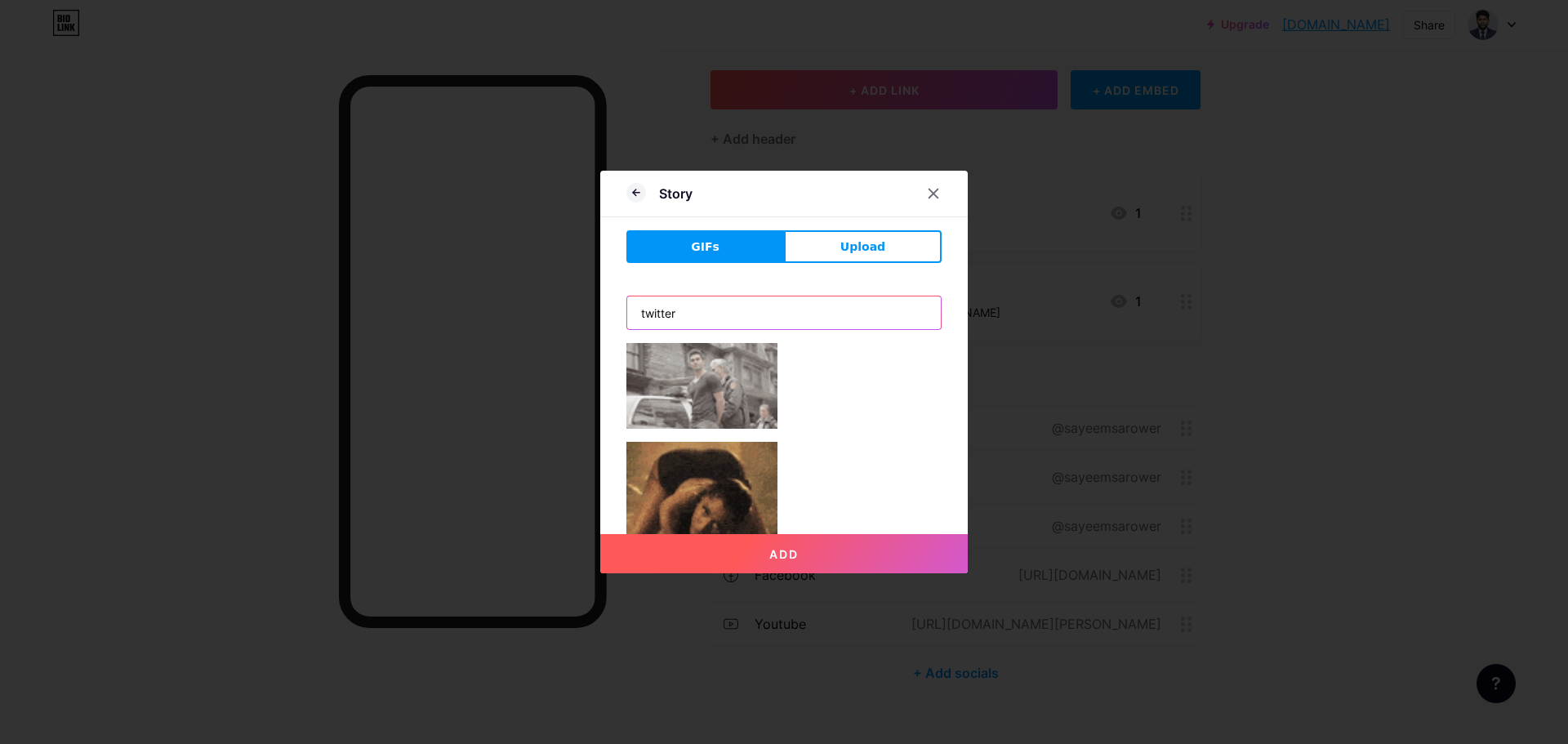
type input "twitter"
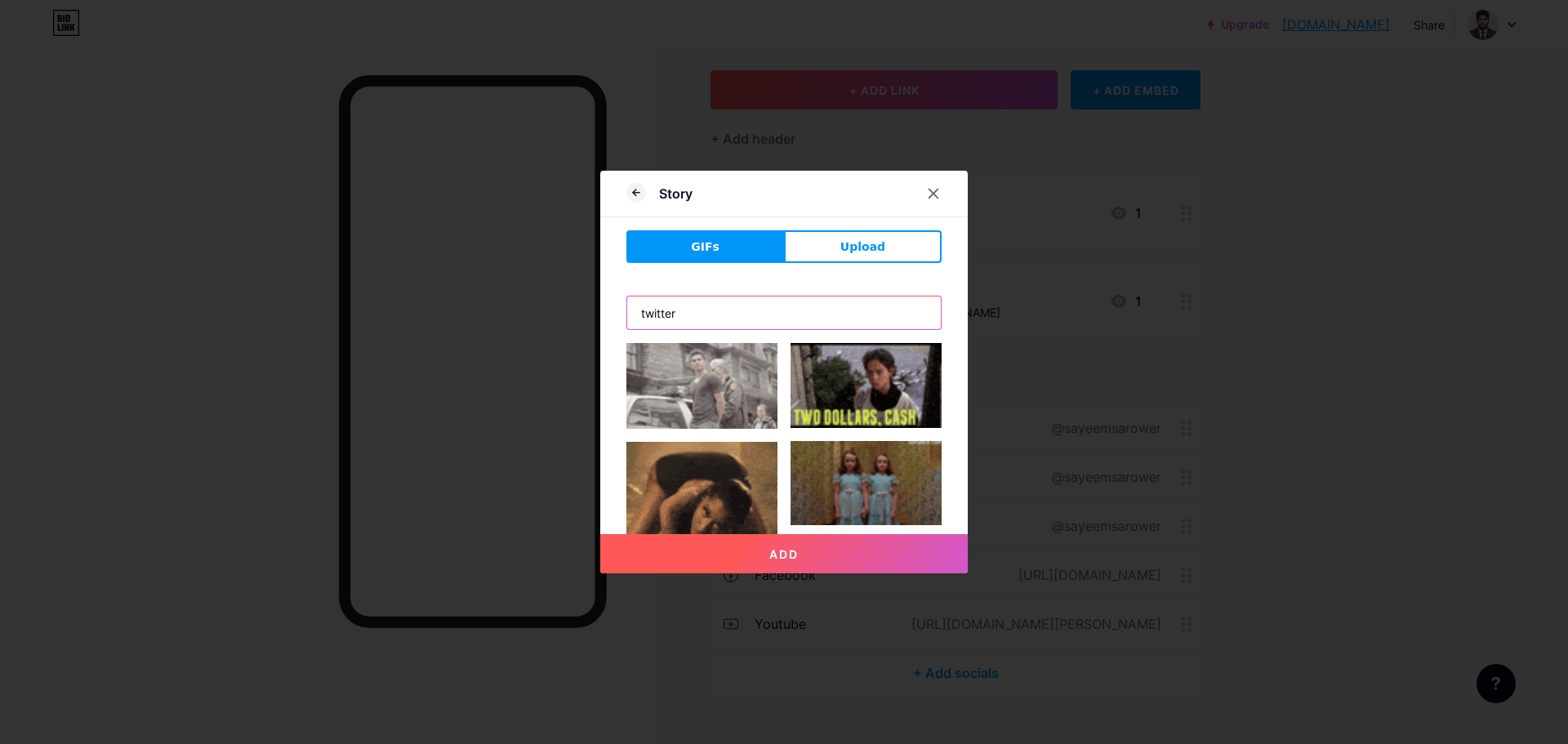
click at [601, 534] on button "Add" at bounding box center [784, 554] width 368 height 39
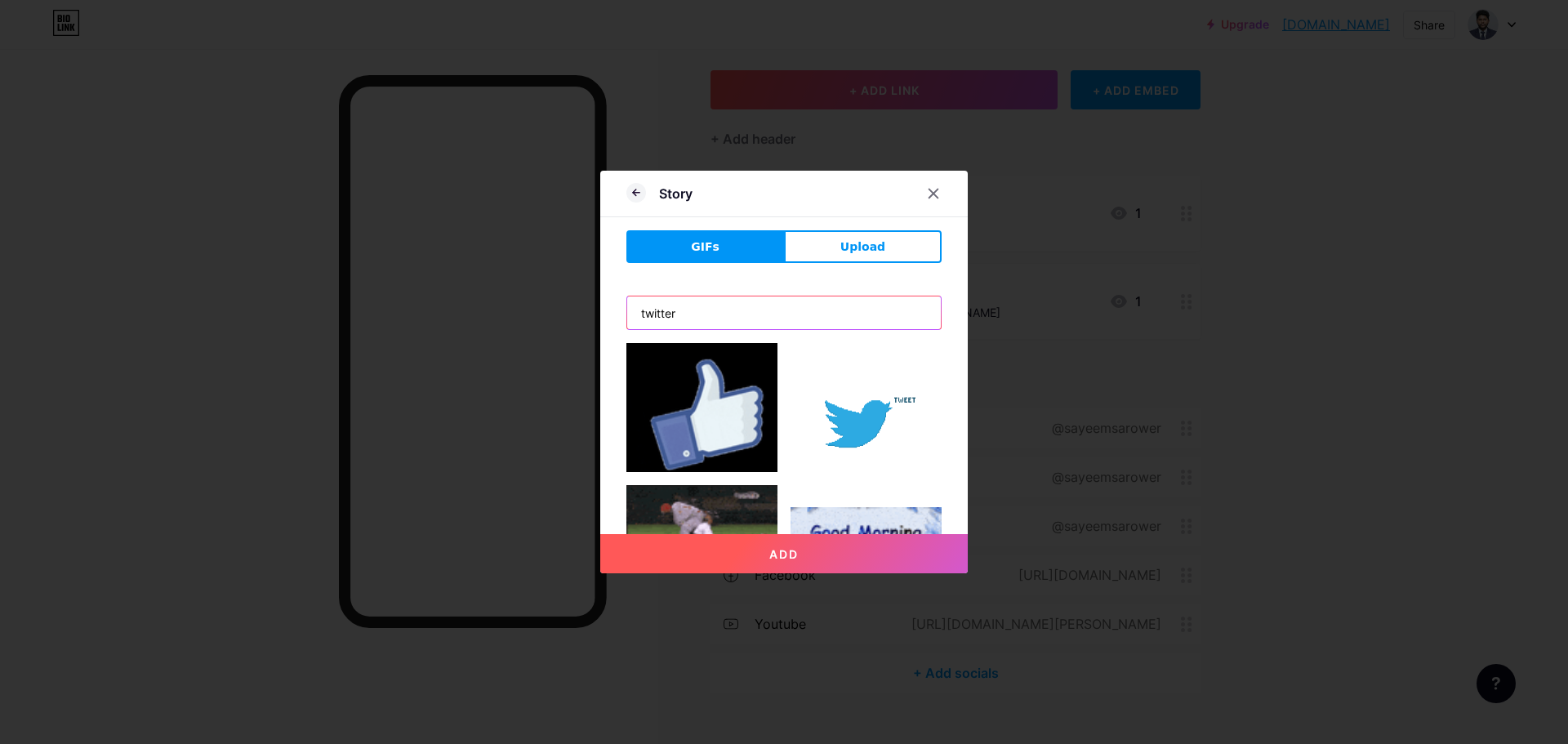
click at [804, 309] on input "twitter" at bounding box center [784, 312] width 314 height 33
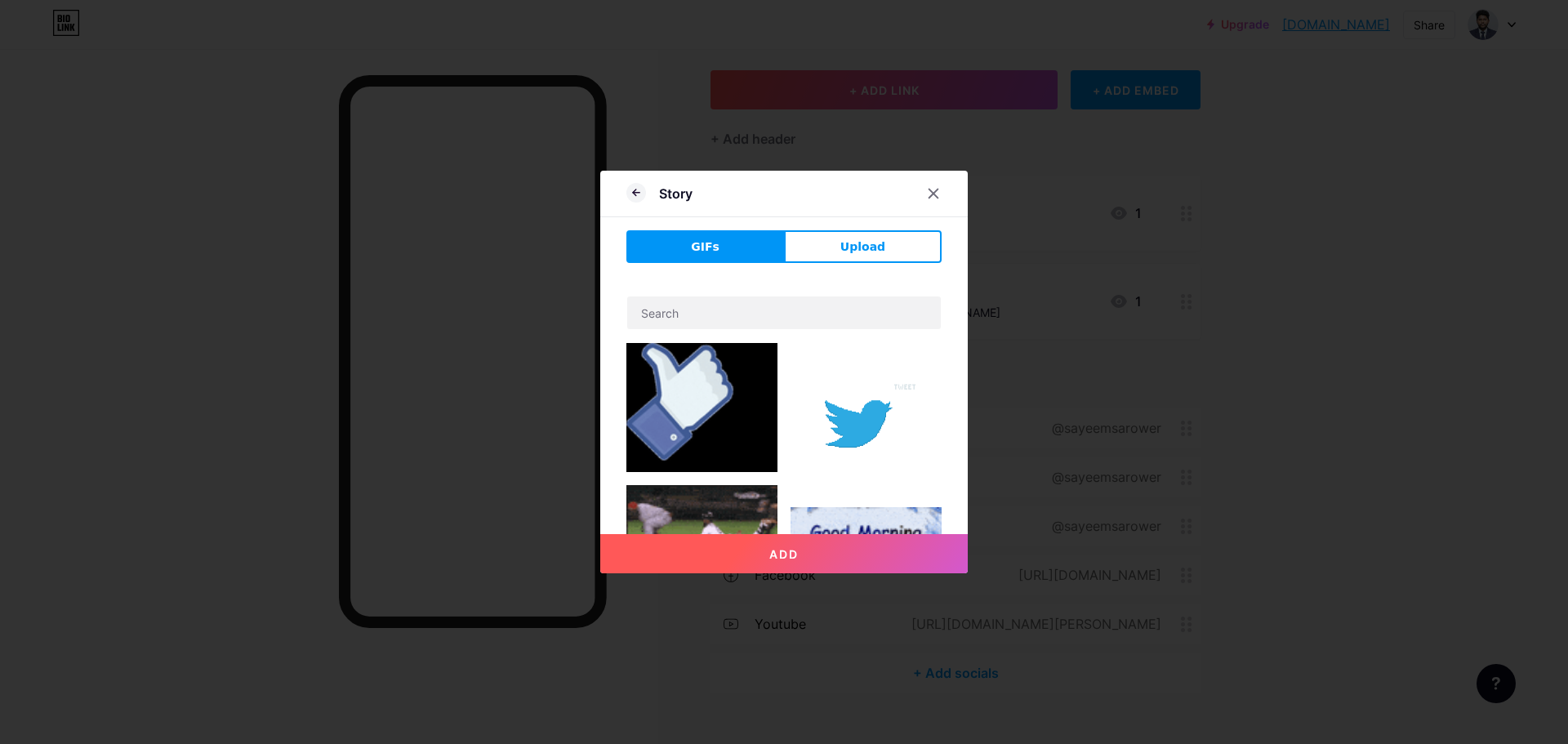
click at [850, 264] on div "GIFs Upload Add Make this a highlighted link" at bounding box center [784, 388] width 316 height 317
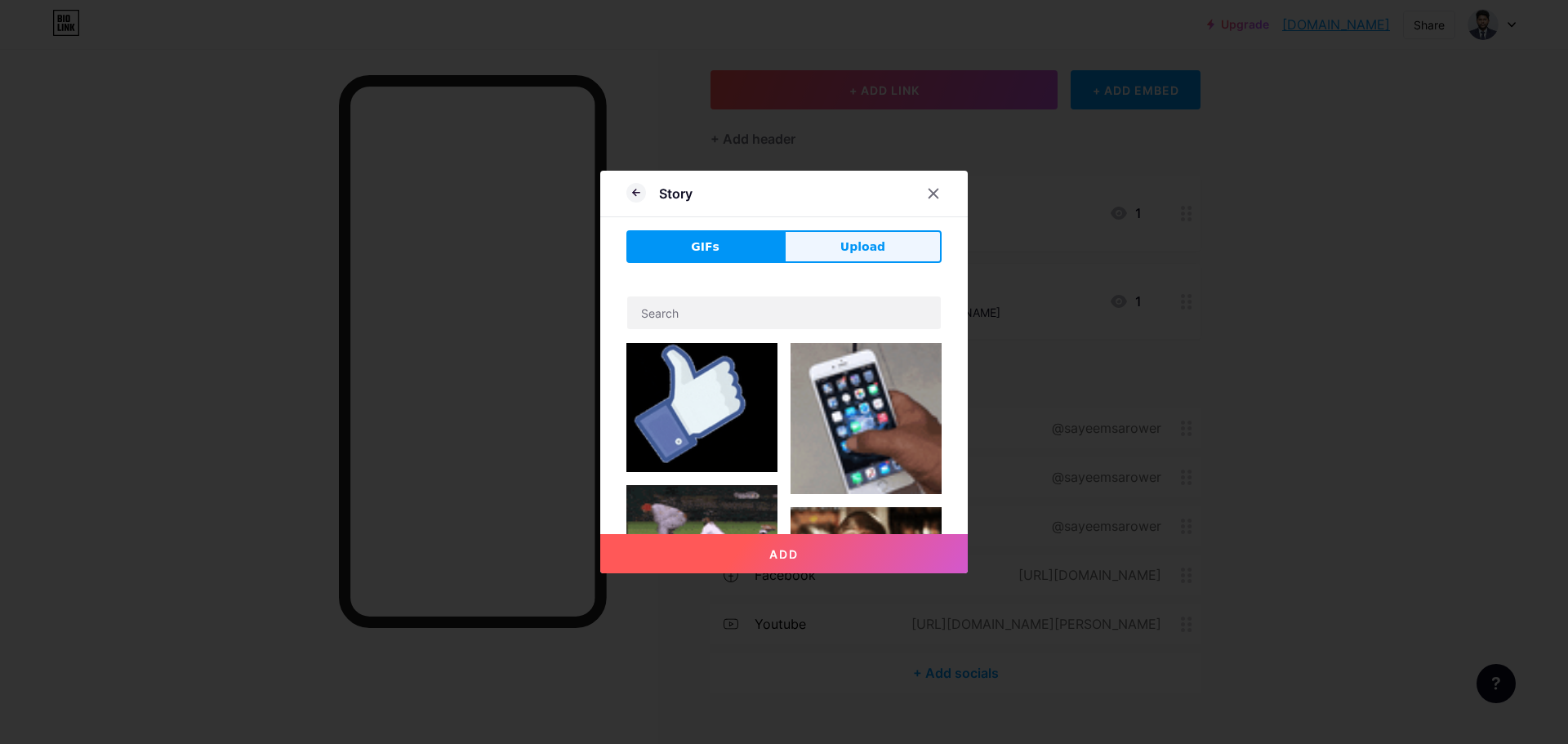
click at [856, 256] on button "Upload" at bounding box center [862, 246] width 157 height 33
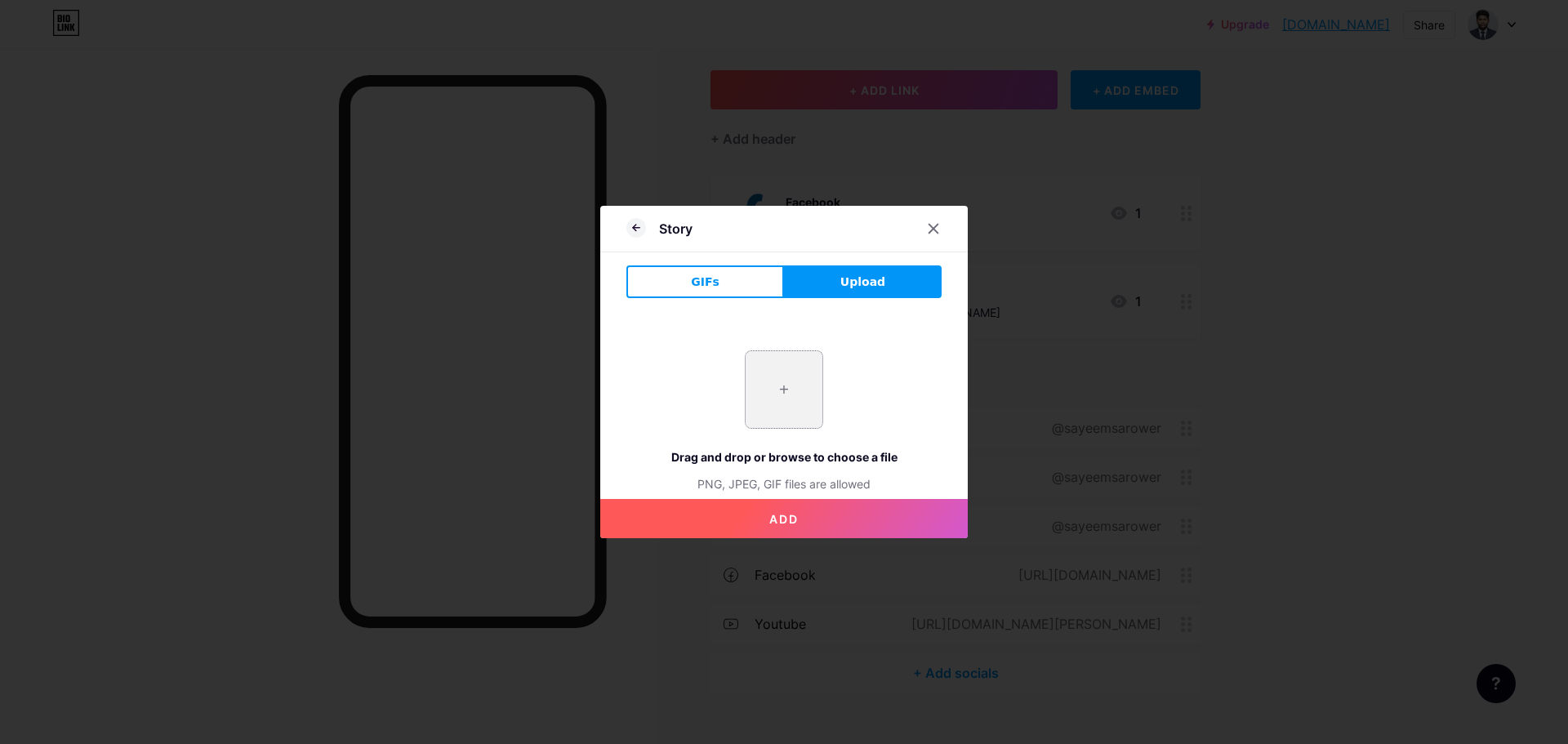
click at [783, 368] on input "file" at bounding box center [784, 389] width 76 height 76
click at [737, 268] on button "GIFs" at bounding box center [705, 281] width 157 height 33
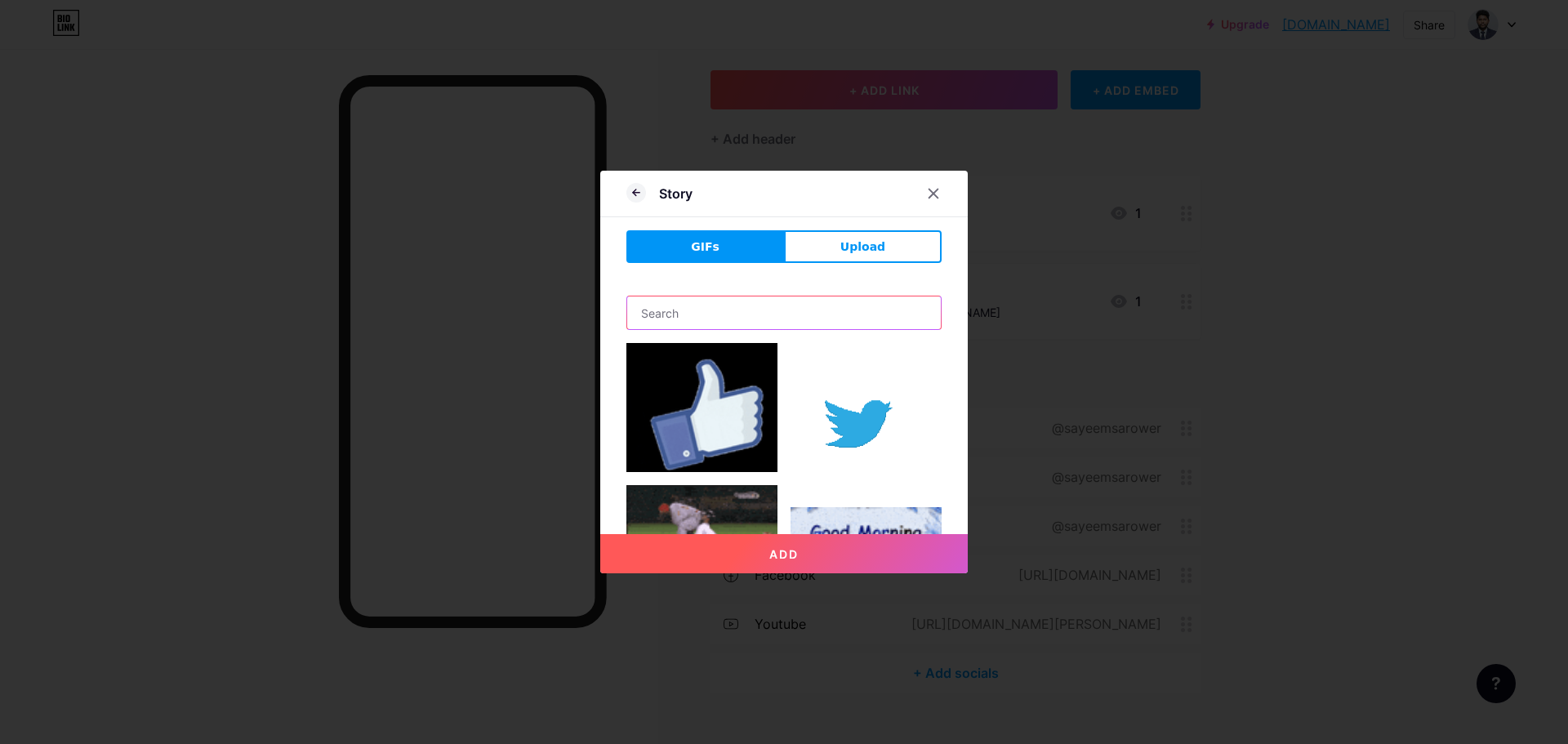
click at [751, 311] on input "text" at bounding box center [784, 312] width 314 height 33
paste input "twitter"
type input "twitter"
click at [601, 534] on button "Add" at bounding box center [784, 554] width 368 height 39
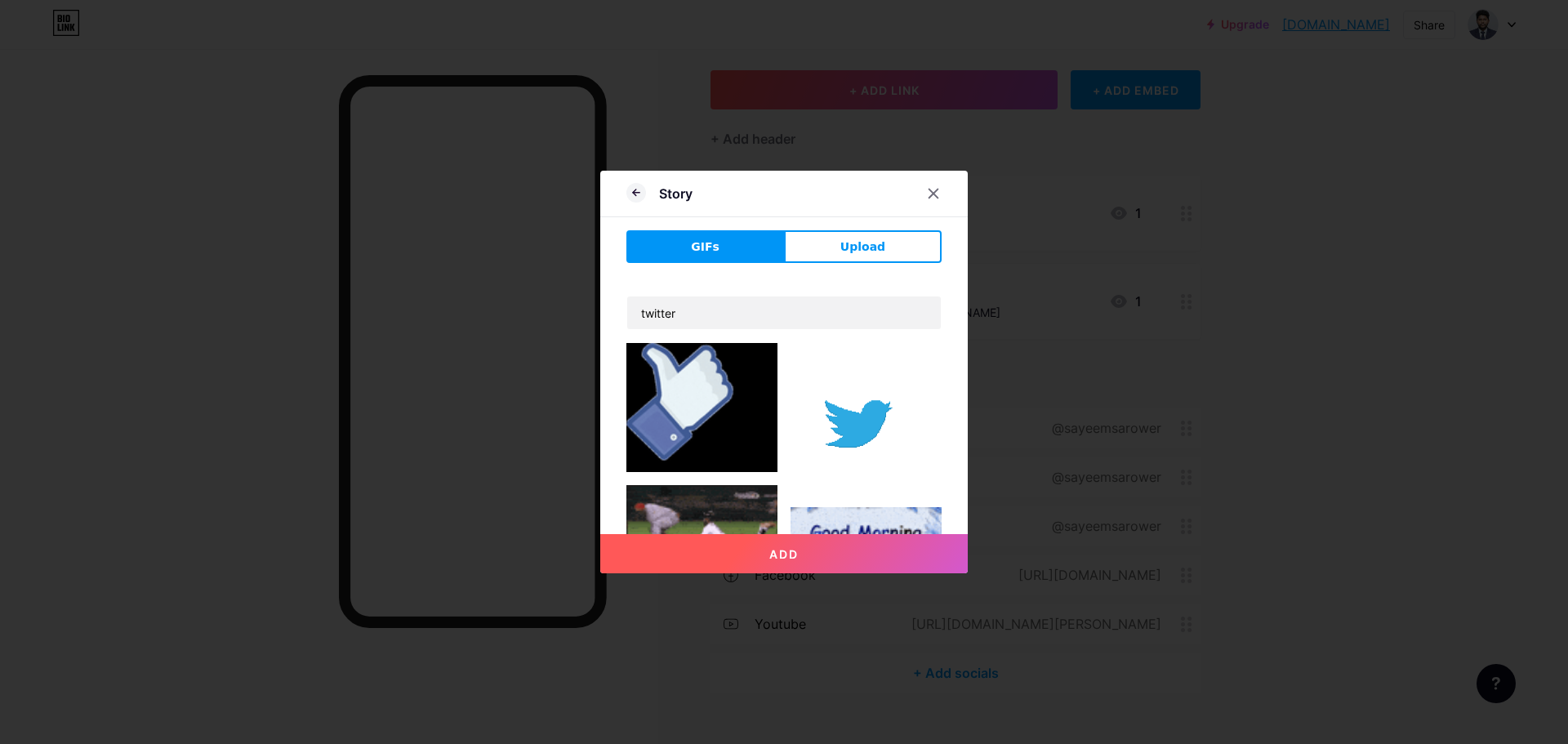
click at [871, 449] on img at bounding box center [866, 418] width 151 height 151
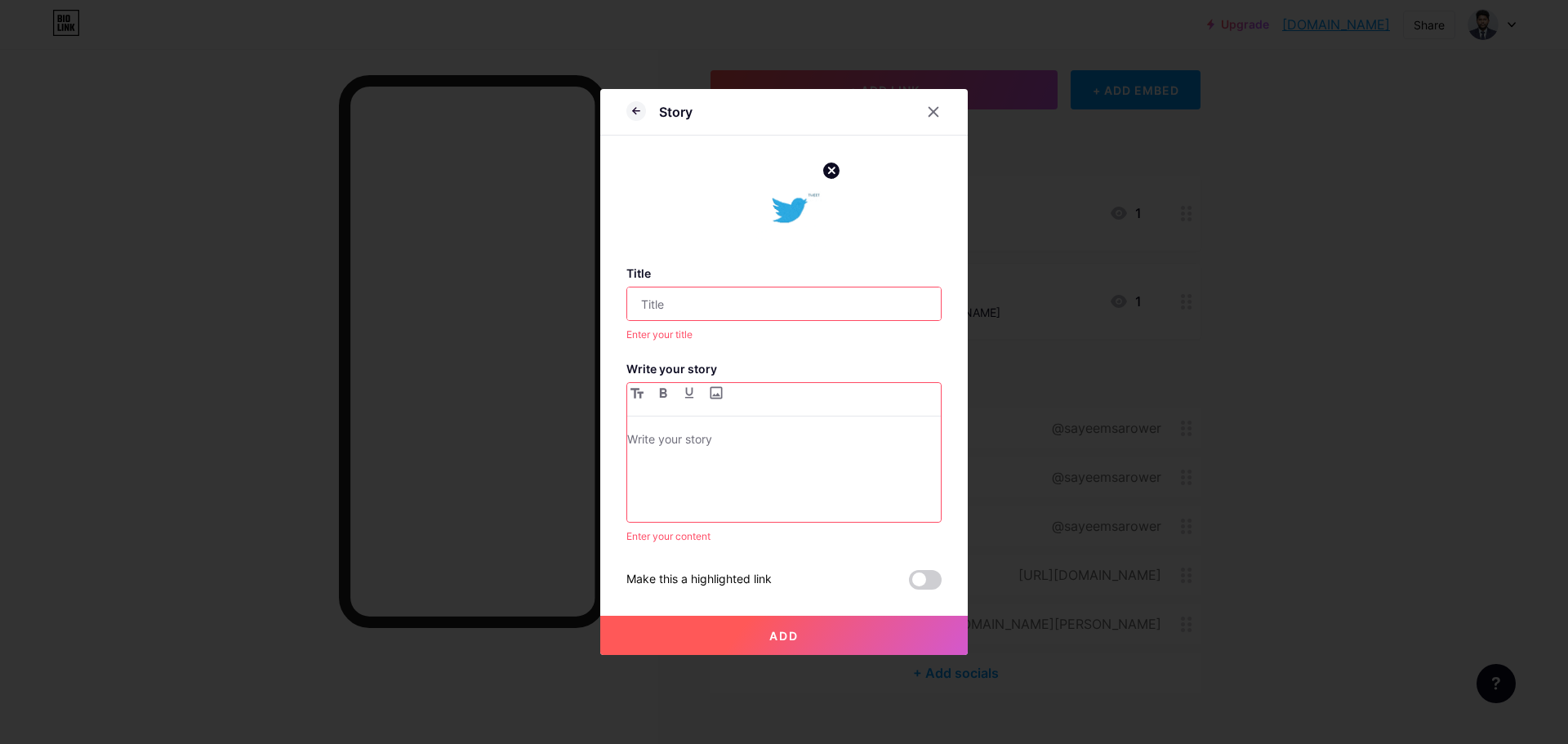
click at [726, 311] on input "text" at bounding box center [784, 304] width 314 height 33
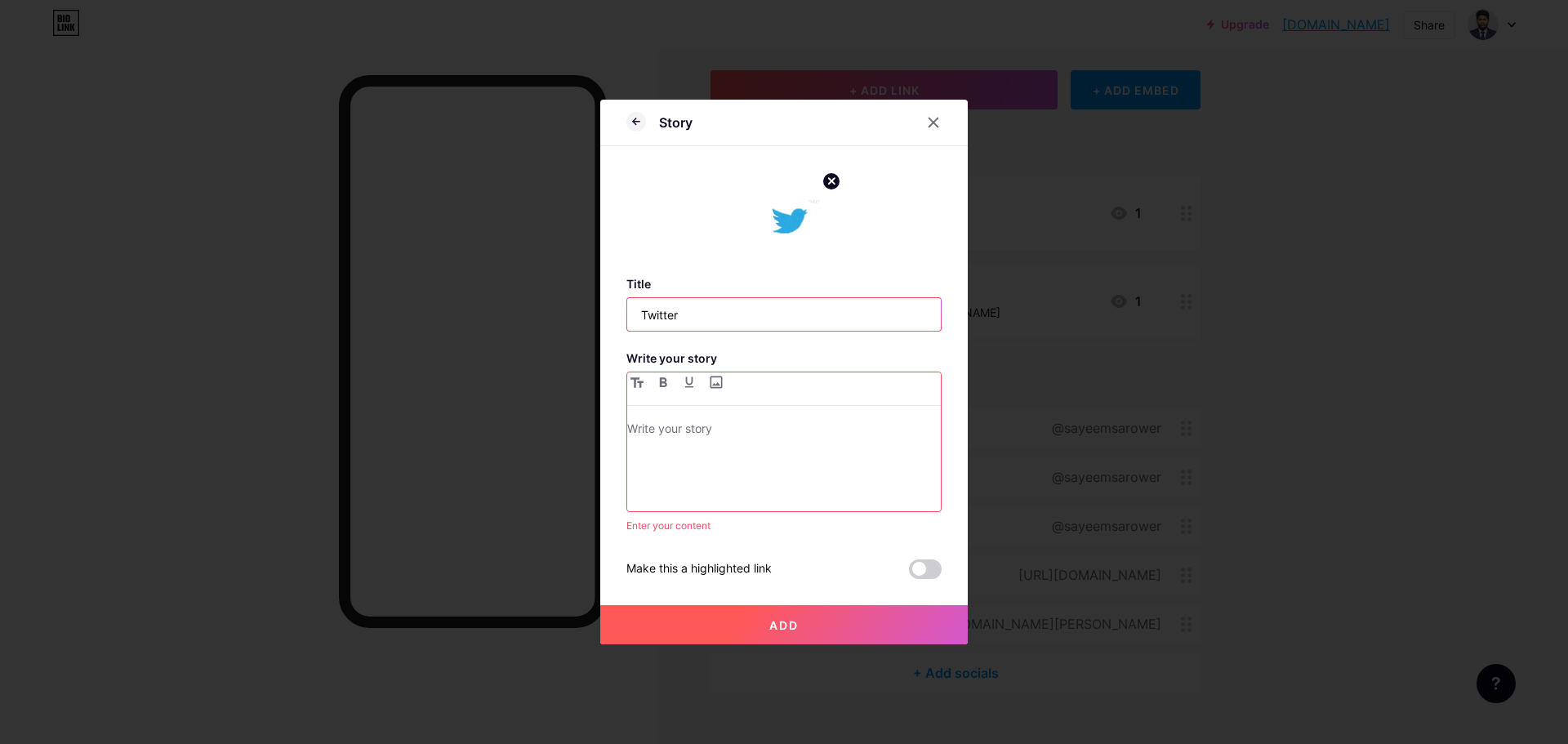
type input "Twitter"
click at [725, 429] on p at bounding box center [784, 430] width 314 height 23
click at [939, 129] on div at bounding box center [934, 123] width 30 height 30
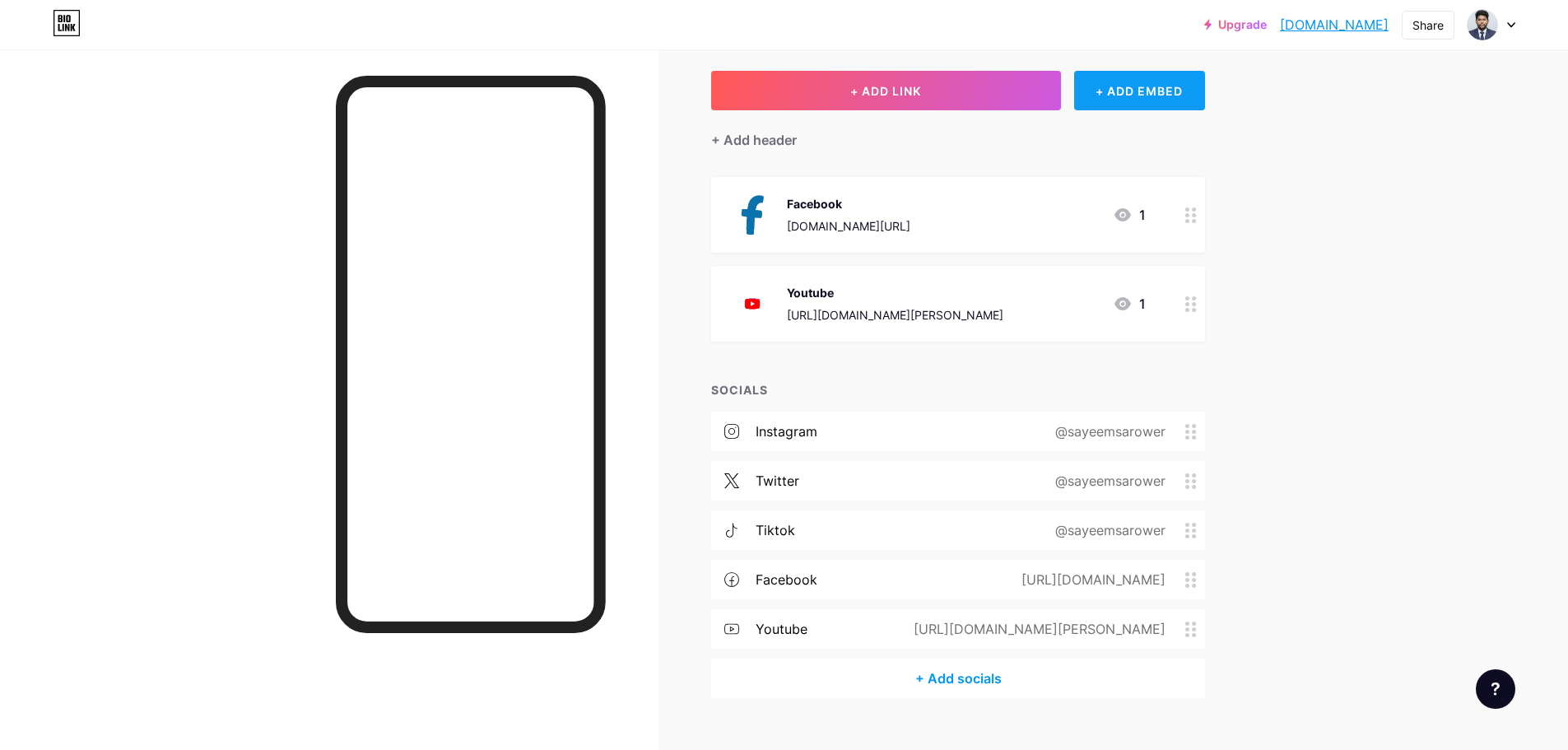
click at [1126, 95] on div "+ ADD EMBED" at bounding box center [1139, 90] width 130 height 39
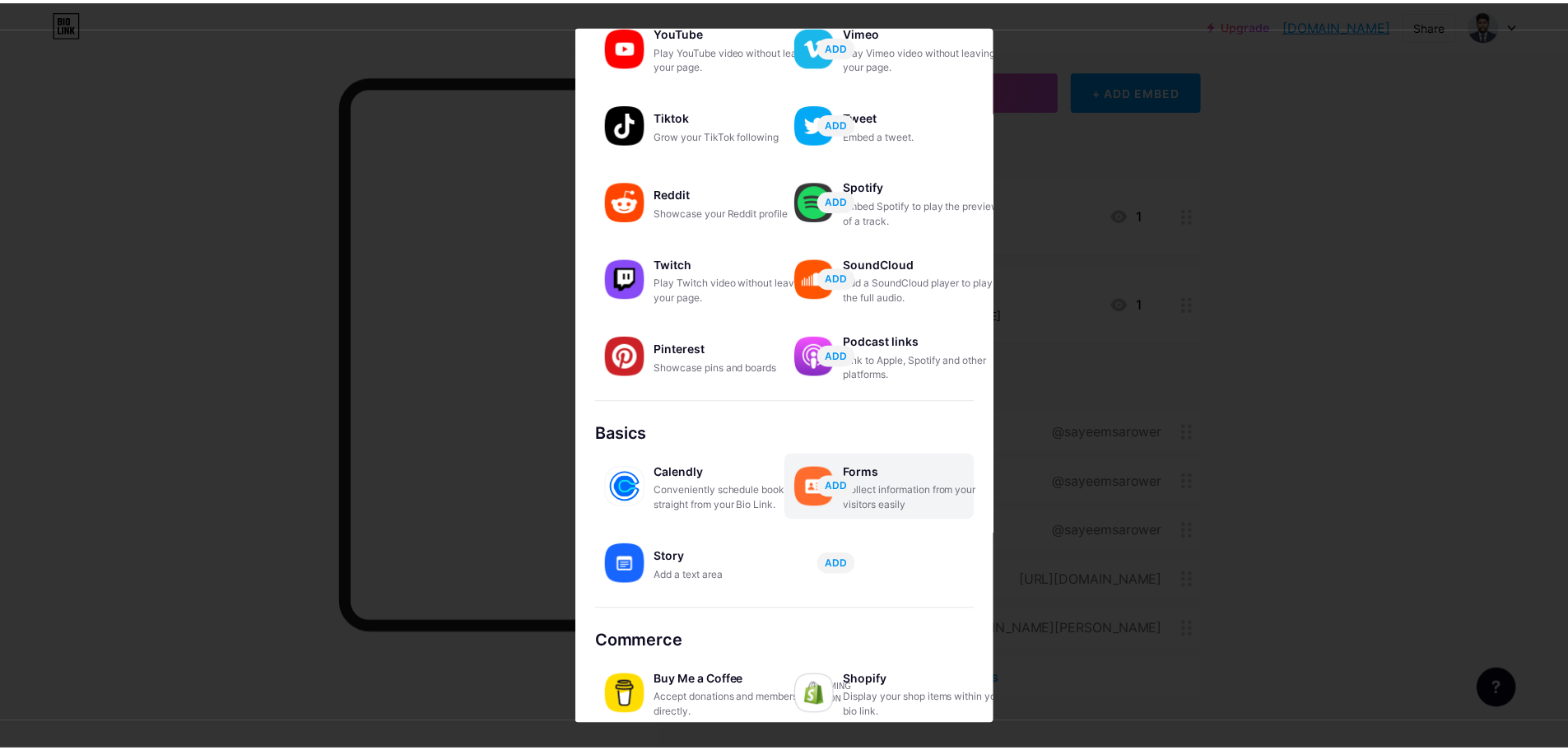
scroll to position [139, 0]
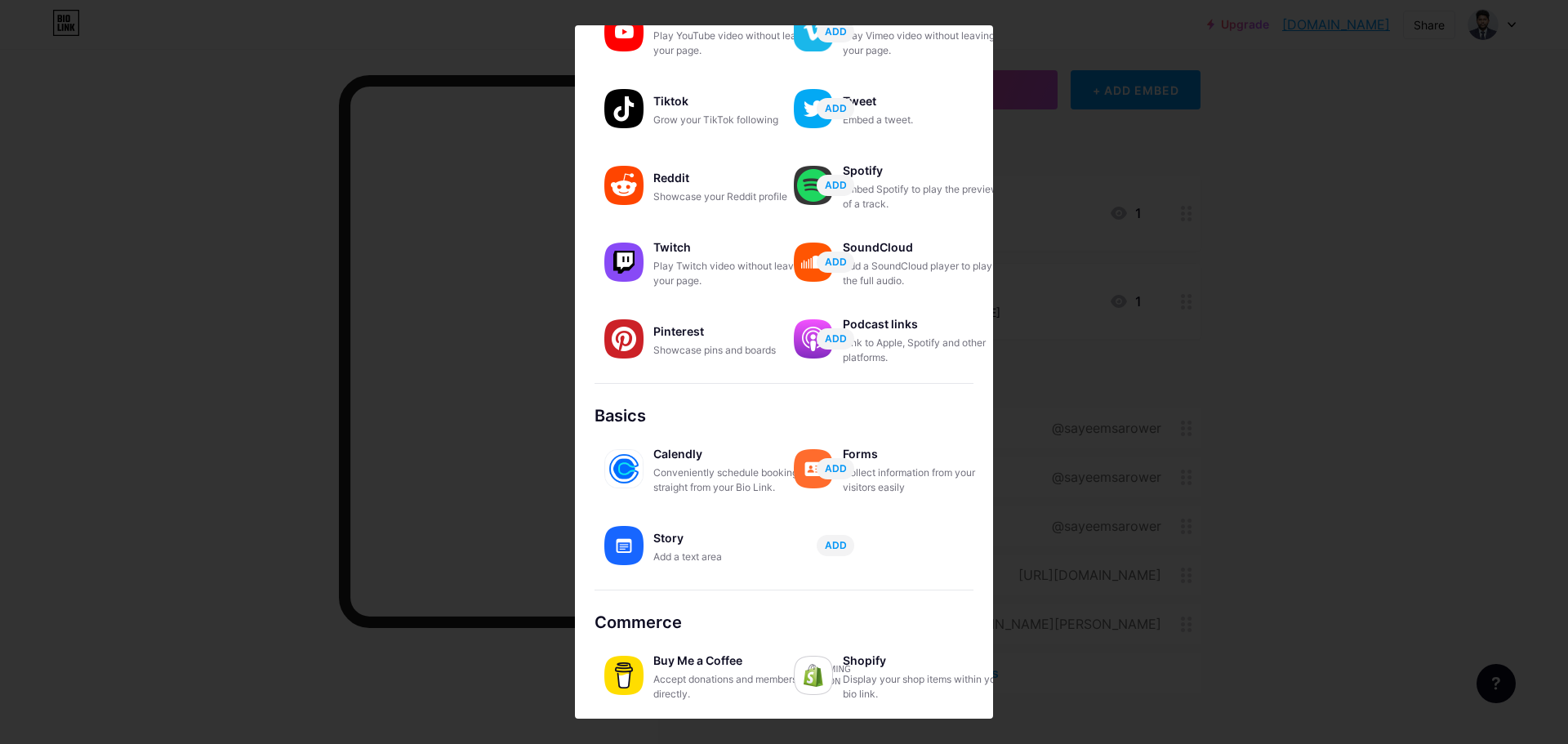
click at [1202, 420] on div at bounding box center [784, 372] width 1568 height 744
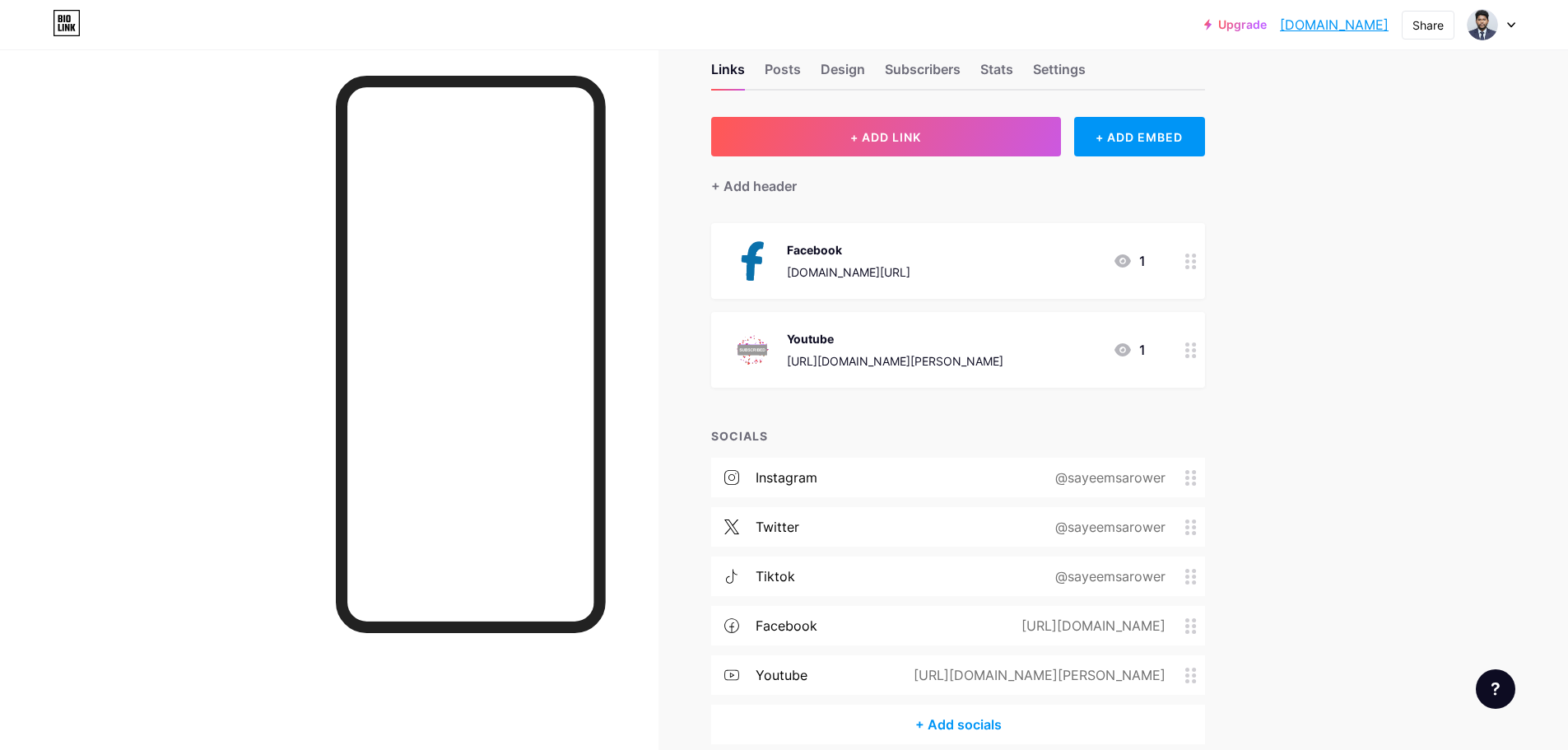
scroll to position [0, 0]
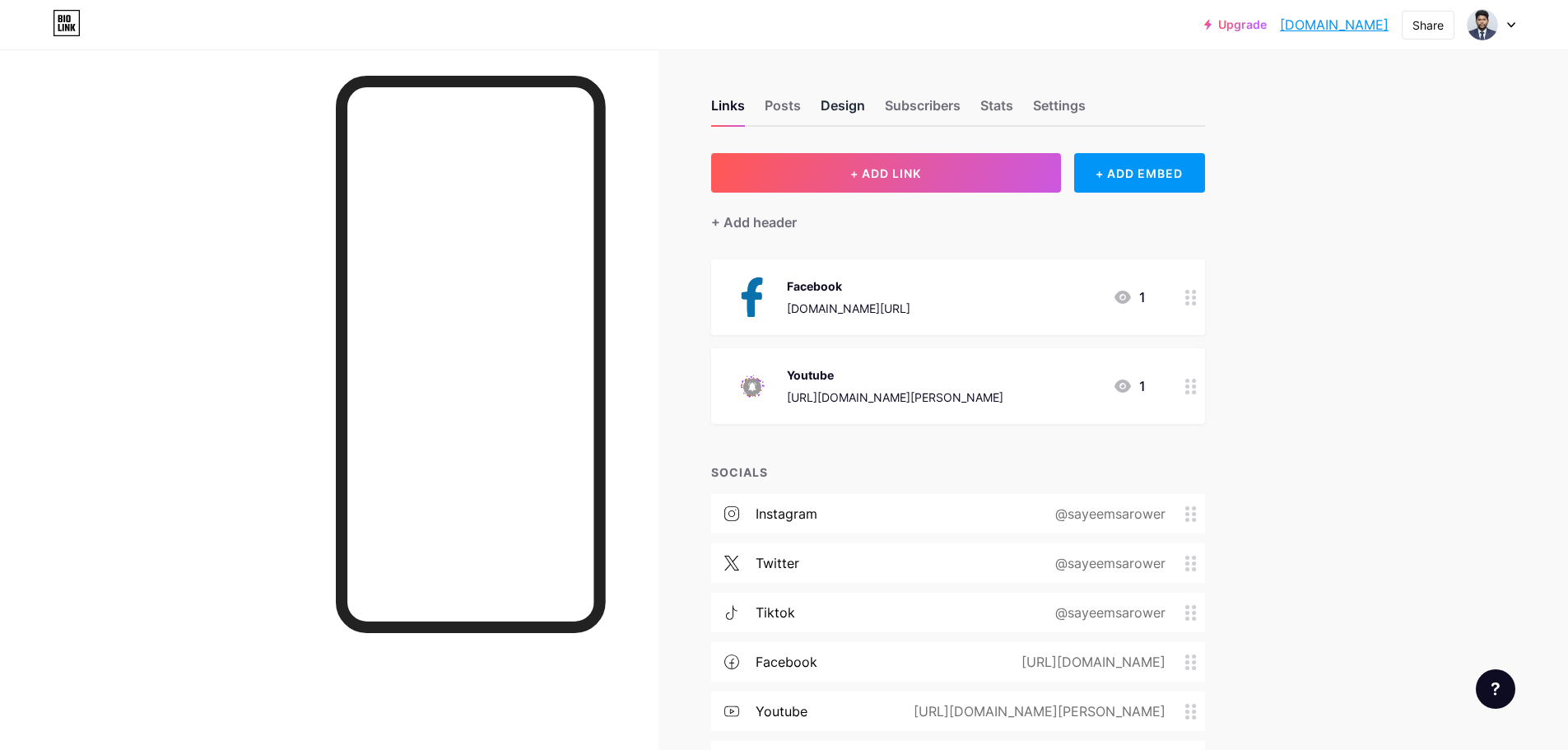
click at [851, 115] on div "Design" at bounding box center [843, 111] width 44 height 30
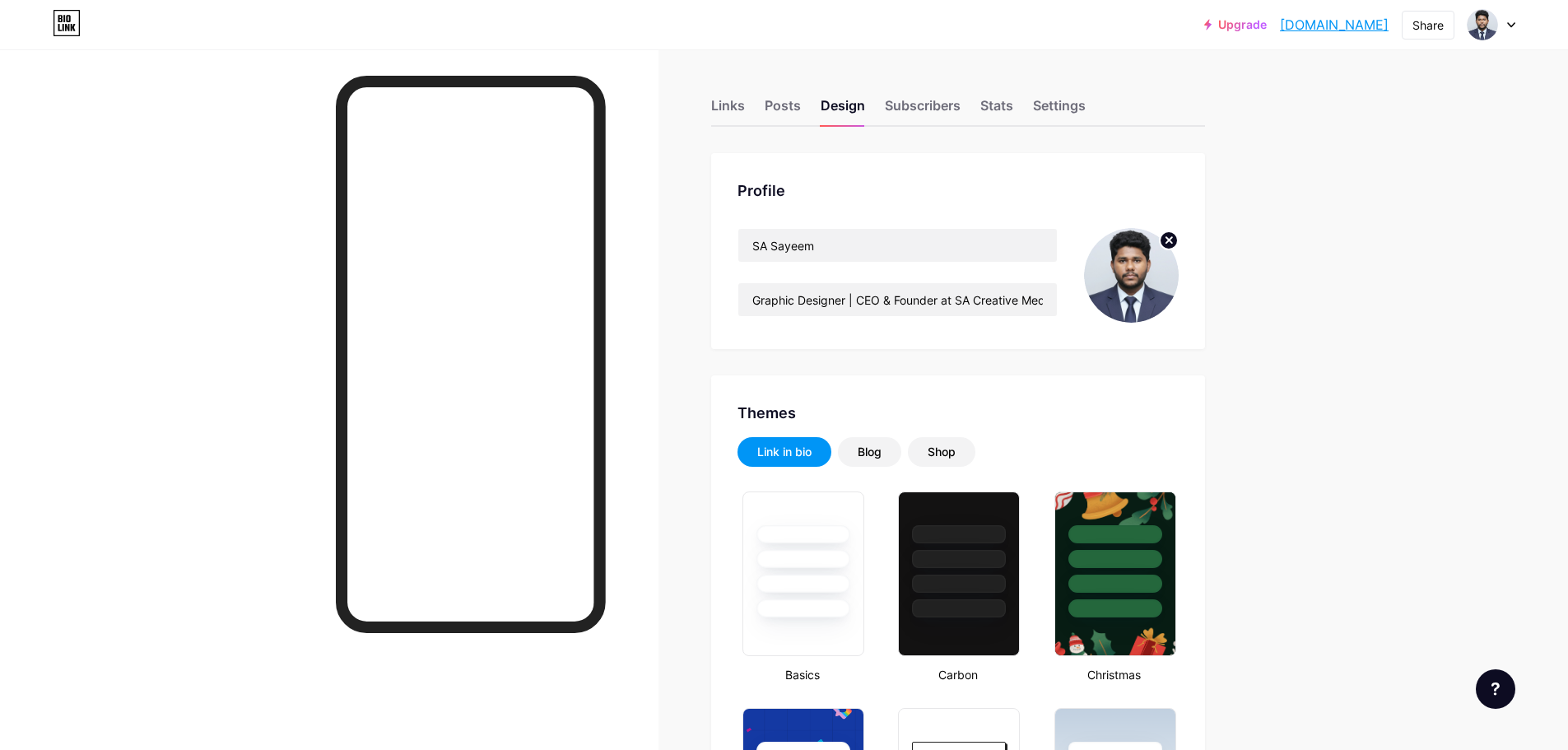
click at [801, 459] on div "Link in bio" at bounding box center [784, 452] width 54 height 17
click at [1492, 28] on img at bounding box center [1483, 24] width 26 height 26
click at [1313, 24] on link "[DOMAIN_NAME]" at bounding box center [1334, 24] width 109 height 20
click at [1049, 119] on div "Settings" at bounding box center [1059, 111] width 53 height 30
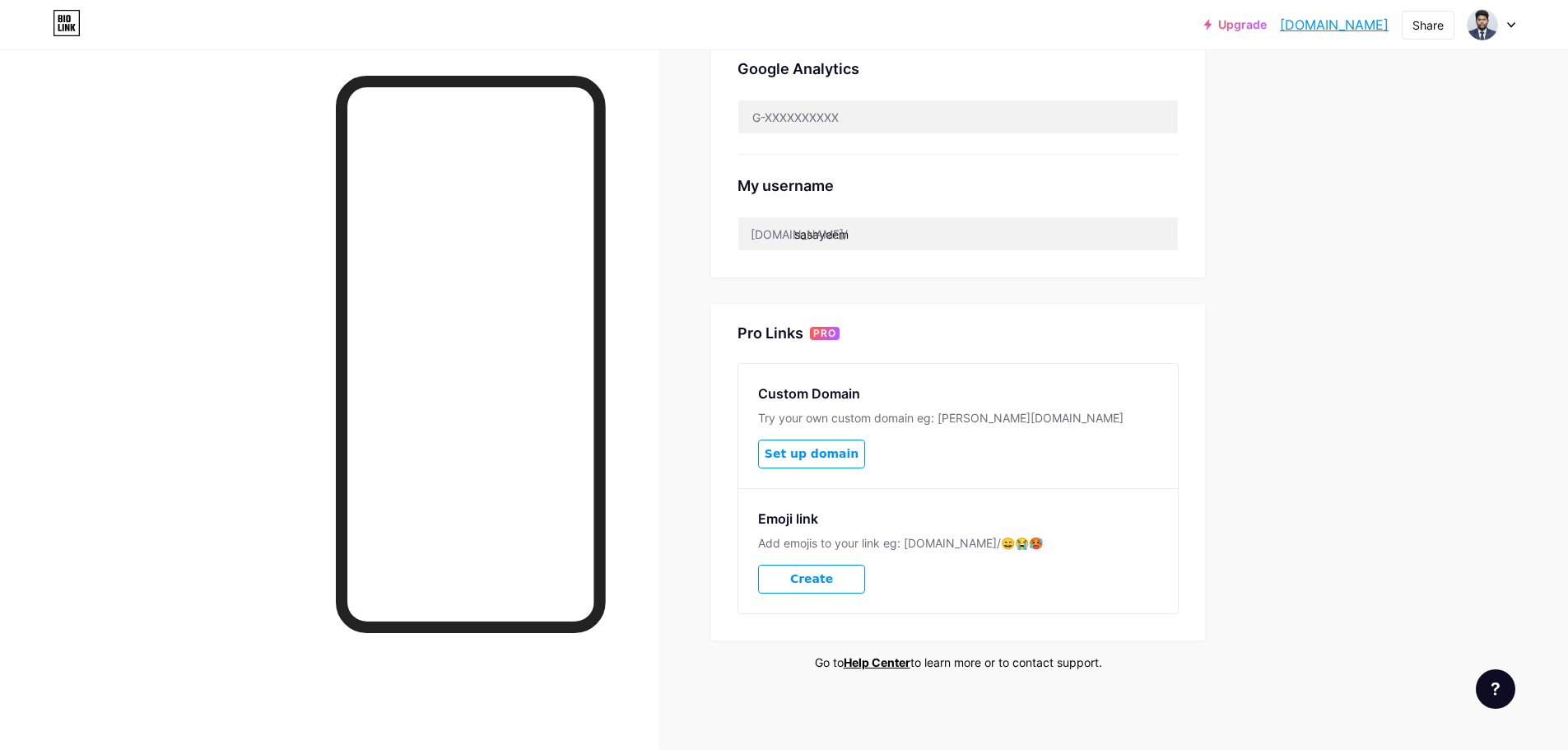
scroll to position [550, 0]
click at [822, 584] on button "Create" at bounding box center [812, 577] width 107 height 29
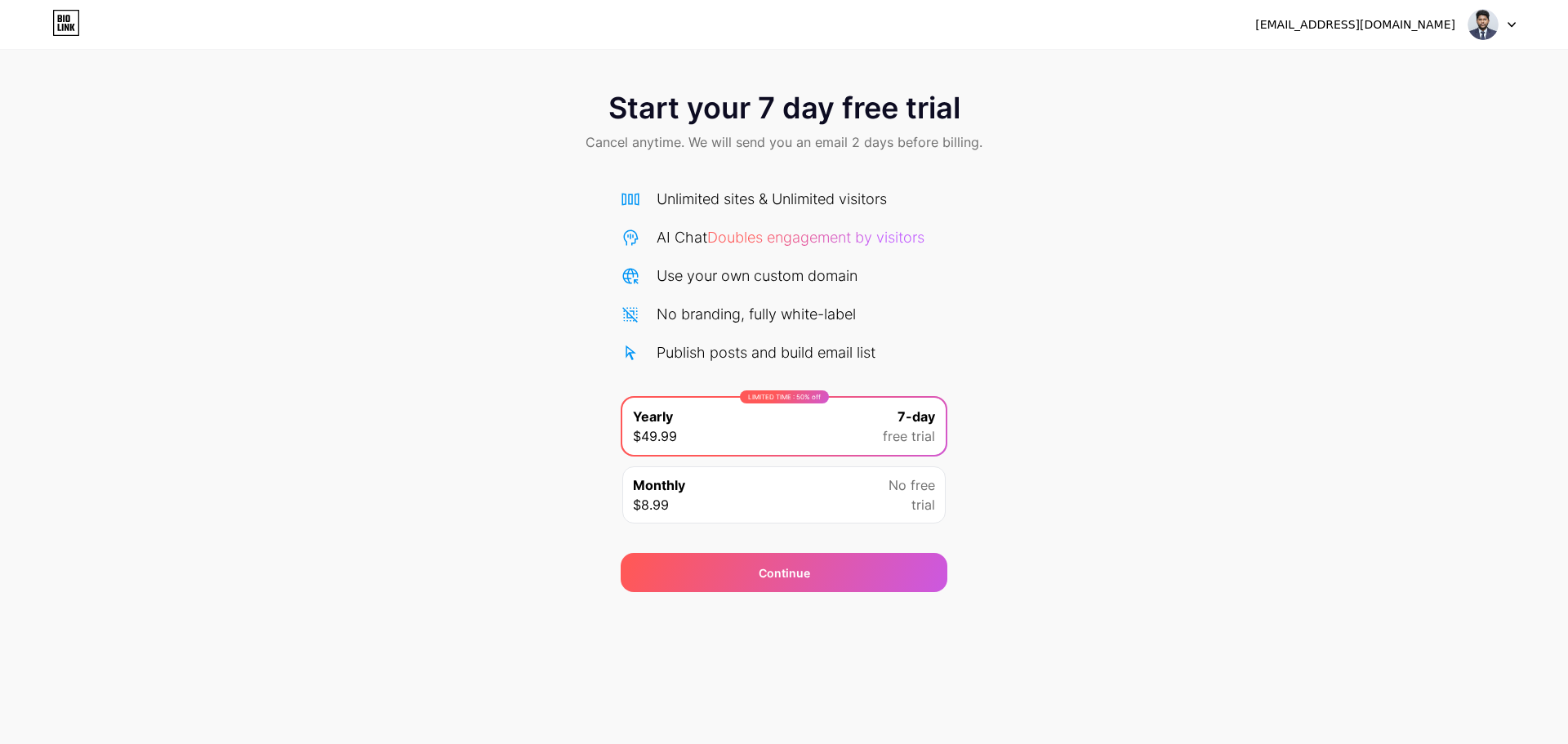
drag, startPoint x: 1496, startPoint y: 47, endPoint x: 1489, endPoint y: 37, distance: 12.2
click at [1494, 48] on div "[EMAIL_ADDRESS][DOMAIN_NAME] Logout" at bounding box center [784, 24] width 1568 height 49
click at [1489, 37] on img at bounding box center [1482, 24] width 31 height 31
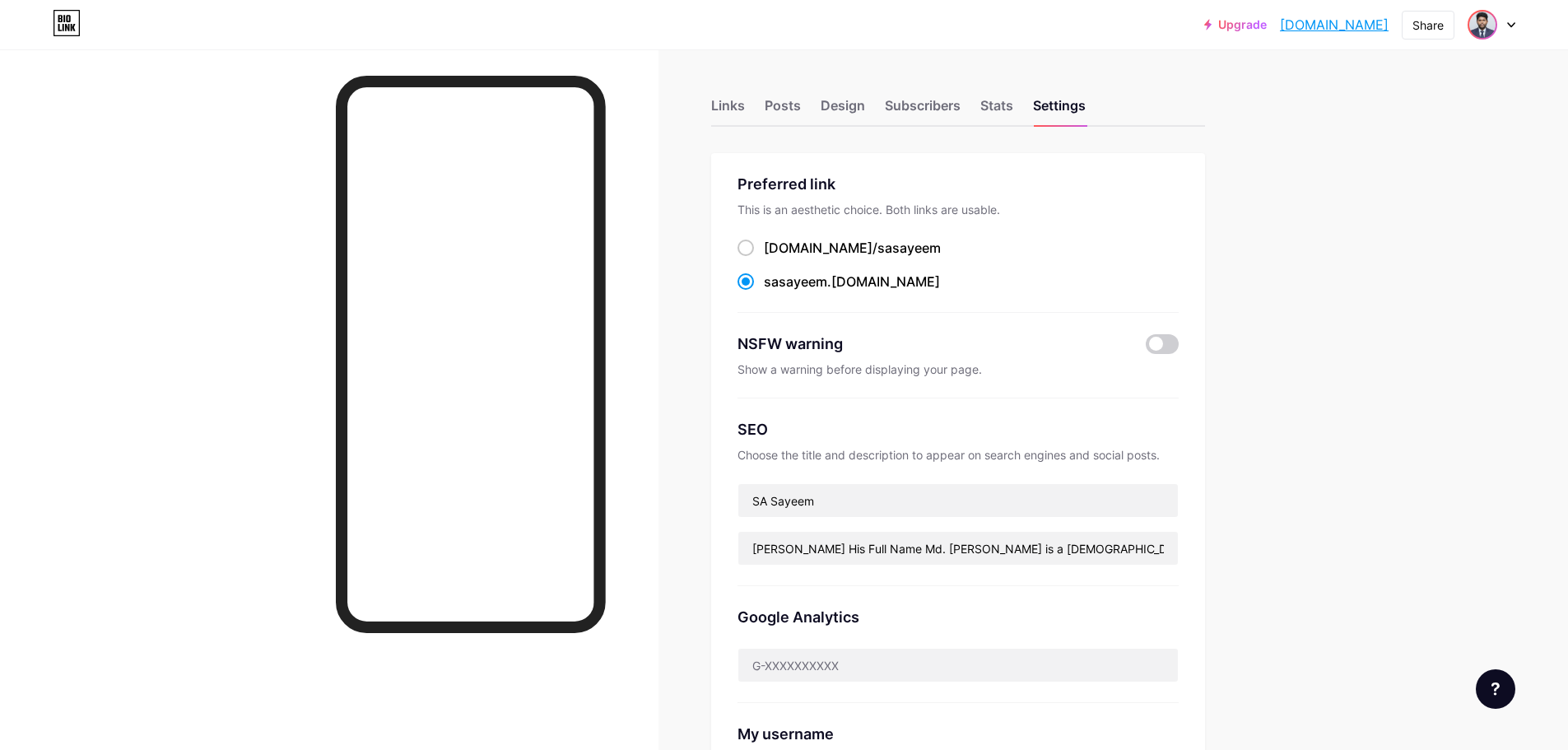
click at [1495, 18] on span at bounding box center [1483, 24] width 26 height 26
click at [1371, 189] on link "Account settings" at bounding box center [1413, 186] width 205 height 44
click at [729, 113] on div "Links" at bounding box center [728, 111] width 34 height 30
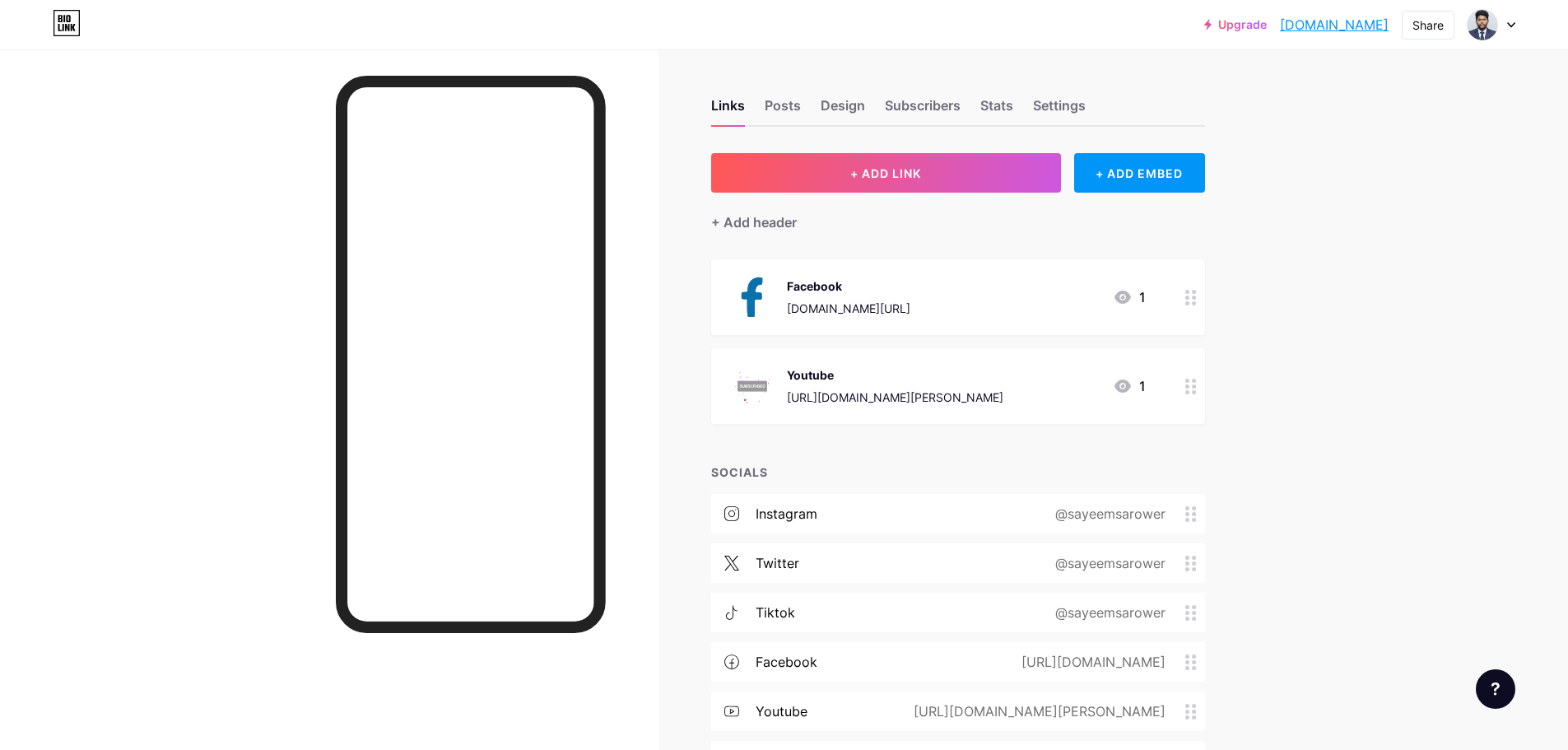
click at [1140, 302] on div "1" at bounding box center [1129, 297] width 33 height 20
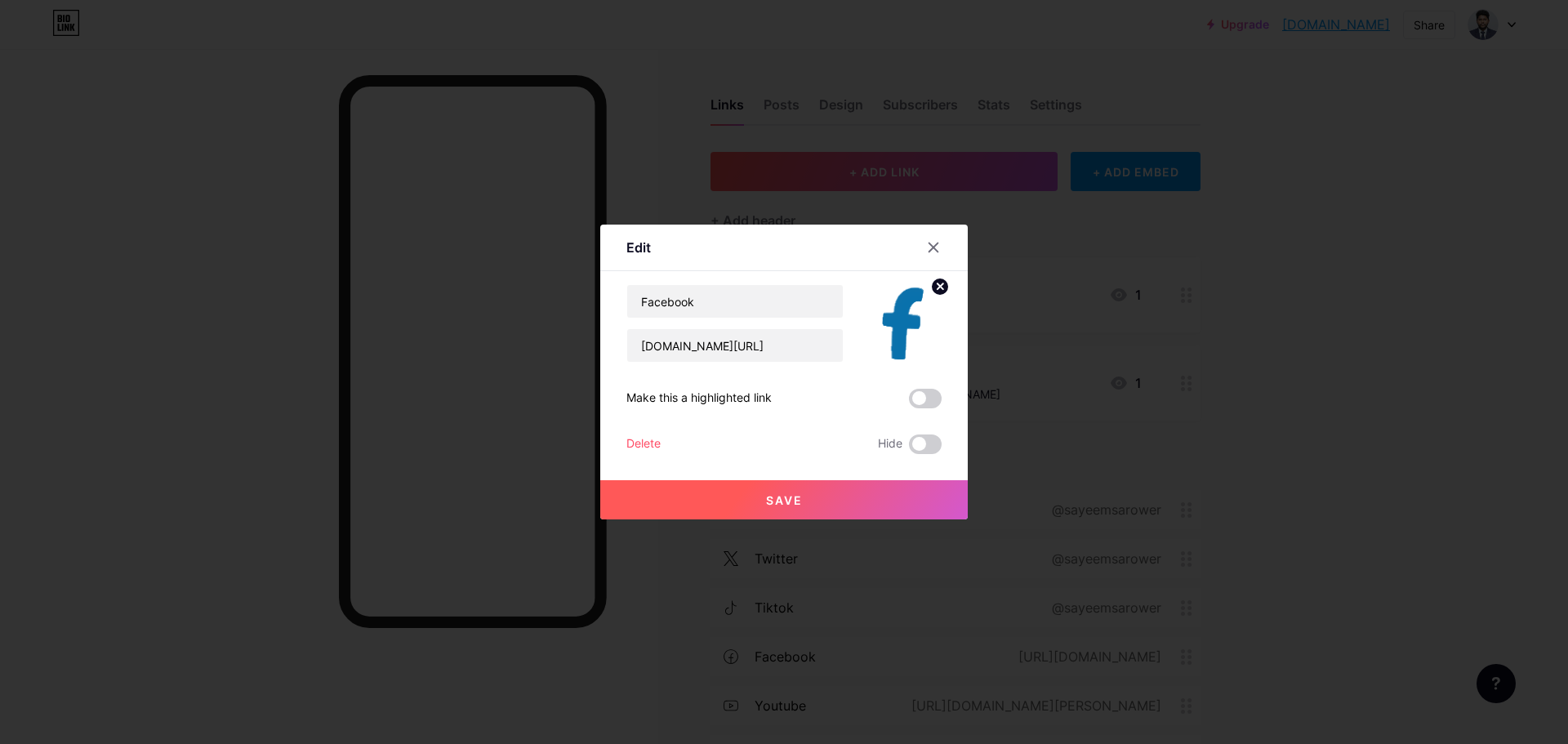
click at [1086, 323] on div at bounding box center [784, 372] width 1568 height 744
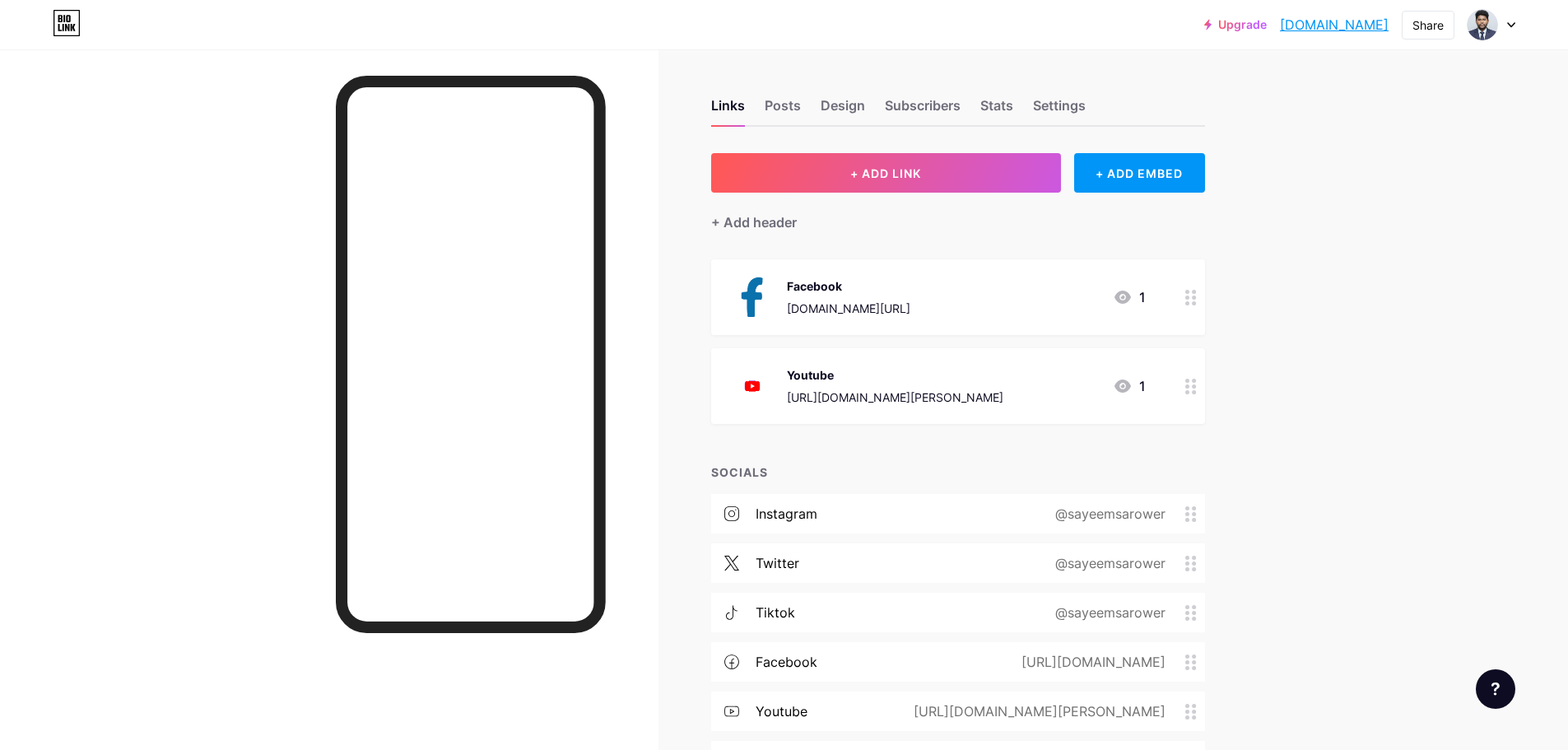
click at [1131, 385] on icon at bounding box center [1123, 386] width 17 height 13
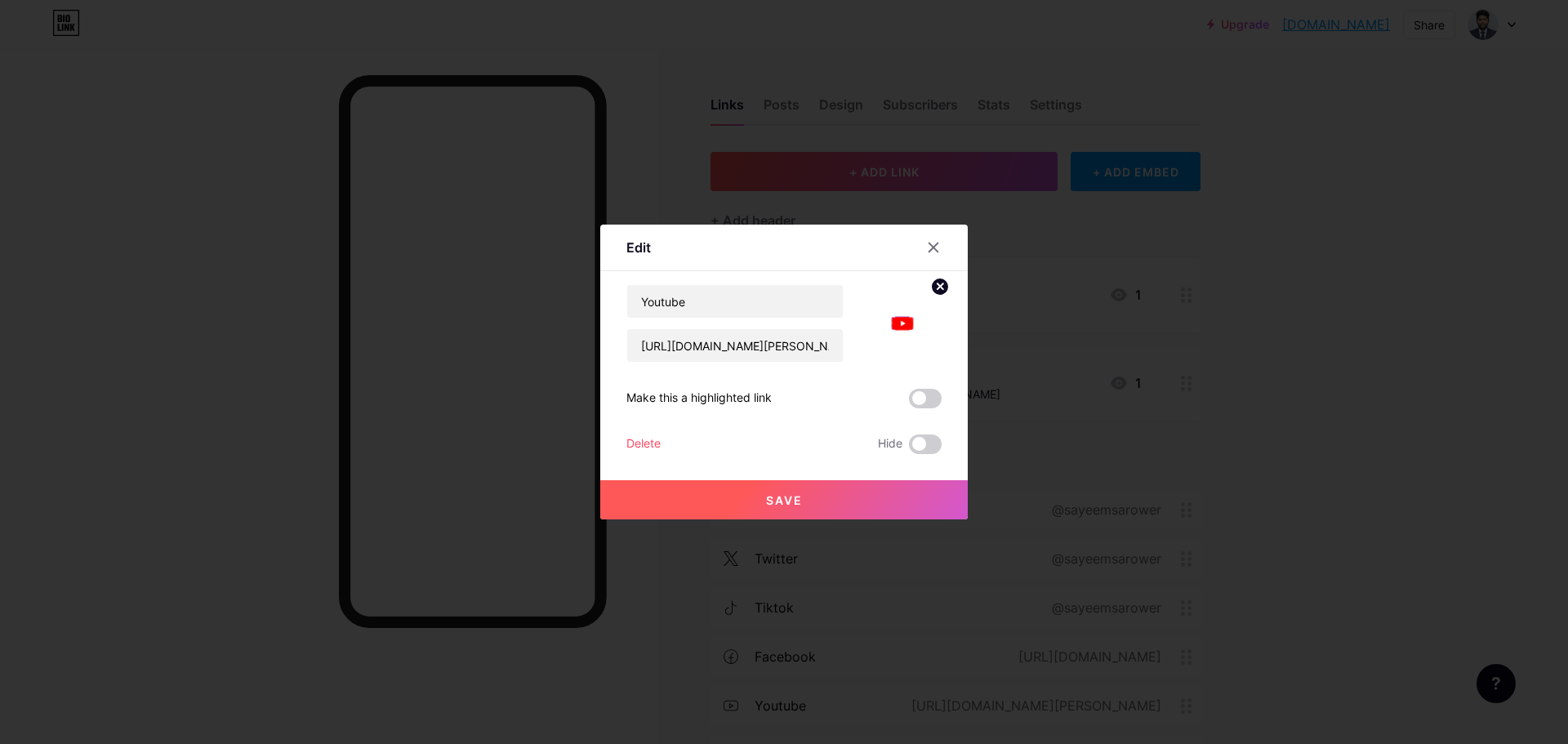
click at [1128, 382] on div at bounding box center [784, 372] width 1568 height 744
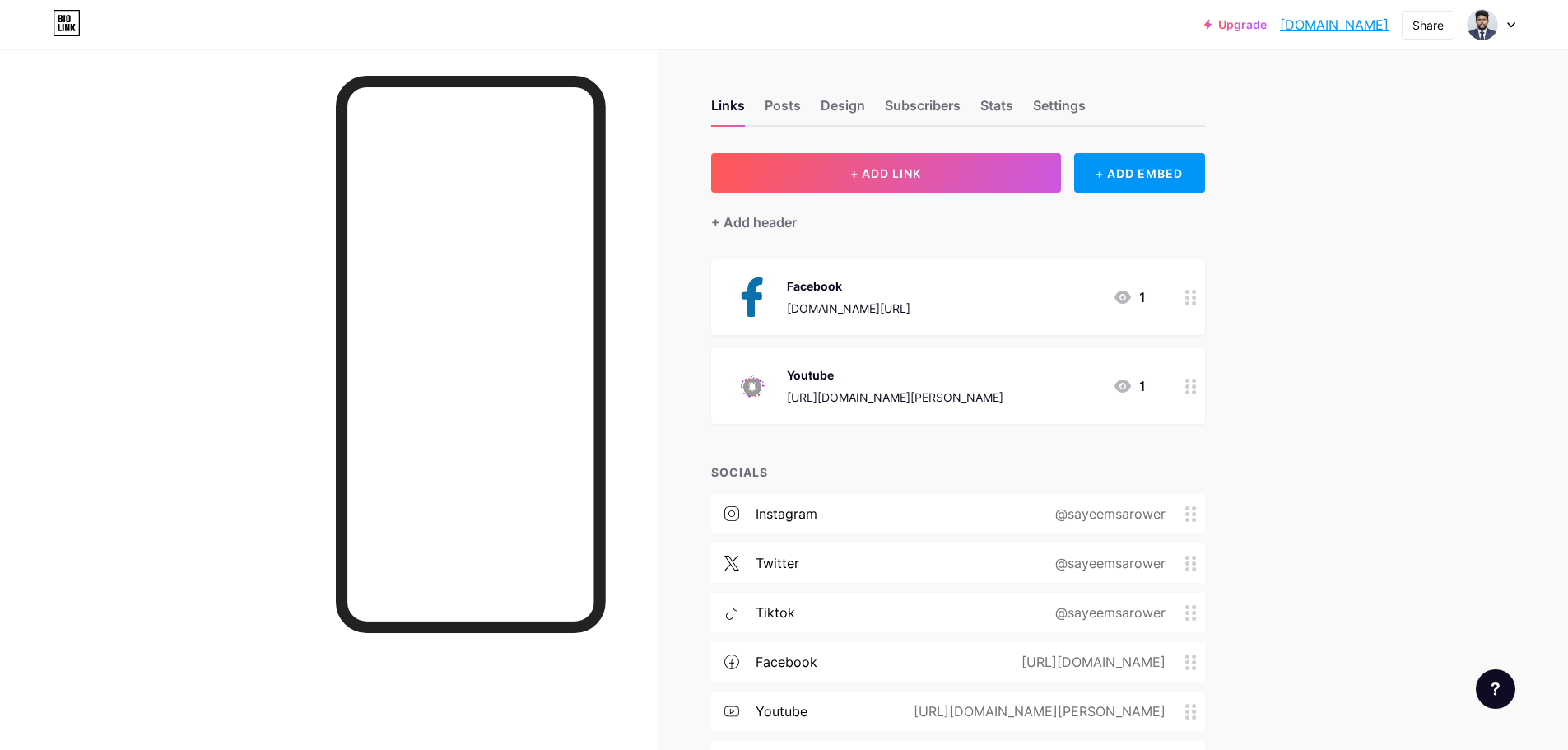
click at [770, 392] on img at bounding box center [753, 387] width 43 height 43
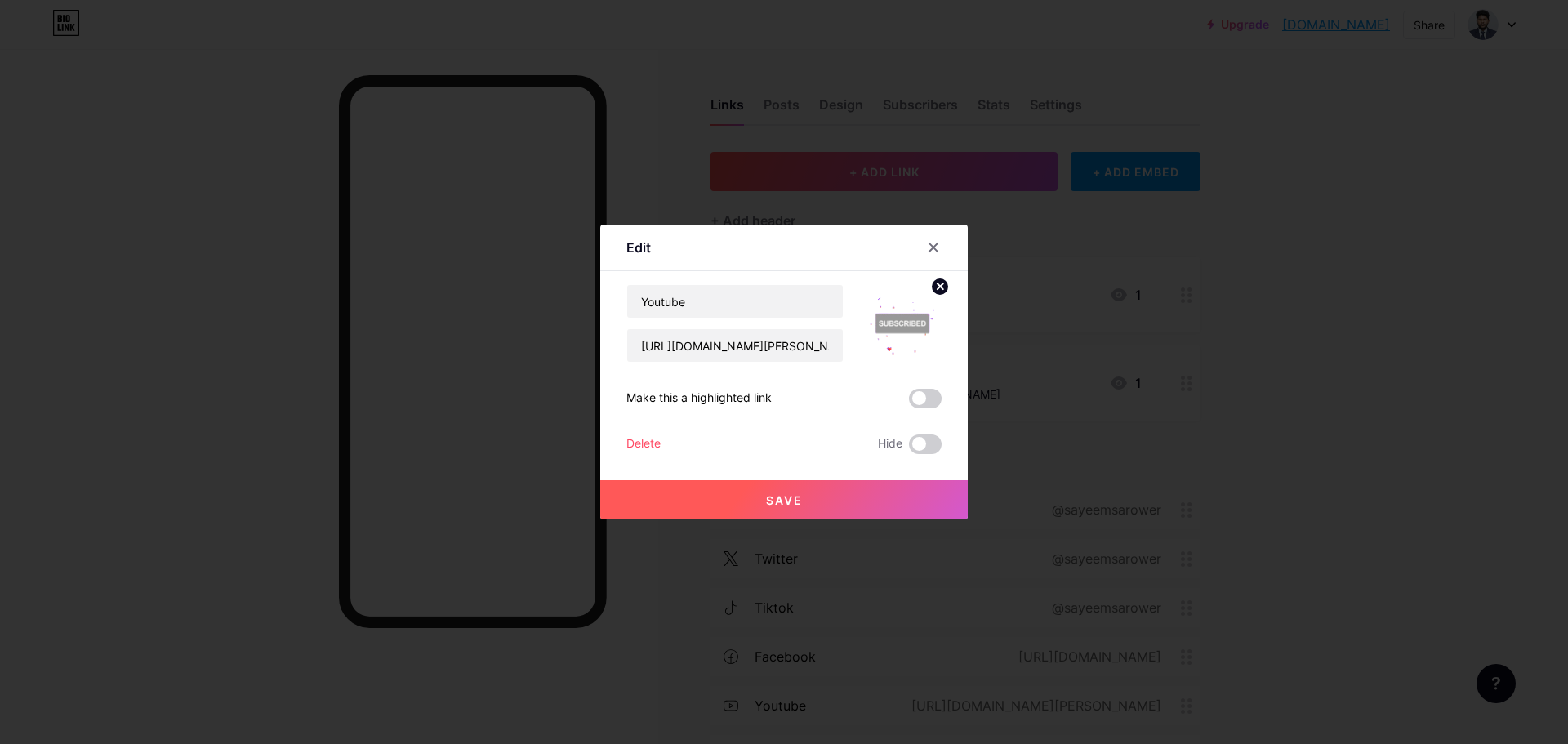
click at [1196, 510] on div at bounding box center [784, 372] width 1568 height 744
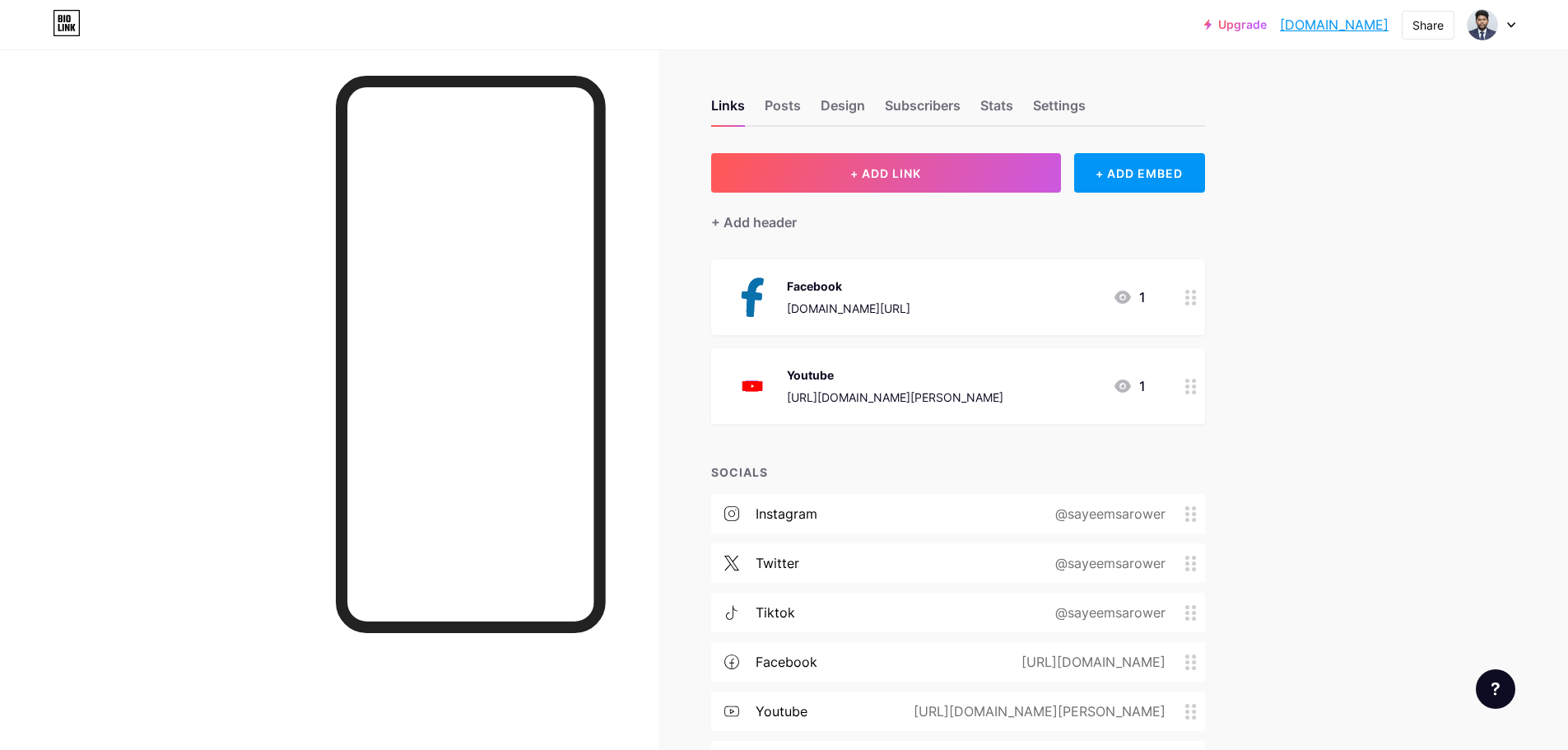
click at [1370, 26] on link "[DOMAIN_NAME]" at bounding box center [1334, 24] width 109 height 20
click at [1477, 29] on img at bounding box center [1483, 24] width 26 height 26
click at [1367, 184] on link "Account settings" at bounding box center [1413, 186] width 205 height 44
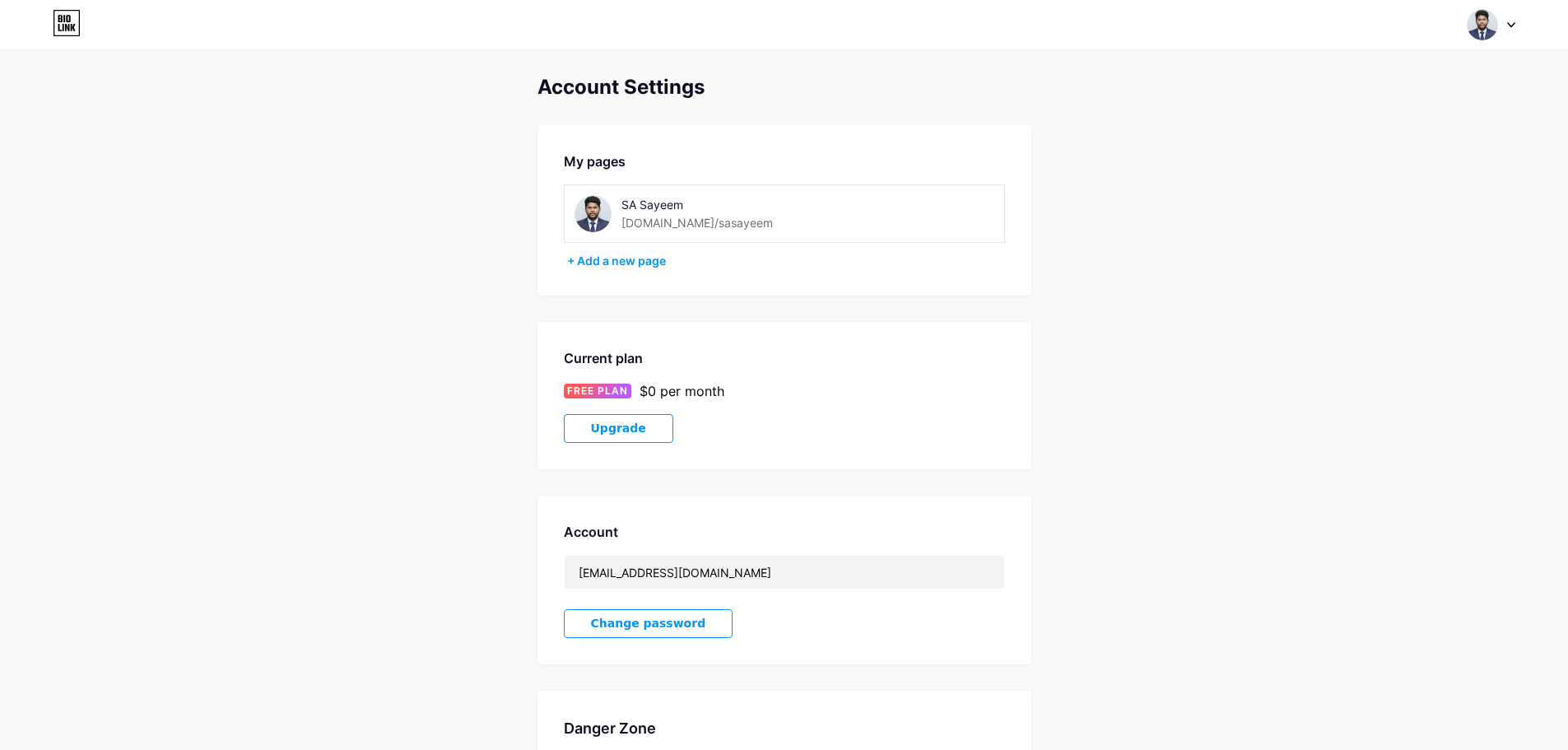
click at [665, 222] on div "[DOMAIN_NAME]/sasayeem" at bounding box center [696, 222] width 151 height 17
copy div "[DOMAIN_NAME]/sasayeem"
